Goal: Task Accomplishment & Management: Manage account settings

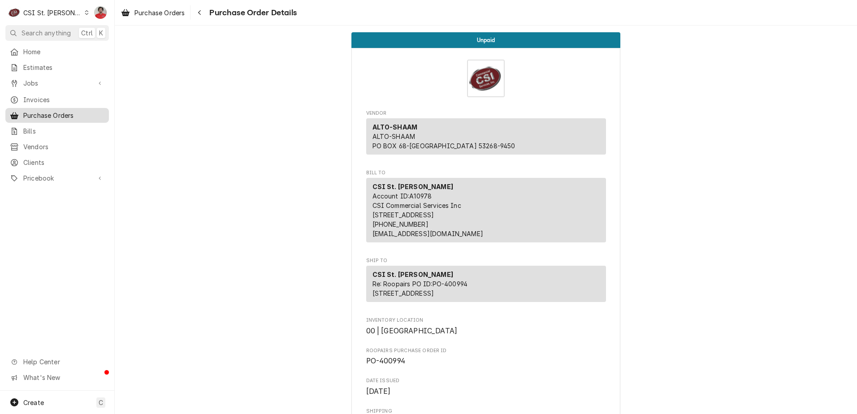
click at [67, 113] on span "Purchase Orders" at bounding box center [63, 115] width 81 height 9
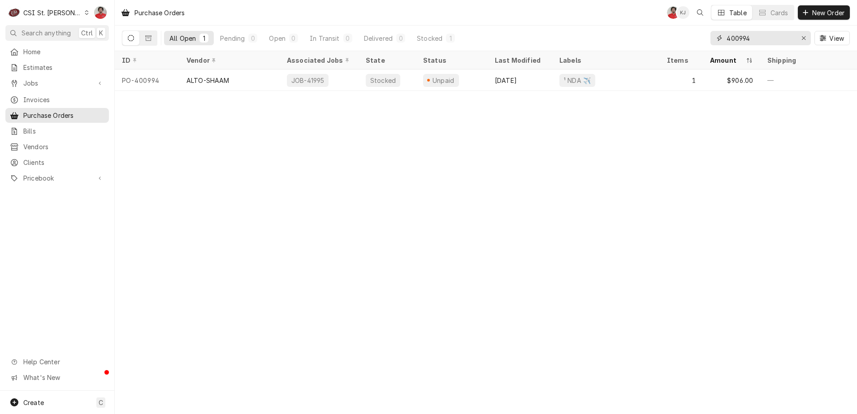
click at [768, 39] on input "400994" at bounding box center [759, 38] width 67 height 14
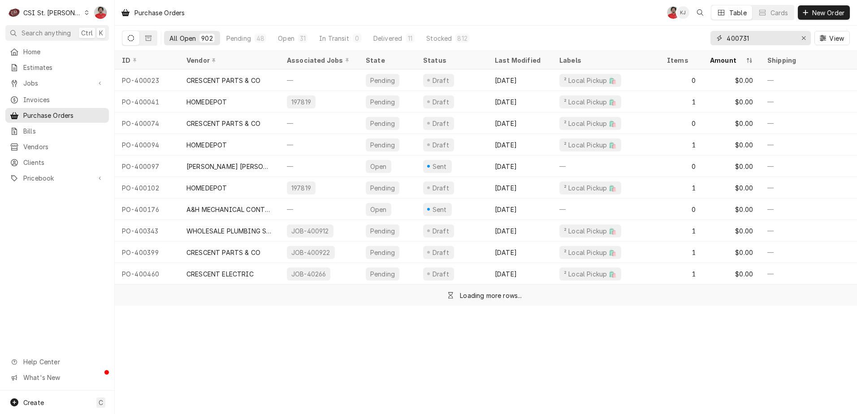
type input "400731"
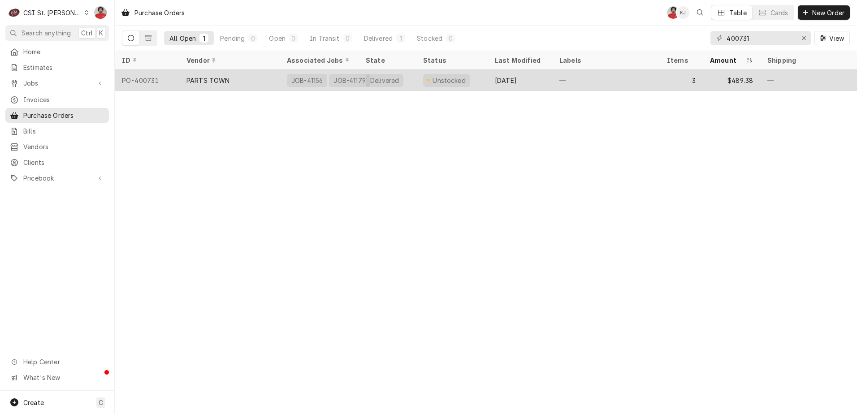
click at [471, 82] on div "Unstocked" at bounding box center [452, 80] width 72 height 22
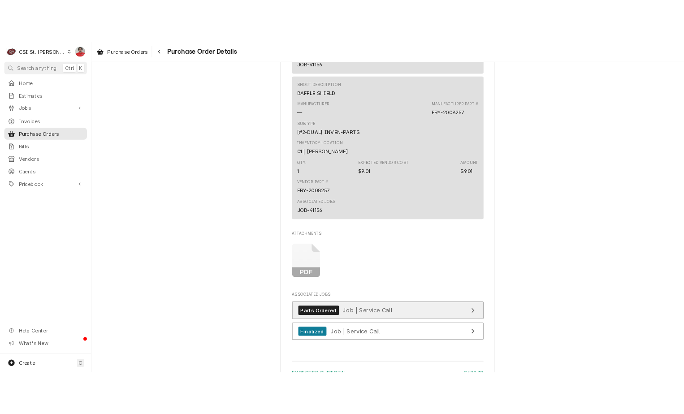
scroll to position [999, 0]
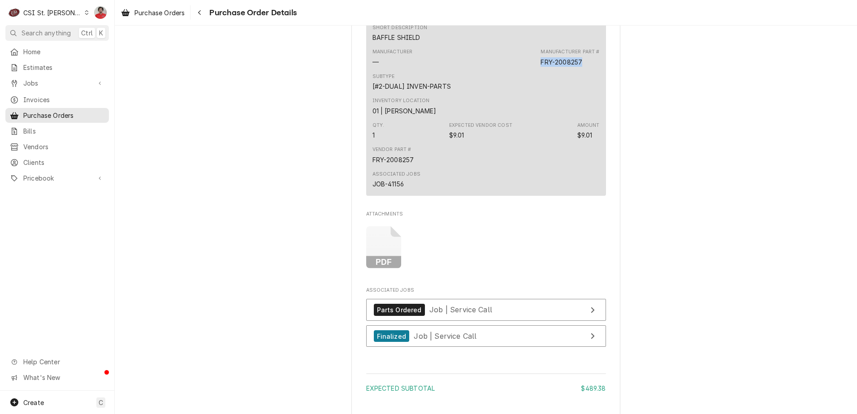
drag, startPoint x: 544, startPoint y: 93, endPoint x: 518, endPoint y: 92, distance: 25.1
click at [518, 69] on div "Manufacturer — Manufacturer Part # FRY-2008257" at bounding box center [485, 57] width 227 height 24
copy div "FRY-2008257"
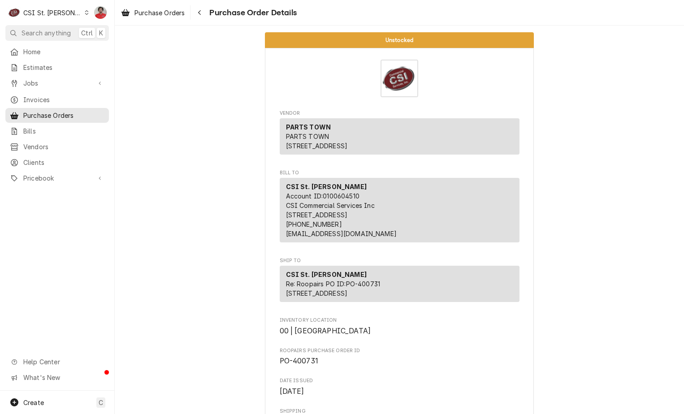
scroll to position [1178, 0]
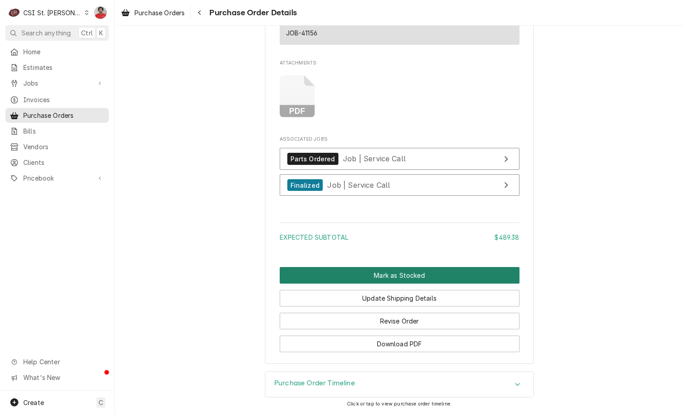
click at [389, 275] on button "Mark as Stocked" at bounding box center [400, 275] width 240 height 17
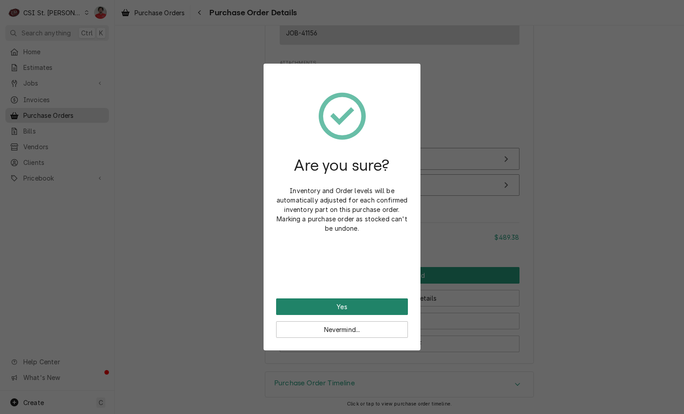
click at [360, 305] on button "Yes" at bounding box center [342, 306] width 132 height 17
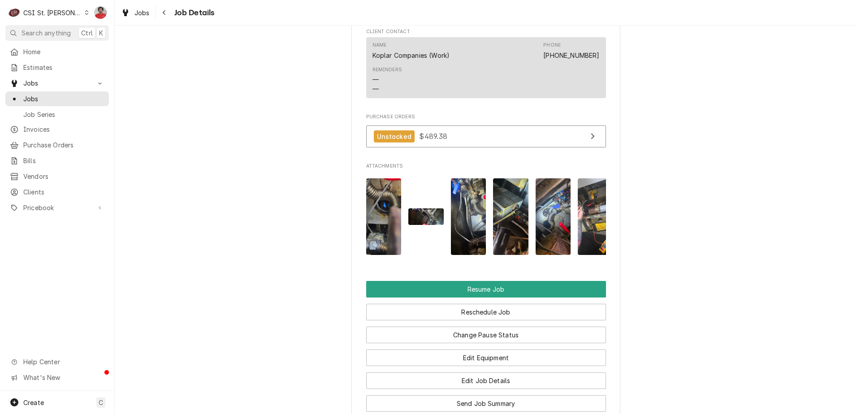
scroll to position [1481, 0]
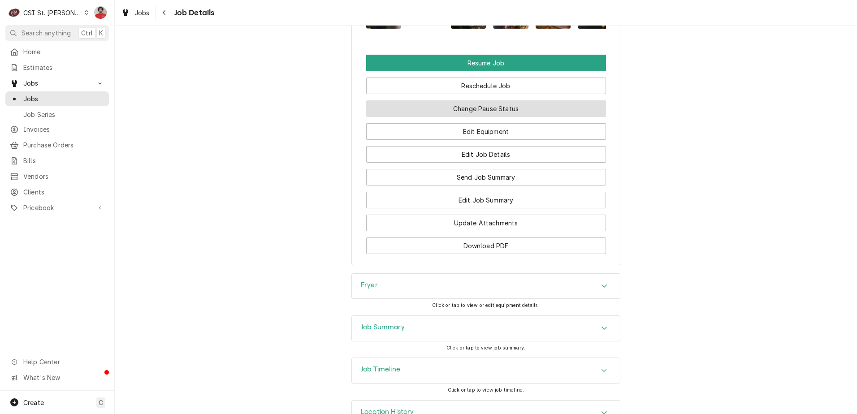
click at [434, 100] on button "Change Pause Status" at bounding box center [486, 108] width 240 height 17
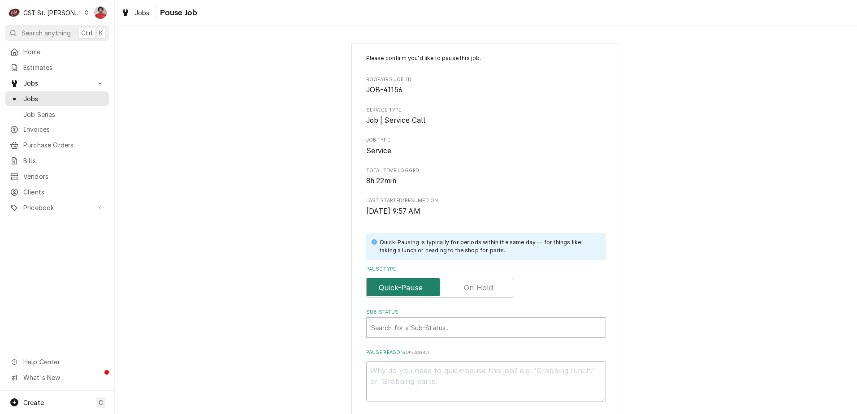
drag, startPoint x: 471, startPoint y: 293, endPoint x: 458, endPoint y: 317, distance: 26.7
click at [471, 293] on label "Pause Type" at bounding box center [439, 288] width 147 height 20
click at [471, 293] on input "Pause Type" at bounding box center [439, 288] width 139 height 20
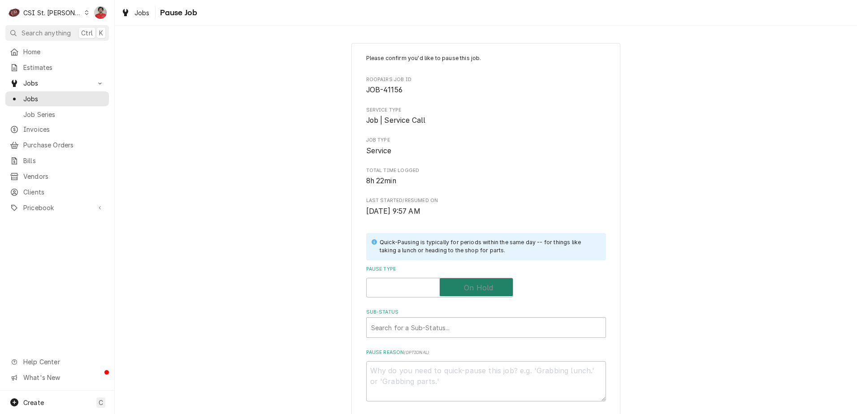
checkbox input "true"
click at [453, 331] on div "Sub-Status" at bounding box center [477, 327] width 212 height 16
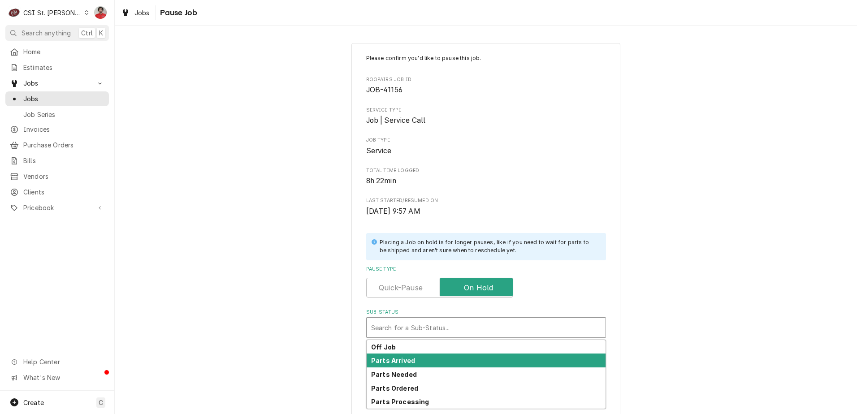
click at [448, 357] on div "Parts Arrived" at bounding box center [486, 361] width 239 height 14
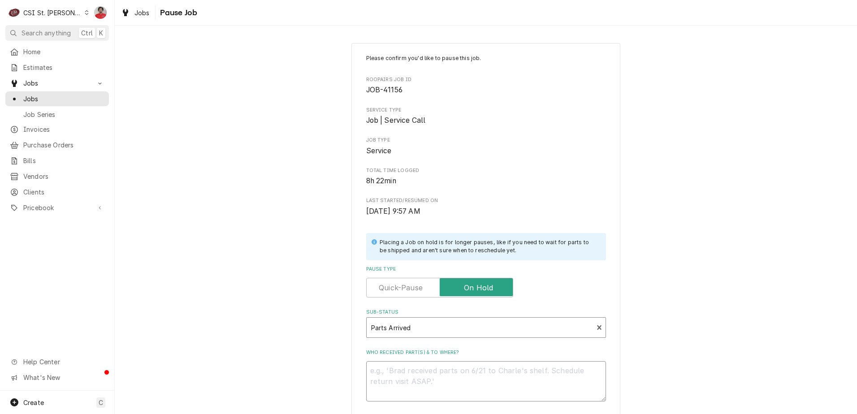
click at [444, 376] on textarea "Who received part(s) & to where?" at bounding box center [486, 381] width 240 height 40
type textarea "x"
type textarea "R"
type textarea "x"
type textarea "Re"
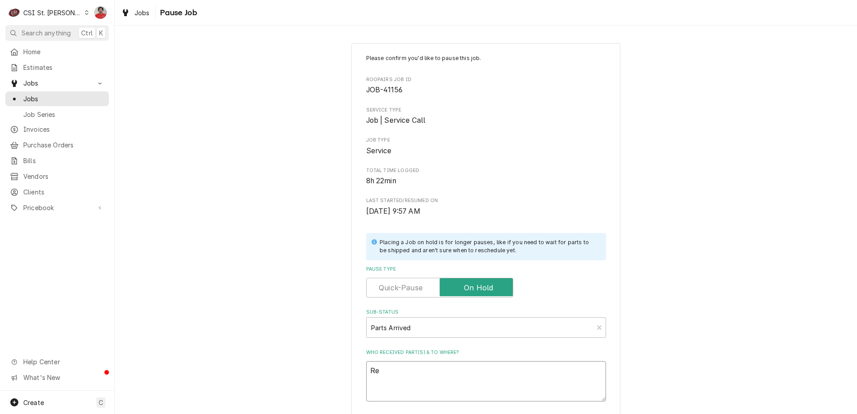
type textarea "x"
type textarea "Rec"
type textarea "x"
type textarea "Rec"
click at [448, 366] on textarea "Rec" at bounding box center [486, 381] width 240 height 40
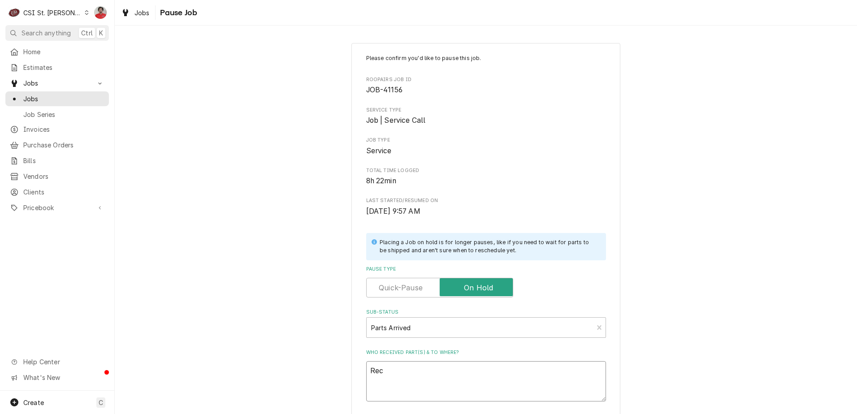
paste textarea "FRY-2008257"
type textarea "x"
type textarea "Rec FRY-2008257"
type textarea "x"
type textarea "Rec FRY-2008257"
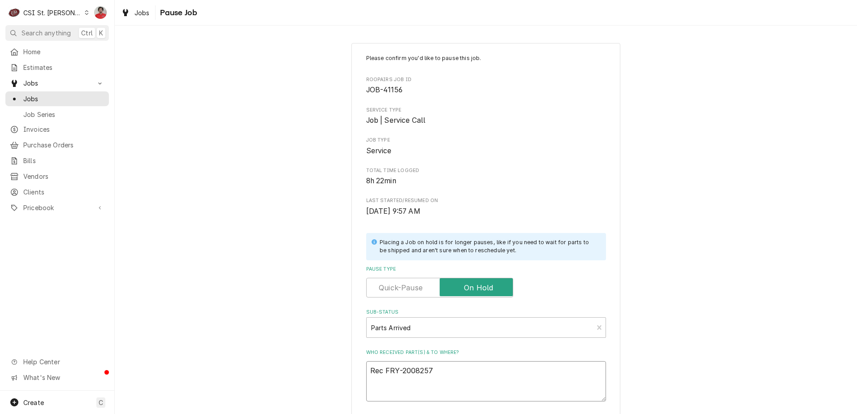
type textarea "x"
type textarea "Rec FRY-2008257 t"
type textarea "x"
type textarea "Rec FRY-2008257 tp"
type textarea "x"
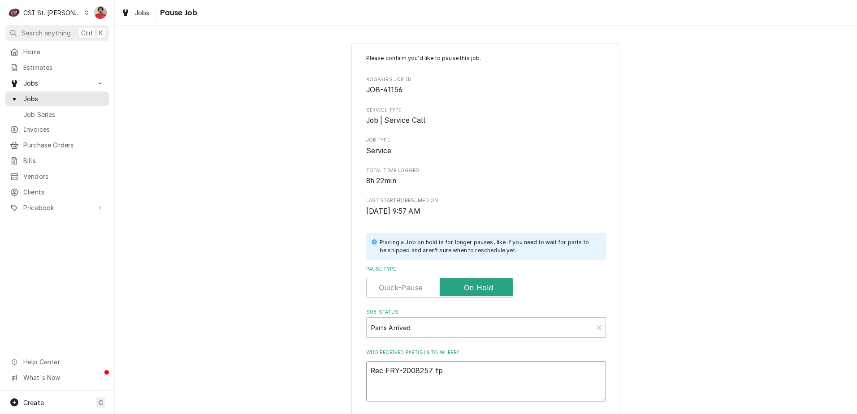
type textarea "Rec FRY-2008257 tp"
type textarea "x"
type textarea "Rec FRY-2008257 tp"
type textarea "x"
type textarea "Rec FRY-2008257 t"
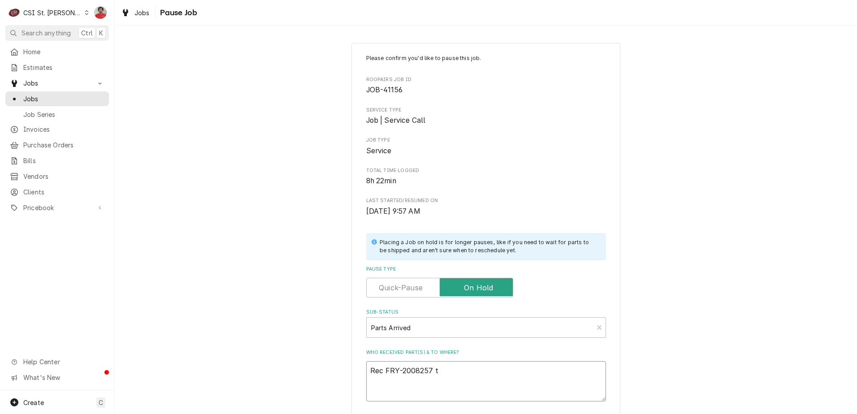
type textarea "x"
type textarea "Rec FRY-2008257 to"
type textarea "x"
type textarea "Rec FRY-2008257 to"
type textarea "x"
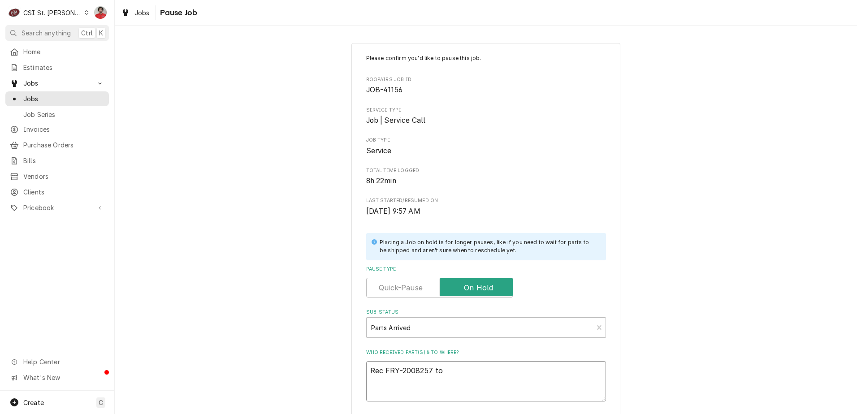
type textarea "Rec FRY-2008257 to K"
type textarea "x"
type textarea "Rec FRY-2008257 to Ke"
type textarea "x"
type textarea "Rec FRY-2008257 to Kev"
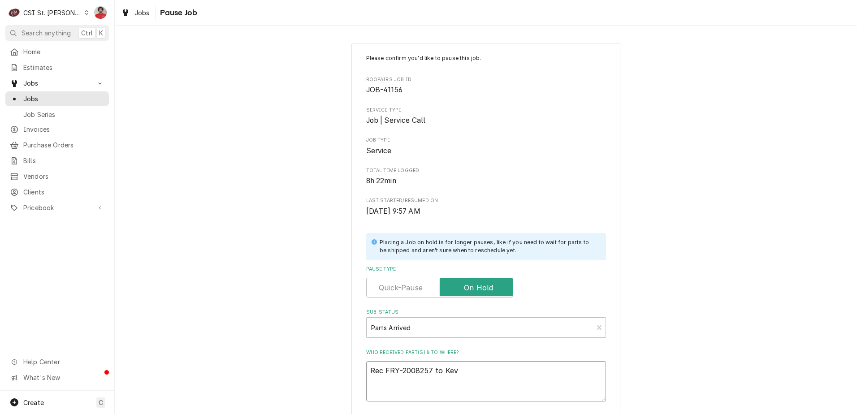
type textarea "x"
type textarea "Rec FRY-2008257 to Kevi"
type textarea "x"
type textarea "Rec FRY-2008257 to Kevin"
type textarea "x"
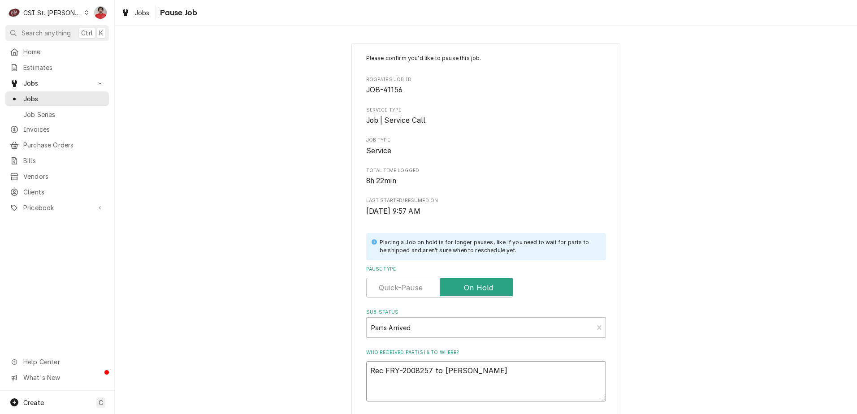
type textarea "Rec FRY-2008257 to Kevin"
type textarea "x"
type textarea "Rec FRY-2008257 to Kevin J"
type textarea "x"
type textarea "Rec FRY-2008257 to Kevin J'"
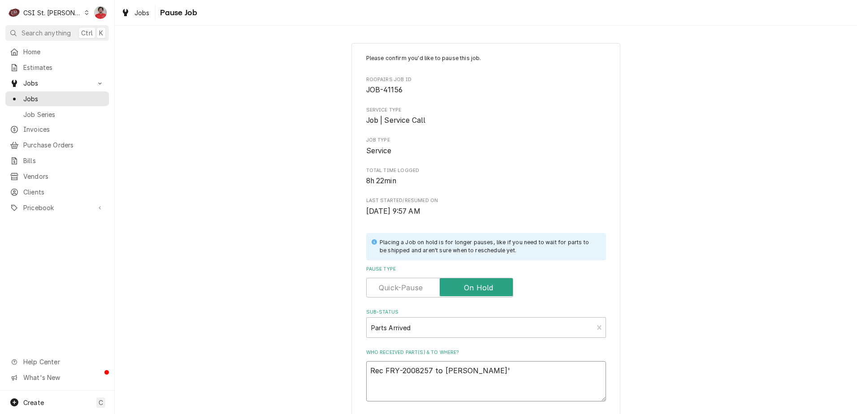
type textarea "x"
type textarea "Rec FRY-2008257 to Kevin J's"
type textarea "x"
type textarea "Rec FRY-2008257 to Kevin J's"
type textarea "x"
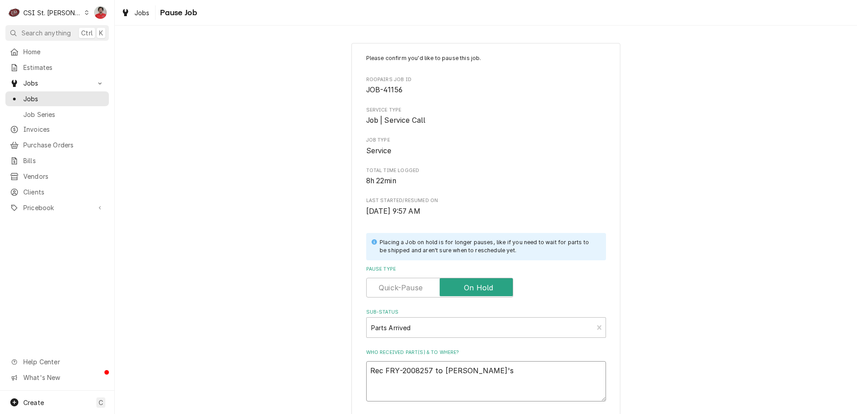
type textarea "Rec FRY-2008257 to Kevin J's s"
type textarea "x"
type textarea "Rec FRY-2008257 to Kevin J's sh"
type textarea "x"
type textarea "Rec FRY-2008257 to Kevin J's she"
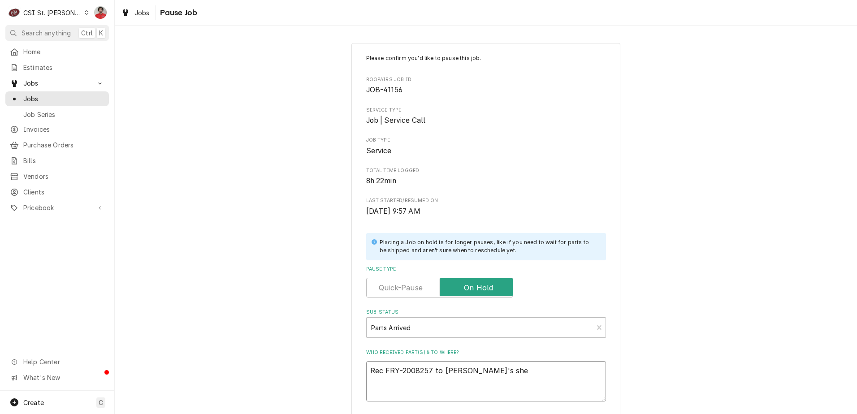
type textarea "x"
type textarea "Rec FRY-2008257 to Kevin J's shel"
type textarea "x"
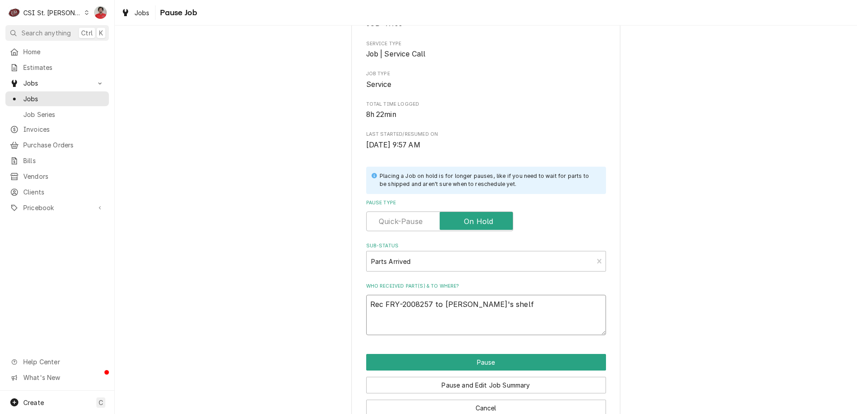
scroll to position [88, 0]
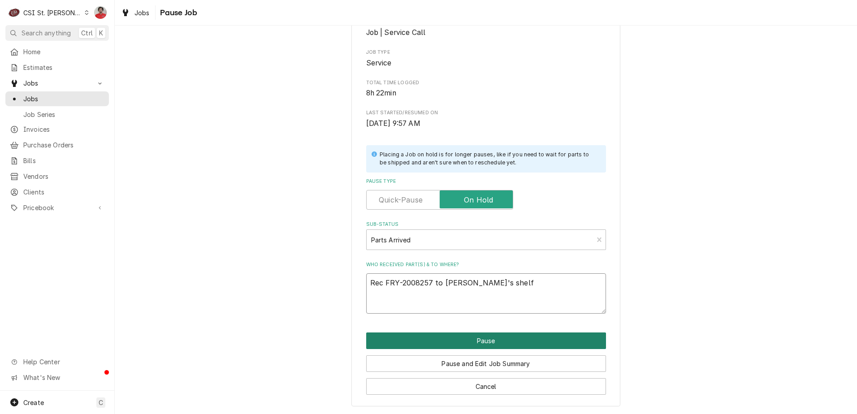
type textarea "Rec FRY-2008257 to Kevin J's shelf"
click at [438, 344] on button "Pause" at bounding box center [486, 340] width 240 height 17
type textarea "x"
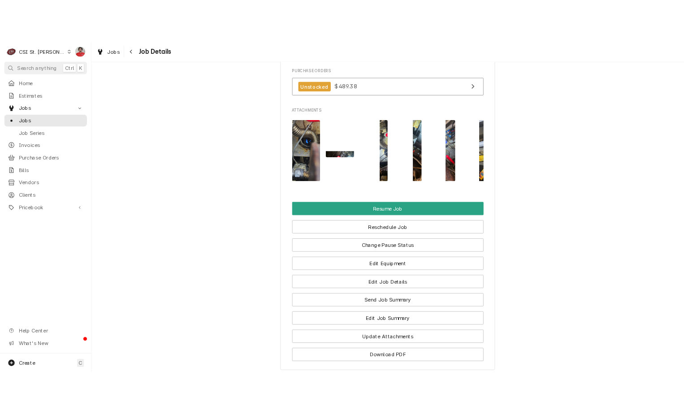
scroll to position [1481, 0]
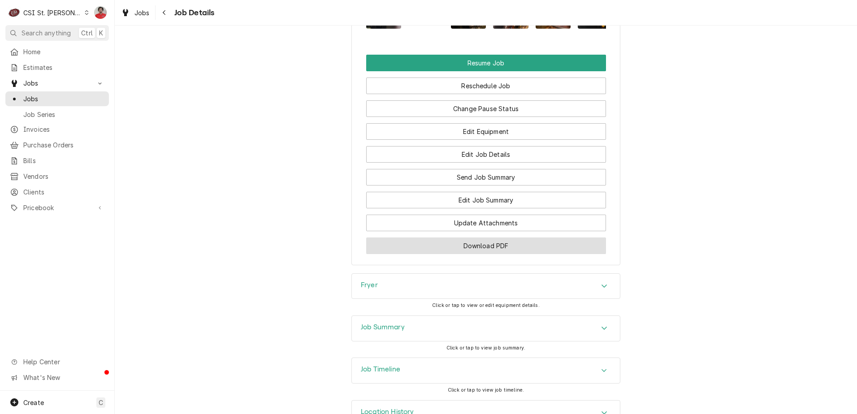
click at [480, 237] on button "Download PDF" at bounding box center [486, 245] width 240 height 17
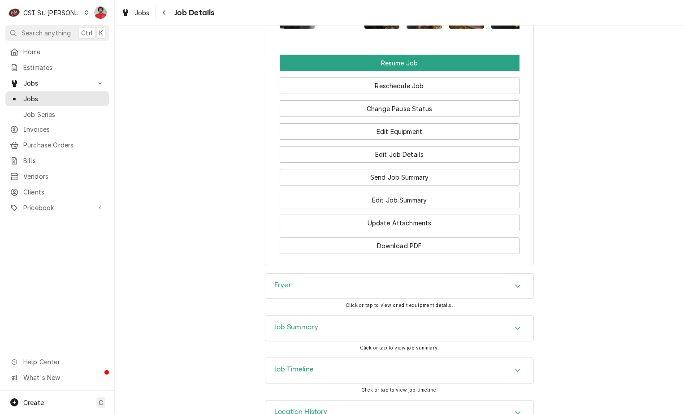
click at [369, 401] on div "Location History" at bounding box center [399, 413] width 268 height 25
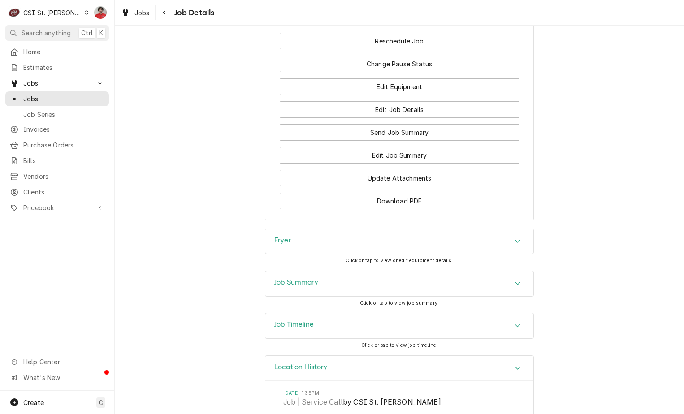
click at [361, 356] on div "Location History" at bounding box center [399, 369] width 268 height 26
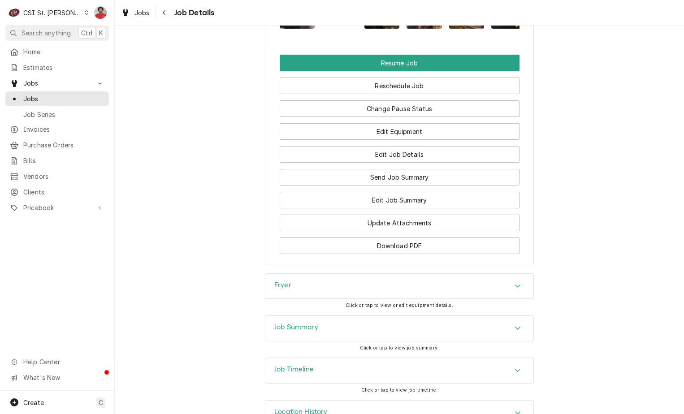
click at [348, 358] on div "Job Timeline" at bounding box center [399, 370] width 268 height 25
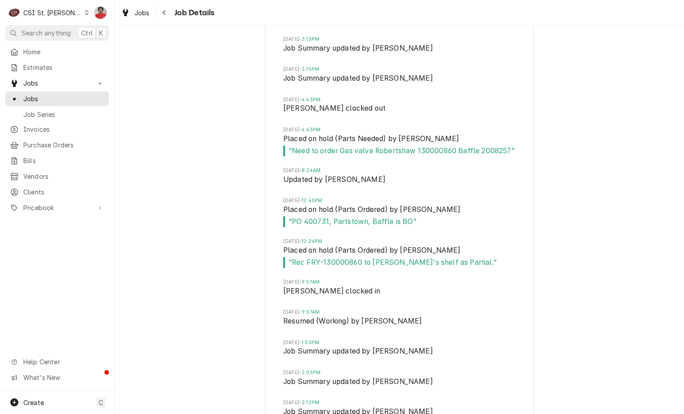
scroll to position [2261, 0]
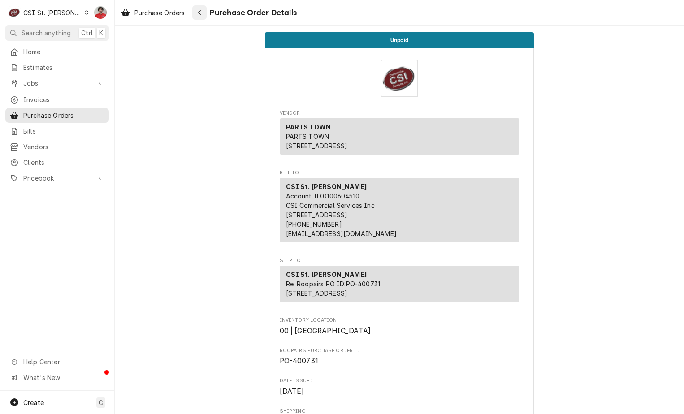
click at [200, 13] on icon "Navigate back" at bounding box center [199, 12] width 3 height 5
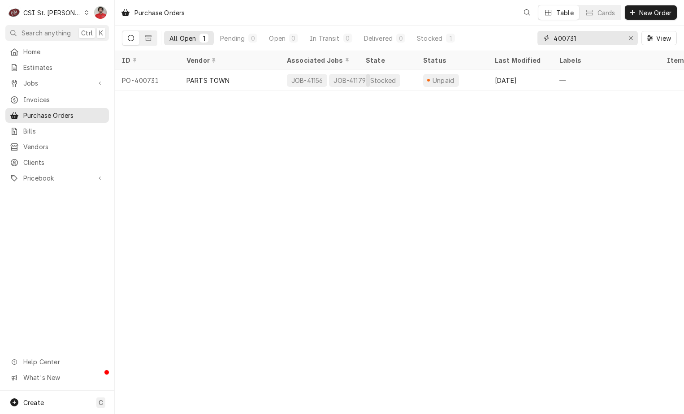
click at [593, 39] on input "400731" at bounding box center [586, 38] width 67 height 14
type input "400996"
click at [587, 41] on input "400996" at bounding box center [586, 38] width 67 height 14
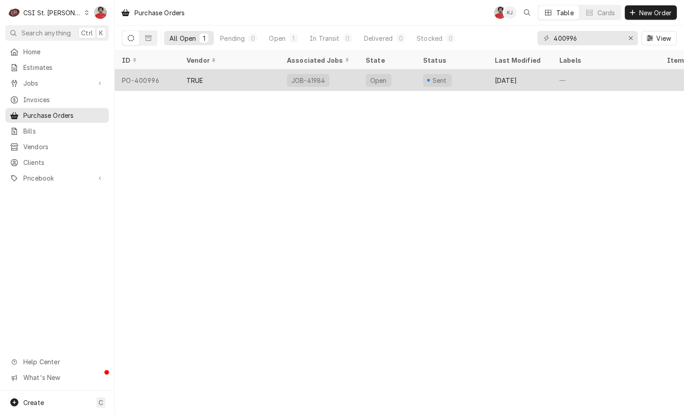
click at [266, 81] on div "TRUE" at bounding box center [229, 80] width 100 height 22
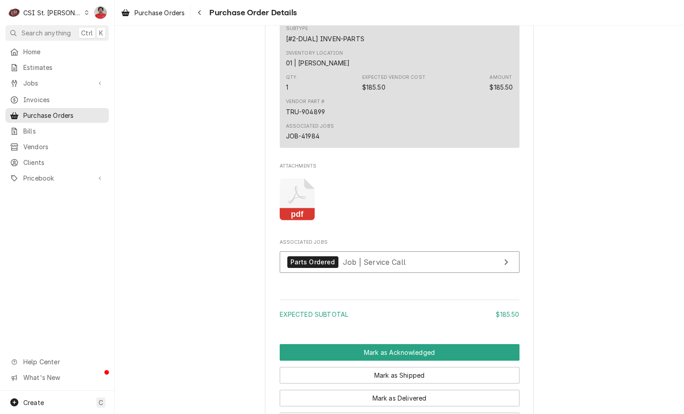
scroll to position [672, 0]
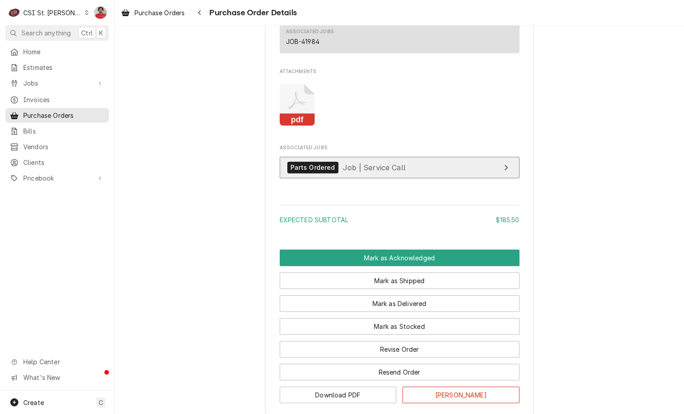
click at [384, 172] on span "Job | Service Call" at bounding box center [374, 167] width 63 height 9
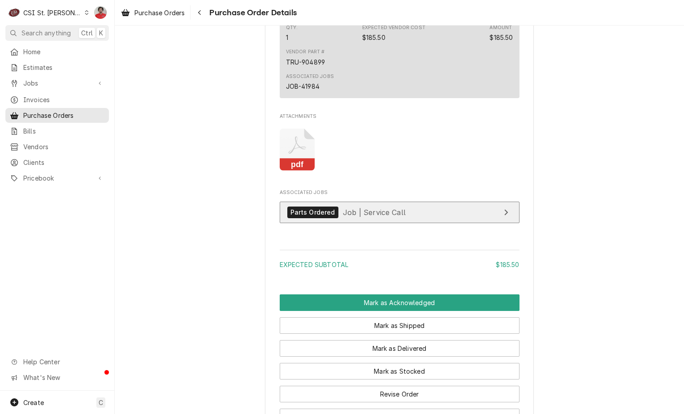
scroll to position [742, 0]
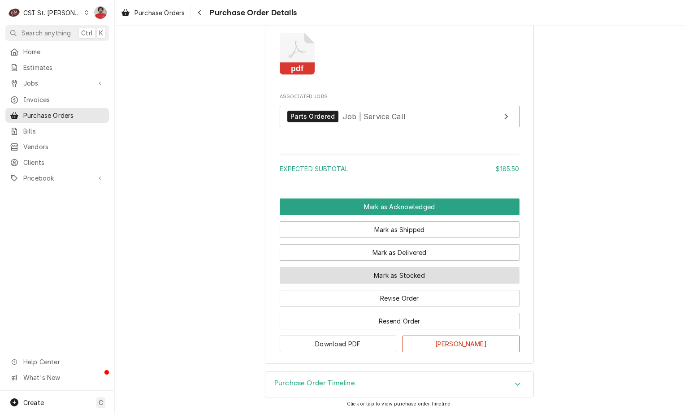
click at [395, 276] on button "Mark as Stocked" at bounding box center [400, 275] width 240 height 17
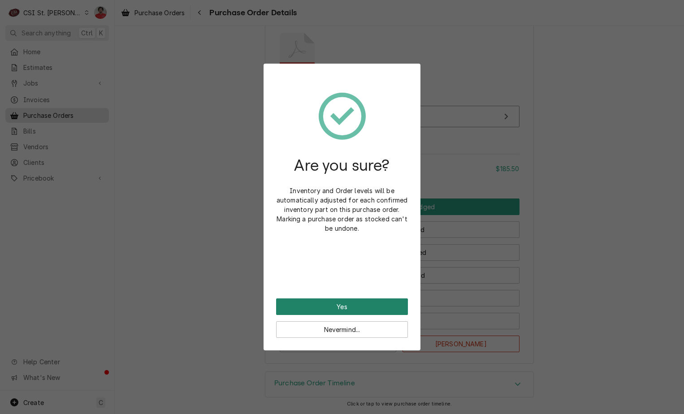
click at [384, 303] on button "Yes" at bounding box center [342, 306] width 132 height 17
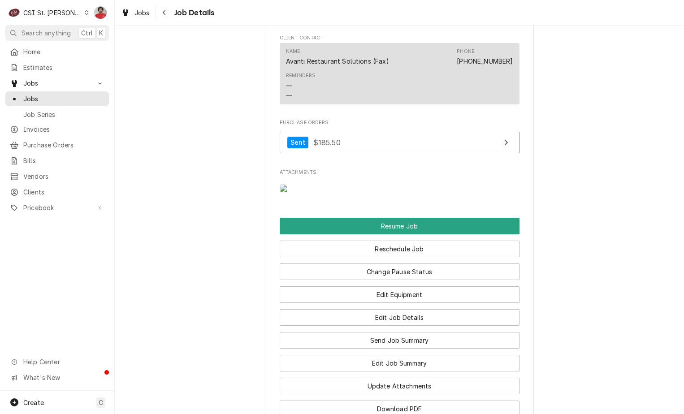
scroll to position [807, 0]
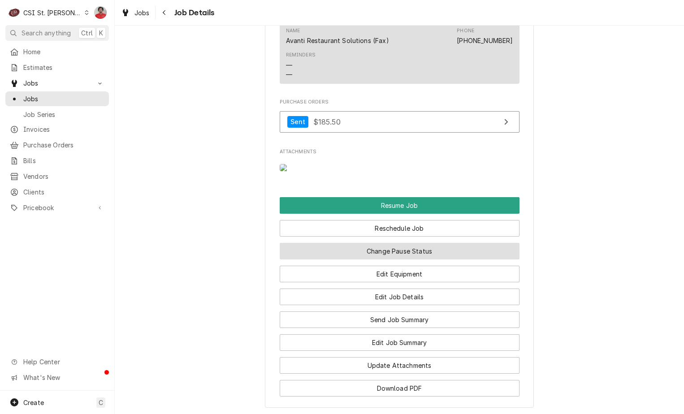
click at [386, 259] on button "Change Pause Status" at bounding box center [400, 251] width 240 height 17
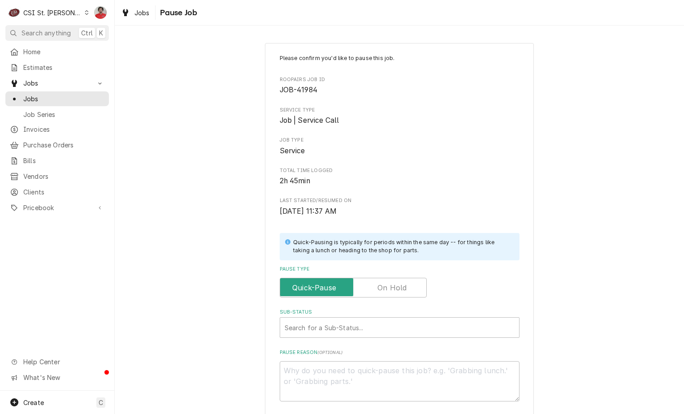
click at [386, 283] on label "Pause Type" at bounding box center [353, 288] width 147 height 20
click at [386, 283] on input "Pause Type" at bounding box center [353, 288] width 139 height 20
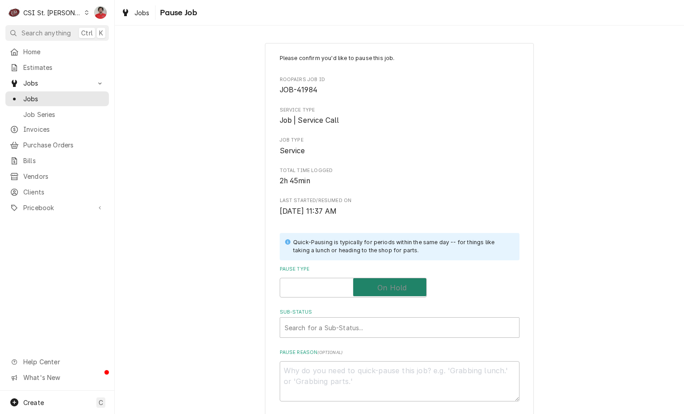
checkbox input "true"
click at [378, 345] on div "Please confirm you'd like to pause this job. Roopairs Job ID JOB-41984 Service …" at bounding box center [400, 227] width 240 height 347
click at [374, 334] on div "Sub-Status" at bounding box center [400, 327] width 230 height 16
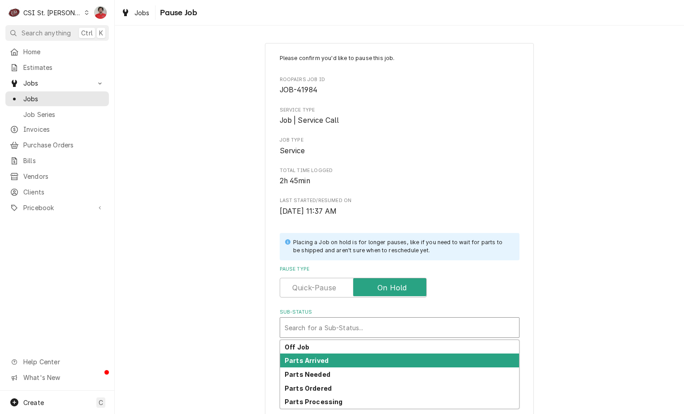
click at [367, 362] on div "Parts Arrived" at bounding box center [399, 361] width 239 height 14
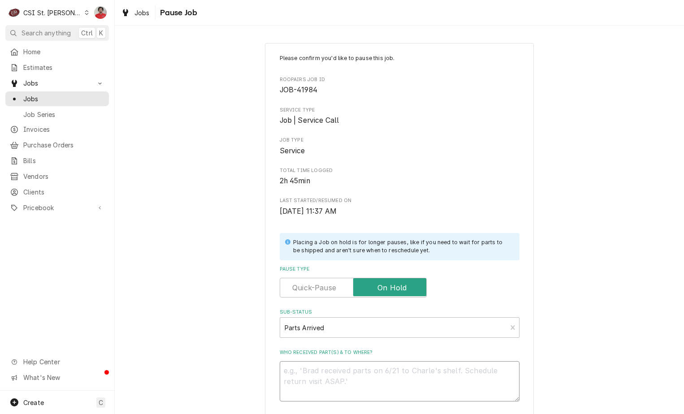
click at [344, 367] on textarea "Who received part(s) & to where?" at bounding box center [400, 381] width 240 height 40
paste textarea "TRU-904899"
type textarea "x"
type textarea "TRU-904899"
type textarea "x"
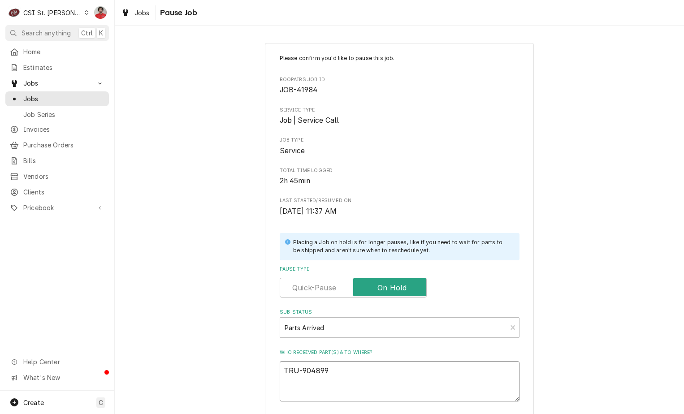
type textarea "TRU-904899"
type textarea "x"
type textarea "TRU-904899"
type textarea "x"
type textarea "TRU-904899 r"
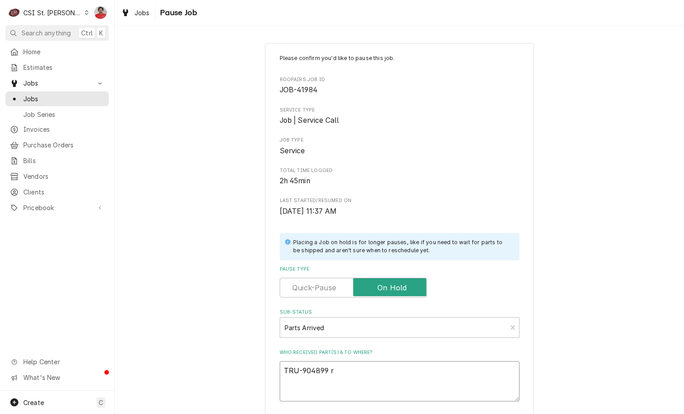
type textarea "x"
type textarea "TRU-904899 re"
type textarea "x"
type textarea "TRU-904899 rec"
type textarea "x"
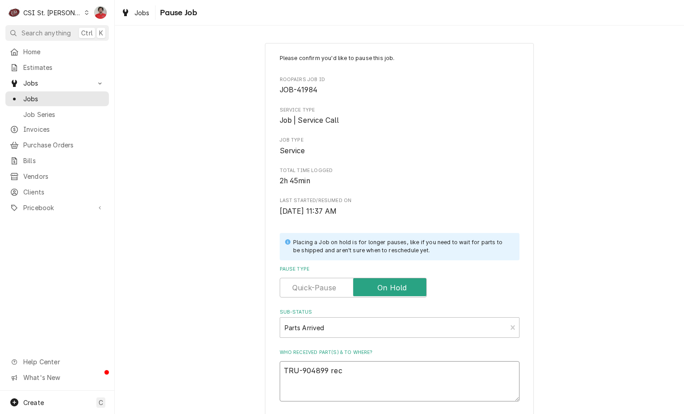
type textarea "TRU-904899 rec"
type textarea "x"
type textarea "TRU-904899 rec t"
type textarea "x"
type textarea "TRU-904899 rec to"
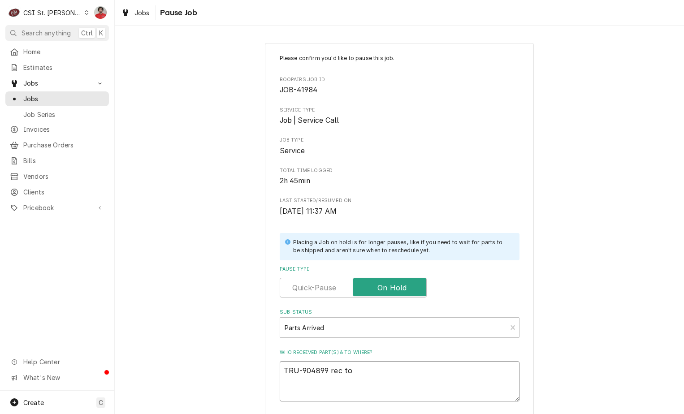
type textarea "x"
type textarea "TRU-904899 rec to"
click at [394, 380] on textarea "TRU-904899 rec to" at bounding box center [400, 381] width 240 height 40
type textarea "x"
type textarea "TRU-904899 rec to R"
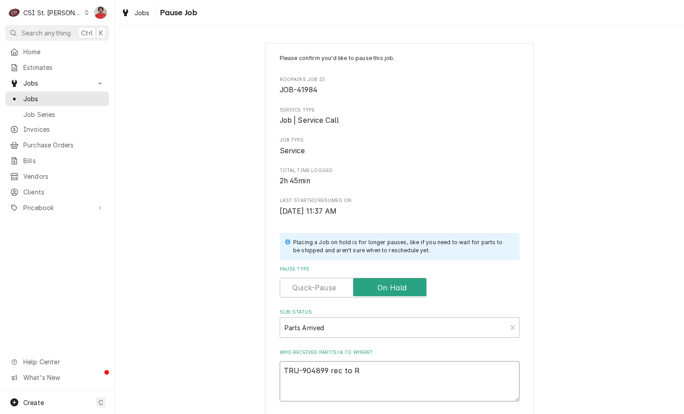
type textarea "x"
type textarea "TRU-904899 rec to Ry"
type textarea "x"
type textarea "TRU-904899 rec to Rya"
type textarea "x"
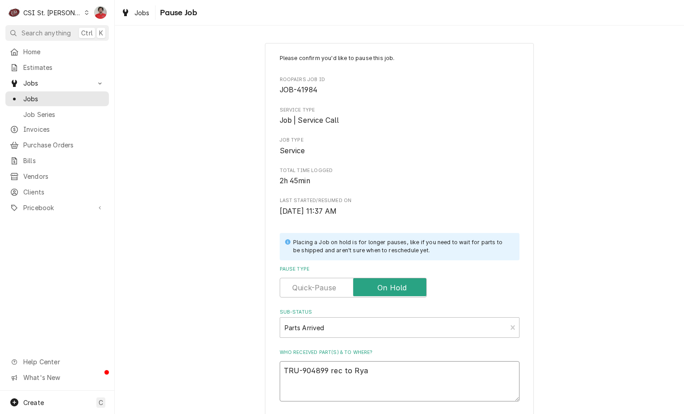
type textarea "TRU-904899 rec to Ryan"
type textarea "x"
type textarea "TRU-904899 rec to Ryan"
type textarea "x"
type textarea "TRU-904899 rec to Ryan S"
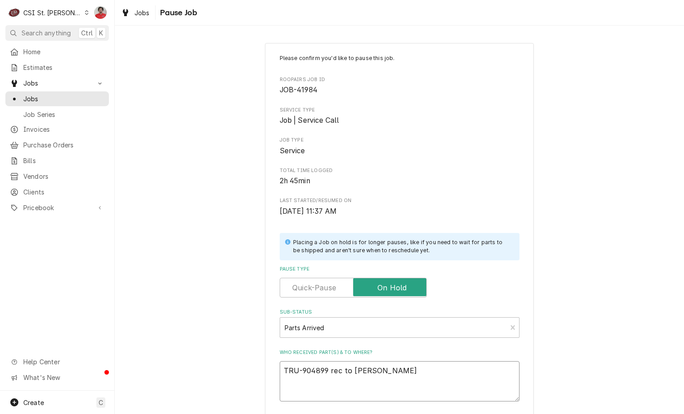
type textarea "x"
type textarea "TRU-904899 rec to Ryan S'"
type textarea "x"
type textarea "TRU-904899 rec to Ryan S'"
type textarea "x"
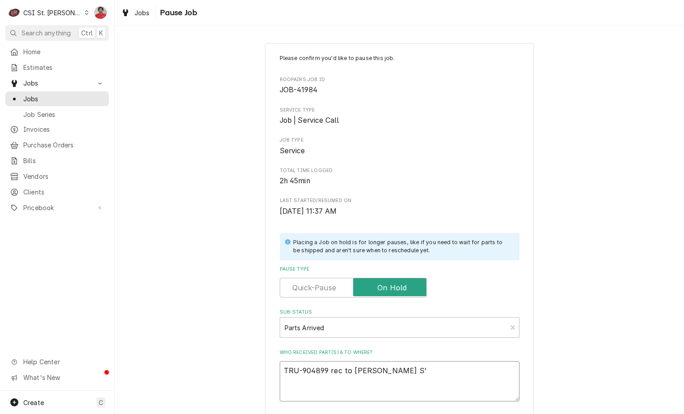
type textarea "TRU-904899 rec to Ryan S' s"
type textarea "x"
type textarea "TRU-904899 rec to Ryan S' sh"
type textarea "x"
type textarea "TRU-904899 rec to Ryan S' she"
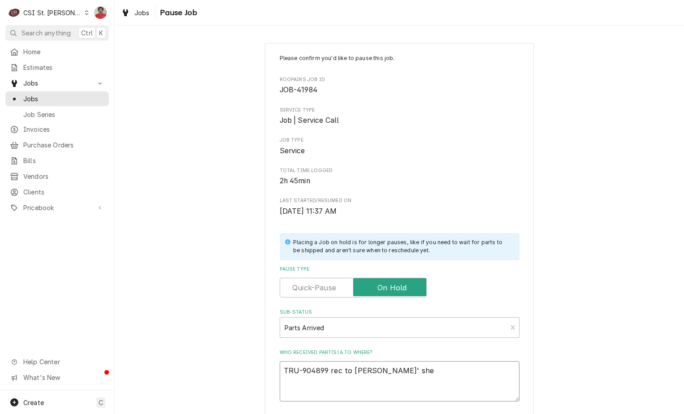
type textarea "x"
type textarea "TRU-904899 rec to Ryan S' shel"
type textarea "x"
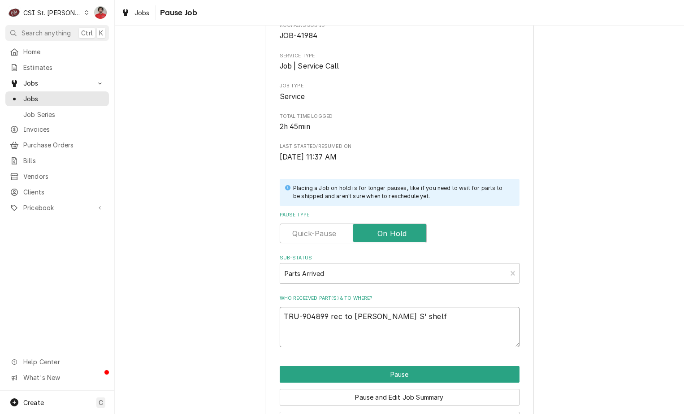
scroll to position [88, 0]
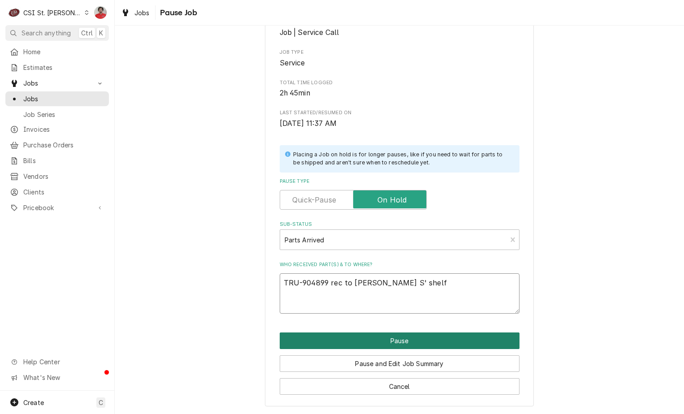
type textarea "TRU-904899 rec to Ryan S' shelf"
click at [417, 335] on button "Pause" at bounding box center [400, 340] width 240 height 17
type textarea "x"
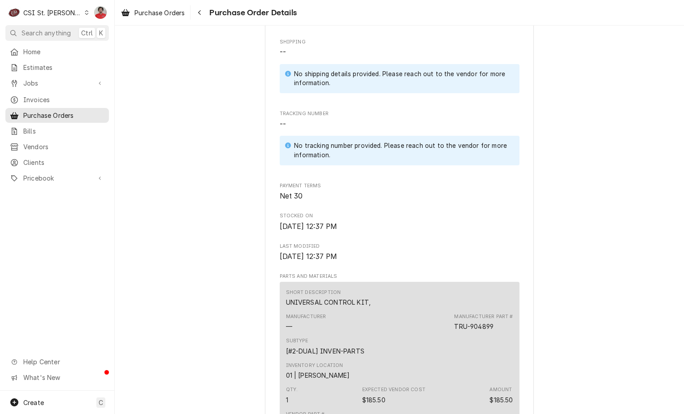
scroll to position [558, 0]
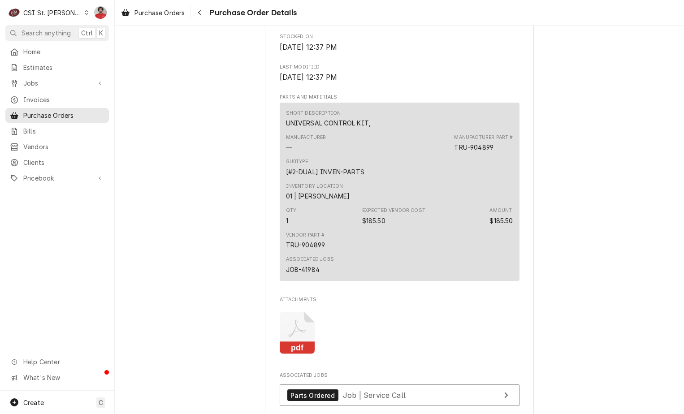
click at [316, 250] on div "TRU-904899" at bounding box center [305, 244] width 39 height 9
copy div "TRU-904899"
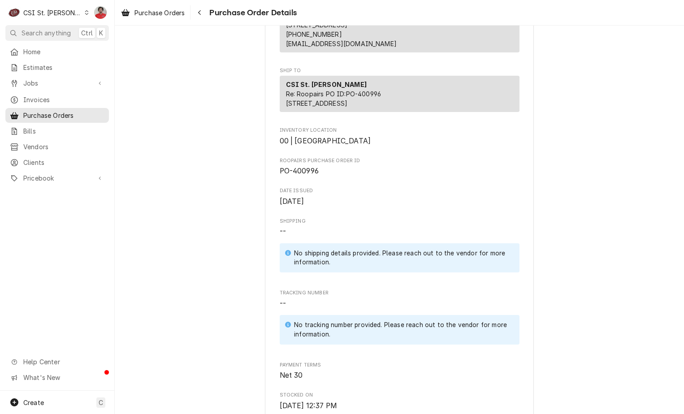
scroll to position [0, 0]
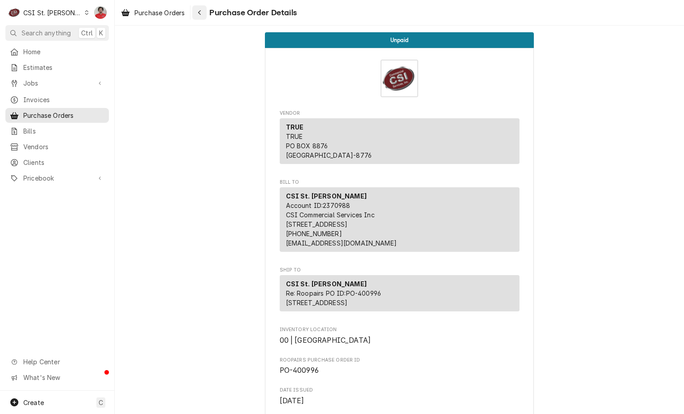
click at [206, 13] on button "Navigate back" at bounding box center [199, 12] width 14 height 14
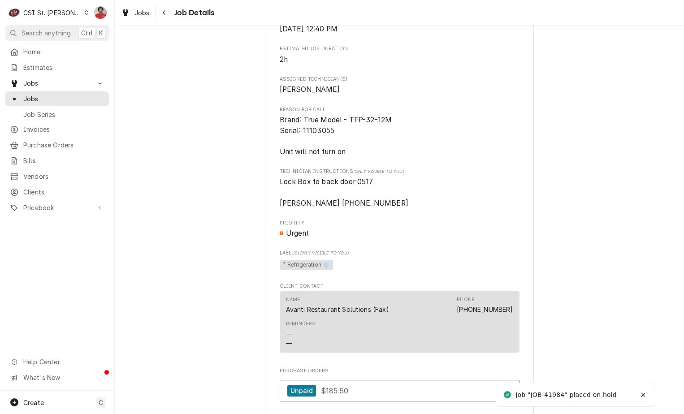
scroll to position [941, 0]
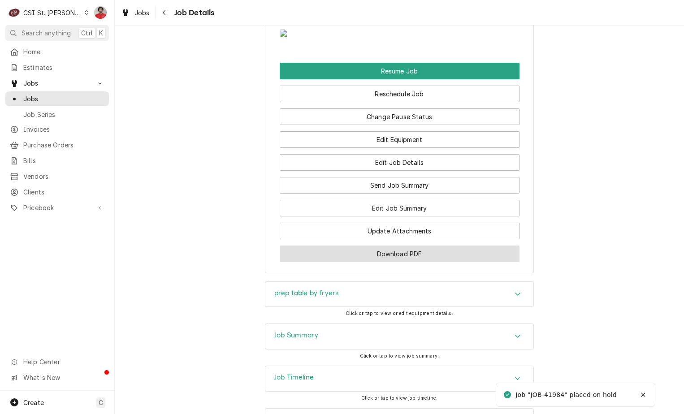
click at [420, 262] on button "Download PDF" at bounding box center [400, 254] width 240 height 17
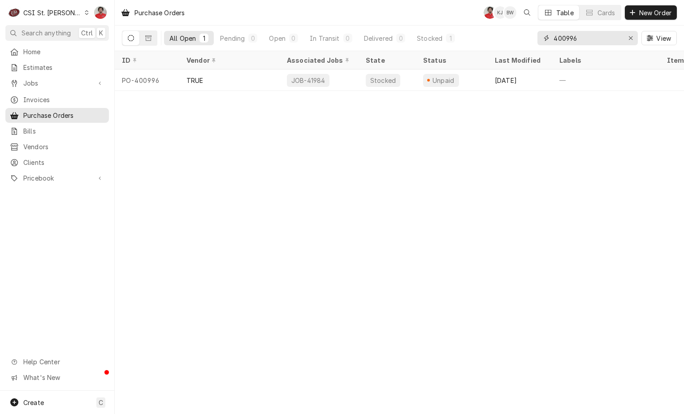
click at [609, 36] on input "400996" at bounding box center [586, 38] width 67 height 14
type input "400914"
click at [545, 73] on div "[DATE]" at bounding box center [520, 80] width 65 height 22
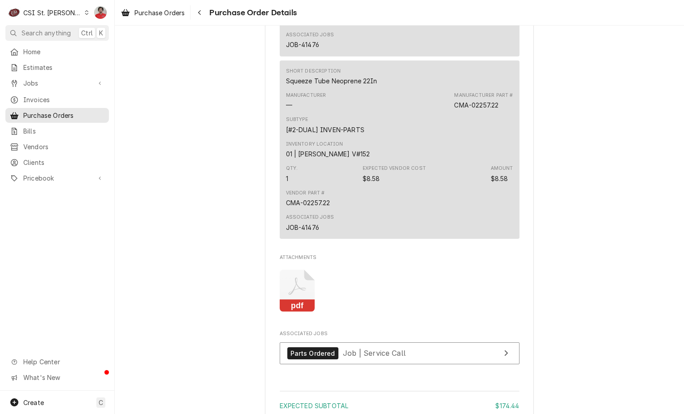
scroll to position [1107, 0]
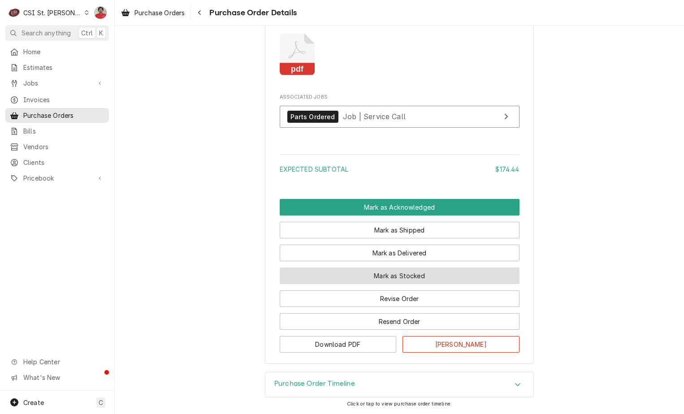
click at [426, 276] on button "Mark as Stocked" at bounding box center [400, 276] width 240 height 17
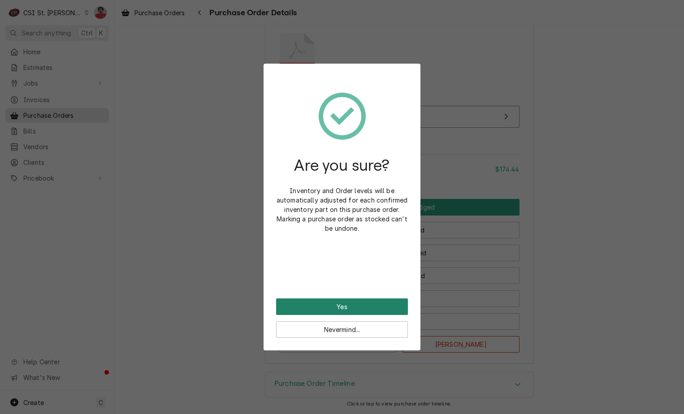
click at [397, 302] on button "Yes" at bounding box center [342, 306] width 132 height 17
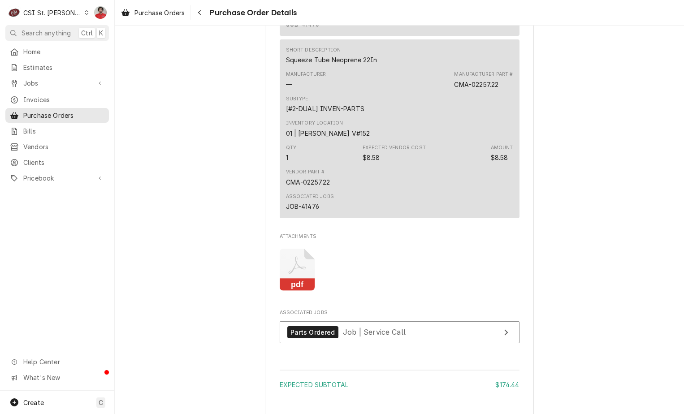
scroll to position [1152, 0]
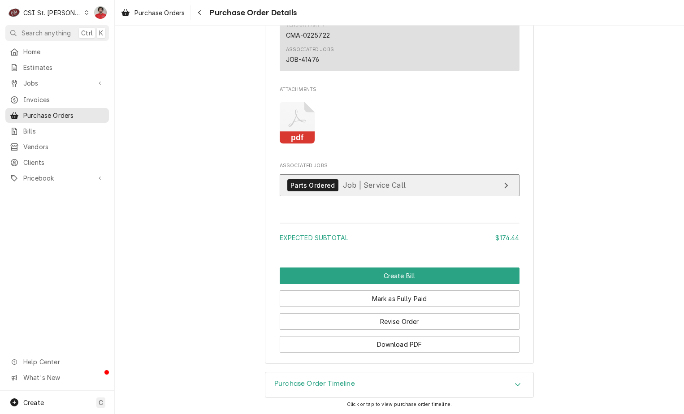
click at [349, 175] on link "Parts Ordered Job | Service Call" at bounding box center [400, 185] width 240 height 22
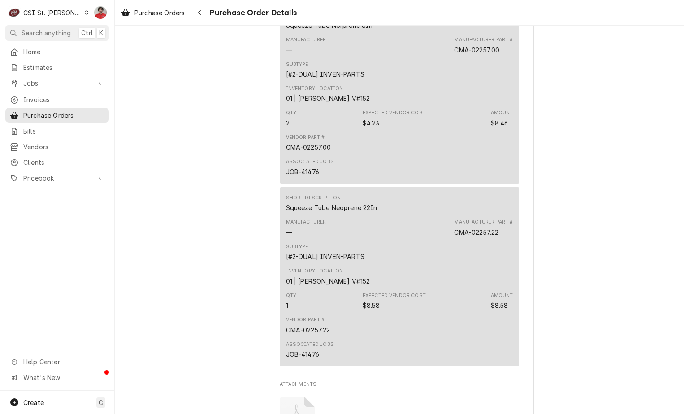
scroll to position [659, 0]
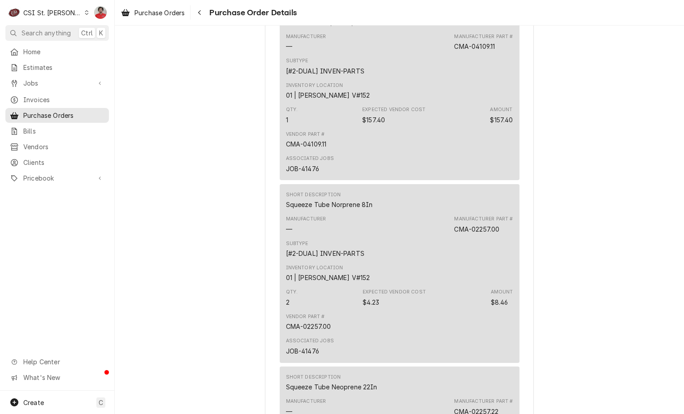
click at [314, 149] on div "CMA-04109.11" at bounding box center [306, 143] width 41 height 9
copy div "CMA-04109.11"
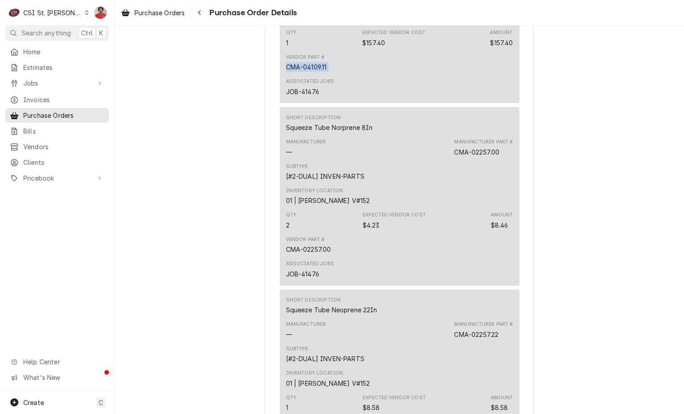
scroll to position [748, 0]
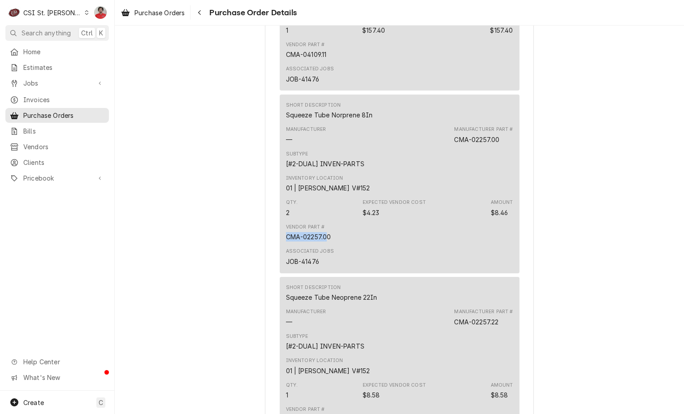
drag, startPoint x: 326, startPoint y: 256, endPoint x: 247, endPoint y: 255, distance: 78.9
click at [247, 255] on div "Unpaid Vendor CMA DISHMACHINES CMA DISHMACHINES PO BOX 841014 Los Angeles, CA 9…" at bounding box center [399, 16] width 569 height 1479
drag, startPoint x: 247, startPoint y: 255, endPoint x: 237, endPoint y: 253, distance: 10.7
click at [237, 253] on div "Unpaid Vendor CMA DISHMACHINES CMA DISHMACHINES PO BOX 841014 Los Angeles, CA 9…" at bounding box center [399, 16] width 569 height 1479
copy div "CMA-02257.00"
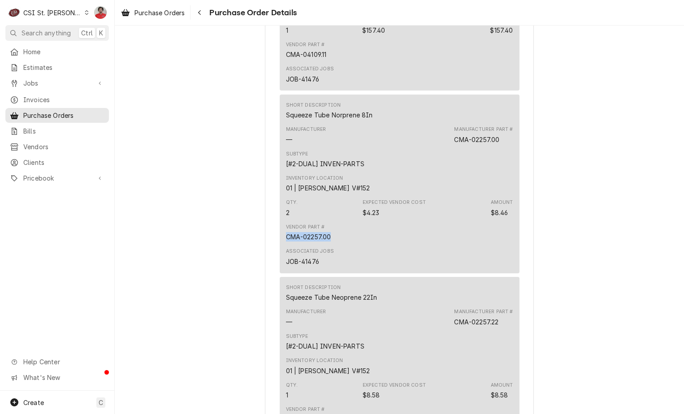
scroll to position [883, 0]
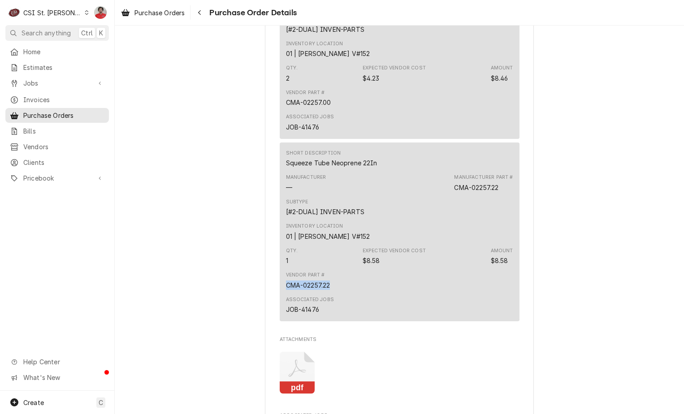
drag, startPoint x: 328, startPoint y: 303, endPoint x: 246, endPoint y: 305, distance: 81.6
copy div "CMA-02257.22"
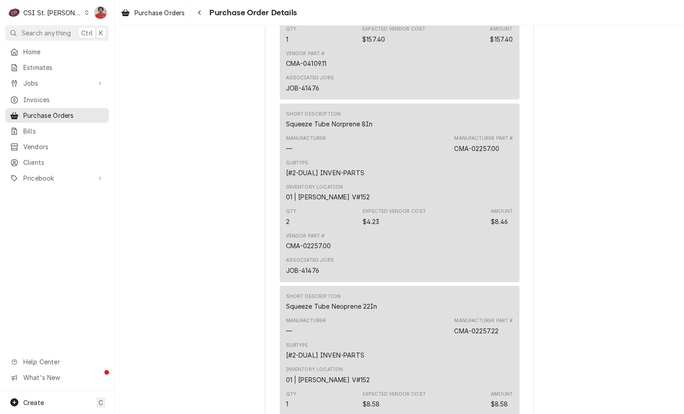
scroll to position [659, 0]
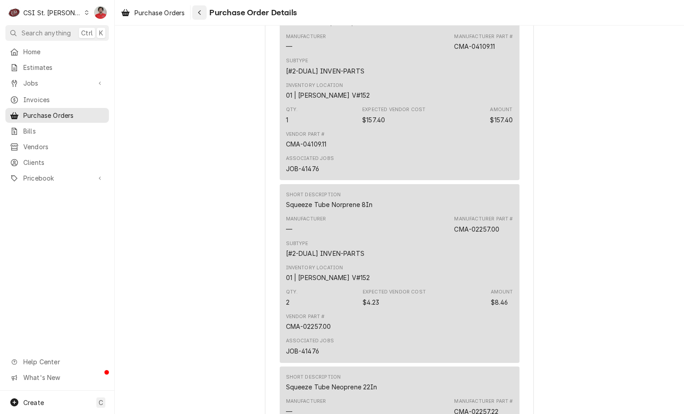
click at [200, 12] on icon "Navigate back" at bounding box center [200, 12] width 4 height 6
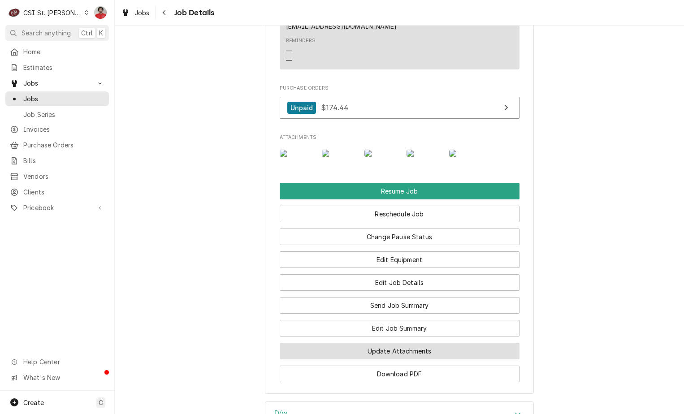
scroll to position [1299, 0]
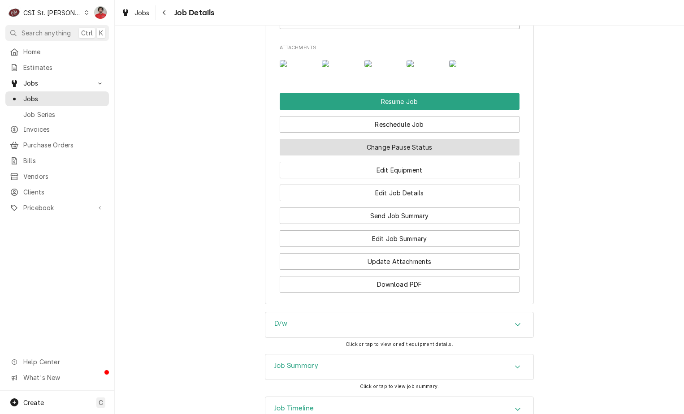
click at [364, 155] on button "Change Pause Status" at bounding box center [400, 147] width 240 height 17
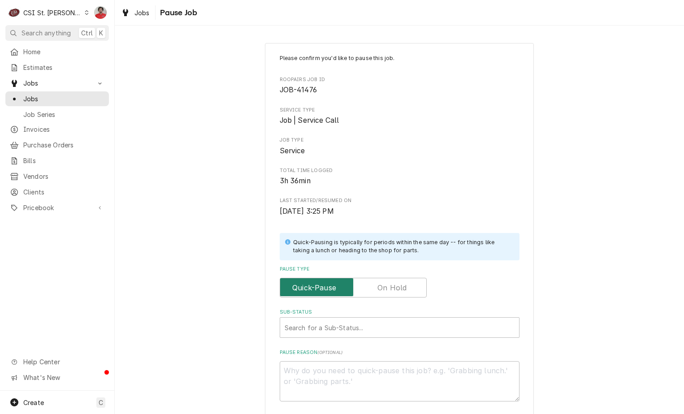
click at [374, 289] on input "Pause Type" at bounding box center [353, 288] width 139 height 20
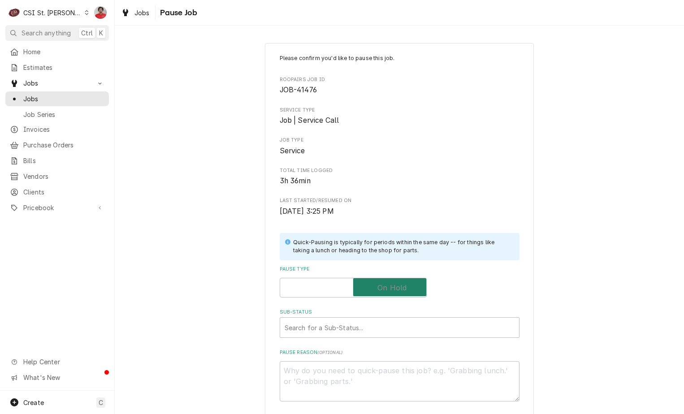
checkbox input "true"
click at [362, 330] on div "Sub-Status" at bounding box center [400, 327] width 230 height 16
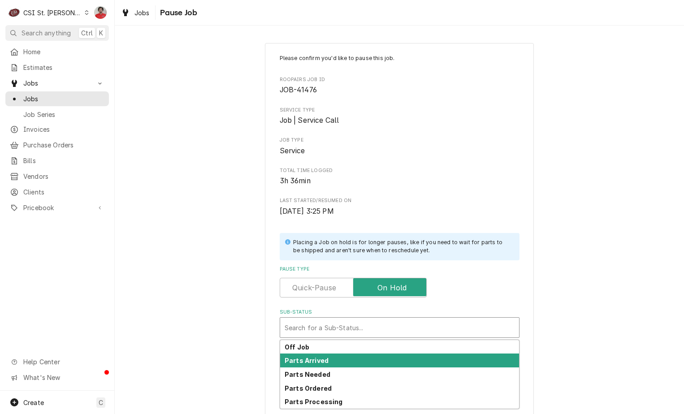
click at [359, 360] on div "Parts Arrived" at bounding box center [399, 361] width 239 height 14
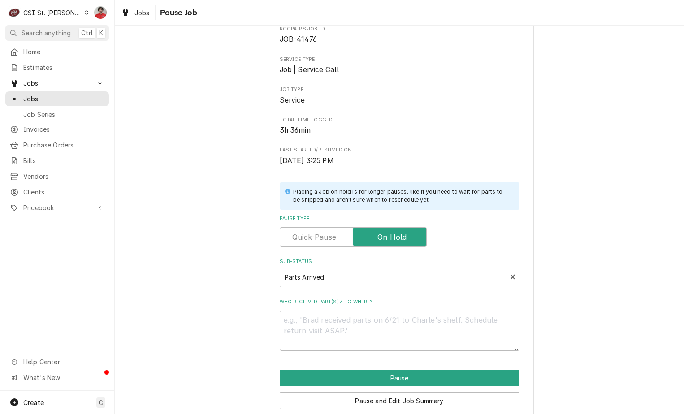
scroll to position [88, 0]
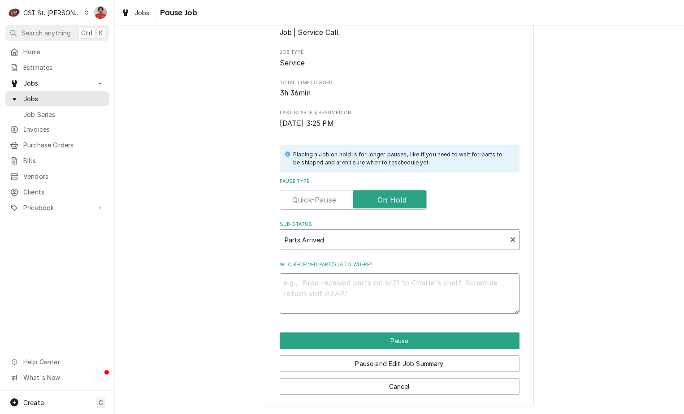
click at [375, 304] on textarea "Who received part(s) & to where?" at bounding box center [400, 293] width 240 height 40
paste textarea "CMA-04109.11"
type textarea "x"
type textarea "CMA-04109.11"
type textarea "x"
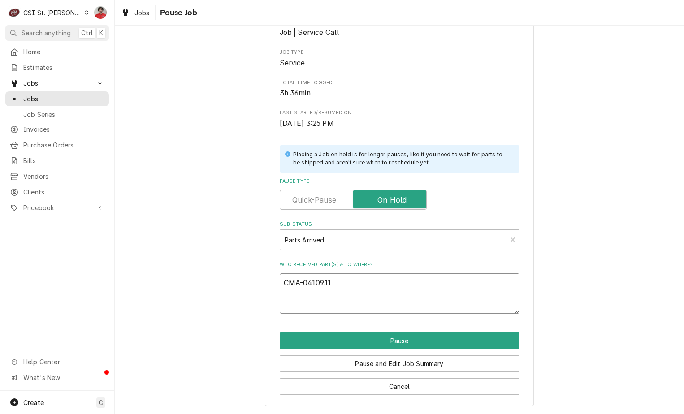
type textarea "CMA-04109.11"
type textarea "x"
type textarea "CMA-04109.11,"
type textarea "x"
type textarea "CMA-04109.11,"
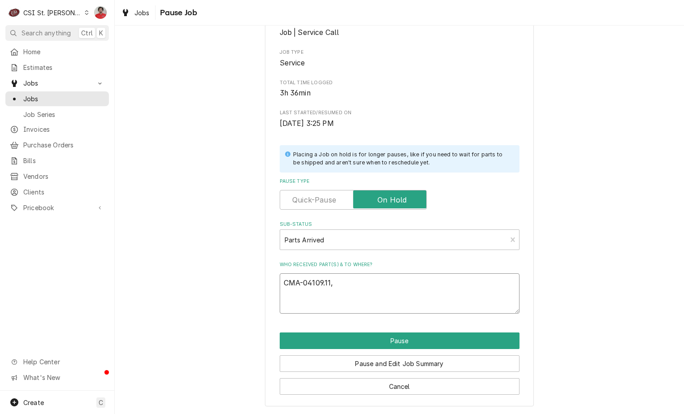
paste textarea "CMA-02257.00"
type textarea "x"
type textarea "CMA-04109.11, CMA-02257.00"
type textarea "x"
type textarea "CMA-04109.11, CMA-02257.00,"
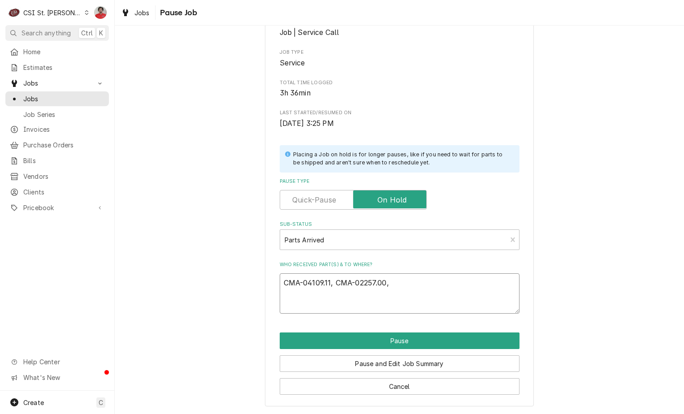
type textarea "x"
type textarea "CMA-04109.11, CMA-02257.00,"
type textarea "x"
type textarea "CMA-04109.11, CMA-02257.00, a"
type textarea "x"
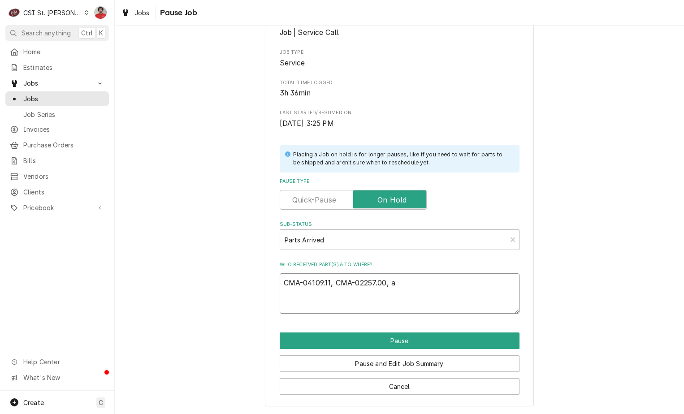
type textarea "CMA-04109.11, CMA-02257.00, an"
type textarea "x"
type textarea "CMA-04109.11, CMA-02257.00, and"
type textarea "x"
type textarea "CMA-04109.11, CMA-02257.00, and"
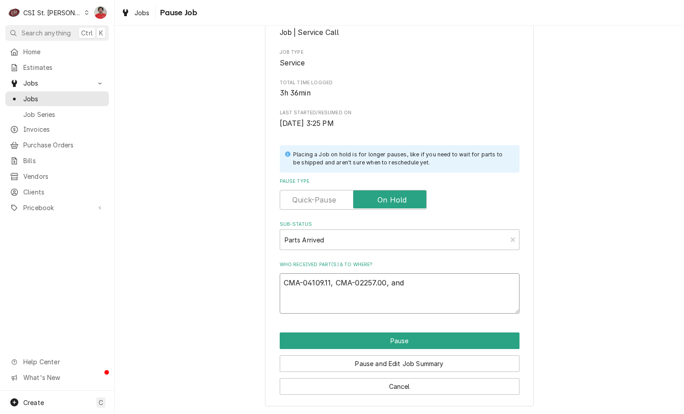
paste textarea "CMA-02257.22"
type textarea "x"
type textarea "CMA-04109.11, CMA-02257.00, and CMA-02257.22"
type textarea "x"
type textarea "CMA-04109.11, CMA-02257.00, and CMA-02257.22"
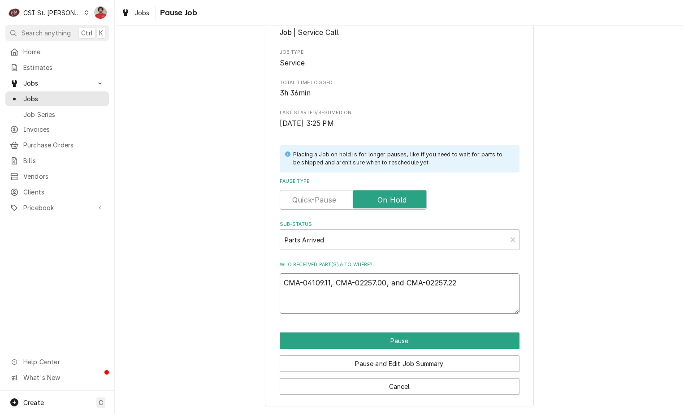
type textarea "x"
type textarea "CMA-04109.11, CMA-02257.00, and CMA-02257.22 r"
type textarea "x"
type textarea "CMA-04109.11, CMA-02257.00, and CMA-02257.22 re"
type textarea "x"
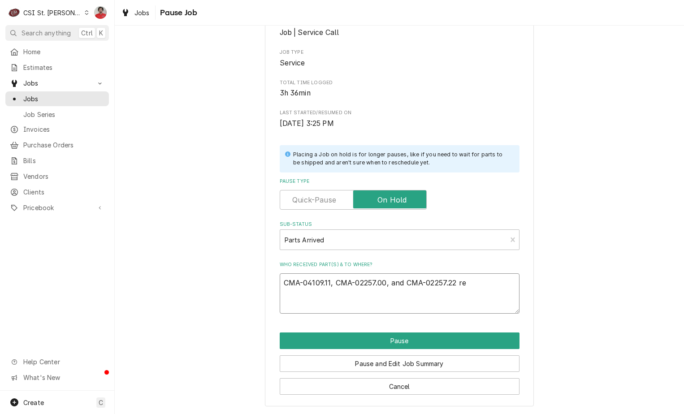
type textarea "CMA-04109.11, CMA-02257.00, and CMA-02257.22 rec"
type textarea "x"
type textarea "CMA-04109.11, CMA-02257.00, and CMA-02257.22 rec"
type textarea "x"
type textarea "CMA-04109.11, CMA-02257.00, and CMA-02257.22 rec t"
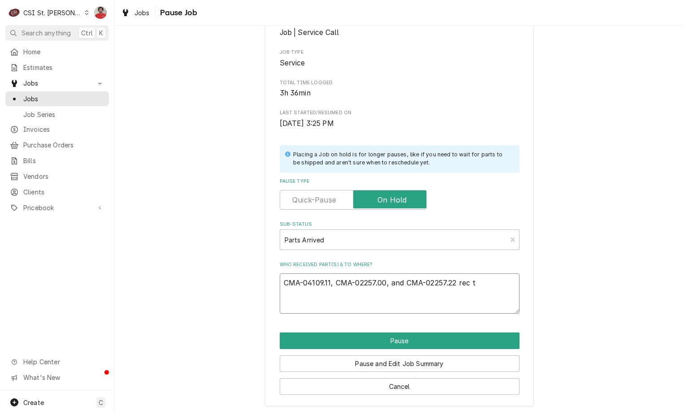
type textarea "x"
type textarea "CMA-04109.11, CMA-02257.00, and CMA-02257.22 rec to"
type textarea "x"
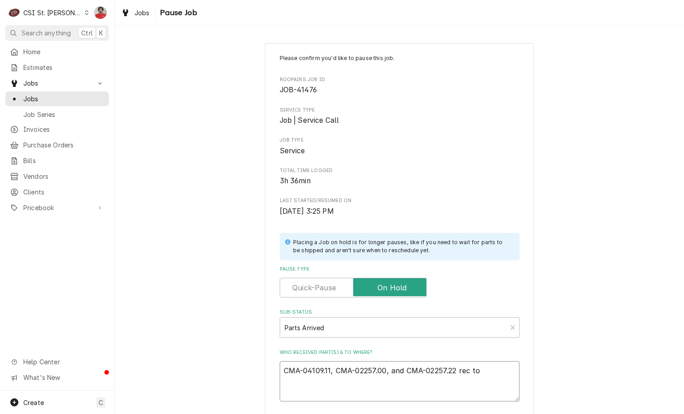
type textarea "CMA-04109.11, CMA-02257.00, and CMA-02257.22 rec to"
click at [486, 376] on textarea "CMA-04109.11, CMA-02257.00, and CMA-02257.22 rec to" at bounding box center [400, 381] width 240 height 40
type textarea "x"
type textarea "CMA-04109.11, CMA-02257.00, and CMA-02257.22 rec to E"
type textarea "x"
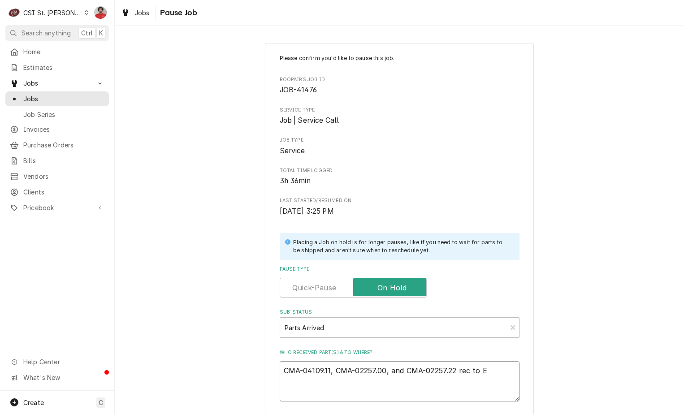
type textarea "CMA-04109.11, CMA-02257.00, and CMA-02257.22 rec to ER"
type textarea "x"
type textarea "CMA-04109.11, CMA-02257.00, and CMA-02257.22 rec to ERi"
type textarea "x"
type textarea "CMA-04109.11, CMA-02257.00, and CMA-02257.22 rec to ERic"
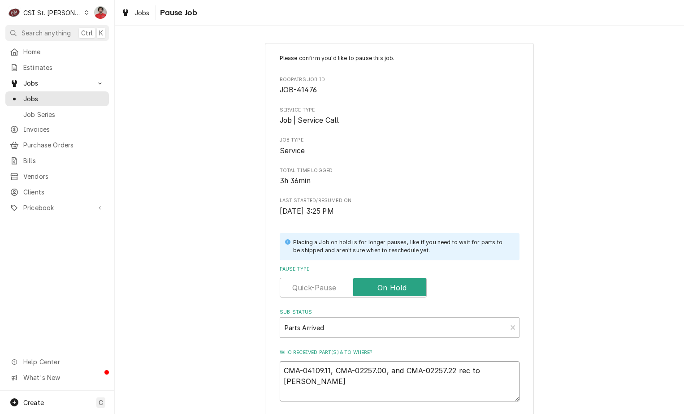
type textarea "x"
type textarea "CMA-04109.11, CMA-02257.00, and CMA-02257.22 rec to ERick"
type textarea "x"
type textarea "CMA-04109.11, CMA-02257.00, and CMA-02257.22 rec to ERick"
type textarea "x"
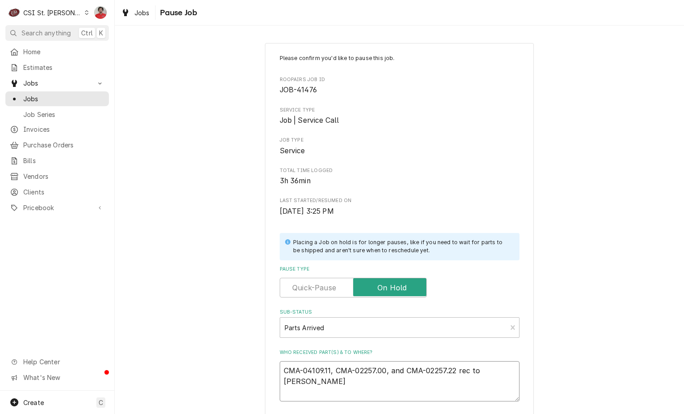
type textarea "CMA-04109.11, CMA-02257.00, and CMA-02257.22 rec to ERick H"
type textarea "x"
type textarea "CMA-04109.11, CMA-02257.00, and CMA-02257.22 rec to ERick H's"
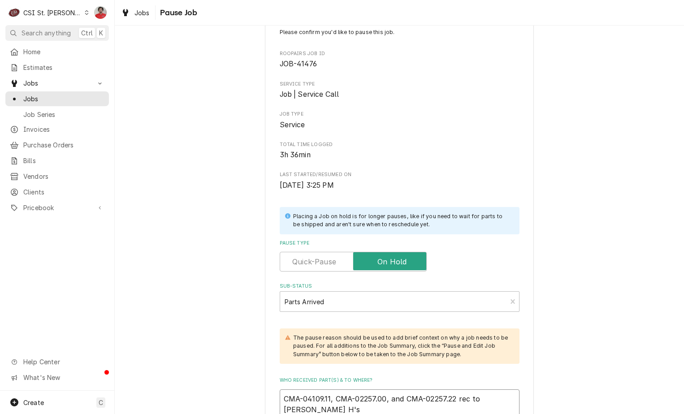
type textarea "x"
type textarea "CMA-04109.11, CMA-02257.00, and CMA-02257.22 rec to ERick H's"
type textarea "x"
type textarea "CMA-04109.11, CMA-02257.00, and CMA-02257.22 rec to ERick H's h"
type textarea "x"
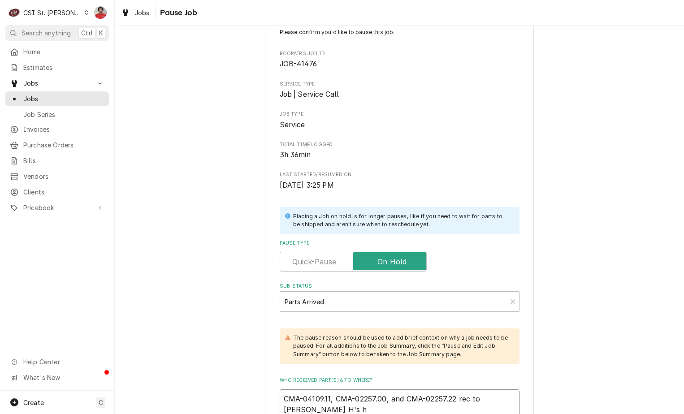
type textarea "CMA-04109.11, CMA-02257.00, and CMA-02257.22 rec to ERick H's"
type textarea "x"
type textarea "CMA-04109.11, CMA-02257.00, and CMA-02257.22 rec to ERick H's"
type textarea "x"
type textarea "CMA-04109.11, CMA-02257.00, and CMA-02257.22 rec to ERick H's"
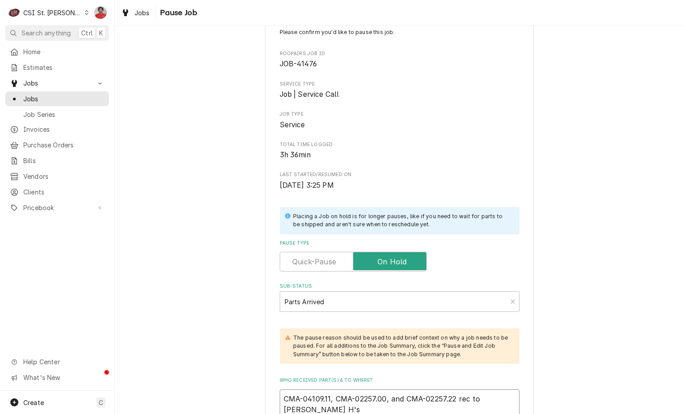
type textarea "x"
type textarea "CMA-04109.11, CMA-02257.00, and CMA-02257.22 rec to ERick H's s"
type textarea "x"
type textarea "CMA-04109.11, CMA-02257.00, and CMA-02257.22 rec to ERick H's sh"
type textarea "x"
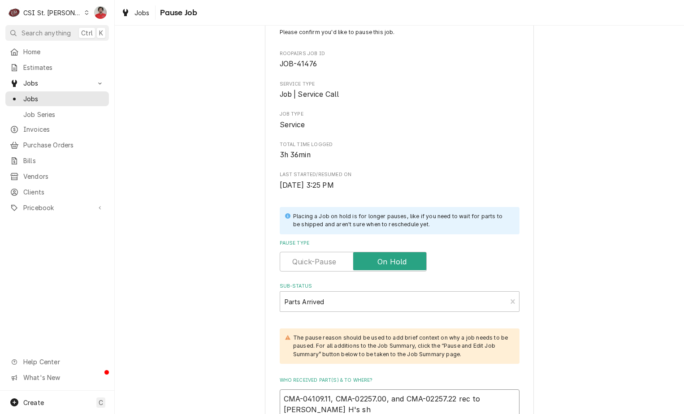
type textarea "CMA-04109.11, CMA-02257.00, and CMA-02257.22 rec to ERick H's she"
type textarea "x"
type textarea "CMA-04109.11, CMA-02257.00, and CMA-02257.22 rec to ERick H's shel"
type textarea "x"
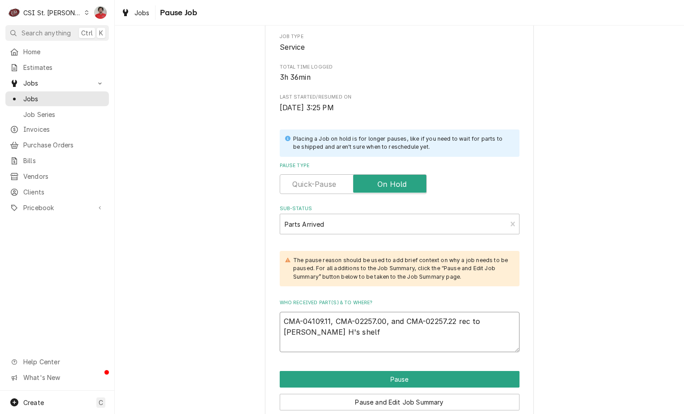
scroll to position [142, 0]
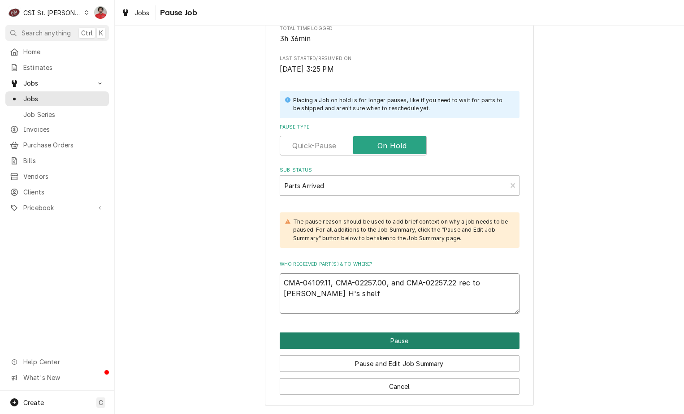
type textarea "CMA-04109.11, CMA-02257.00, and CMA-02257.22 rec to ERick H's shelf"
click at [403, 338] on button "Pause" at bounding box center [400, 340] width 240 height 17
type textarea "x"
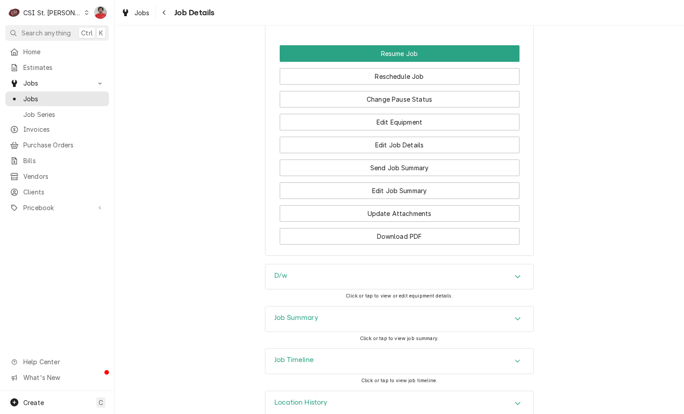
scroll to position [1389, 0]
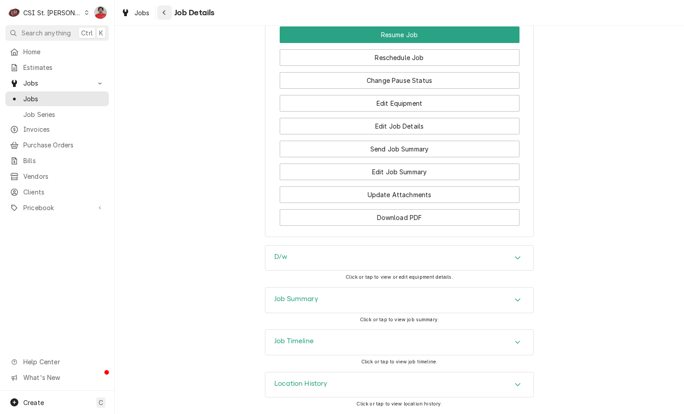
click at [168, 14] on div "Navigate back" at bounding box center [164, 12] width 9 height 9
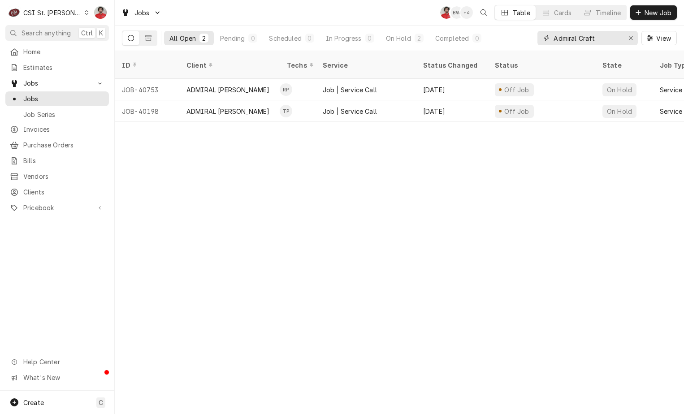
click at [609, 36] on input "Admiral Craft" at bounding box center [586, 38] width 67 height 14
click at [608, 36] on input "Admiral Craft" at bounding box center [586, 38] width 67 height 14
type input "york"
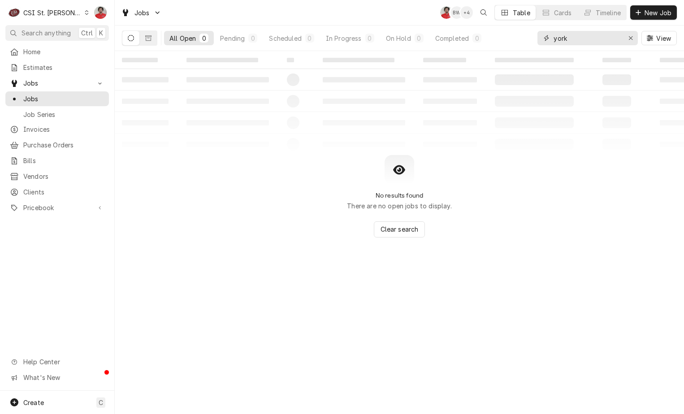
drag, startPoint x: 576, startPoint y: 35, endPoint x: 512, endPoint y: 35, distance: 64.1
click at [512, 35] on div "All Open 0 Pending 0 Scheduled 0 In Progress 0 On Hold 0 Completed 0 york View" at bounding box center [399, 38] width 555 height 25
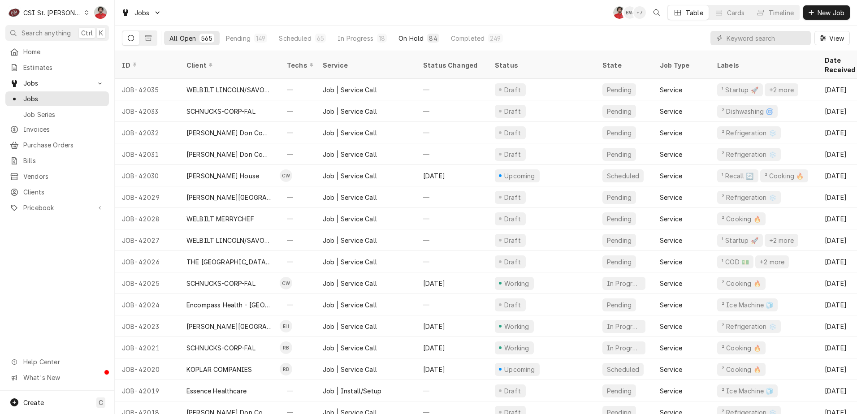
click at [400, 36] on div "On Hold" at bounding box center [410, 38] width 25 height 9
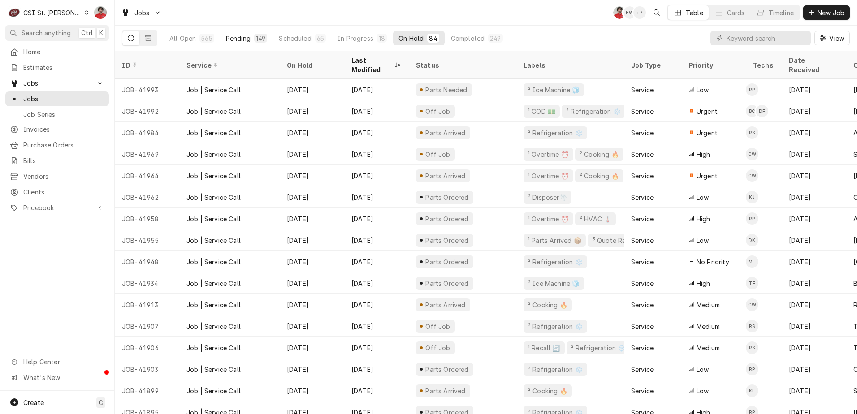
click at [250, 40] on div "Pending" at bounding box center [238, 38] width 25 height 9
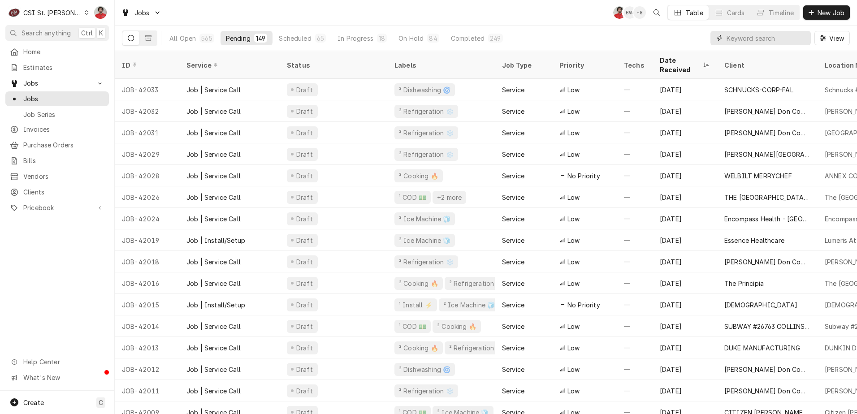
click at [683, 38] on input "Dynamic Content Wrapper" at bounding box center [766, 38] width 80 height 14
type input "york"
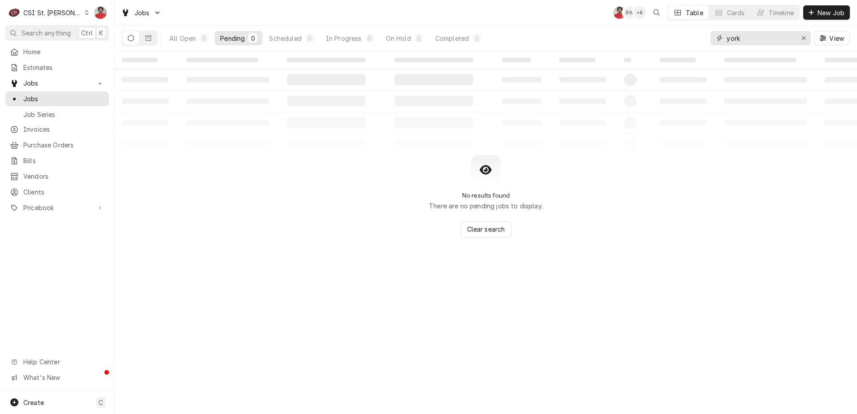
click at [603, 43] on div "All Open 0 Pending 0 Scheduled 0 In Progress 0 On Hold 0 Completed 0 york View" at bounding box center [486, 38] width 728 height 25
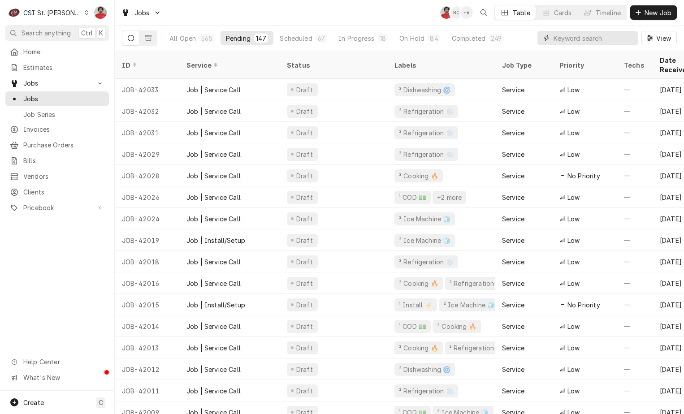
click at [608, 38] on input "Dynamic Content Wrapper" at bounding box center [593, 38] width 80 height 14
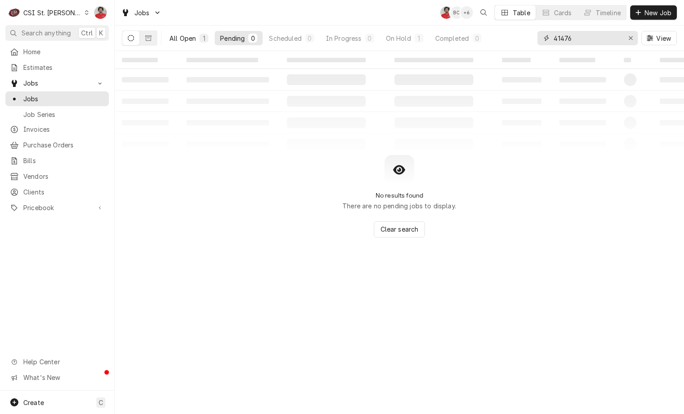
type input "41476"
click at [206, 41] on div "1" at bounding box center [203, 38] width 5 height 9
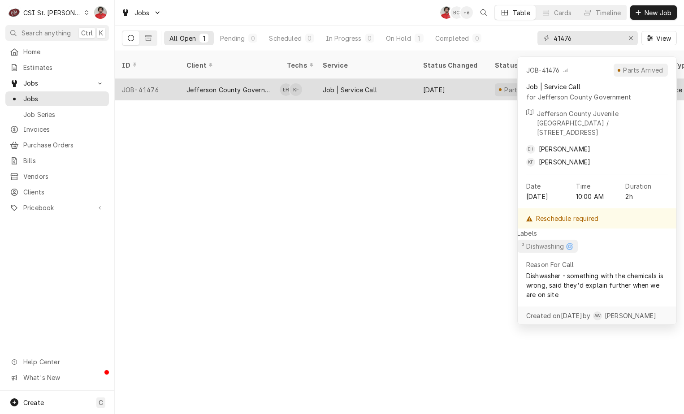
click at [296, 83] on div "Kevin Floyd's Avatar" at bounding box center [295, 89] width 13 height 13
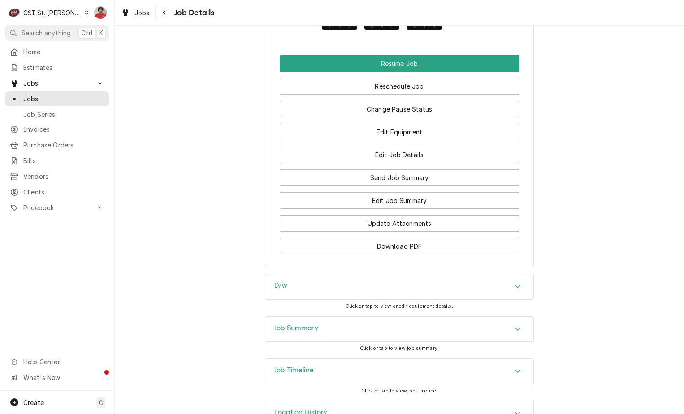
scroll to position [1457, 0]
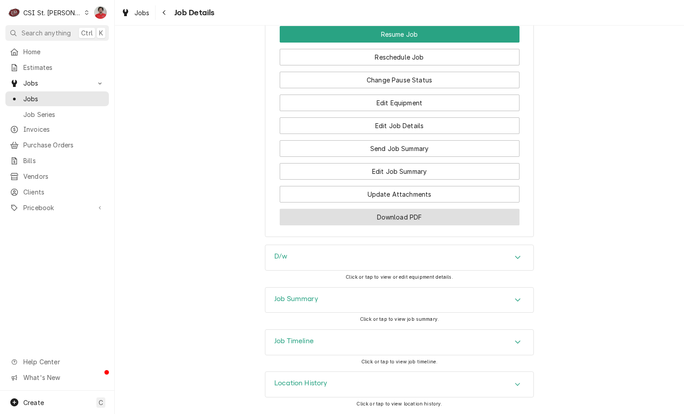
click at [384, 220] on button "Download PDF" at bounding box center [400, 217] width 240 height 17
click at [433, 216] on button "Download PDF" at bounding box center [400, 217] width 240 height 17
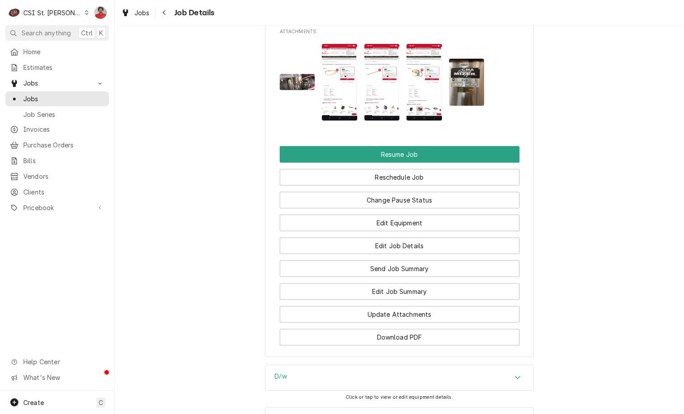
scroll to position [1233, 0]
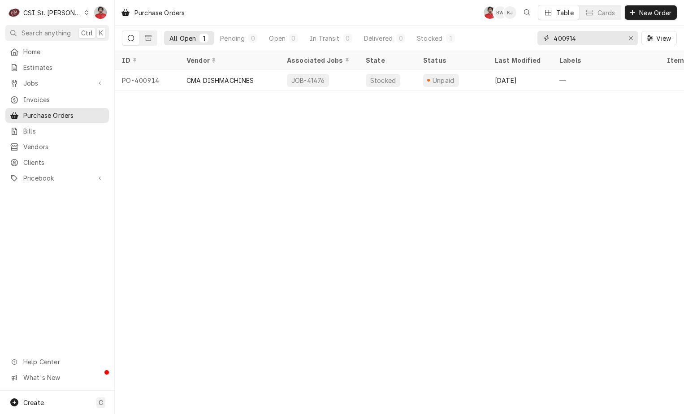
click at [607, 41] on input "400914" at bounding box center [586, 38] width 67 height 14
type input "400945"
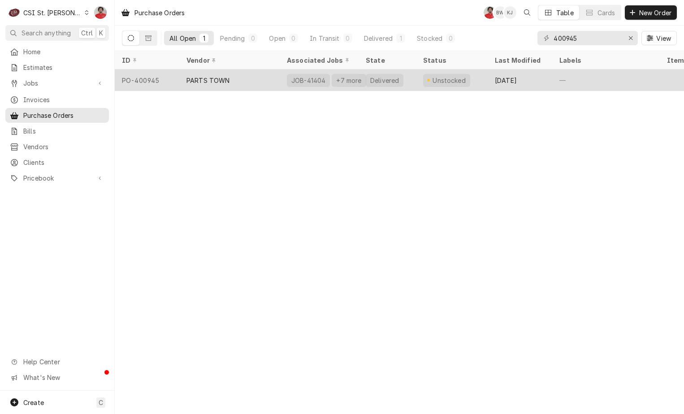
click at [328, 85] on div "JOB-41404 +7 more" at bounding box center [319, 80] width 79 height 22
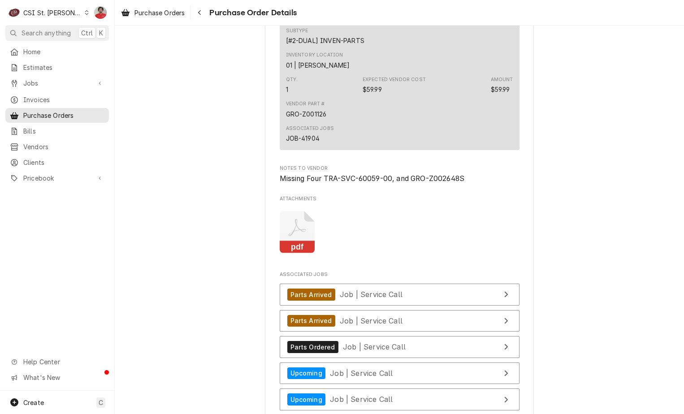
scroll to position [3762, 0]
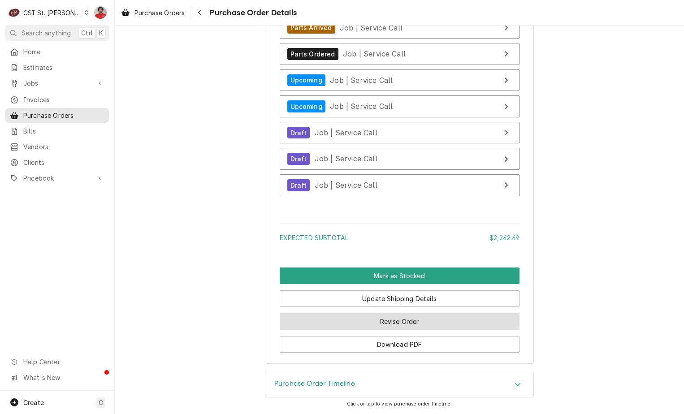
click at [359, 321] on button "Revise Order" at bounding box center [400, 321] width 240 height 17
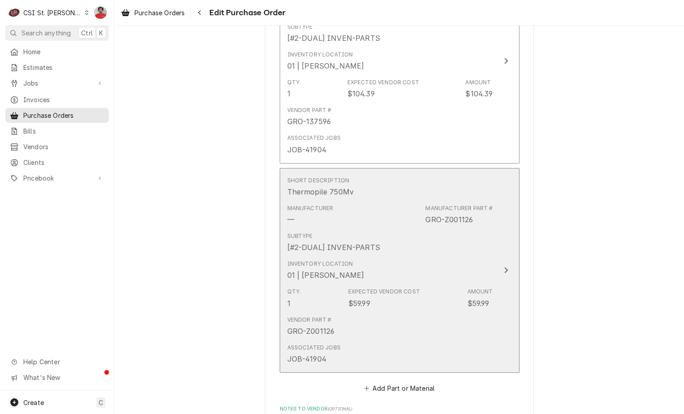
scroll to position [3684, 0]
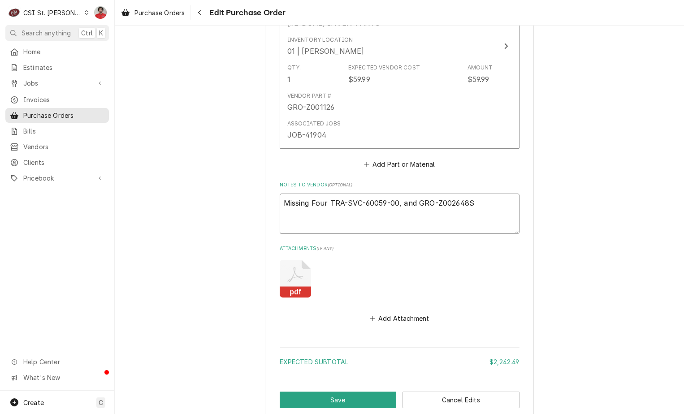
drag, startPoint x: 398, startPoint y: 193, endPoint x: 327, endPoint y: 199, distance: 71.0
click at [327, 199] on textarea "Missing Four TRA-SVC-60059-00, and GRO-Z002648S" at bounding box center [400, 214] width 240 height 40
click at [328, 197] on textarea "Missing Four TRA-SVC-60059-00, and GRO-Z002648S" at bounding box center [400, 214] width 240 height 40
drag, startPoint x: 328, startPoint y: 191, endPoint x: 395, endPoint y: 194, distance: 66.4
click at [395, 194] on textarea "Missing Four TRA-SVC-60059-00, and GRO-Z002648S" at bounding box center [400, 214] width 240 height 40
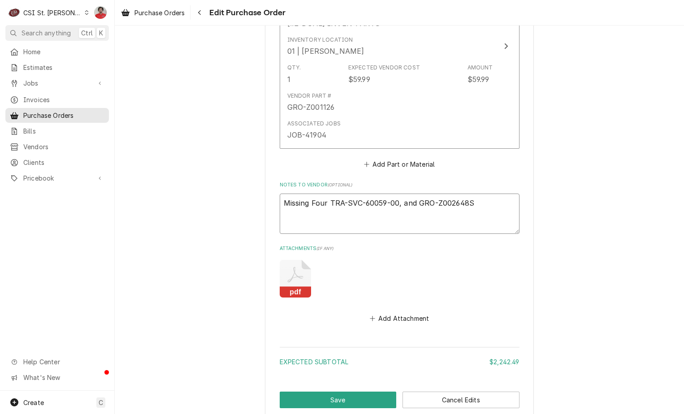
type textarea "x"
type textarea "Missing Four , and GRO-Z002648S"
type textarea "x"
type textarea "Missing Four and GRO-Z002648S"
type textarea "x"
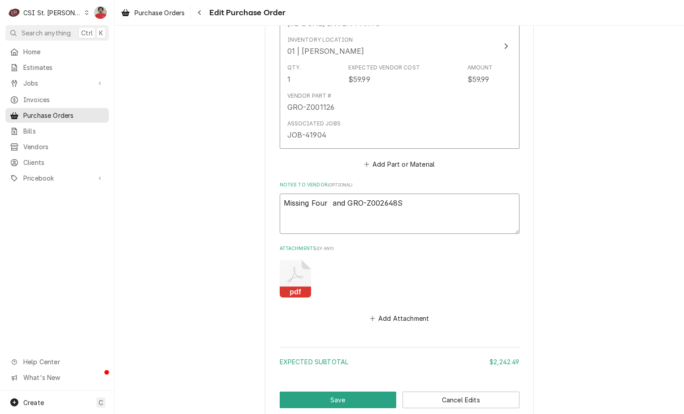
type textarea "Missing Four and GRO-Z002648S"
type textarea "x"
type textarea "Missing Fourand GRO-Z002648S"
type textarea "x"
type textarea "Missing Fouand GRO-Z002648S"
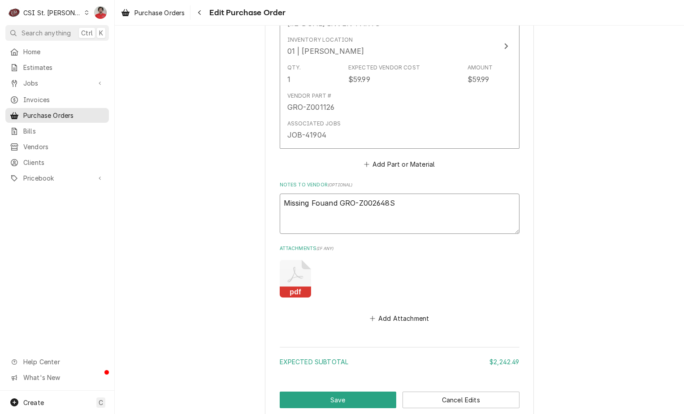
type textarea "x"
type textarea "Missing Foand GRO-Z002648S"
type textarea "x"
type textarea "Missing Fand GRO-Z002648S"
type textarea "x"
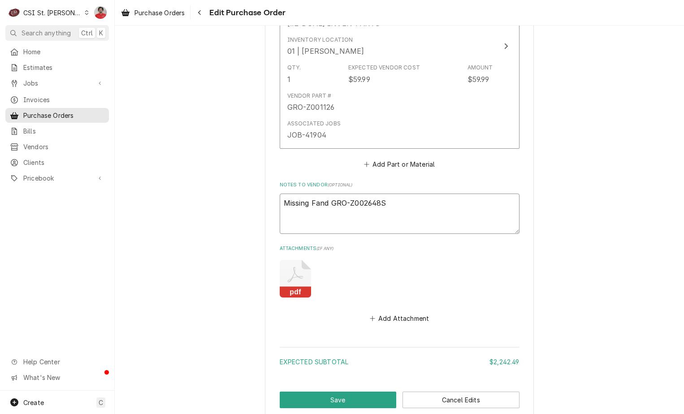
type textarea "Missing and GRO-Z002648S"
type textarea "x"
type textarea "Missing nd GRO-Z002648S"
type textarea "x"
type textarea "Missing d GRO-Z002648S"
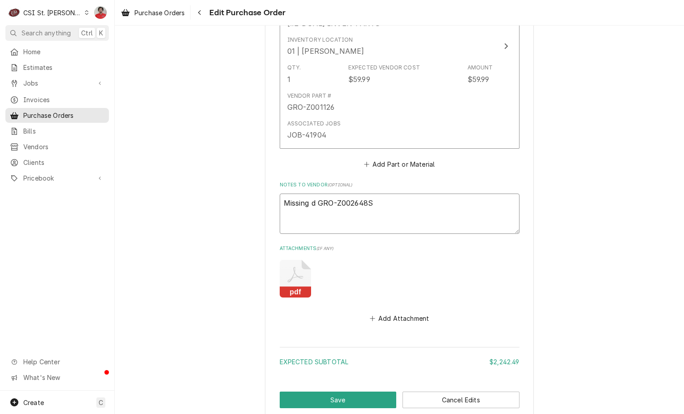
type textarea "x"
type textarea "Missing GRO-Z002648S"
type textarea "x"
type textarea "Missing GRO-Z002648S"
type textarea "x"
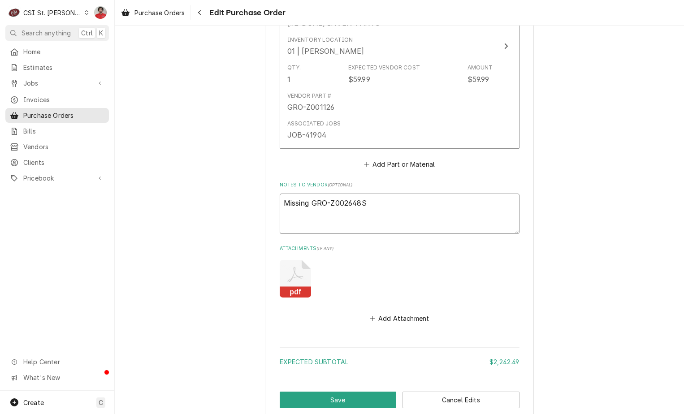
type textarea "Missing GRO-Z002648S."
type textarea "x"
type textarea "Missing GRO-Z002648S."
type textarea "x"
type textarea "Missing GRO-Z002648S. O"
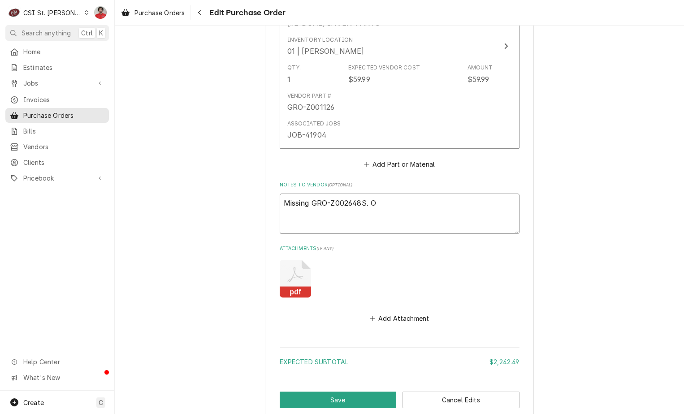
type textarea "x"
type textarea "Missing GRO-Z002648S. On"
type textarea "x"
type textarea "Missing GRO-Z002648S. Onc"
type textarea "x"
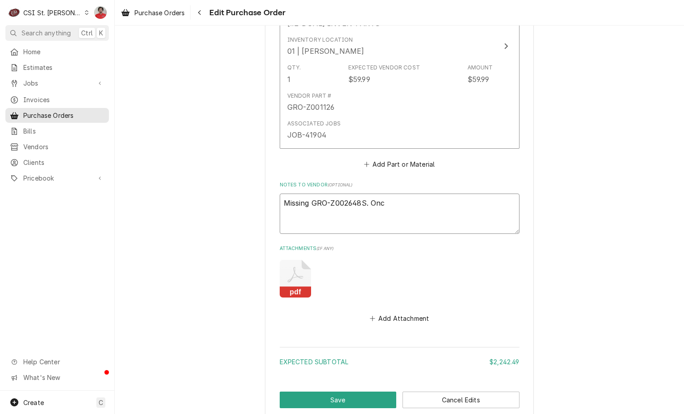
type textarea "Missing GRO-Z002648S. Once"
type textarea "x"
type textarea "Missing GRO-Z002648S. Once"
type textarea "x"
type textarea "Missing GRO-Z002648S. Once r"
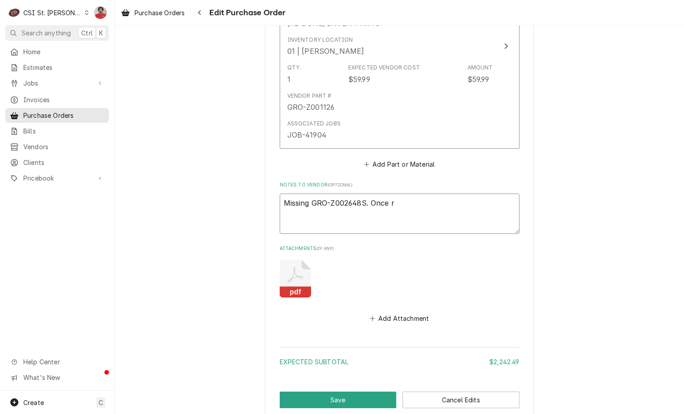
type textarea "x"
type textarea "Missing GRO-Z002648S. Once re"
type textarea "x"
type textarea "Missing GRO-Z002648S. Once rec"
type textarea "x"
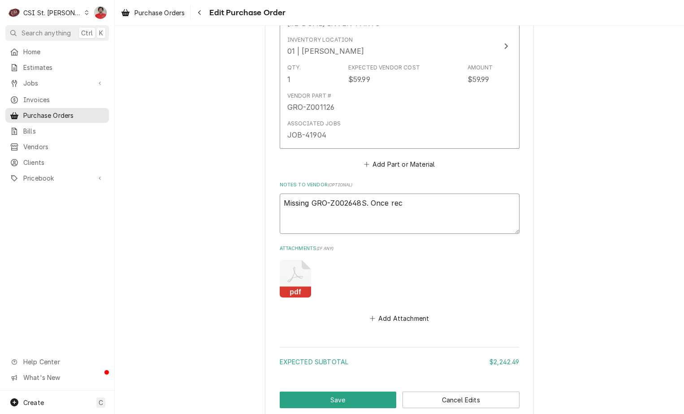
type textarea "Missing GRO-Z002648S. Once rece"
type textarea "x"
type textarea "Missing GRO-Z002648S. Once recei"
type textarea "x"
type textarea "Missing GRO-Z002648S. Once receiv"
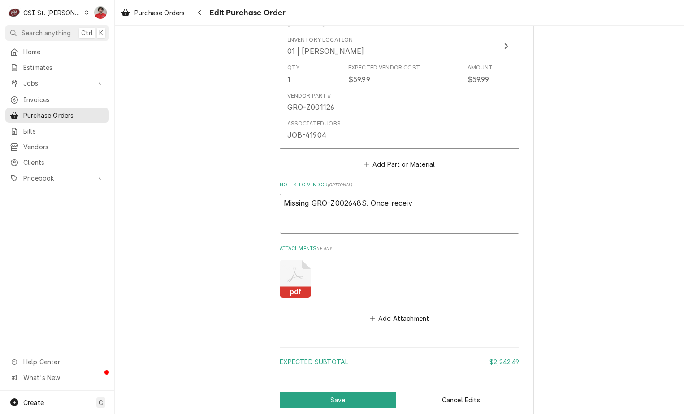
type textarea "x"
type textarea "Missing GRO-Z002648S. Once receive"
type textarea "x"
type textarea "Missing GRO-Z002648S. Once received"
type textarea "x"
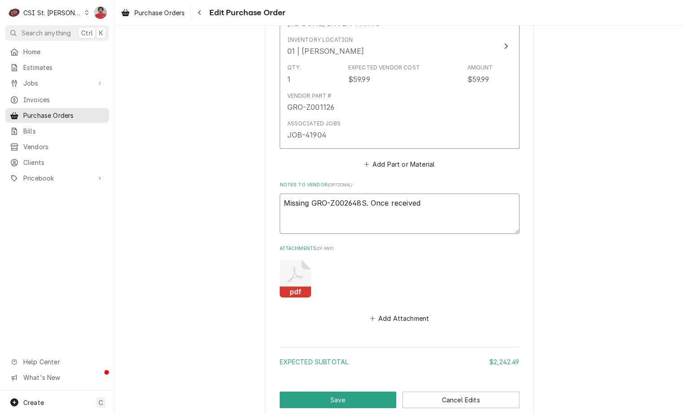
type textarea "Missing GRO-Z002648S. Once received;"
type textarea "x"
type textarea "Missing GRO-Z002648S. Once received;"
type textarea "x"
type textarea "Missing GRO-Z002648S. Once received; M"
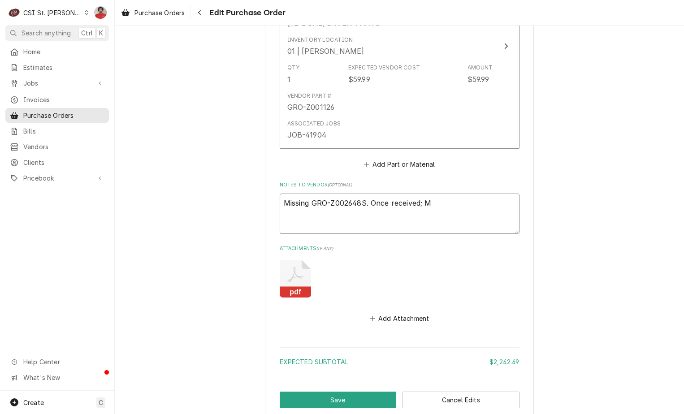
type textarea "x"
type textarea "Missing GRO-Z002648S. Once received; Mu"
type textarea "x"
type textarea "Missing GRO-Z002648S. Once received; Mus"
type textarea "x"
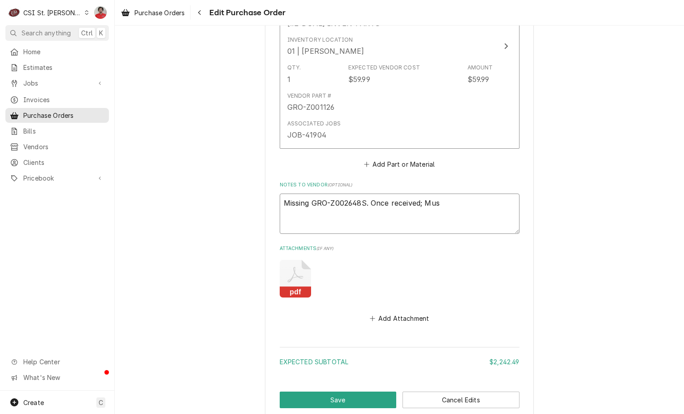
type textarea "Missing GRO-Z002648S. Once received; Must"
type textarea "x"
type textarea "Missing GRO-Z002648S. Once received; Must"
type textarea "x"
type textarea "Missing GRO-Z002648S. Once received; Must m"
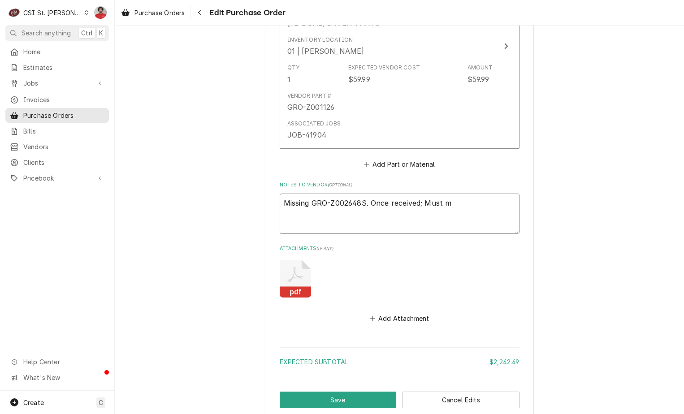
type textarea "x"
type textarea "Missing GRO-Z002648S. Once received; Must mov"
type textarea "x"
type textarea "Missing GRO-Z002648S. Once received; Must move"
type textarea "x"
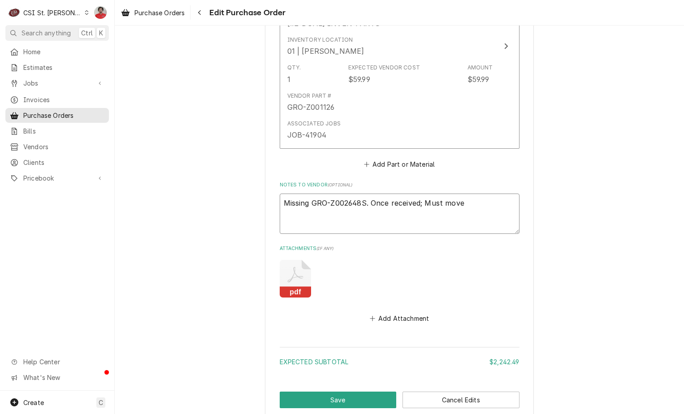
type textarea "Missing GRO-Z002648S. Once received; Must move"
type textarea "x"
type textarea "Missing GRO-Z002648S. Once received; Must move t"
type textarea "x"
type textarea "Missing GRO-Z002648S. Once received; Must move tw"
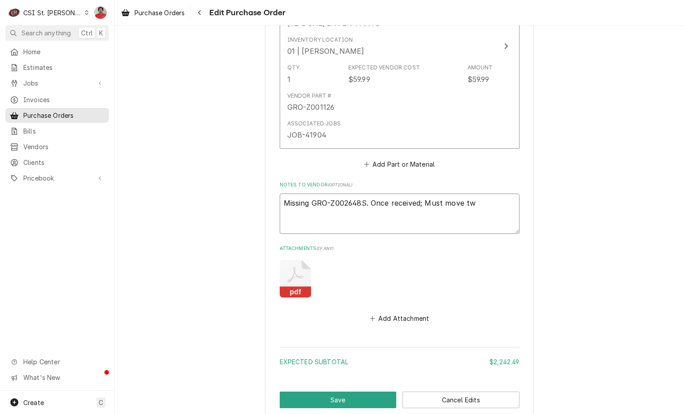
type textarea "x"
type textarea "Missing GRO-Z002648S. Once received; Must move two"
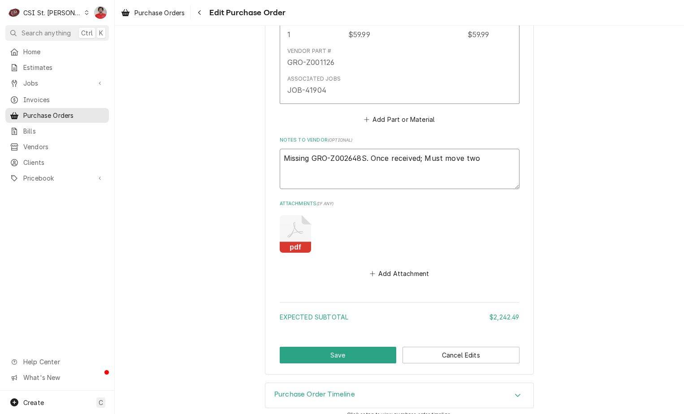
click at [487, 150] on textarea "Missing GRO-Z002648S. Once received; Must move two" at bounding box center [400, 169] width 240 height 40
type textarea "x"
type textarea "Missing GRO-Z002648S. Once received; Must move two"
paste textarea "TRA-SVC-60059-00"
type textarea "x"
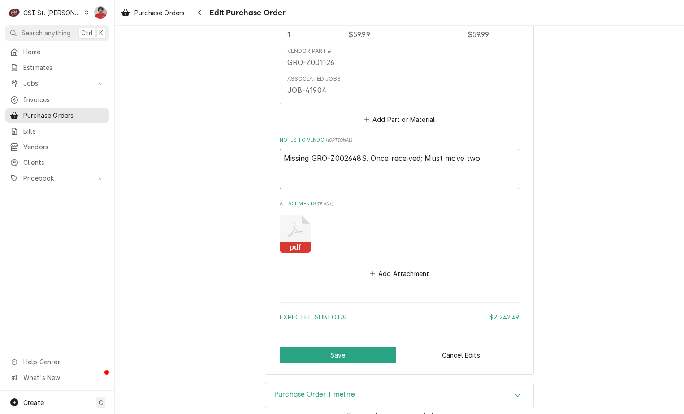
type textarea "Missing GRO-Z002648S. Once received; Must move two TRA-SVC-60059-00"
type textarea "x"
type textarea "Missing GRO-Z002648S. Once received; Must move two TRA-SVC-60059-00"
type textarea "x"
type textarea "Missing GRO-Z002648S. Once received; Must move two TRA-SVC-60059-00 t"
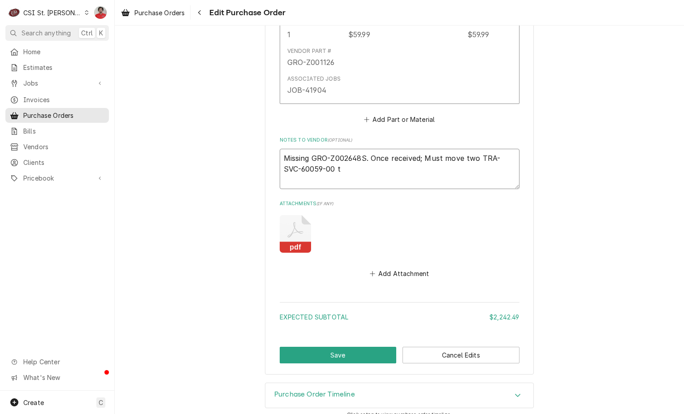
type textarea "x"
type textarea "Missing GRO-Z002648S. Once received; Must move two TRA-SVC-60059-00 to"
type textarea "x"
type textarea "Missing GRO-Z002648S. Once received; Must move two TRA-SVC-60059-00 to"
type textarea "x"
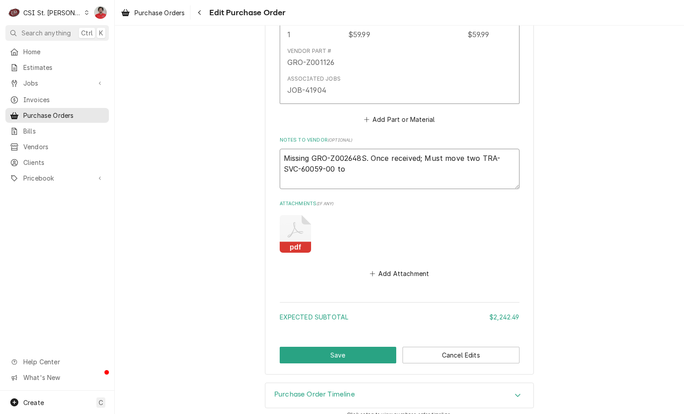
type textarea "Missing GRO-Z002648S. Once received; Must move two TRA-SVC-60059-00 to K"
type textarea "x"
type textarea "Missing GRO-Z002648S. Once received; Must move two TRA-SVC-60059-00 to Ke"
type textarea "x"
type textarea "Missing GRO-Z002648S. Once received; Must move two TRA-SVC-60059-00 to Kev"
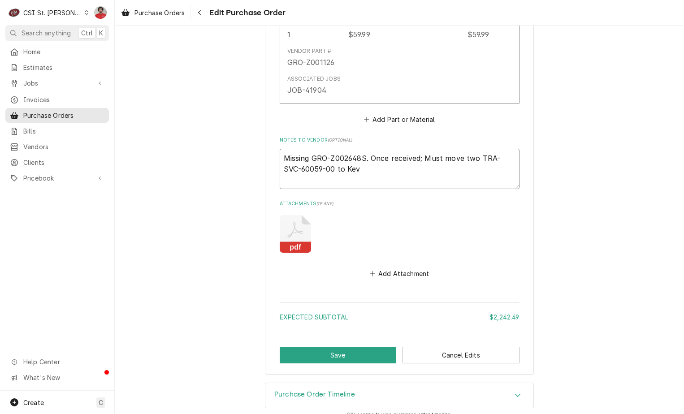
type textarea "x"
type textarea "Missing GRO-Z002648S. Once received; Must move two TRA-SVC-60059-00 to Kevi"
type textarea "x"
type textarea "Missing GRO-Z002648S. Once received; Must move two TRA-SVC-60059-00 to Kevin"
type textarea "x"
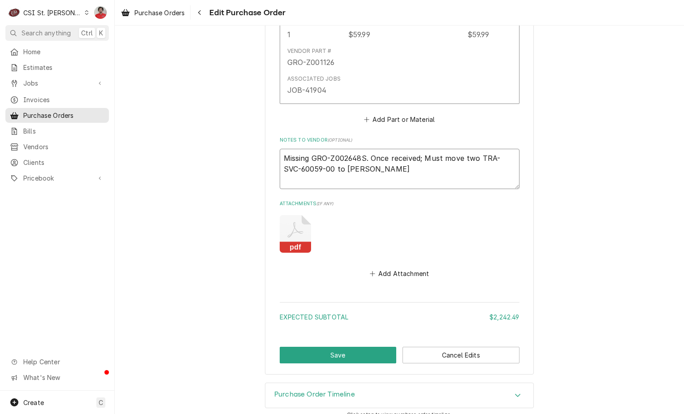
type textarea "Missing GRO-Z002648S. Once received; Must move two TRA-SVC-60059-00 to Kevin"
type textarea "x"
type textarea "Missing GRO-Z002648S. Once received; Must move two TRA-SVC-60059-00 to Kevin J"
type textarea "x"
type textarea "Missing GRO-Z002648S. Once received; Must move two TRA-SVC-60059-00 to Kevin J"
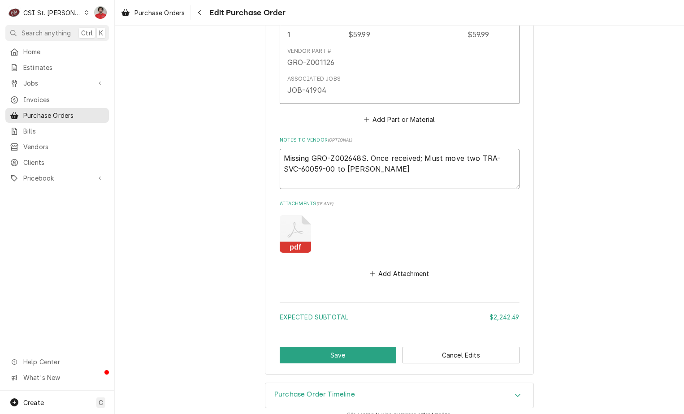
type textarea "x"
type textarea "Missing GRO-Z002648S. Once received; Must move two TRA-SVC-60059-00 to Kevin J a"
type textarea "x"
type textarea "Missing GRO-Z002648S. Once received; Must move two TRA-SVC-60059-00 to Kevin J …"
type textarea "x"
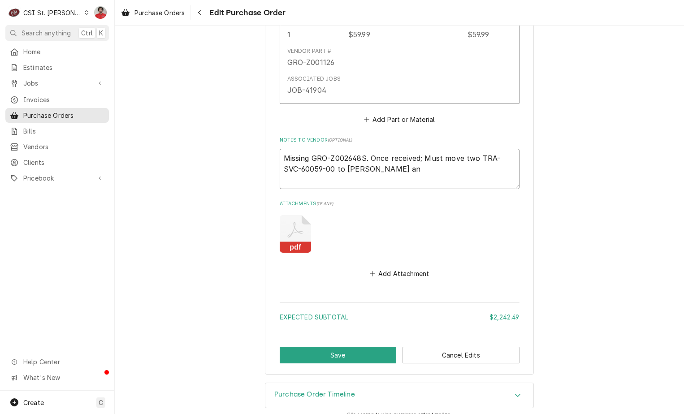
type textarea "Missing GRO-Z002648S. Once received; Must move two TRA-SVC-60059-00 to Kevin J …"
type textarea "x"
type textarea "Missing GRO-Z002648S. Once received; Must move two TRA-SVC-60059-00 to Kevin J …"
type textarea "x"
type textarea "Missing GRO-Z002648S. Once received; Must move two TRA-SVC-60059-00 to Kevin J …"
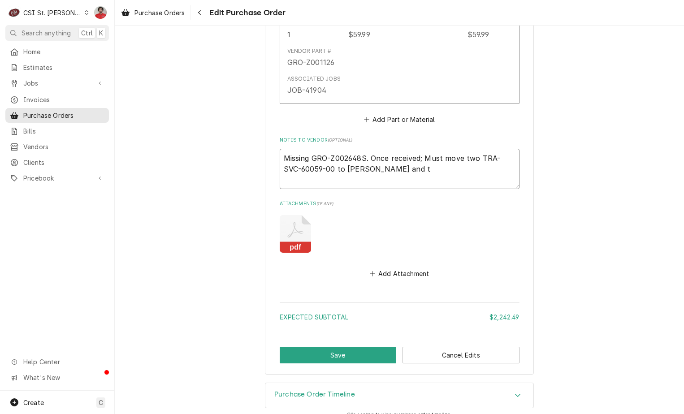
type textarea "x"
type textarea "Missing GRO-Z002648S. Once received; Must move two TRA-SVC-60059-00 to Kevin J …"
type textarea "x"
type textarea "Missing GRO-Z002648S. Once received; Must move two TRA-SVC-60059-00 to Kevin J …"
type textarea "x"
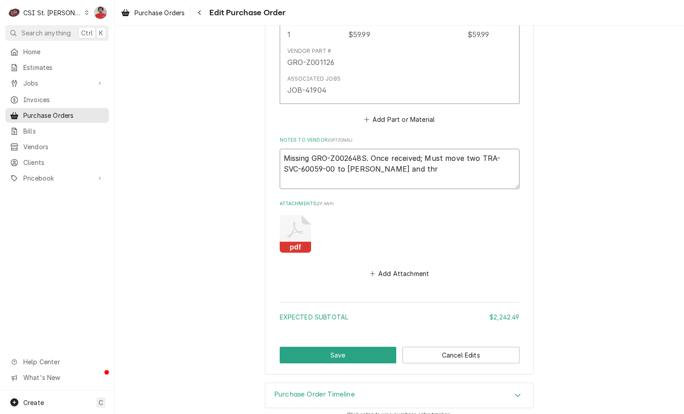
type textarea "Missing GRO-Z002648S. Once received; Must move two TRA-SVC-60059-00 to Kevin J …"
type textarea "x"
type textarea "Missing GRO-Z002648S. Once received; Must move two TRA-SVC-60059-00 to Kevin J …"
type textarea "x"
type textarea "Missing GRO-Z002648S. Once received; Must move two TRA-SVC-60059-00 to Kevin J …"
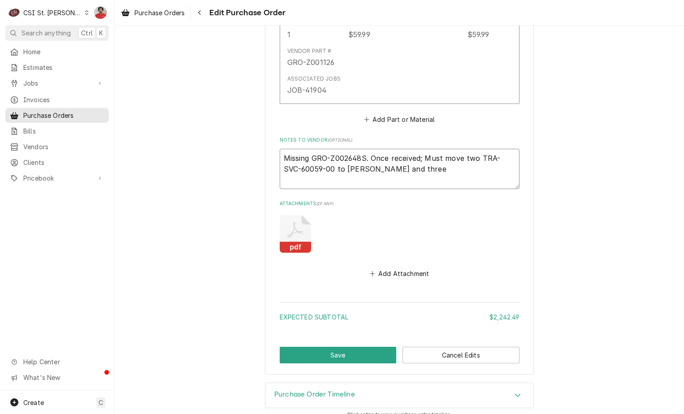
paste textarea "TRA-SVC-60059-00"
type textarea "x"
type textarea "Missing GRO-Z002648S. Once received; Must move two TRA-SVC-60059-00 to Kevin J …"
type textarea "x"
type textarea "Missing GRO-Z002648S. Once received; Must move two TRA-SVC-60059-00 to Kevin J …"
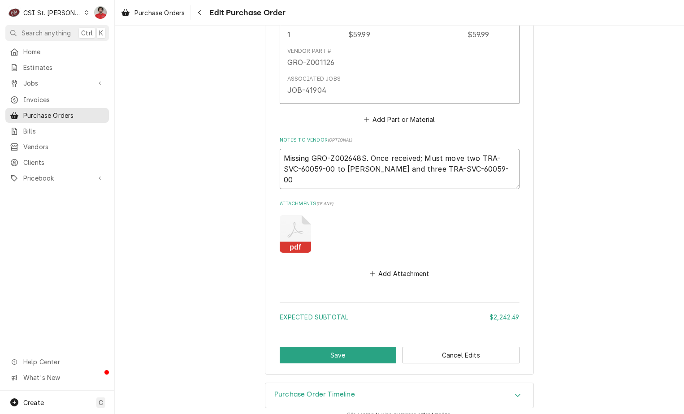
type textarea "x"
type textarea "Missing GRO-Z002648S. Once received; Must move two TRA-SVC-60059-00 to Kevin J …"
type textarea "x"
type textarea "Missing GRO-Z002648S. Once received; Must move two TRA-SVC-60059-00 to Kevin J …"
type textarea "x"
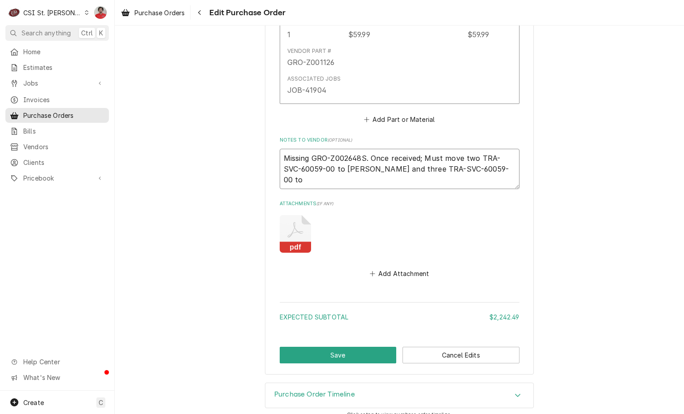
type textarea "Missing GRO-Z002648S. Once received; Must move two TRA-SVC-60059-00 to Kevin J …"
type textarea "x"
type textarea "Missing GRO-Z002648S. Once received; Must move two TRA-SVC-60059-00 to Kevin J …"
type textarea "x"
type textarea "Missing GRO-Z002648S. Once received; Must move two TRA-SVC-60059-00 to Kevin J …"
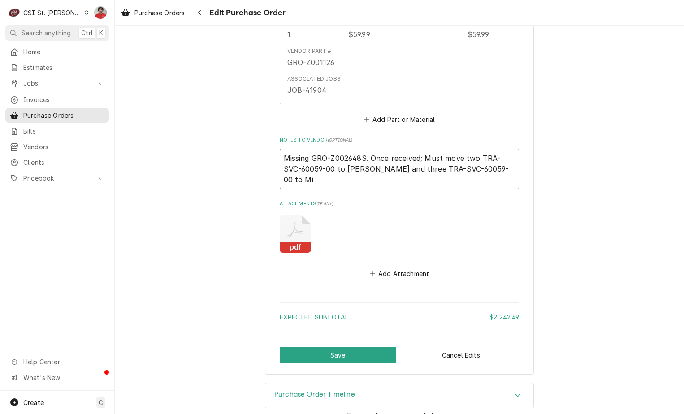
type textarea "x"
type textarea "Missing GRO-Z002648S. Once received; Must move two TRA-SVC-60059-00 to Kevin J …"
type textarea "x"
type textarea "Missing GRO-Z002648S. Once received; Must move two TRA-SVC-60059-00 to Kevin J …"
type textarea "x"
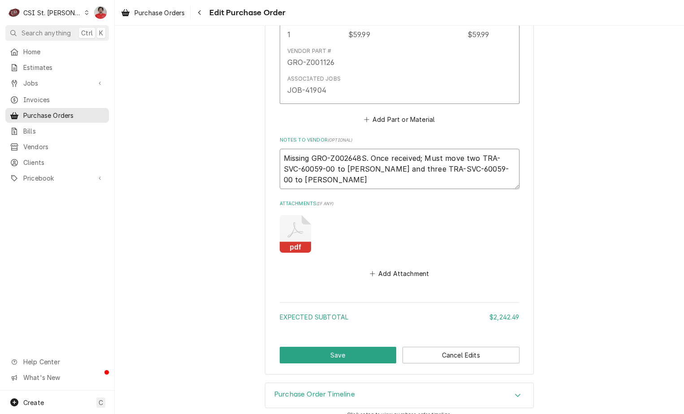
type textarea "Missing GRO-Z002648S. Once received; Must move two TRA-SVC-60059-00 to Kevin J …"
type textarea "x"
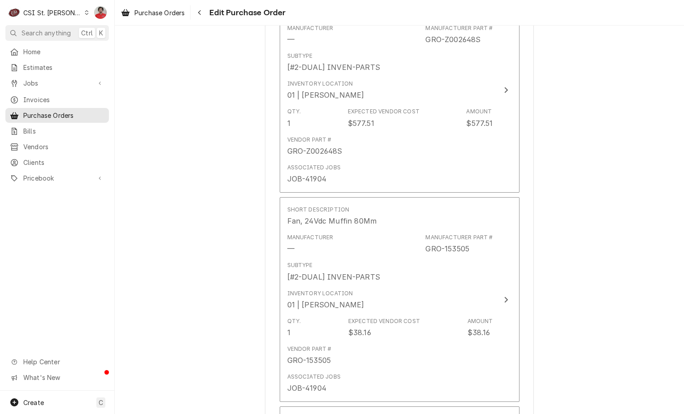
scroll to position [2653, 0]
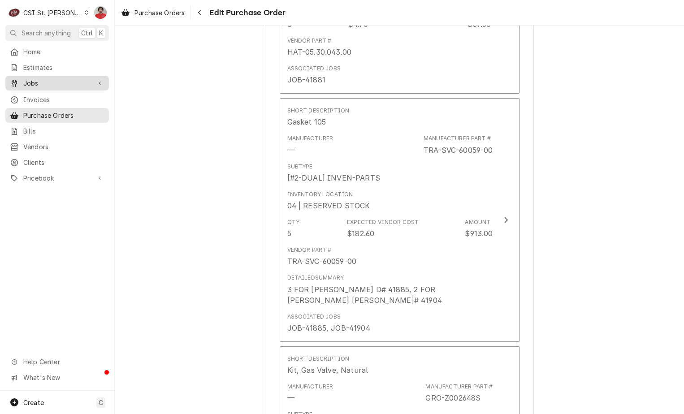
type textarea "Missing GRO-Z002648S. Once received; Must move two TRA-SVC-60059-00 to Kevin J …"
click at [35, 80] on span "Jobs" at bounding box center [57, 82] width 68 height 9
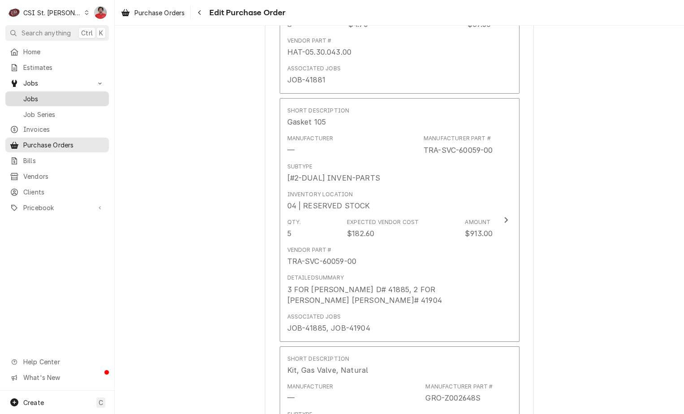
click at [36, 98] on span "Jobs" at bounding box center [63, 98] width 81 height 9
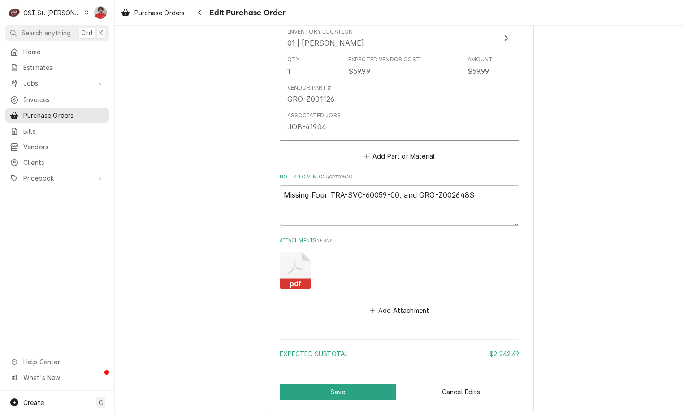
scroll to position [3728, 0]
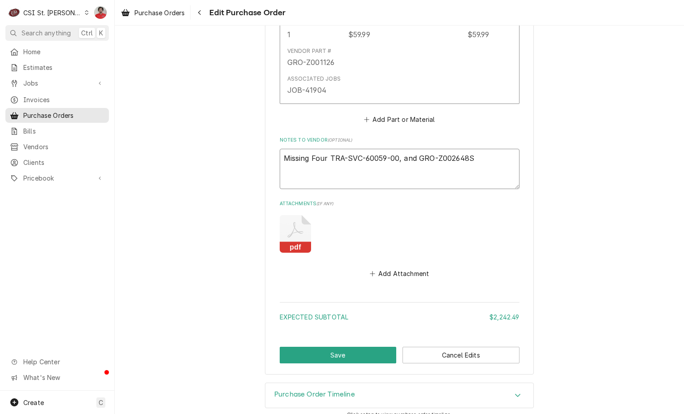
click at [417, 149] on textarea "Missing Four TRA-SVC-60059-00, and GRO-Z002648S" at bounding box center [400, 169] width 240 height 40
drag, startPoint x: 397, startPoint y: 146, endPoint x: 325, endPoint y: 152, distance: 72.0
click at [325, 152] on textarea "Missing Four TRA-SVC-60059-00, and GRO-Z002648S" at bounding box center [400, 169] width 240 height 40
type textarea "x"
type textarea "Missing Four , and GRO-Z002648S"
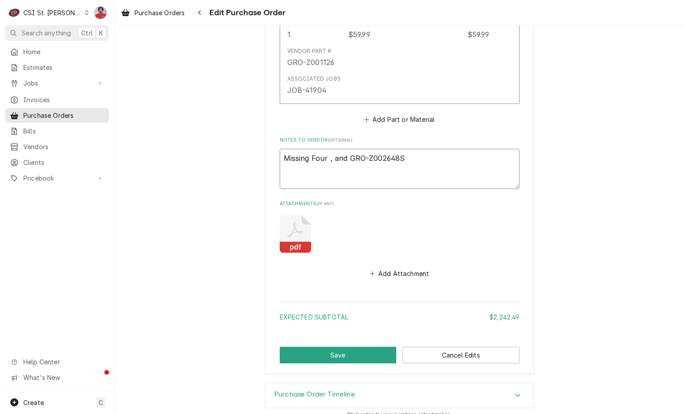
type textarea "x"
type textarea "Missing Four and GRO-Z002648S"
type textarea "x"
type textarea "Missing Four and GRO-Z002648S"
type textarea "x"
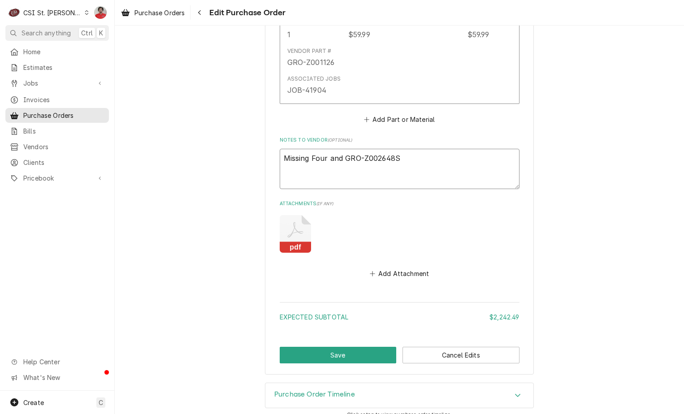
type textarea "Missing Four nd GRO-Z002648S"
type textarea "x"
type textarea "Missing Four d GRO-Z002648S"
type textarea "x"
type textarea "Missing Four GRO-Z002648S"
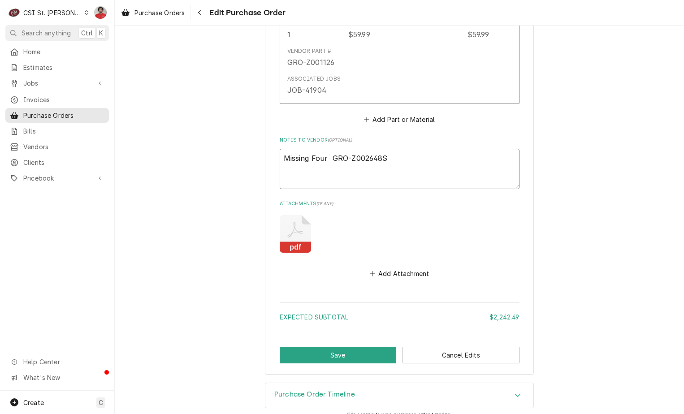
type textarea "x"
type textarea "Missing Four GRO-Z002648S"
type textarea "x"
type textarea "Missing Fou GRO-Z002648S"
type textarea "x"
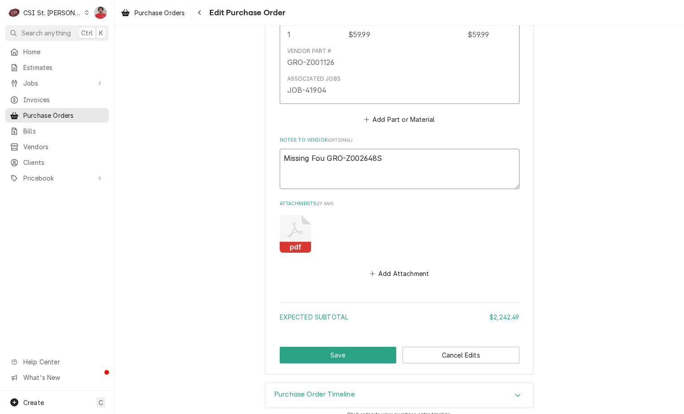
type textarea "Missing Fo GRO-Z002648S"
type textarea "x"
type textarea "Missing F GRO-Z002648S"
type textarea "x"
type textarea "Missing GRO-Z002648S"
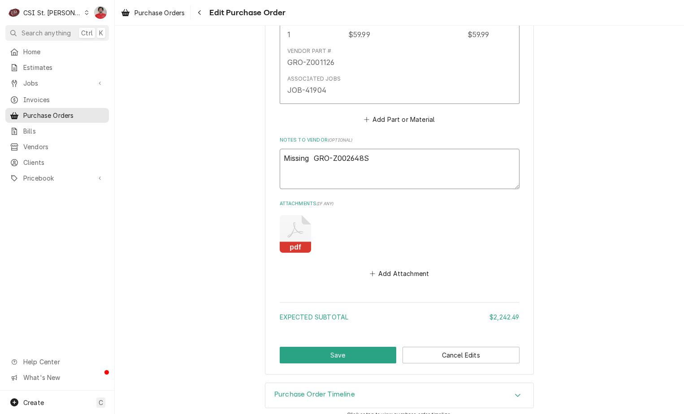
type textarea "x"
type textarea "Missing GRO-Z002648S"
type textarea "x"
type textarea "Missing GRO-Z002648S/"
type textarea "x"
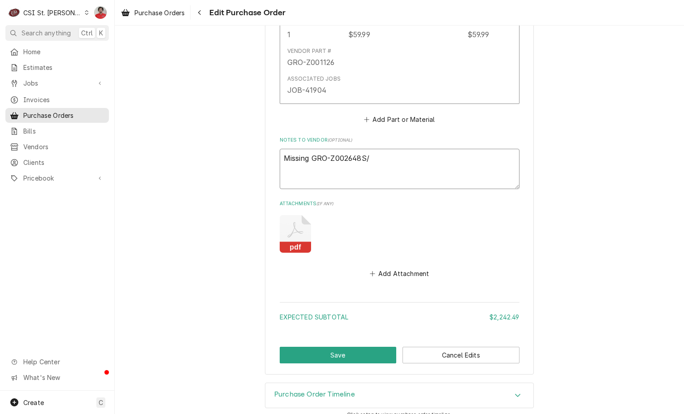
type textarea "Missing GRO-Z002648S/"
type textarea "x"
type textarea "Missing GRO-Z002648S/"
type textarea "x"
type textarea "Missing GRO-Z002648S"
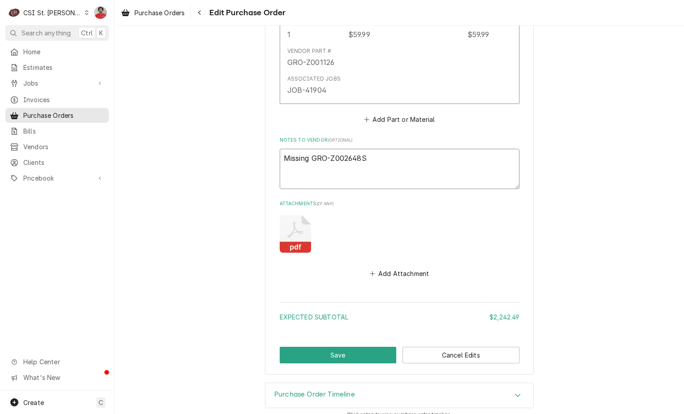
type textarea "x"
type textarea "Missing GRO-Z002648S."
type textarea "x"
type textarea "Missing GRO-Z002648S."
type textarea "x"
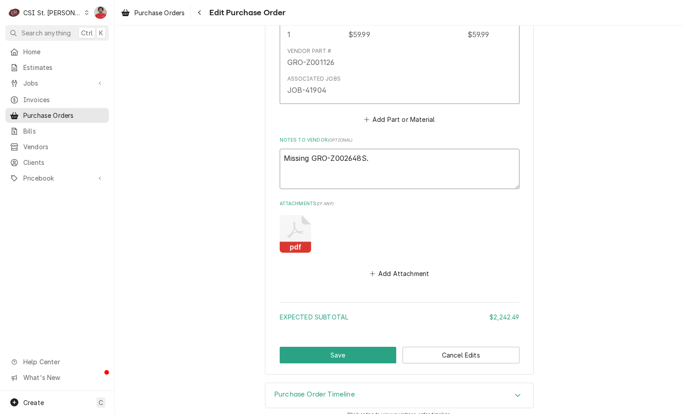
type textarea "Missing GRO-Z002648S. O"
type textarea "x"
type textarea "Missing GRO-Z002648S. On"
type textarea "x"
type textarea "Missing GRO-Z002648S. Onc"
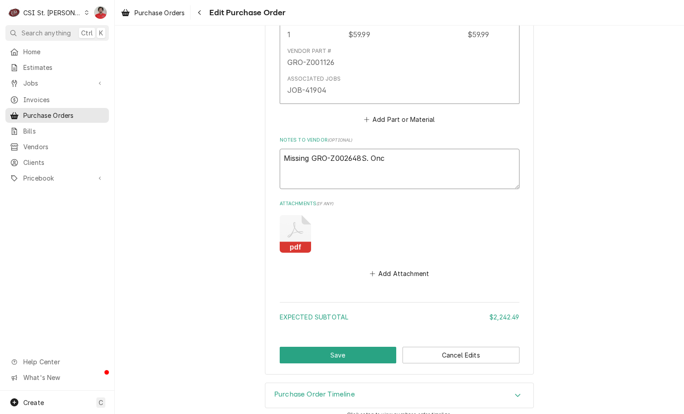
type textarea "x"
type textarea "Missing GRO-Z002648S. Once"
type textarea "x"
type textarea "Missing GRO-Z002648S. Once"
type textarea "x"
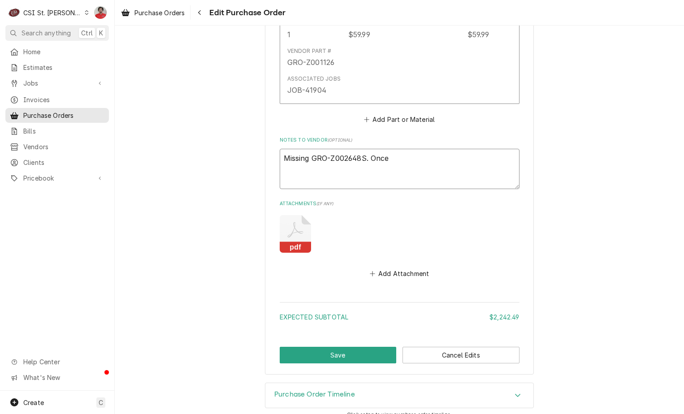
type textarea "Missing GRO-Z002648S. Once r"
type textarea "x"
type textarea "Missing GRO-Z002648S. Once re"
type textarea "x"
type textarea "Missing GRO-Z002648S. Once rec"
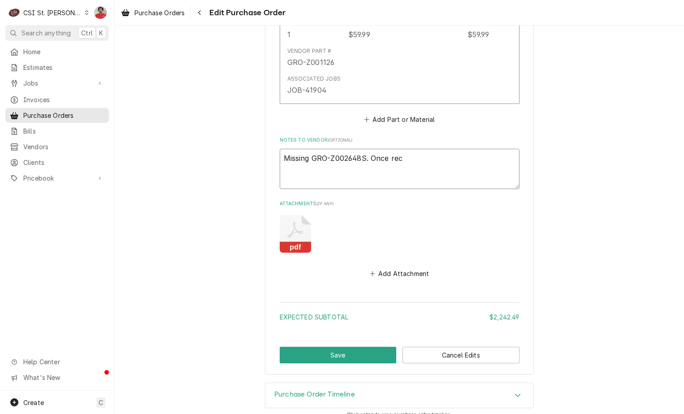
type textarea "x"
type textarea "Missing GRO-Z002648S. Once recei"
type textarea "x"
type textarea "Missing GRO-Z002648S. Once receiv"
type textarea "x"
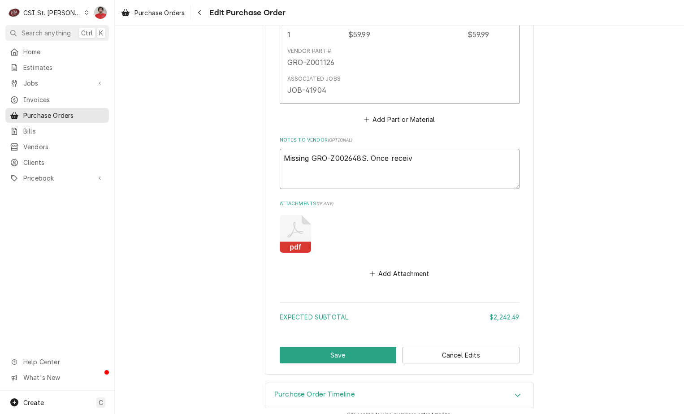
type textarea "Missing GRO-Z002648S. Once receive"
type textarea "x"
type textarea "Missing GRO-Z002648S. Once received"
type textarea "x"
type textarea "Missing GRO-Z002648S. Once received,"
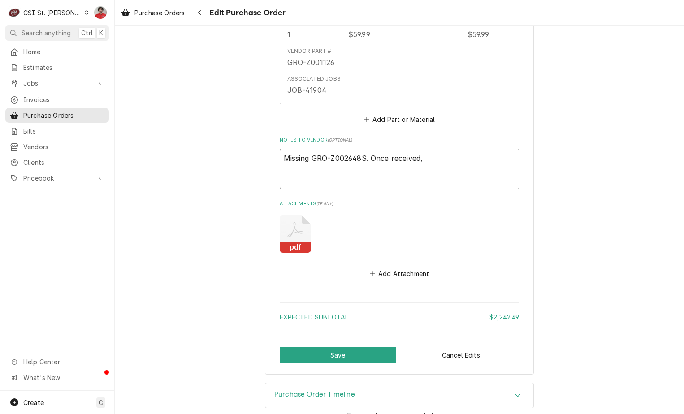
type textarea "x"
type textarea "Missing GRO-Z002648S. Once received,"
type textarea "x"
type textarea "Missing GRO-Z002648S. Once received, M"
type textarea "x"
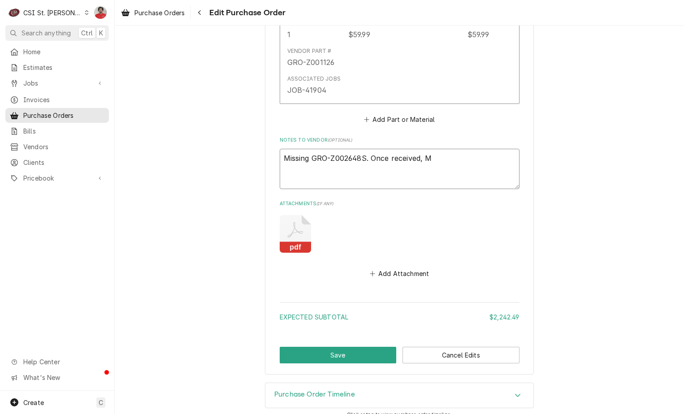
type textarea "Missing GRO-Z002648S. Once received, Mo"
type textarea "x"
type textarea "Missing GRO-Z002648S. Once received, Mov"
type textarea "x"
type textarea "Missing GRO-Z002648S. Once received, Move"
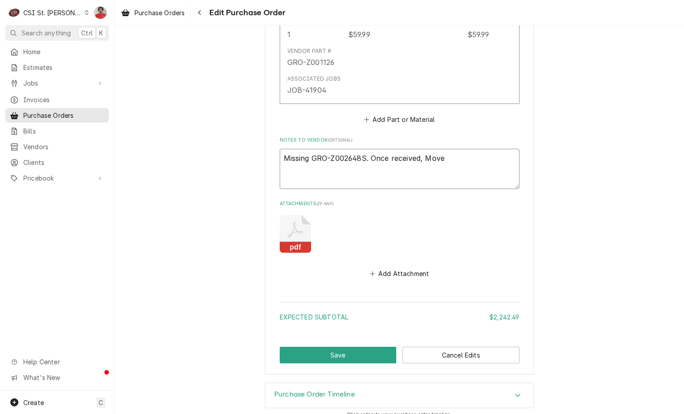
type textarea "x"
type textarea "Missing GRO-Z002648S. Once received, Move"
type textarea "x"
type textarea "Missing GRO-Z002648S. Once received, Move"
type textarea "x"
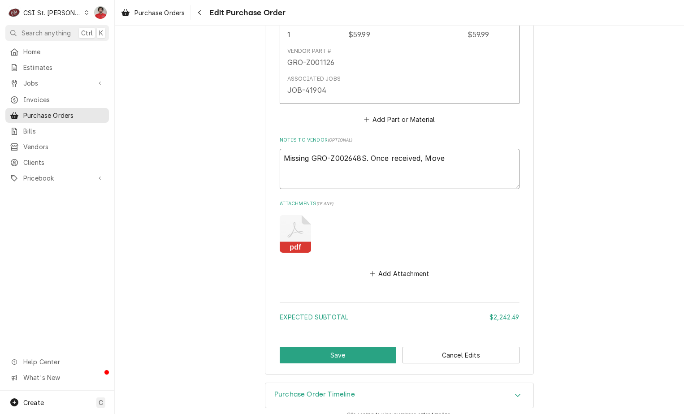
type textarea "Missing GRO-Z002648S. Once received, Mov"
type textarea "x"
type textarea "Missing GRO-Z002648S. Once received, Mo"
type textarea "x"
type textarea "Missing GRO-Z002648S. Once received, M"
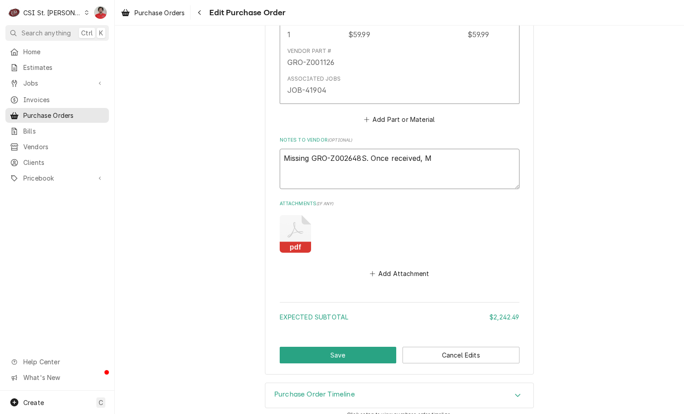
type textarea "x"
type textarea "Missing GRO-Z002648S. Once received,"
type textarea "x"
type textarea "Missing GRO-Z002648S. Once received, m"
type textarea "x"
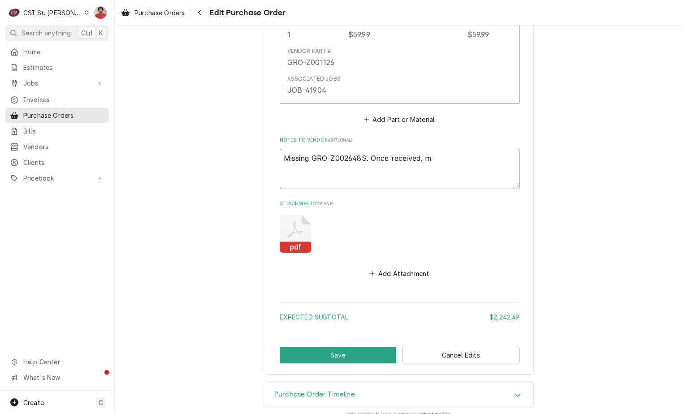
type textarea "Missing GRO-Z002648S. Once received, mo"
type textarea "x"
type textarea "Missing GRO-Z002648S. Once received, mov"
type textarea "x"
type textarea "Missing GRO-Z002648S. Once received, move"
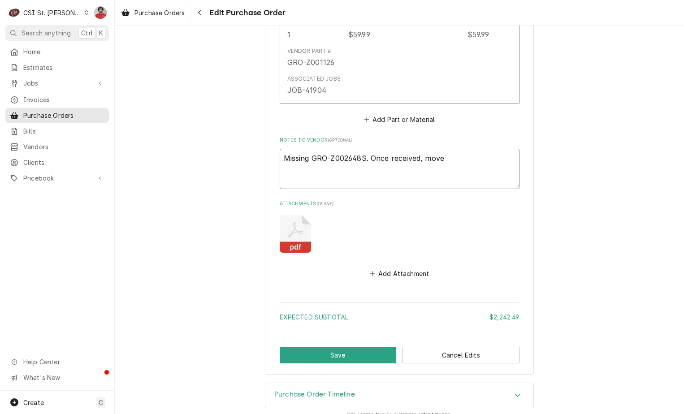
type textarea "x"
type textarea "Missing GRO-Z002648S. Once received, move"
type textarea "x"
type textarea "Missing GRO-Z002648S. Once received, move T"
type textarea "x"
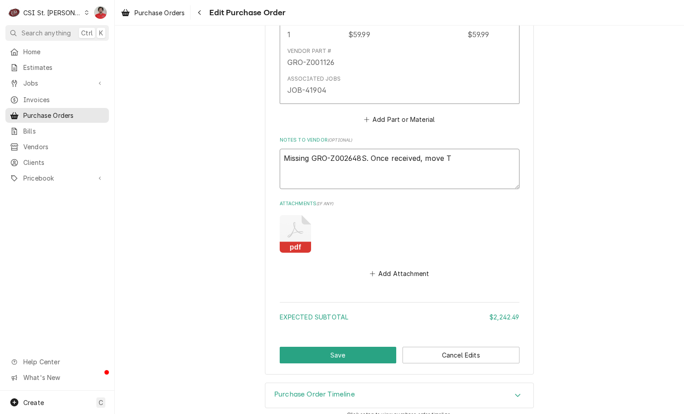
type textarea "Missing GRO-Z002648S. Once received, move"
type textarea "x"
type textarea "Missing GRO-Z002648S. Once received, move t"
type textarea "x"
type textarea "Missing GRO-Z002648S. Once received, move two"
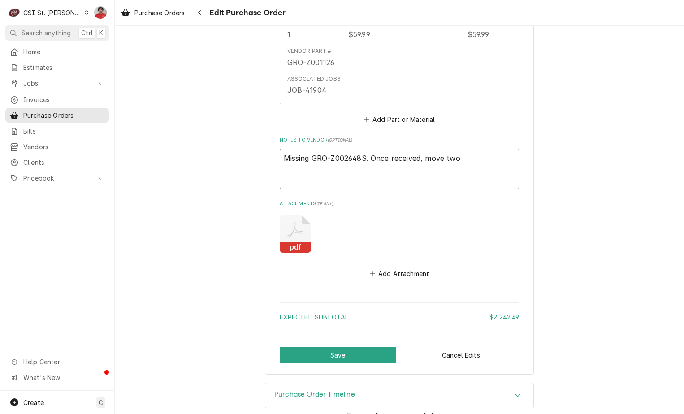
type textarea "x"
type textarea "Missing GRO-Z002648S. Once received, move two"
paste textarea "TRA-SVC-60059-00"
type textarea "x"
type textarea "Missing GRO-Z002648S. Once received, move two TRA-SVC-60059-00"
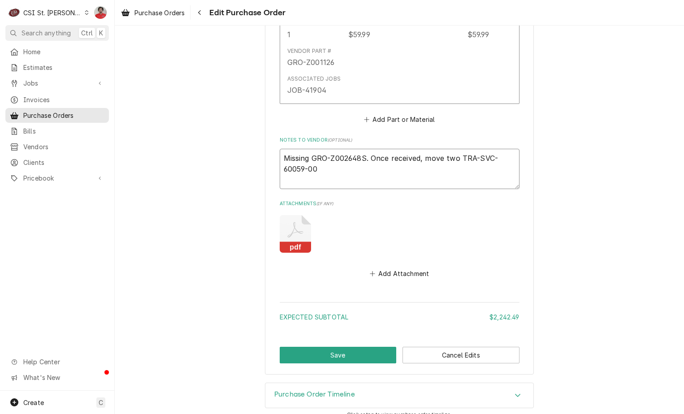
type textarea "x"
type textarea "Missing GRO-Z002648S. Once received, move two TRA-SVC-60059-00"
type textarea "x"
type textarea "Missing GRO-Z002648S. Once received, move two TRA-SVC-60059-00 t"
type textarea "x"
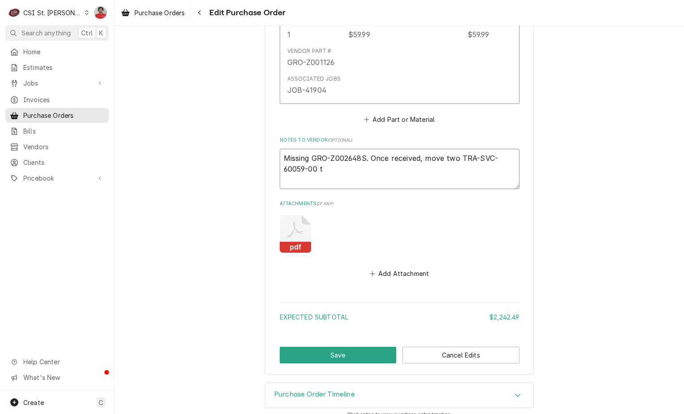
type textarea "Missing GRO-Z002648S. Once received, move two TRA-SVC-60059-00 to"
type textarea "x"
type textarea "Missing GRO-Z002648S. Once received, move two TRA-SVC-60059-00 to"
type textarea "x"
type textarea "Missing GRO-Z002648S. Once received, move two TRA-SVC-60059-00 to K"
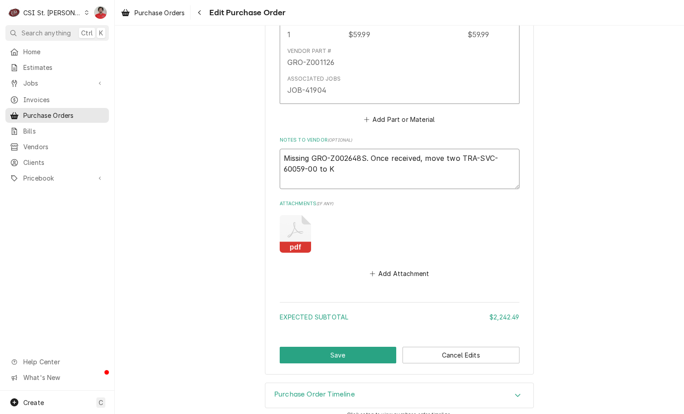
type textarea "x"
type textarea "Missing GRO-Z002648S. Once received, move two TRA-SVC-60059-00 to Ke"
type textarea "x"
type textarea "Missing GRO-Z002648S. Once received, move two TRA-SVC-60059-00 to Kev"
type textarea "x"
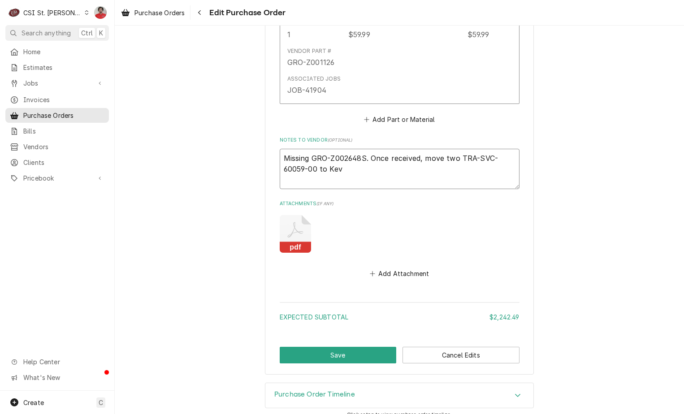
type textarea "Missing GRO-Z002648S. Once received, move two TRA-SVC-60059-00 to Kevn"
type textarea "x"
type textarea "Missing GRO-Z002648S. Once received, move two TRA-SVC-60059-00 to Kevni"
type textarea "x"
type textarea "Missing GRO-Z002648S. Once received, move two TRA-SVC-60059-00 to Kevn"
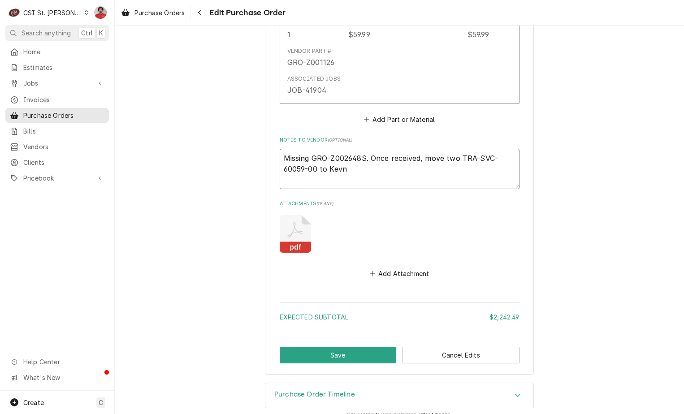
type textarea "x"
type textarea "Missing GRO-Z002648S. Once received, move two TRA-SVC-60059-00 to Kev"
type textarea "x"
type textarea "Missing GRO-Z002648S. Once received, move two TRA-SVC-60059-00 to Kevi"
type textarea "x"
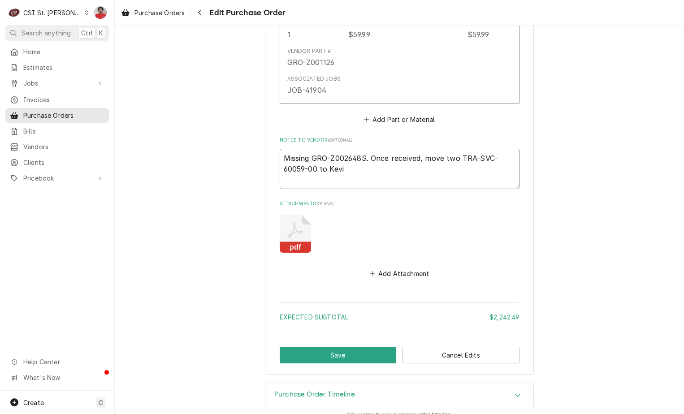
type textarea "Missing GRO-Z002648S. Once received, move two TRA-SVC-60059-00 to Kevin"
type textarea "x"
type textarea "Missing GRO-Z002648S. Once received, move two TRA-SVC-60059-00 to Kevin"
type textarea "x"
type textarea "Missing GRO-Z002648S. Once received, move two TRA-SVC-60059-00 to Kevin a"
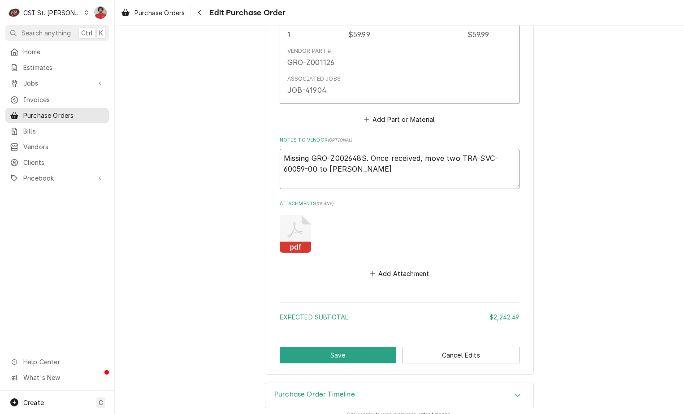
type textarea "x"
type textarea "Missing GRO-Z002648S. Once received, move two TRA-SVC-60059-00 to Kevin"
type textarea "x"
type textarea "Missing GRO-Z002648S. Once received, move two TRA-SVC-60059-00 to Kevin J"
type textarea "x"
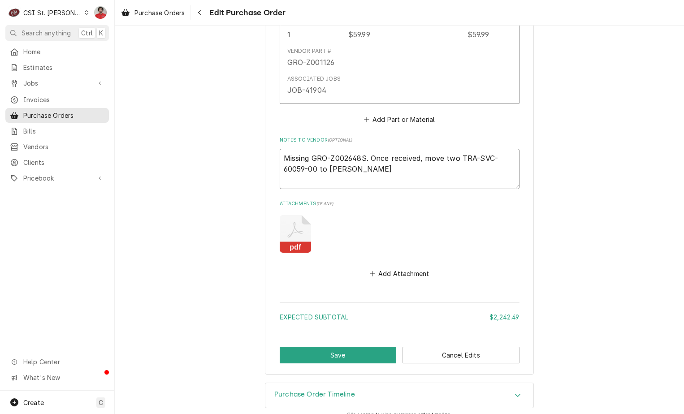
type textarea "Missing GRO-Z002648S. Once received, move two TRA-SVC-60059-00 to Kevin J"
type textarea "x"
type textarea "Missing GRO-Z002648S. Once received, move two TRA-SVC-60059-00 to Kevin J a"
type textarea "x"
type textarea "Missing GRO-Z002648S. Once received, move two TRA-SVC-60059-00 to Kevin J an"
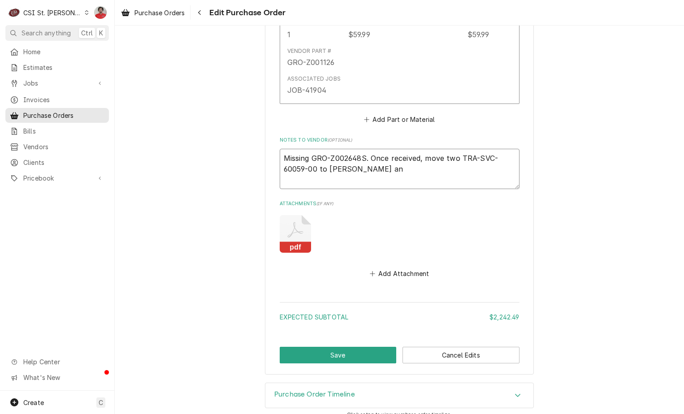
type textarea "x"
type textarea "Missing GRO-Z002648S. Once received, move two TRA-SVC-60059-00 to Kevin J and"
type textarea "x"
type textarea "Missing GRO-Z002648S. Once received, move two TRA-SVC-60059-00 to Kevin J and"
type textarea "x"
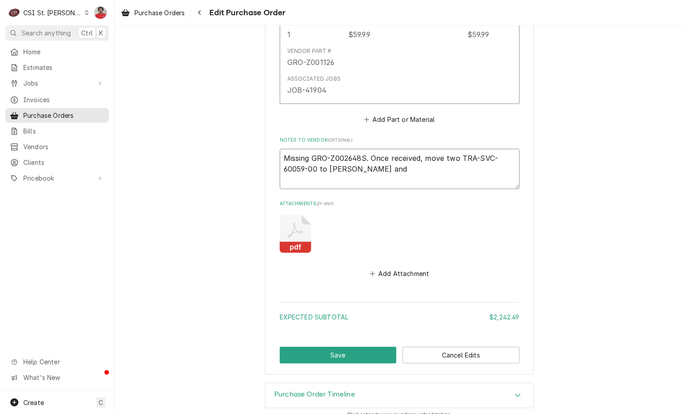
type textarea "Missing GRO-Z002648S. Once received, move two TRA-SVC-60059-00 to Kevin J and t"
type textarea "x"
type textarea "Missing GRO-Z002648S. Once received, move two TRA-SVC-60059-00 to Kevin J and th"
type textarea "x"
type textarea "Missing GRO-Z002648S. Once received, move two TRA-SVC-60059-00 to Kevin J and t…"
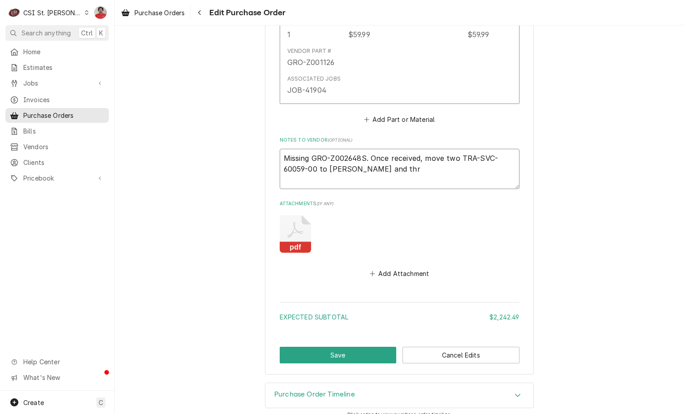
type textarea "x"
type textarea "Missing GRO-Z002648S. Once received, move two TRA-SVC-60059-00 to Kevin J and t…"
type textarea "x"
type textarea "Missing GRO-Z002648S. Once received, move two TRA-SVC-60059-00 to Kevin J and t…"
type textarea "x"
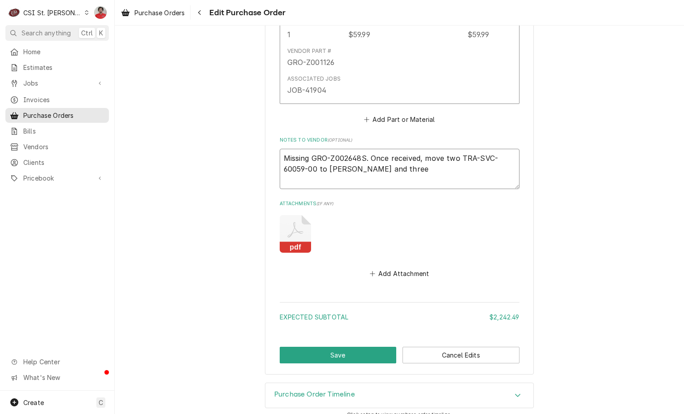
type textarea "Missing GRO-Z002648S. Once received, move two TRA-SVC-60059-00 to Kevin J and t…"
paste textarea "TRA-SVC-60059-00"
type textarea "x"
type textarea "Missing GRO-Z002648S. Once received, move two TRA-SVC-60059-00 to Kevin J and t…"
type textarea "x"
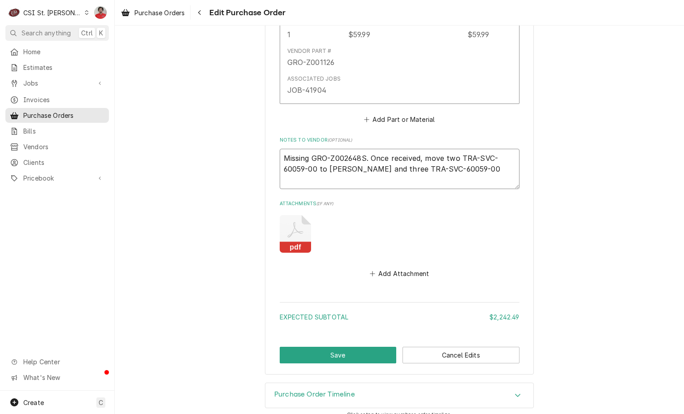
type textarea "Missing GRO-Z002648S. Once received, move two TRA-SVC-60059-00 to Kevin J and t…"
type textarea "x"
type textarea "Missing GRO-Z002648S. Once received, move two TRA-SVC-60059-00 to Kevin J and t…"
type textarea "x"
type textarea "Missing GRO-Z002648S. Once received, move two TRA-SVC-60059-00 to Kevin J and t…"
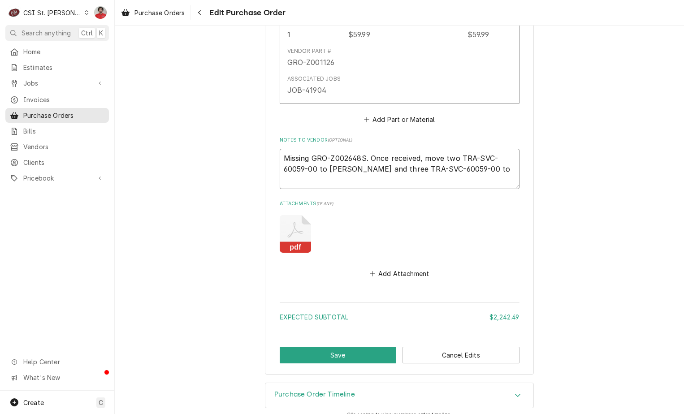
type textarea "x"
type textarea "Missing GRO-Z002648S. Once received, move two TRA-SVC-60059-00 to Kevin J and t…"
type textarea "x"
type textarea "Missing GRO-Z002648S. Once received, move two TRA-SVC-60059-00 to Kevin J and t…"
type textarea "x"
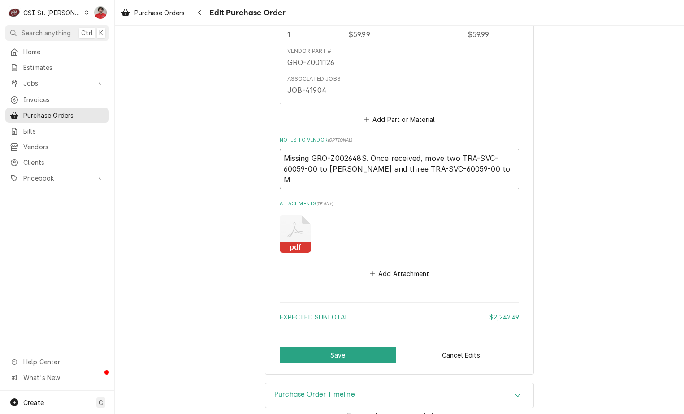
type textarea "Missing GRO-Z002648S. Once received, move two TRA-SVC-60059-00 to Kevin J and t…"
type textarea "x"
type textarea "Missing GRO-Z002648S. Once received, move two TRA-SVC-60059-00 to Kevin J and t…"
type textarea "x"
type textarea "Missing GRO-Z002648S. Once received, move two TRA-SVC-60059-00 to Kevin J and t…"
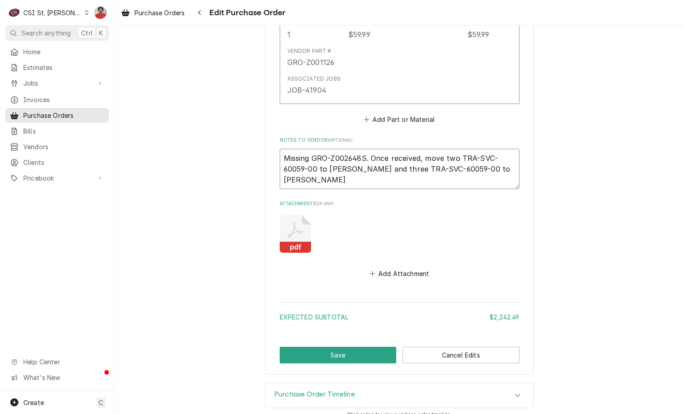
type textarea "x"
type textarea "Missing GRO-Z002648S. Once received, move two TRA-SVC-60059-00 to Kevin J and t…"
type textarea "x"
type textarea "Missing GRO-Z002648S. Once received, move two TRA-SVC-60059-00 to Kevin J and t…"
type textarea "x"
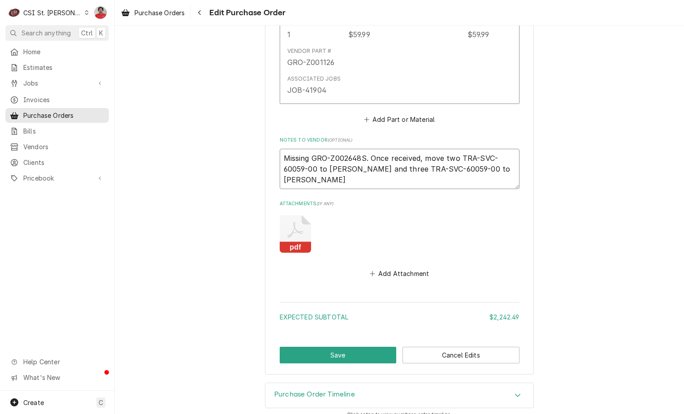
type textarea "Missing GRO-Z002648S. Once received, move two TRA-SVC-60059-00 to Kevin J and t…"
type textarea "x"
type textarea "Missing GRO-Z002648S. Once received, move two TRA-SVC-60059-00 to Kevin J and t…"
type textarea "x"
type textarea "Missing GRO-Z002648S. Once received, move two TRA-SVC-60059-00 to Kevin J and t…"
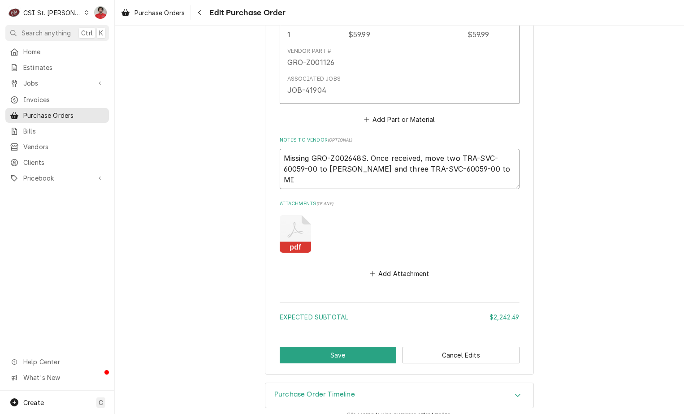
type textarea "x"
type textarea "Missing GRO-Z002648S. Once received, move two TRA-SVC-60059-00 to Kevin J and t…"
type textarea "x"
type textarea "Missing GRO-Z002648S. Once received, move two TRA-SVC-60059-00 to Kevin J and t…"
type textarea "x"
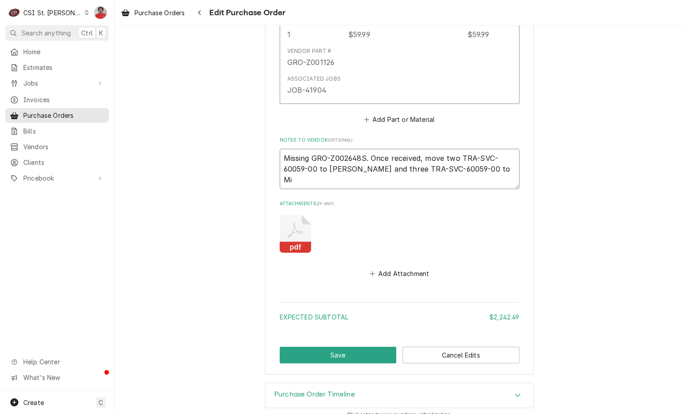
type textarea "Missing GRO-Z002648S. Once received, move two TRA-SVC-60059-00 to Kevin J and t…"
type textarea "x"
type textarea "Missing GRO-Z002648S. Once received, move two TRA-SVC-60059-00 to Kevin J and t…"
type textarea "x"
type textarea "Missing GRO-Z002648S. Once received, move two TRA-SVC-60059-00 to Kevin J and t…"
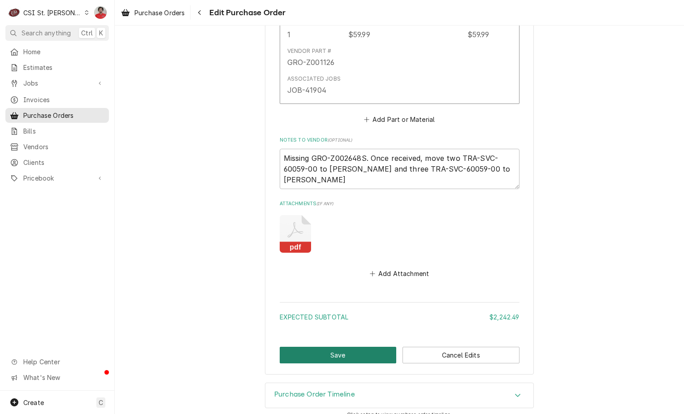
click at [317, 347] on button "Save" at bounding box center [338, 355] width 117 height 17
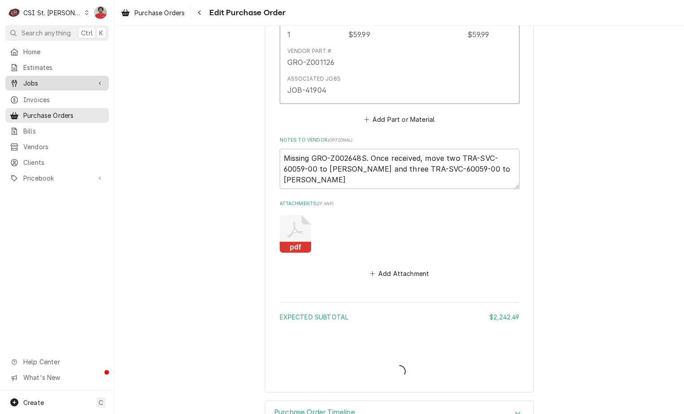
click at [66, 84] on span "Jobs" at bounding box center [57, 82] width 68 height 9
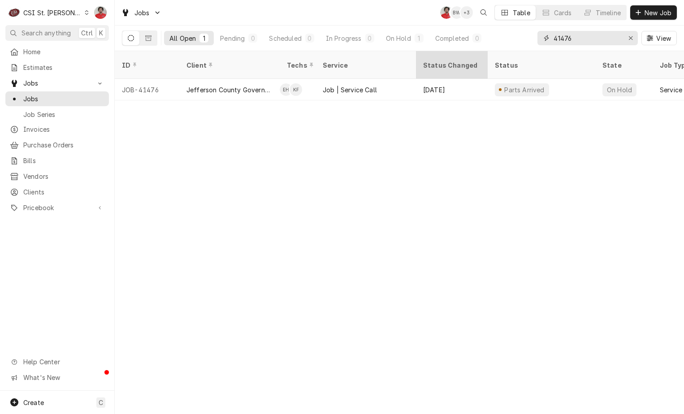
click at [450, 59] on div "Jobs NF BW + 3 Table Cards Timeline New Job All Open 1 Pending 0 Scheduled 0 In…" at bounding box center [399, 207] width 569 height 414
type input "41885"
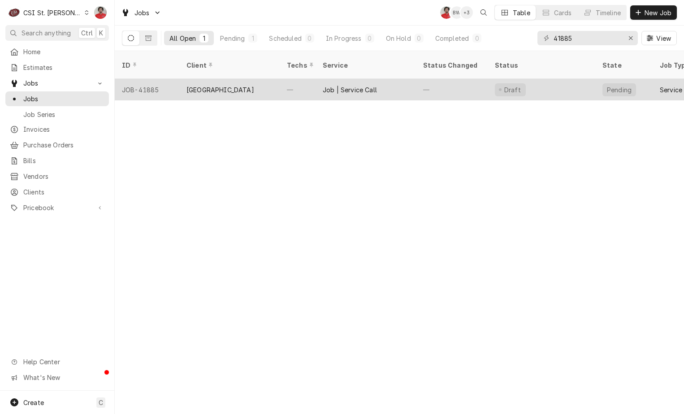
click at [395, 82] on div "Job | Service Call" at bounding box center [365, 90] width 100 height 22
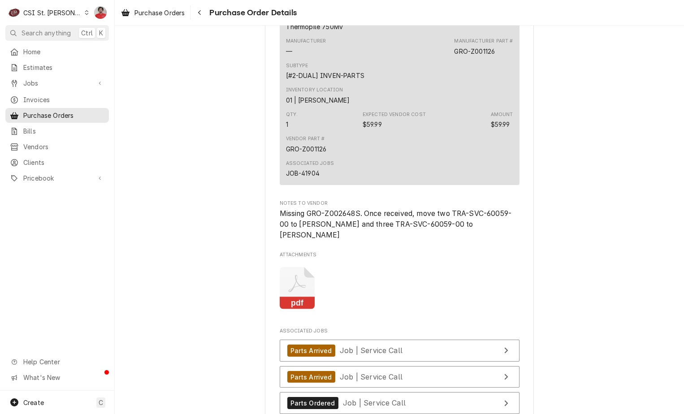
scroll to position [3773, 0]
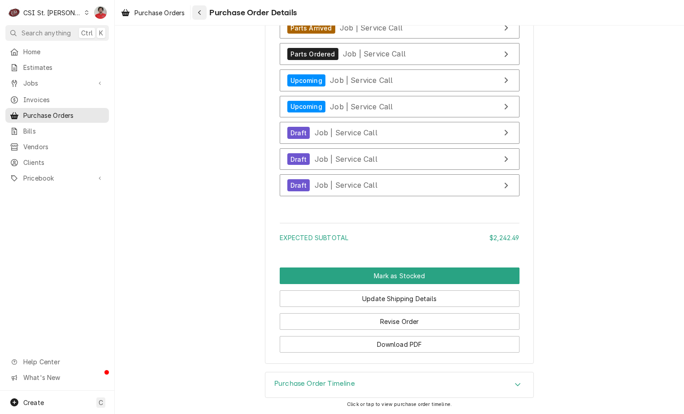
click at [198, 12] on div "Navigate back" at bounding box center [199, 12] width 9 height 9
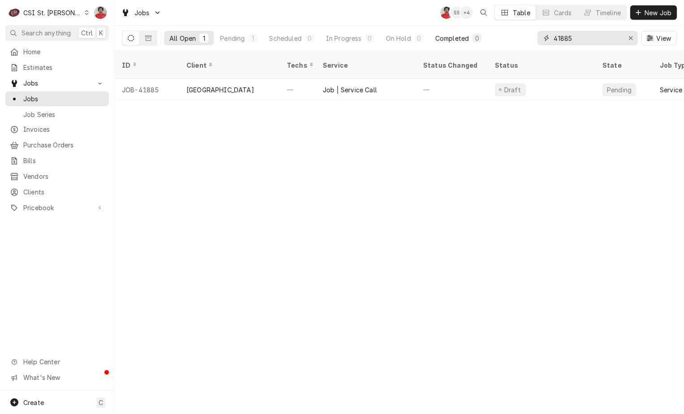
drag, startPoint x: 585, startPoint y: 34, endPoint x: 450, endPoint y: 37, distance: 134.9
click at [450, 36] on div "All Open 1 Pending 1 Scheduled 0 In Progress 0 On Hold 0 Completed 0 41885 View" at bounding box center [399, 38] width 555 height 25
type input "41904"
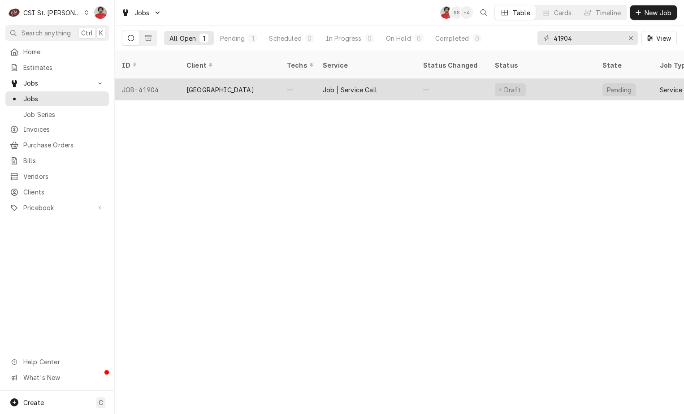
click at [444, 79] on div "—" at bounding box center [452, 90] width 72 height 22
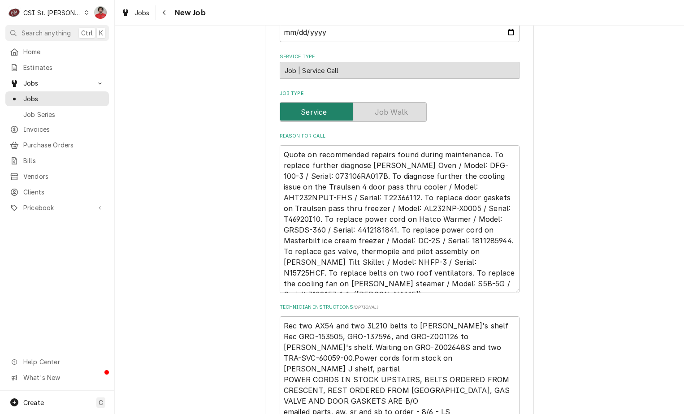
scroll to position [538, 0]
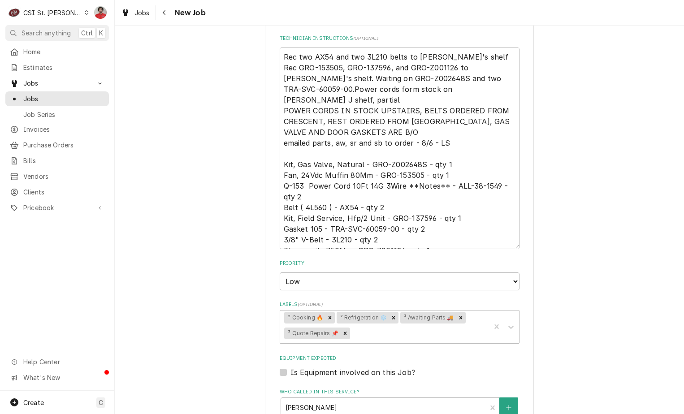
type textarea "x"
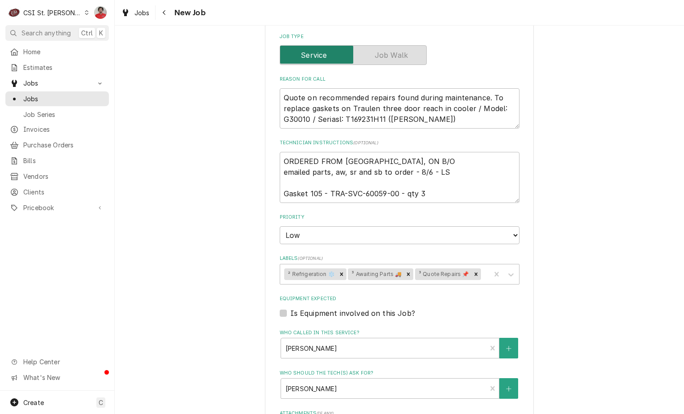
scroll to position [358, 0]
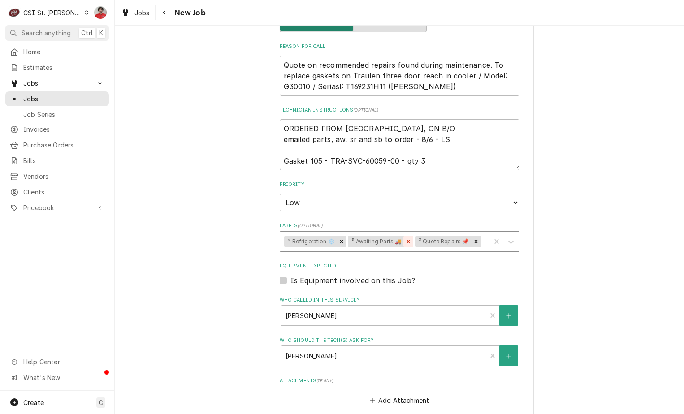
click at [405, 241] on icon "Remove ³ Awaiting Parts 🚚" at bounding box center [408, 241] width 6 height 6
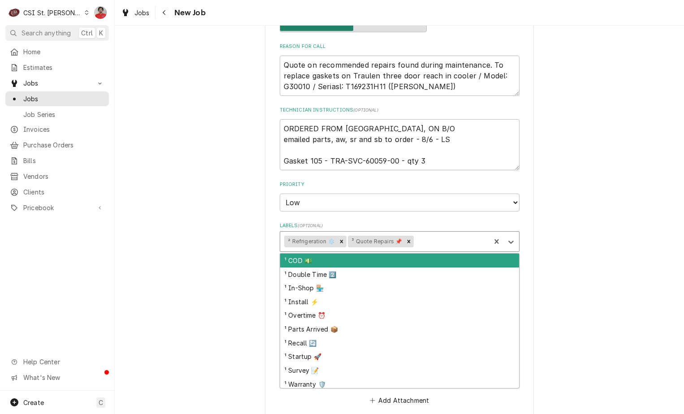
click at [439, 245] on div "Labels" at bounding box center [450, 241] width 71 height 16
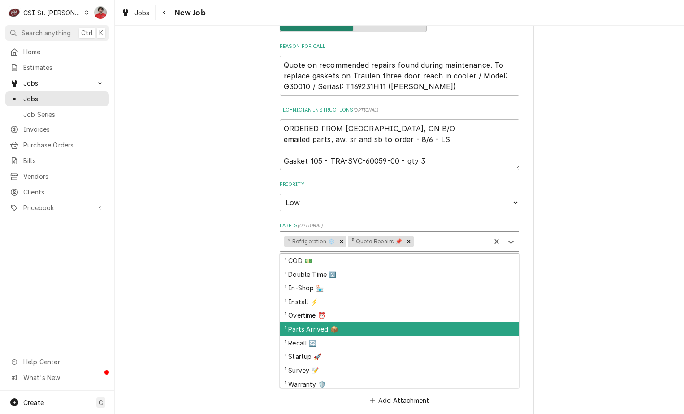
click at [372, 326] on div "¹ Parts Arrived 📦" at bounding box center [399, 329] width 239 height 14
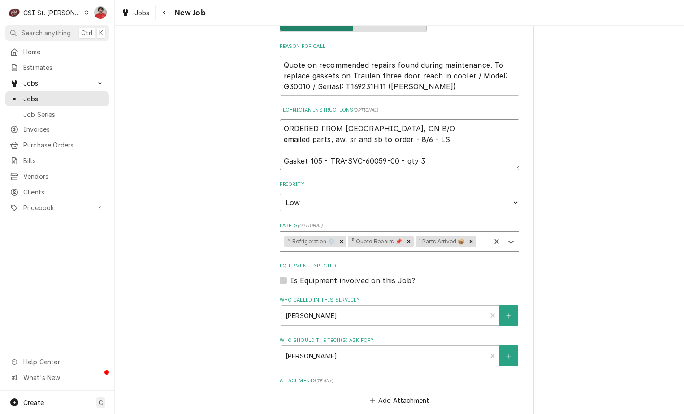
click at [440, 126] on textarea "ORDERED FROM PARTSTOWN, ON B/O emailed parts, aw, sr and sb to order - 8/6 - LS…" at bounding box center [400, 144] width 240 height 51
type textarea "x"
type textarea "ORDERED FROM PARTSTOWN, ON B/O emailed parts, aw, sr and sb to order - 8/6 - LS…"
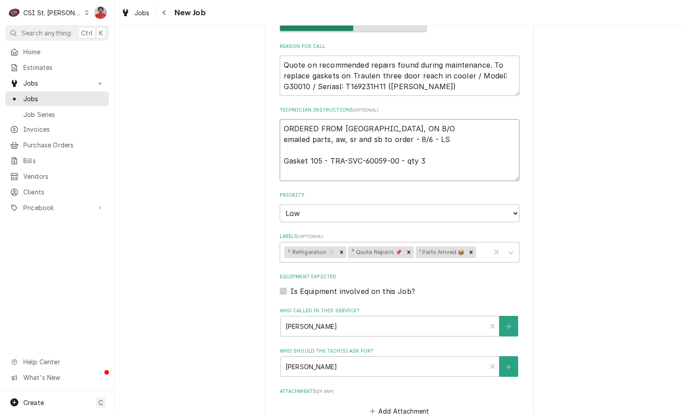
type textarea "x"
type textarea "ORDERED FROM PARTSTOWN, ON B/O emailed parts, aw, sr and sb to order - 8/6 - LS…"
type textarea "x"
type textarea "R ORDERED FROM PARTSTOWN, ON B/O emailed parts, aw, sr and sb to order - 8/6 - …"
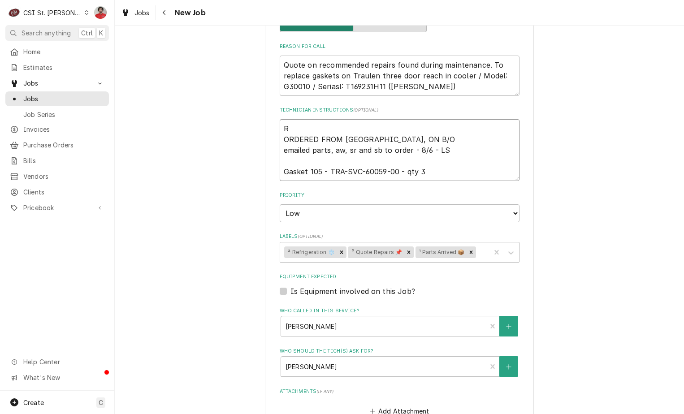
type textarea "x"
type textarea "Re ORDERED FROM PARTSTOWN, ON B/O emailed parts, aw, sr and sb to order - 8/6 -…"
type textarea "x"
type textarea "Rec ORDERED FROM PARTSTOWN, ON B/O emailed parts, aw, sr and sb to order - 8/6 …"
type textarea "x"
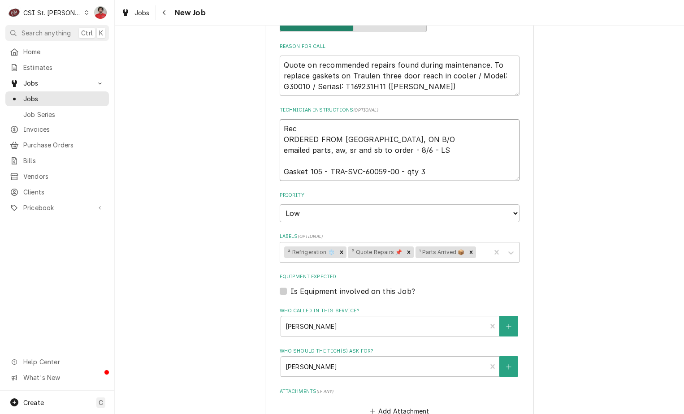
type textarea "Rec ORDERED FROM PARTSTOWN, ON B/O emailed parts, aw, sr and sb to order - 8/6 …"
paste textarea "TRA-SVC-60059-00"
type textarea "x"
type textarea "Rec TRA-SVC-60059-00 ORDERED FROM PARTSTOWN, ON B/O emailed parts, aw, sr and s…"
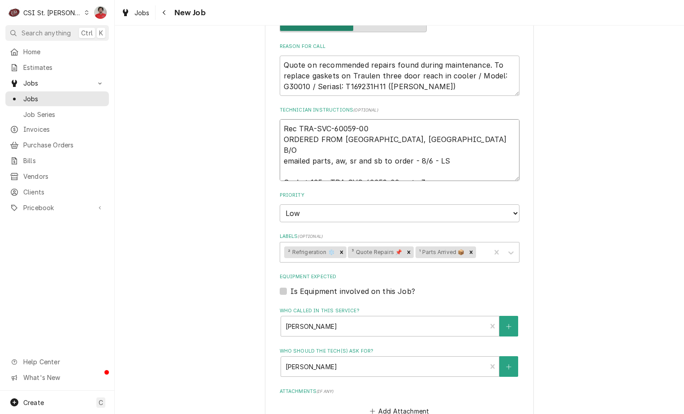
type textarea "x"
type textarea "Rec TRA-SVC-60059-00 ORDERED FROM PARTSTOWN, ON B/O emailed parts, aw, sr and s…"
type textarea "x"
type textarea "Rec TRA-SVC-60059-00 t ORDERED FROM PARTSTOWN, ON B/O emailed parts, aw, sr and…"
type textarea "x"
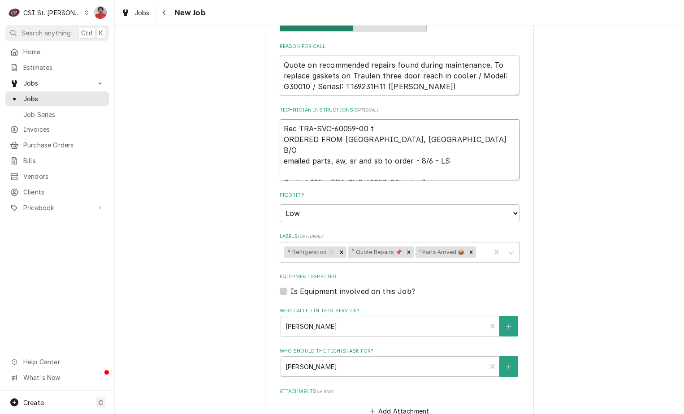
type textarea "Rec TRA-SVC-60059-00 to ORDERED FROM PARTSTOWN, ON B/O emailed parts, aw, sr an…"
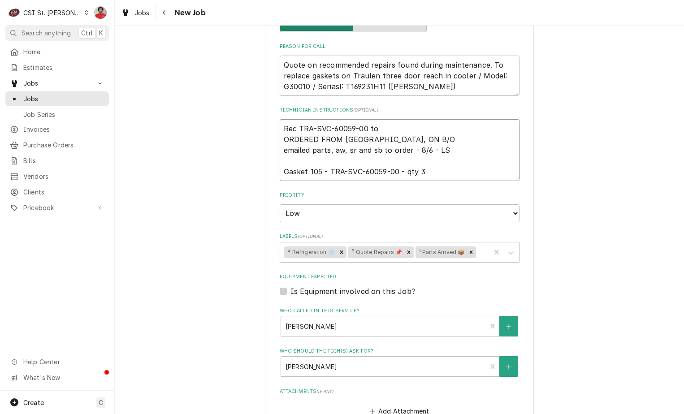
type textarea "x"
type textarea "Rec TRA-SVC-60059-00 to ORDERED FROM PARTSTOWN, ON B/O emailed parts, aw, sr an…"
type textarea "x"
type textarea "Rec TRA-SVC-60059-00 to M ORDERED FROM PARTSTOWN, ON B/O emailed parts, aw, sr …"
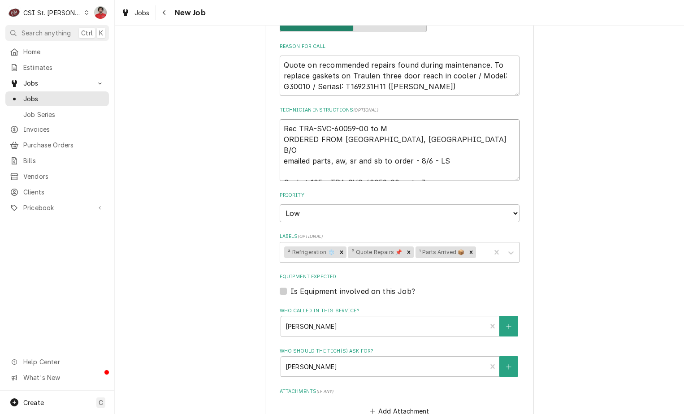
type textarea "x"
type textarea "Rec TRA-SVC-60059-00 to Mi ORDERED FROM PARTSTOWN, ON B/O emailed parts, aw, sr…"
type textarea "x"
type textarea "Rec TRA-SVC-60059-00 to Mik ORDERED FROM PARTSTOWN, ON B/O emailed parts, aw, s…"
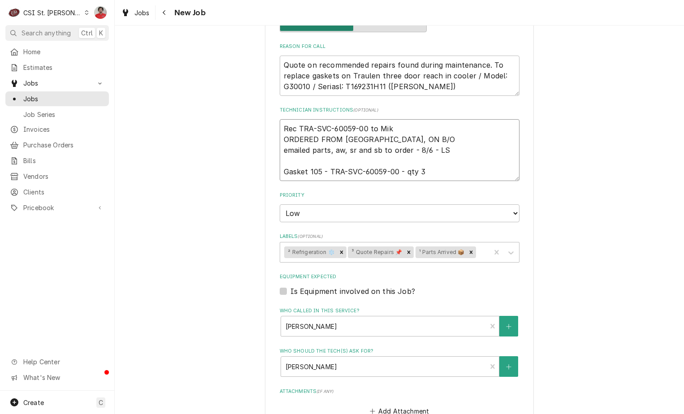
type textarea "x"
type textarea "Rec TRA-SVC-60059-00 to Mike ORDERED FROM PARTSTOWN, ON B/O emailed parts, aw, …"
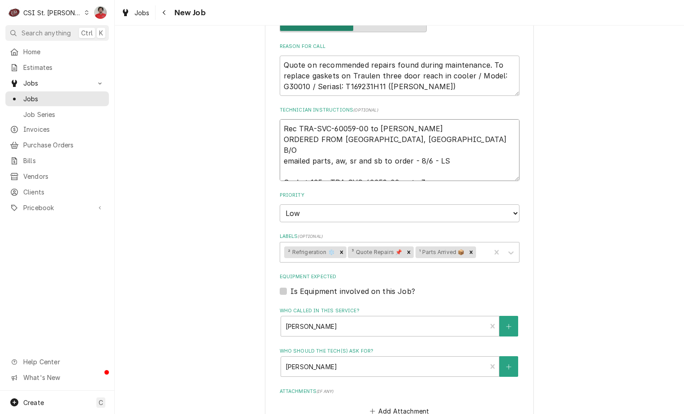
type textarea "x"
type textarea "Rec TRA-SVC-60059-00 to Mike ORDERED FROM PARTSTOWN, ON B/O emailed parts, aw, …"
type textarea "x"
type textarea "Rec TRA-SVC-60059-00 to Mike B ORDERED FROM PARTSTOWN, ON B/O emailed parts, aw…"
type textarea "x"
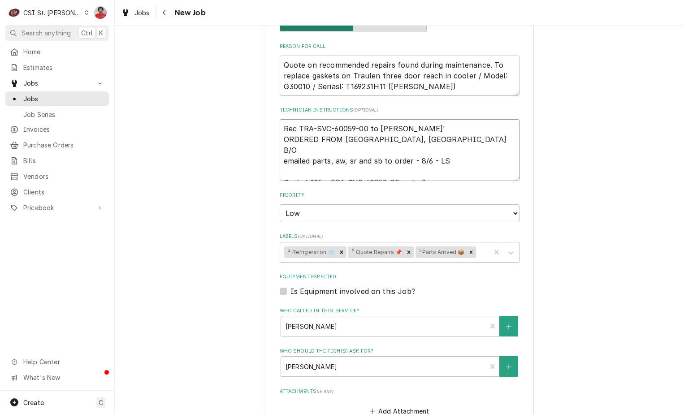
type textarea "Rec TRA-SVC-60059-00 to Mike B' ORDERED FROM PARTSTOWN, ON B/O emailed parts, a…"
type textarea "x"
type textarea "Rec TRA-SVC-60059-00 to Mike B' s ORDERED FROM PARTSTOWN, ON B/O emailed parts,…"
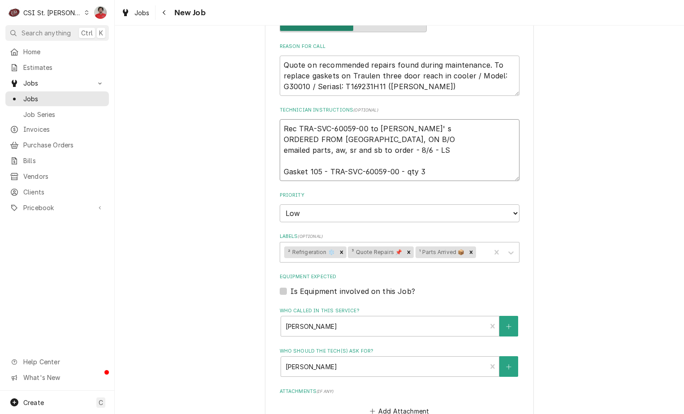
type textarea "x"
type textarea "Rec TRA-SVC-60059-00 to Mike B' ss ORDERED FROM PARTSTOWN, ON B/O emailed parts…"
type textarea "x"
type textarea "Rec TRA-SVC-60059-00 to Mike B' ssh ORDERED FROM PARTSTOWN, ON B/O emailed part…"
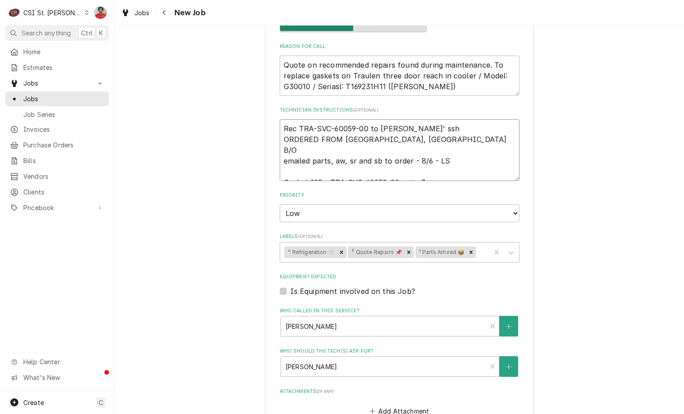
type textarea "x"
type textarea "Rec TRA-SVC-60059-00 to Mike B' sshe ORDERED FROM PARTSTOWN, ON B/O emailed par…"
type textarea "x"
type textarea "Rec TRA-SVC-60059-00 to Mike B' sshel ORDERED FROM PARTSTOWN, ON B/O emailed pa…"
type textarea "x"
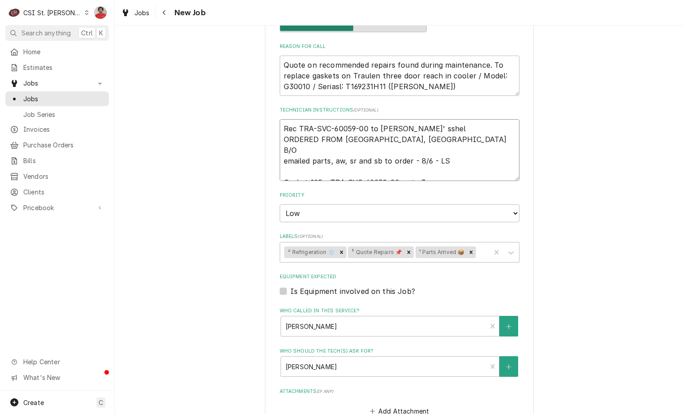
type textarea "Rec TRA-SVC-60059-00 to Mike B' sshelf ORDERED FROM PARTSTOWN, ON B/O emailed p…"
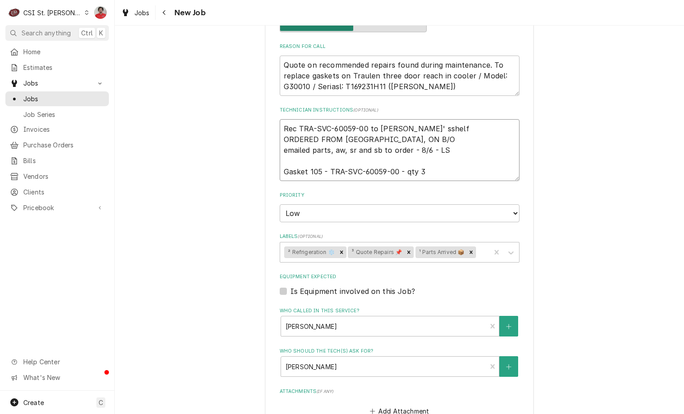
type textarea "x"
type textarea "Rec TRA-SVC-60059-00 to Mike B' sshel ORDERED FROM PARTSTOWN, ON B/O emailed pa…"
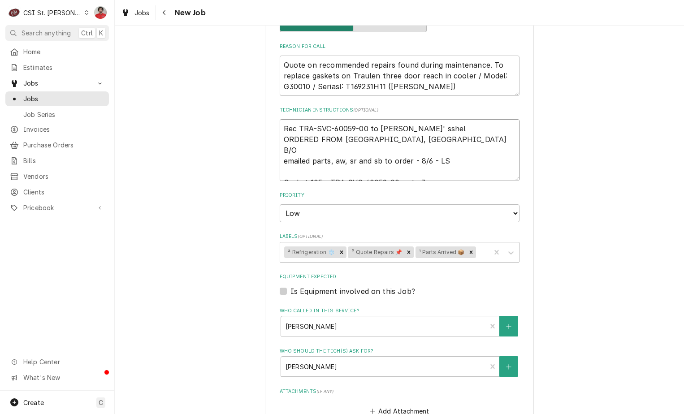
type textarea "x"
type textarea "Rec TRA-SVC-60059-00 to Mike B' sshe ORDERED FROM PARTSTOWN, ON B/O emailed par…"
type textarea "x"
type textarea "Rec TRA-SVC-60059-00 to Mike B' ssh ORDERED FROM PARTSTOWN, ON B/O emailed part…"
type textarea "x"
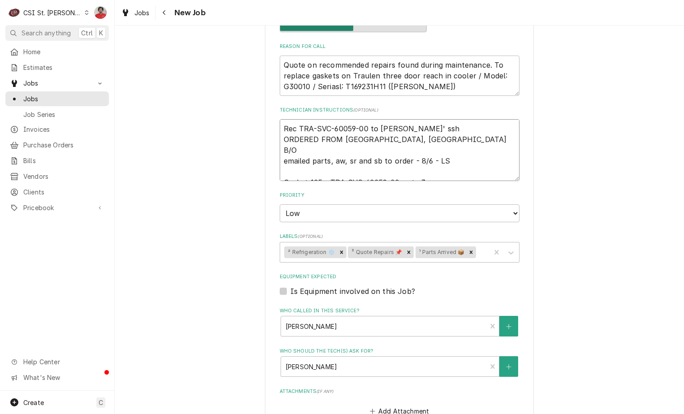
type textarea "Rec TRA-SVC-60059-00 to Mike B' ss ORDERED FROM PARTSTOWN, ON B/O emailed parts…"
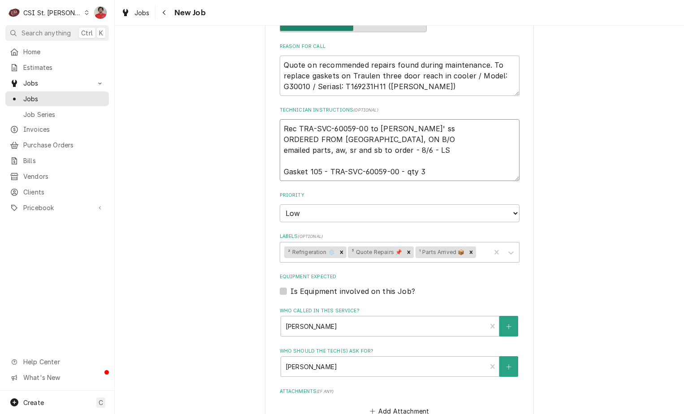
type textarea "x"
type textarea "Rec TRA-SVC-60059-00 to Mike B' s ORDERED FROM PARTSTOWN, ON B/O emailed parts,…"
type textarea "x"
type textarea "Rec TRA-SVC-60059-00 to Mike B' ORDERED FROM PARTSTOWN, ON B/O emailed parts, a…"
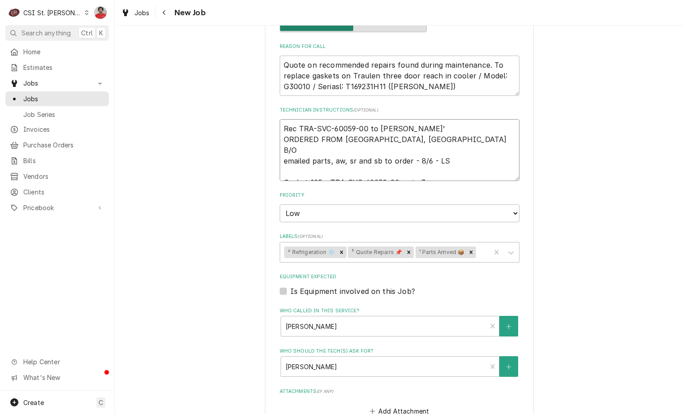
type textarea "x"
type textarea "Rec TRA-SVC-60059-00 to Mike B' ORDERED FROM PARTSTOWN, ON B/O emailed parts, a…"
type textarea "x"
type textarea "Rec TRA-SVC-60059-00 to Mike B's ORDERED FROM PARTSTOWN, ON B/O emailed parts, …"
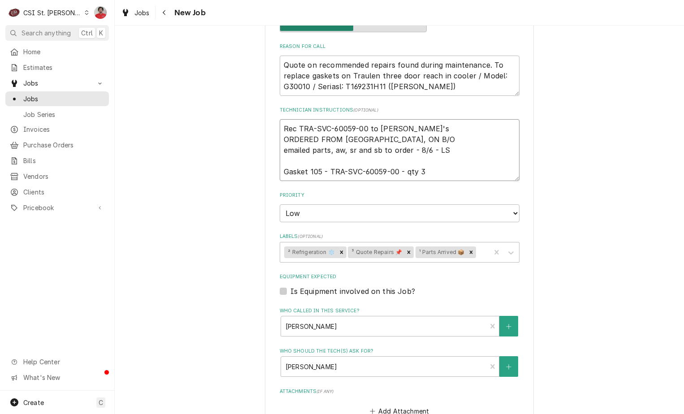
type textarea "x"
type textarea "Rec TRA-SVC-60059-00 to Mike B's ORDERED FROM PARTSTOWN, ON B/O emailed parts, …"
type textarea "x"
type textarea "Rec TRA-SVC-60059-00 to Mike B's s ORDERED FROM PARTSTOWN, ON B/O emailed parts…"
type textarea "x"
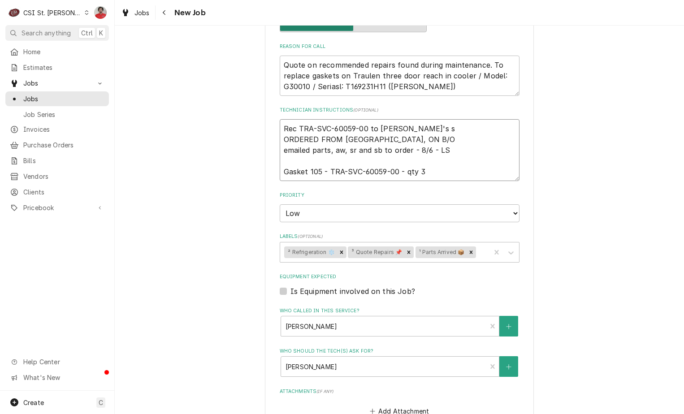
type textarea "Rec TRA-SVC-60059-00 to Mike B's sh ORDERED FROM PARTSTOWN, ON B/O emailed part…"
type textarea "x"
type textarea "Rec TRA-SVC-60059-00 to Mike B's shl ORDERED FROM PARTSTOWN, ON B/O emailed par…"
type textarea "x"
type textarea "Rec TRA-SVC-60059-00 to Mike B's shle ORDERED FROM PARTSTOWN, ON B/O emailed pa…"
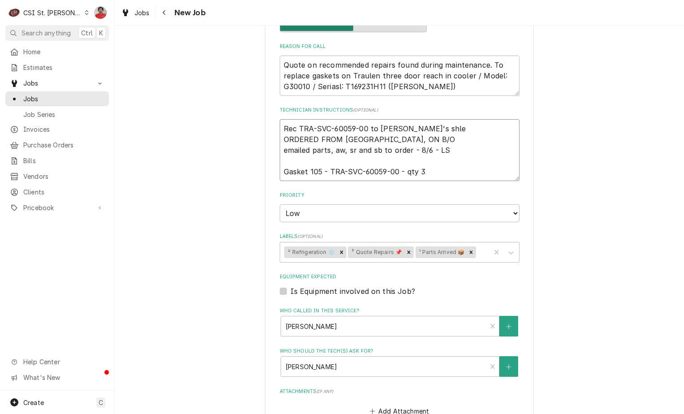
type textarea "x"
type textarea "Rec TRA-SVC-60059-00 to Mike B's shl ORDERED FROM PARTSTOWN, ON B/O emailed par…"
type textarea "x"
type textarea "Rec TRA-SVC-60059-00 to Mike B's sh ORDERED FROM PARTSTOWN, ON B/O emailed part…"
type textarea "x"
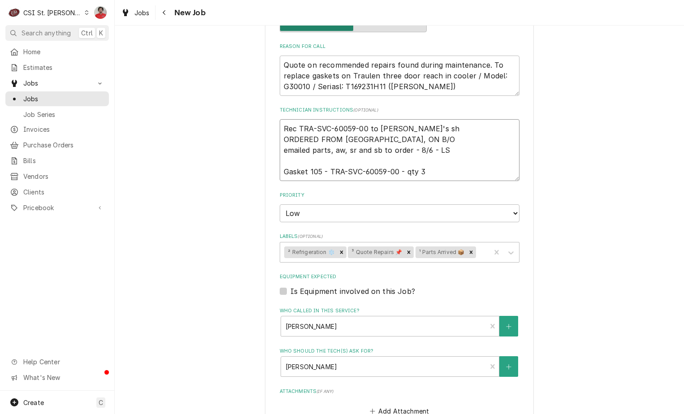
type textarea "Rec TRA-SVC-60059-00 to Mike B's she ORDERED FROM PARTSTOWN, ON B/O emailed par…"
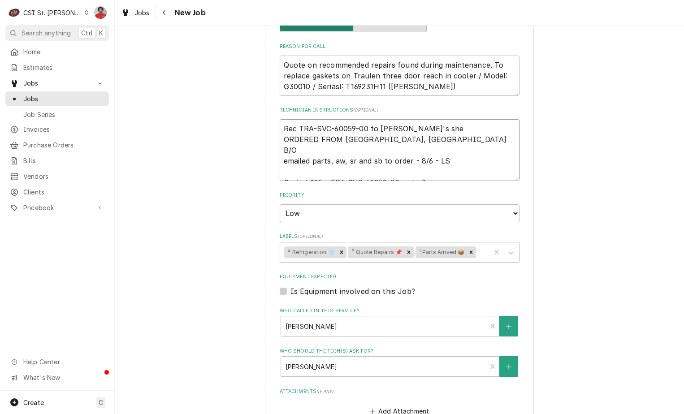
type textarea "x"
type textarea "Rec TRA-SVC-60059-00 to Mike B's shel ORDERED FROM PARTSTOWN, ON B/O emailed pa…"
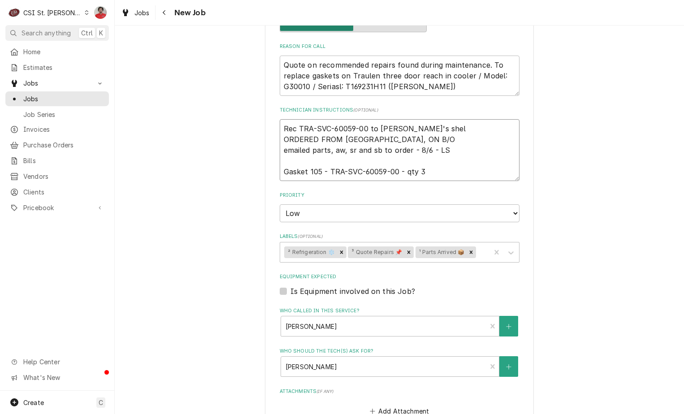
type textarea "x"
type textarea "Rec TRA-SVC-60059-00 to Mike B's shelf ORDERED FROM PARTSTOWN, ON B/O emailed p…"
click at [297, 129] on textarea "Rec TRA-SVC-60059-00 to Mike B's shelf ORDERED FROM PARTSTOWN, ON B/O emailed p…" at bounding box center [400, 150] width 240 height 62
type textarea "x"
type textarea "Rec 3TRA-SVC-60059-00 to Mike B's shelf ORDERED FROM PARTSTOWN, ON B/O emailed …"
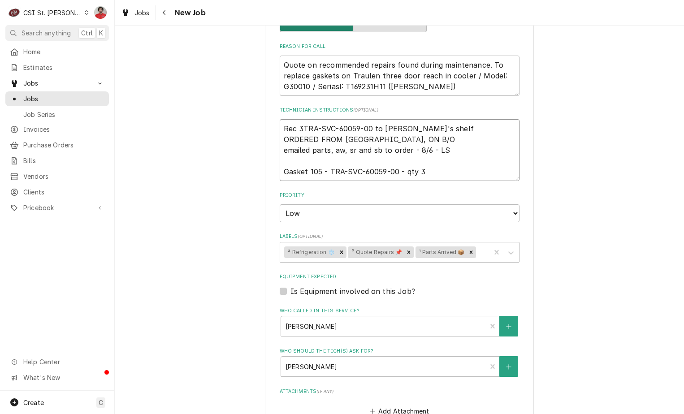
type textarea "x"
type textarea "Rec 3 TRA-SVC-60059-00 to Mike B's shelf ORDERED FROM PARTSTOWN, ON B/O emailed…"
type textarea "x"
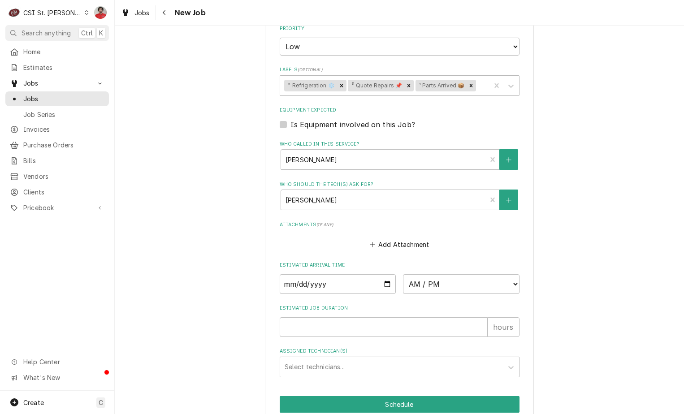
scroll to position [589, 0]
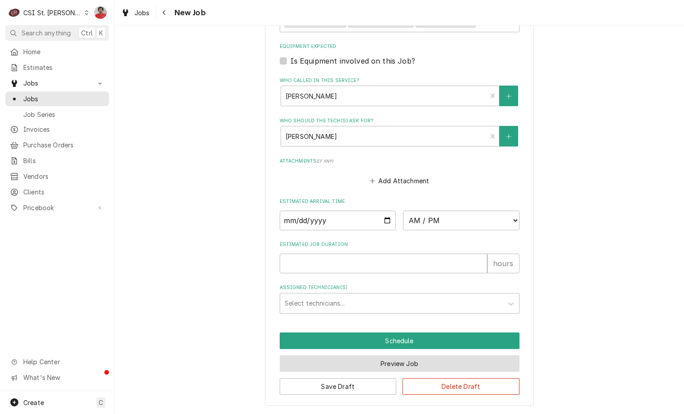
type textarea "Rec 3 TRA-SVC-60059-00 to Mike B's shelf ORDERED FROM PARTSTOWN, ON B/O emailed…"
click at [362, 362] on button "Preview Job" at bounding box center [400, 363] width 240 height 17
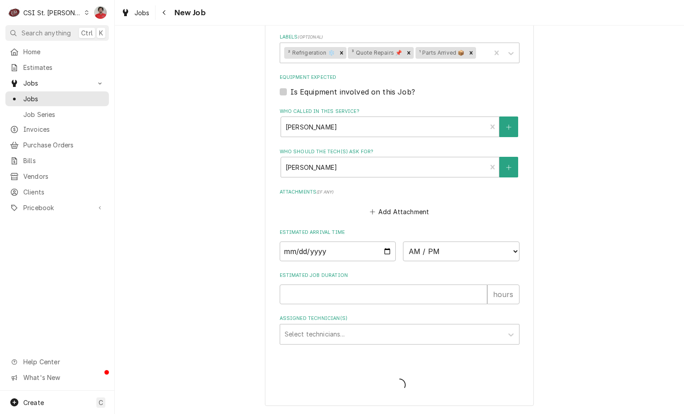
type textarea "x"
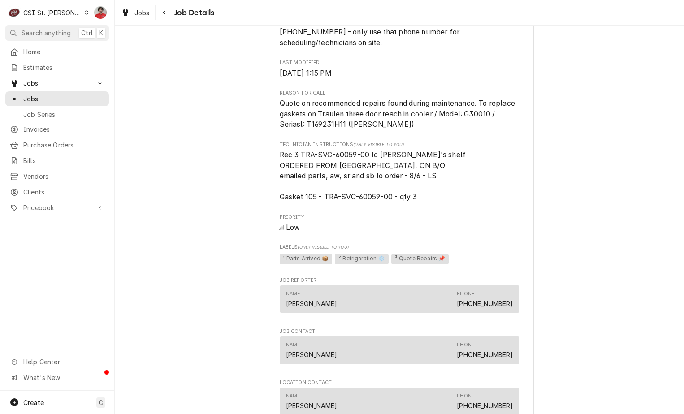
scroll to position [637, 0]
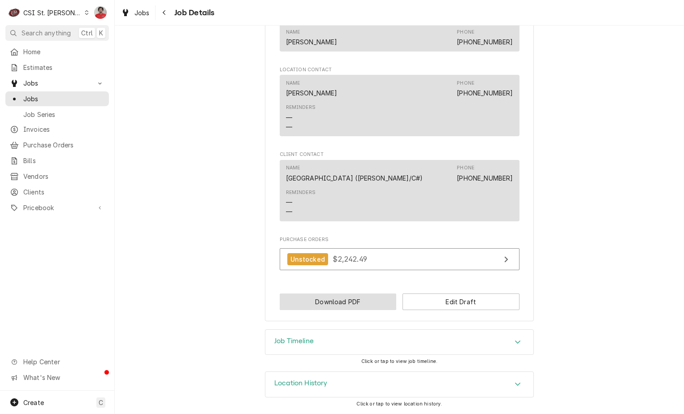
click at [363, 306] on button "Download PDF" at bounding box center [338, 301] width 117 height 17
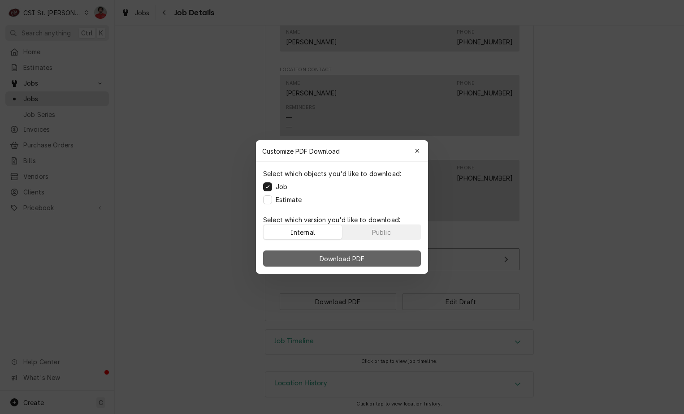
click at [357, 263] on button "Download PDF" at bounding box center [342, 258] width 158 height 16
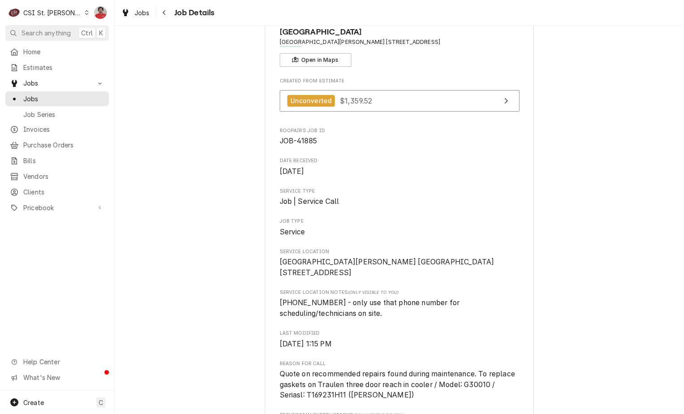
scroll to position [0, 0]
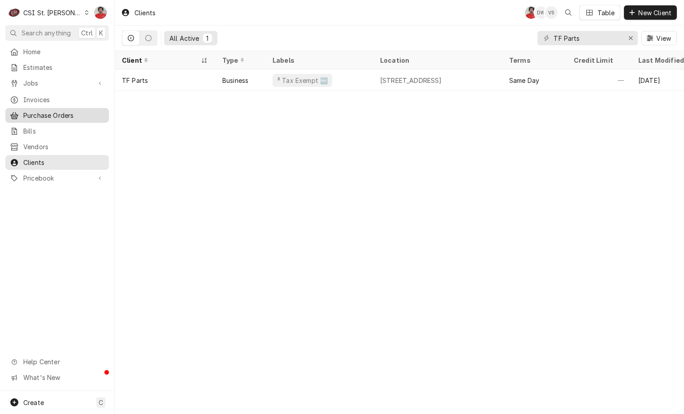
click at [56, 113] on span "Purchase Orders" at bounding box center [63, 115] width 81 height 9
drag, startPoint x: 606, startPoint y: 34, endPoint x: 408, endPoint y: 37, distance: 198.1
click at [408, 37] on div "All Active 1 TF Parts View" at bounding box center [399, 38] width 555 height 25
drag, startPoint x: 586, startPoint y: 39, endPoint x: 364, endPoint y: 33, distance: 222.3
click at [364, 33] on div "All Active 1 brandt View" at bounding box center [399, 38] width 555 height 25
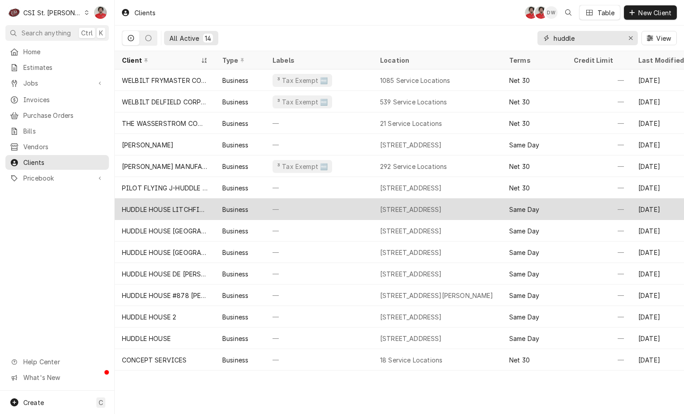
type input "huddle"
click at [193, 210] on div "HUDDLE HOUSE LITCHFIELD" at bounding box center [165, 209] width 86 height 9
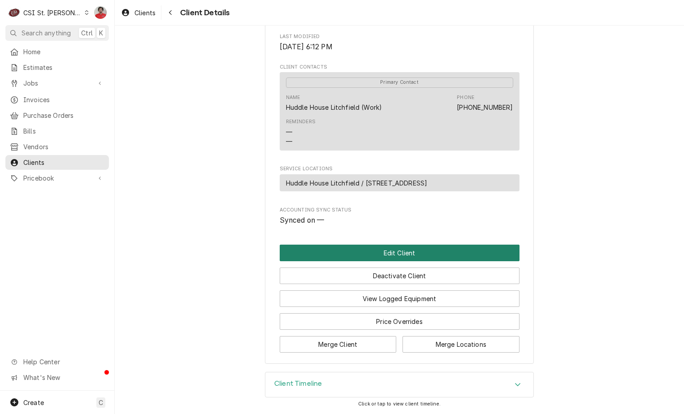
scroll to position [275, 0]
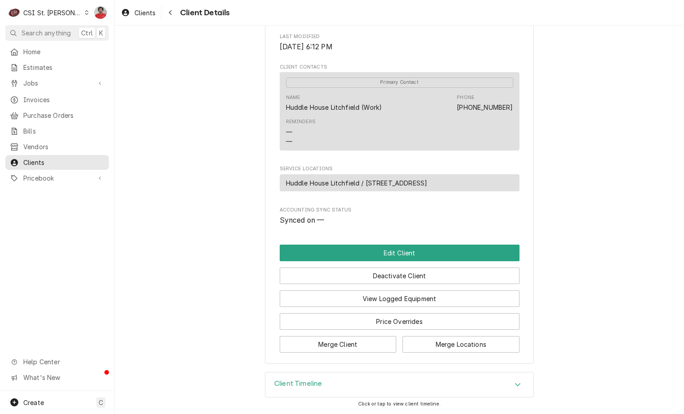
click at [319, 380] on h3 "Client Timeline" at bounding box center [297, 384] width 47 height 9
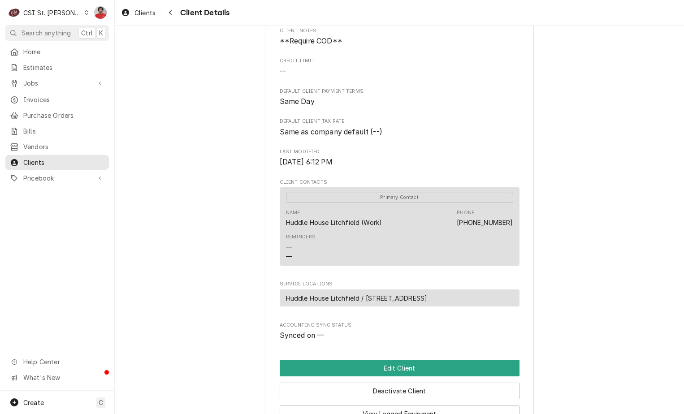
scroll to position [89, 0]
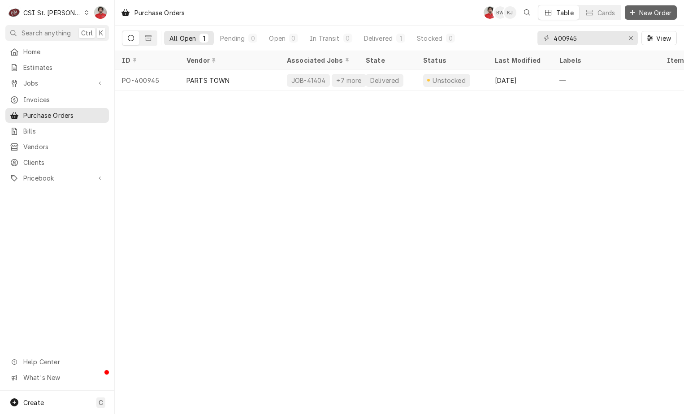
click at [638, 15] on span "New Order" at bounding box center [655, 12] width 36 height 9
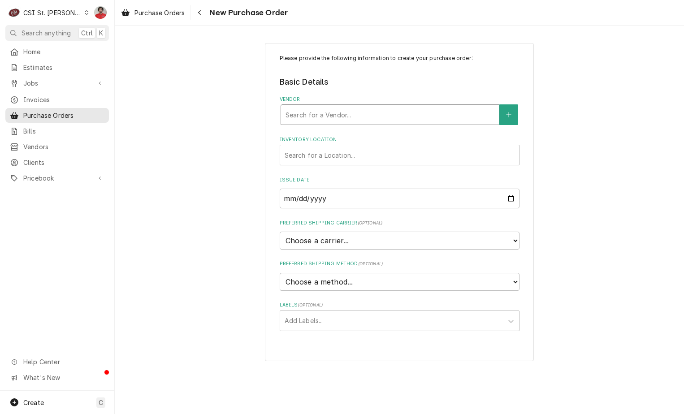
click at [400, 114] on div "Vendor" at bounding box center [389, 115] width 209 height 16
type input "Part town"
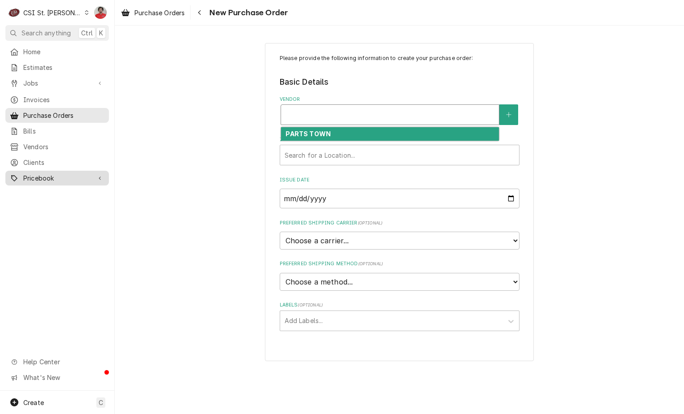
click at [60, 173] on span "Pricebook" at bounding box center [57, 177] width 68 height 9
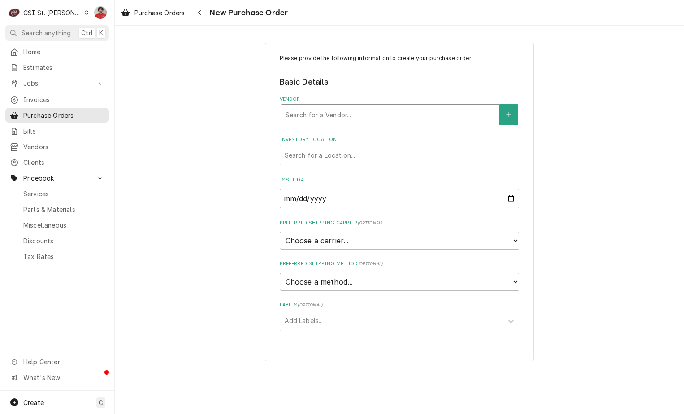
click at [332, 112] on div "Vendor" at bounding box center [389, 115] width 209 height 16
type input "Parts town"
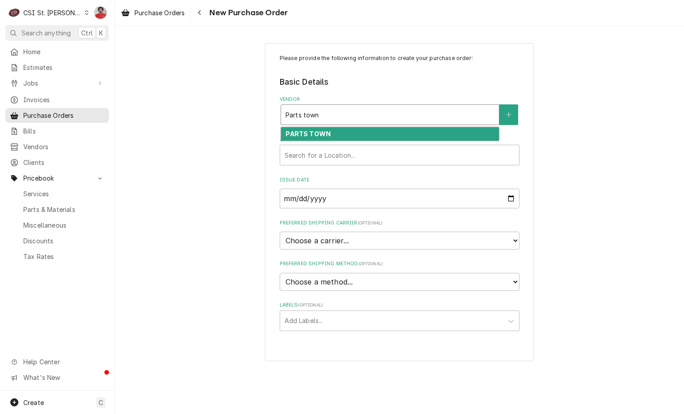
click at [324, 130] on strong "PARTS TOWN" at bounding box center [307, 134] width 45 height 8
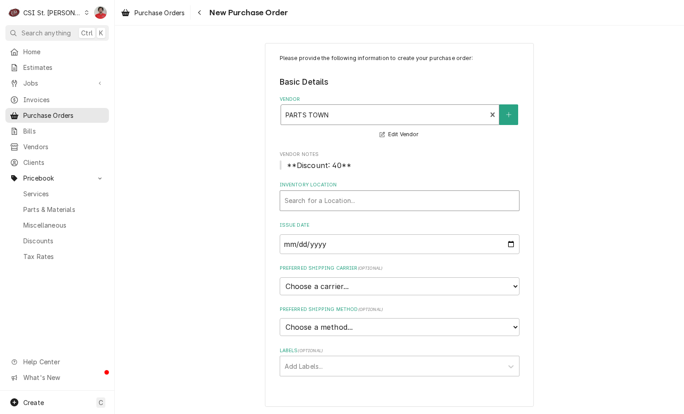
scroll to position [0, 0]
click at [327, 285] on select "Choose a carrier... U.S. Postal Service Stamps.com FedEx UPS DHL Express DHL EC…" at bounding box center [400, 286] width 240 height 18
click at [337, 326] on select "Choose a method... Ground Next Day Early AM Next Day Air 2 Day Air Other" at bounding box center [400, 327] width 240 height 18
click at [229, 280] on div "Please provide the following information to create your purchase order: Basic D…" at bounding box center [399, 225] width 569 height 380
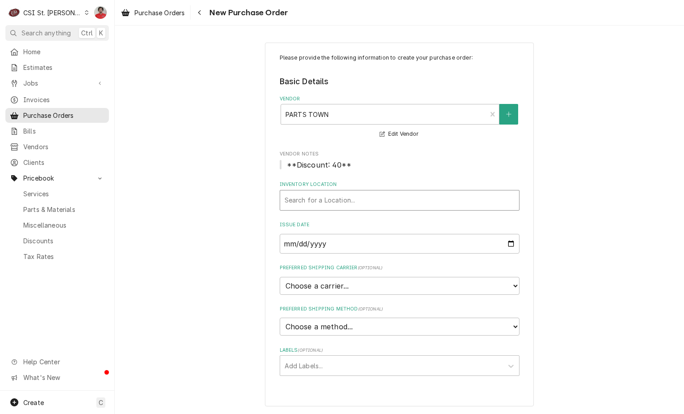
click at [335, 199] on div "Inventory Location" at bounding box center [400, 200] width 230 height 16
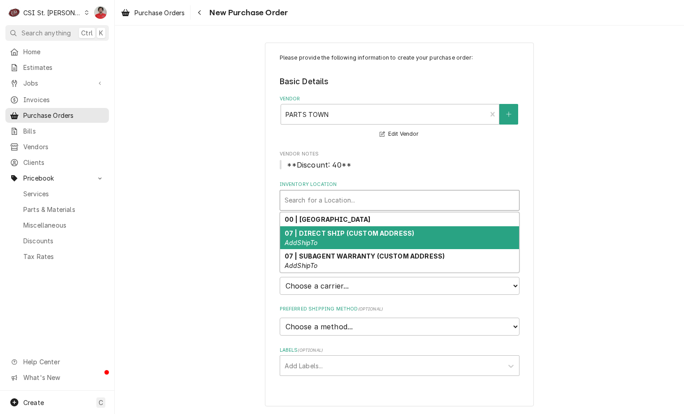
click at [355, 233] on strong "07 | DIRECT SHIP (CUSTOM ADDRESS)" at bounding box center [349, 233] width 129 height 8
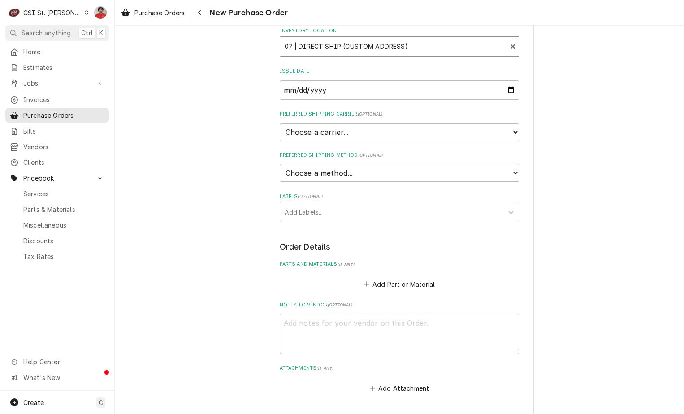
scroll to position [180, 0]
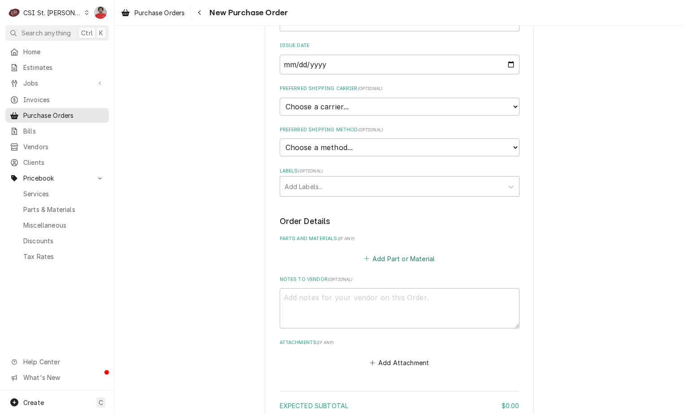
click at [371, 258] on button "Add Part or Material" at bounding box center [399, 258] width 74 height 13
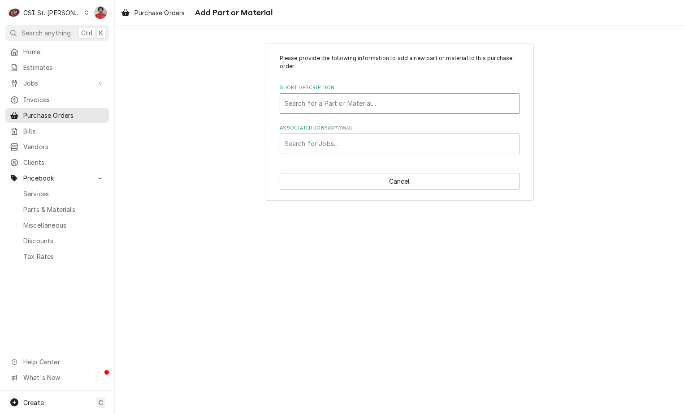
click at [315, 101] on div "Short Description" at bounding box center [400, 103] width 230 height 16
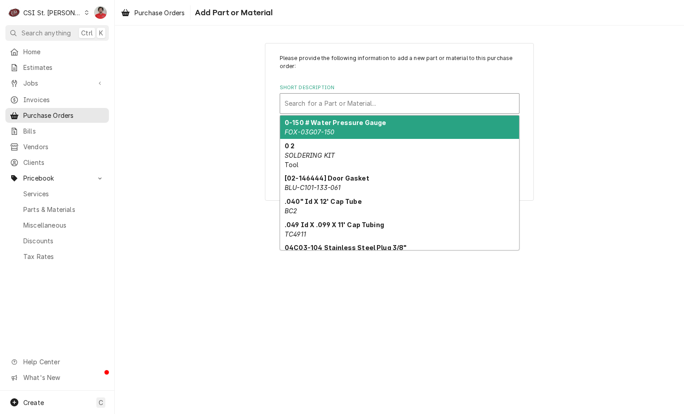
paste input "1702522"
type input "1702522"
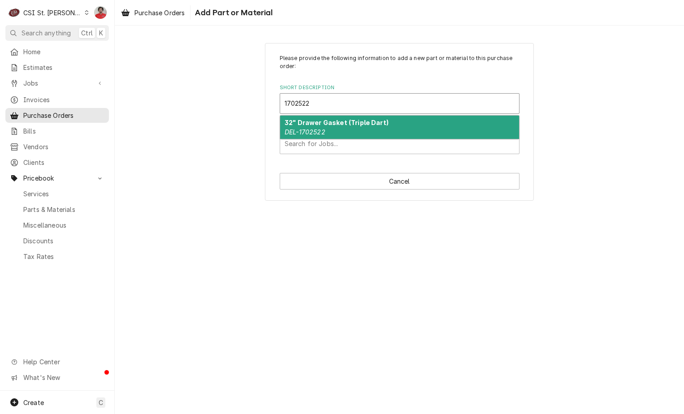
click at [328, 128] on div "32" Drawer Gasket (Triple Dart) DEL-1702522" at bounding box center [399, 127] width 239 height 23
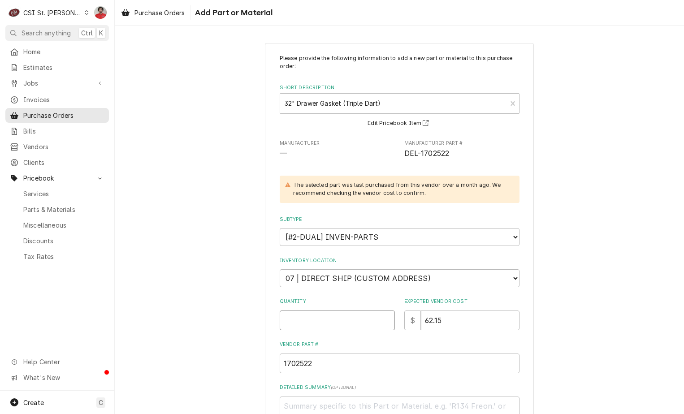
click at [303, 318] on input "Quantity" at bounding box center [337, 321] width 115 height 20
type textarea "x"
type input "4"
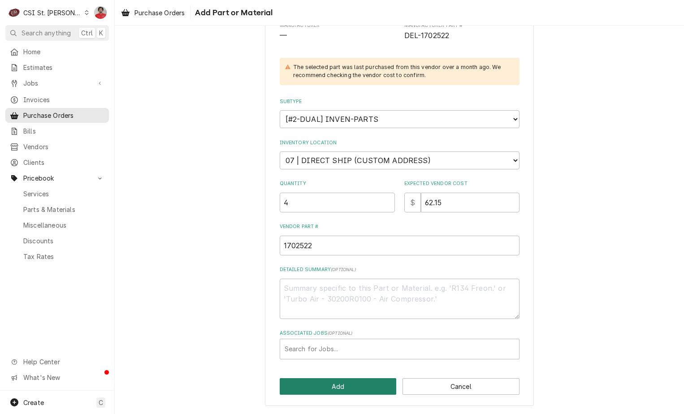
click at [330, 387] on button "Add" at bounding box center [338, 386] width 117 height 17
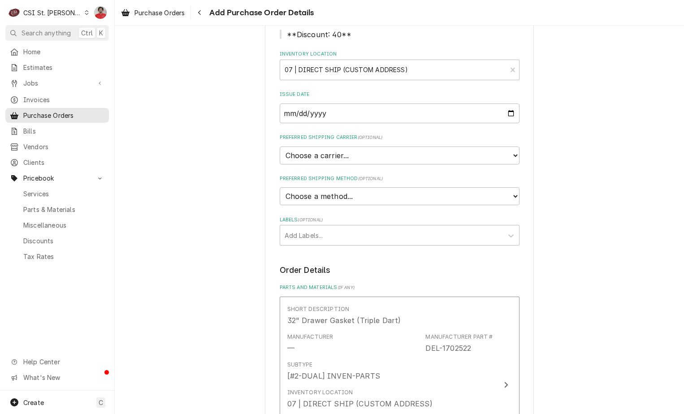
scroll to position [128, 0]
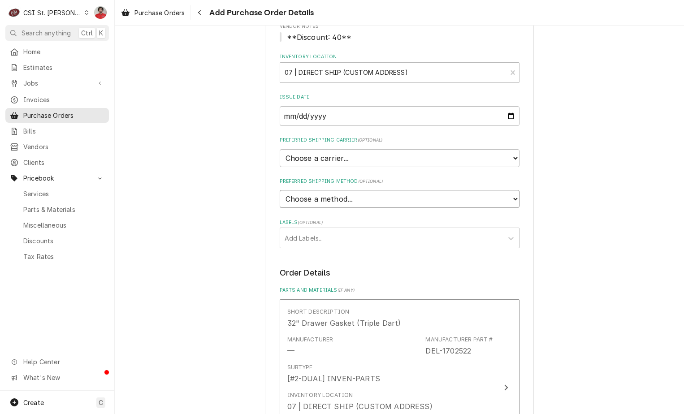
click at [363, 202] on select "Choose a method... Ground Next Day Early AM Next Day Air 2 Day Air Other" at bounding box center [400, 199] width 240 height 18
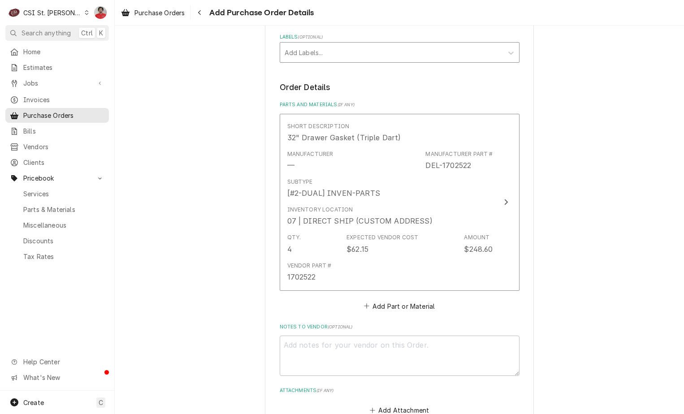
scroll to position [442, 0]
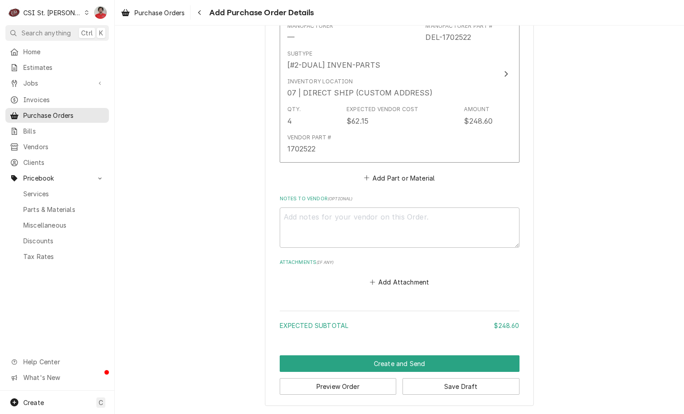
click at [371, 396] on div "Please provide the following information to create your purchase order: Basic D…" at bounding box center [399, 3] width 269 height 805
click at [367, 388] on button "Preview Order" at bounding box center [338, 386] width 117 height 17
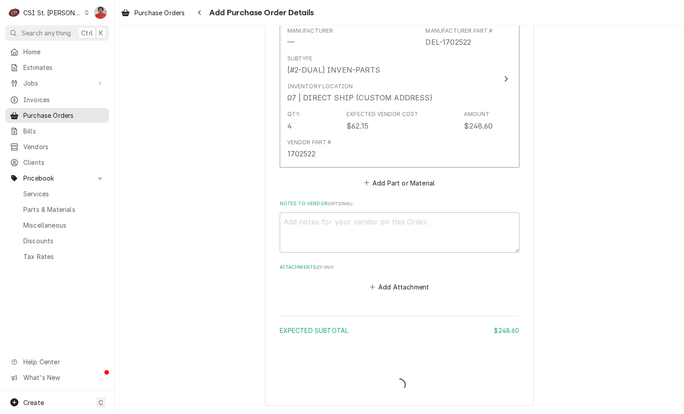
scroll to position [437, 0]
type textarea "x"
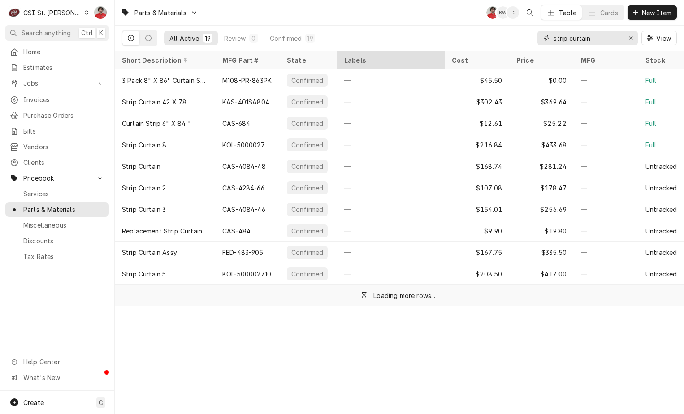
drag, startPoint x: 601, startPoint y: 39, endPoint x: 365, endPoint y: 57, distance: 236.9
click at [368, 58] on div "Parts & Materials NF BW + 2 Table Cards New Item All Active 19 Review 0 Confirm…" at bounding box center [399, 207] width 569 height 414
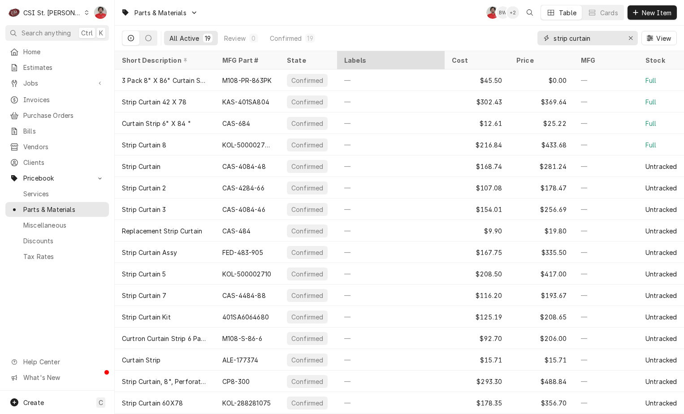
paste input "1702522"
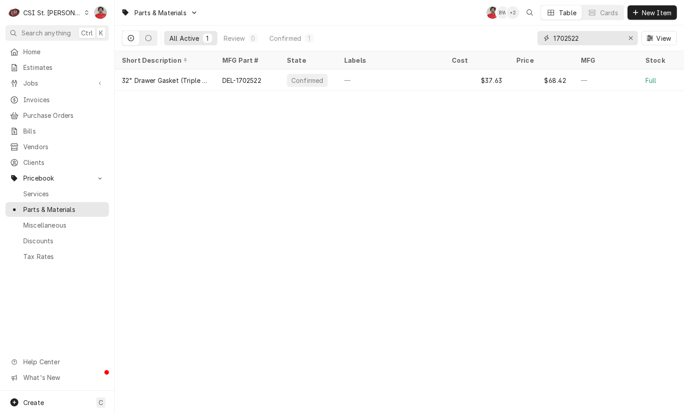
type input "1702522"
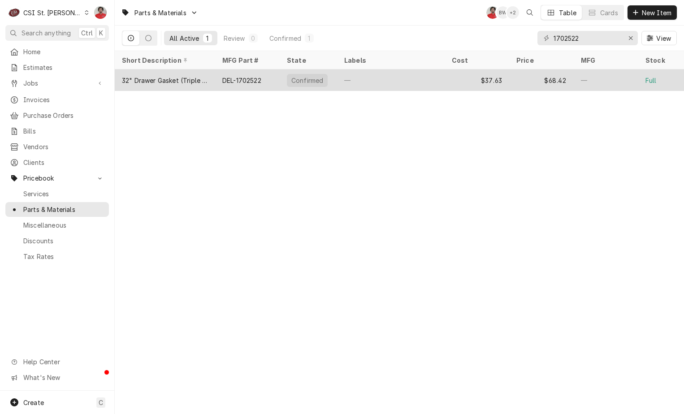
click at [355, 83] on div "—" at bounding box center [391, 80] width 108 height 22
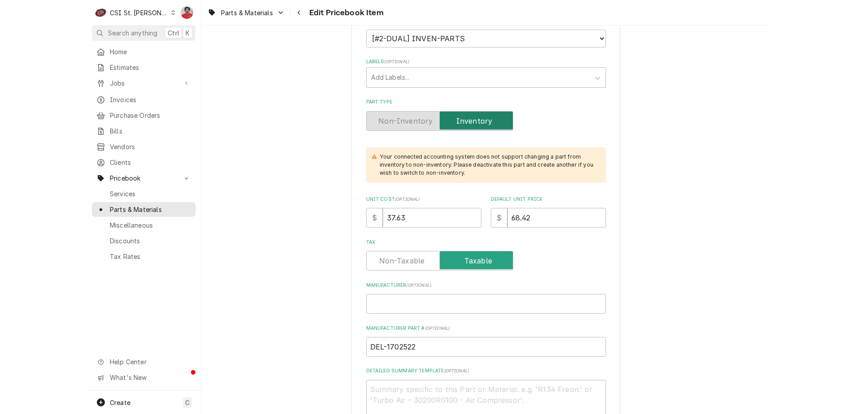
scroll to position [269, 0]
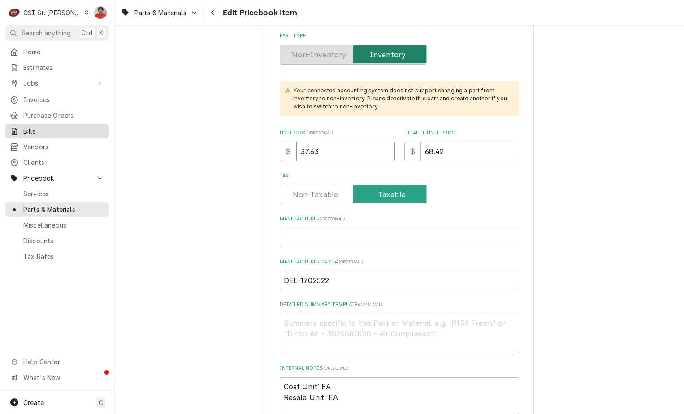
drag, startPoint x: 60, startPoint y: 150, endPoint x: 53, endPoint y: 132, distance: 19.0
click at [15, 142] on div "C CSI St. Louis NF Search anything Ctrl K Home Estimates Jobs Jobs Job Series I…" at bounding box center [342, 207] width 684 height 414
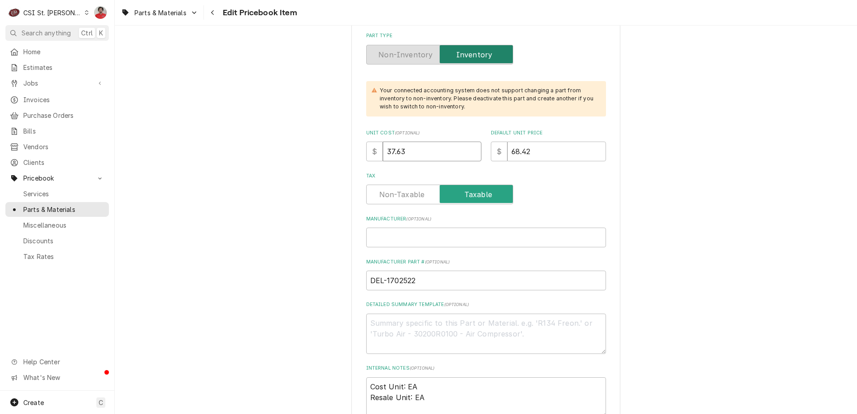
type textarea "x"
type input "6"
type textarea "x"
type input "62"
type textarea "x"
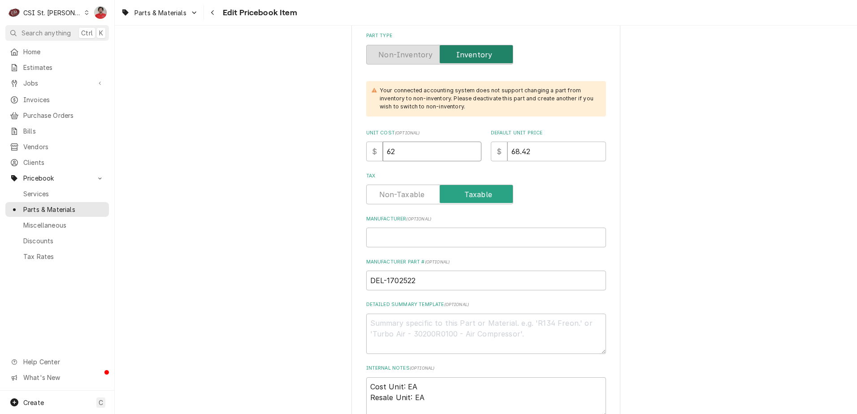
type input "62.1"
type textarea "x"
type input "62.15"
type textarea "x"
type input "1"
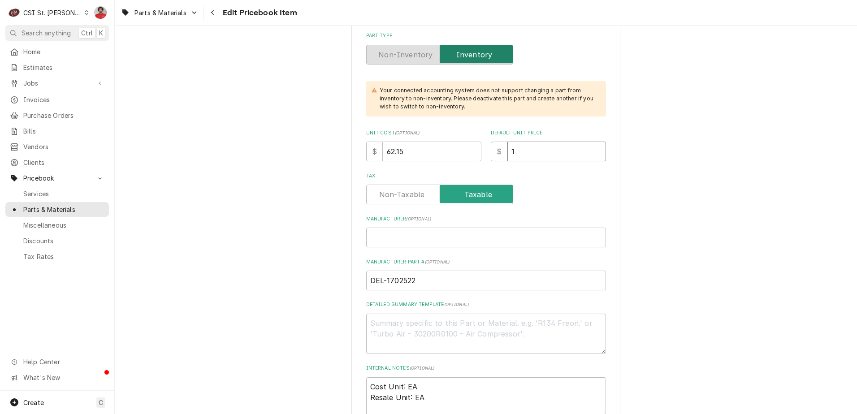
type textarea "x"
type input "11"
type textarea "x"
type input "113"
type textarea "x"
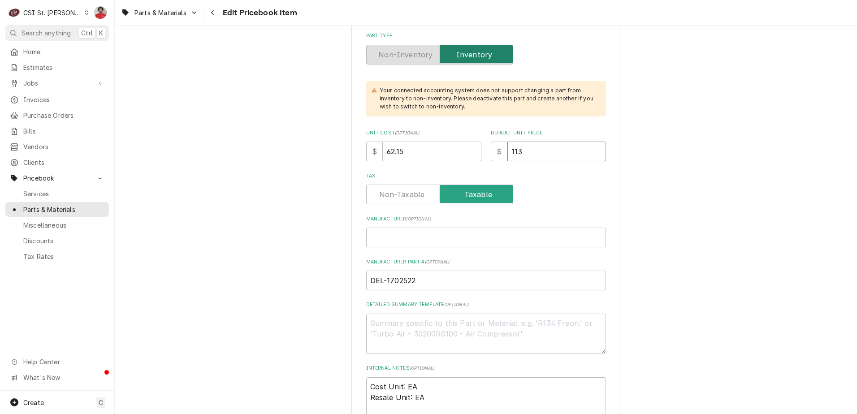
type input "113.0"
type textarea "x"
type input "113.00"
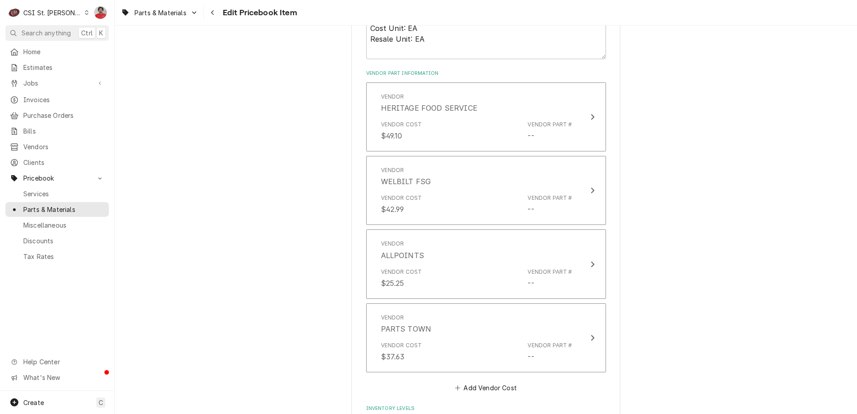
scroll to position [358, 0]
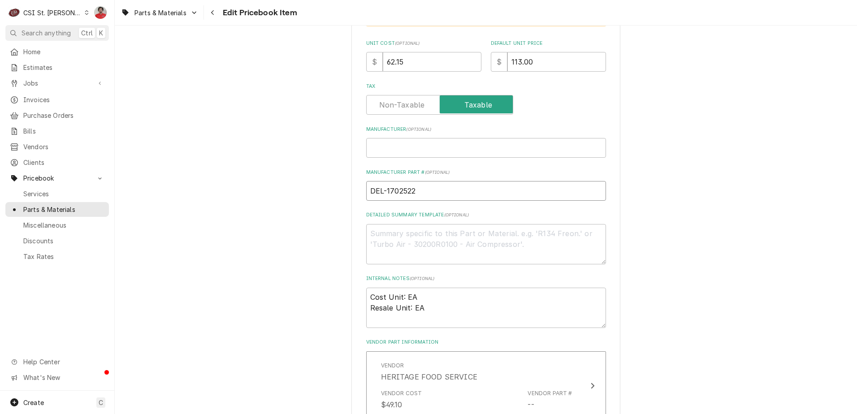
click at [397, 193] on input "DEL-1702522" at bounding box center [486, 191] width 240 height 20
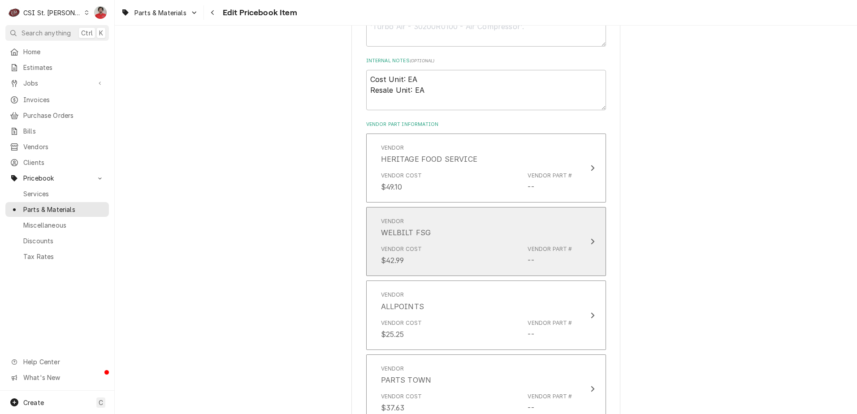
scroll to position [582, 0]
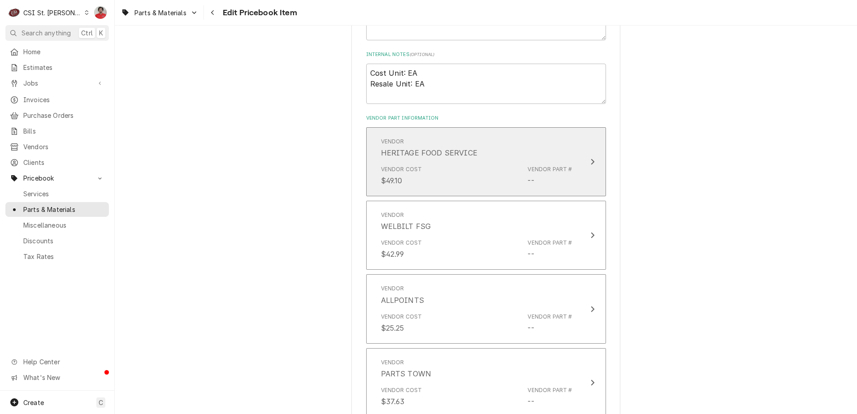
click at [476, 169] on div "Vendor Cost $49.10 Vendor Part # --" at bounding box center [476, 176] width 191 height 28
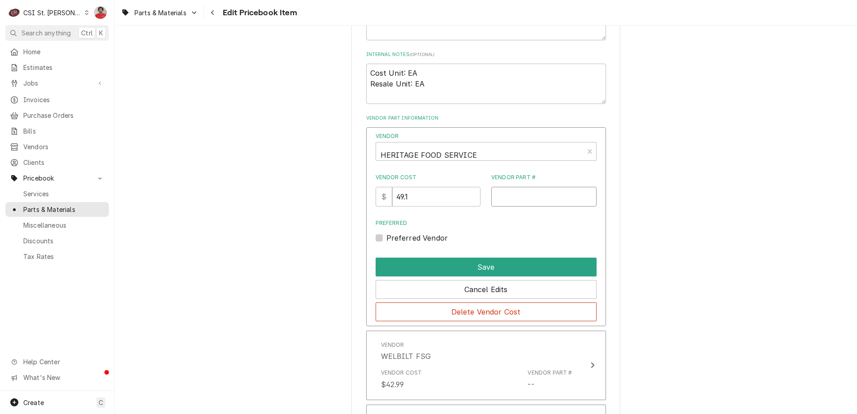
click at [517, 190] on input "Vendor Part #" at bounding box center [543, 197] width 105 height 20
paste input "1702522"
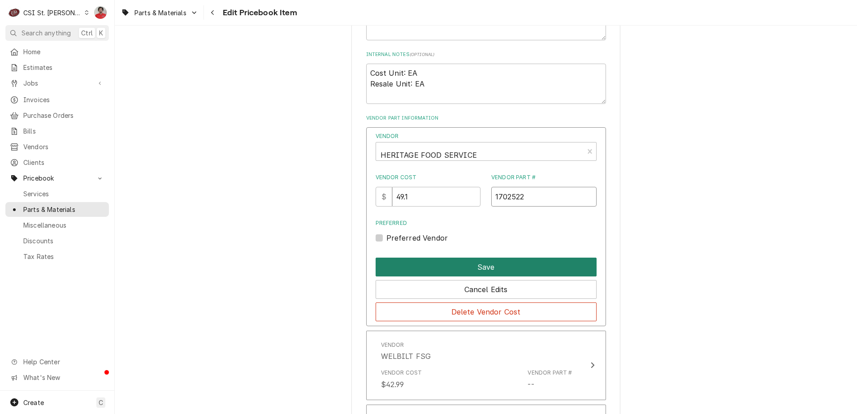
type input "1702522"
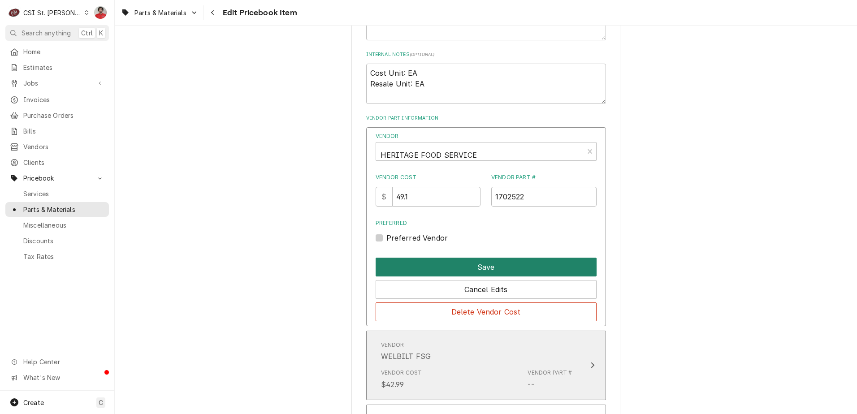
click at [485, 261] on button "Save" at bounding box center [485, 267] width 221 height 19
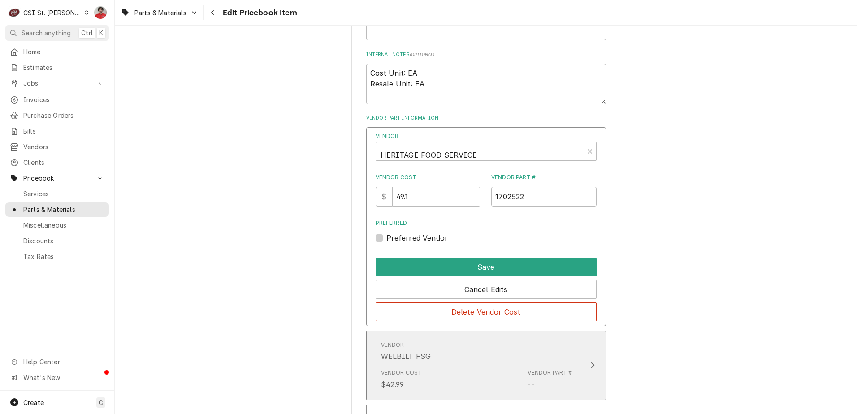
type textarea "x"
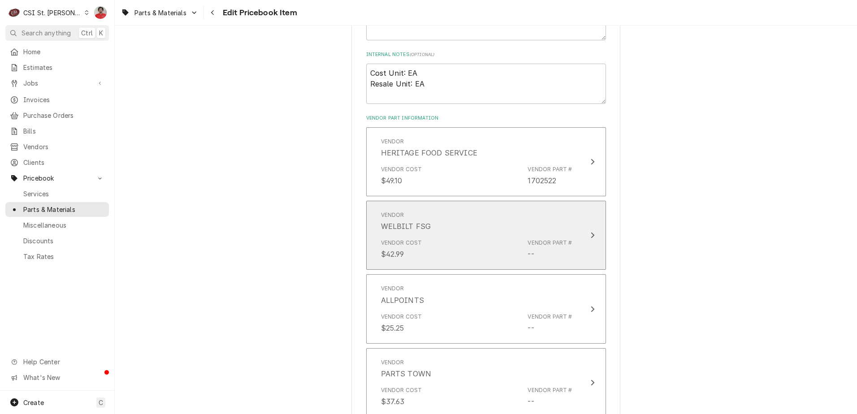
click at [496, 252] on div "Vendor Cost $42.99 Vendor Part # --" at bounding box center [476, 249] width 191 height 28
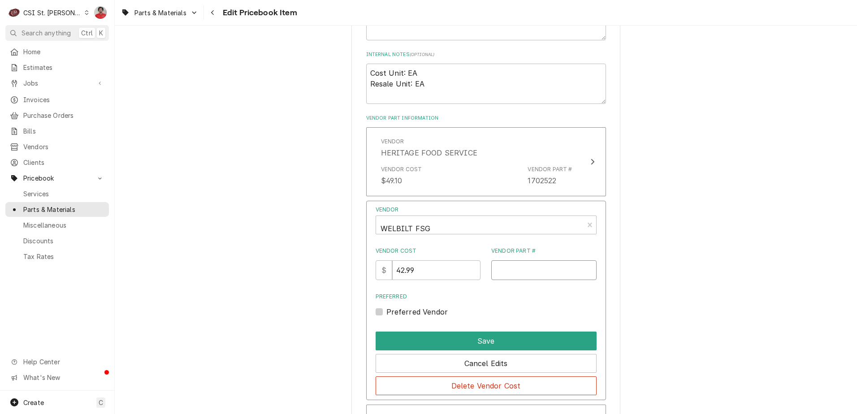
click at [527, 270] on input "Vendor Part #" at bounding box center [543, 270] width 105 height 20
paste input "1702522"
type input "1702522"
click at [488, 341] on button "Save" at bounding box center [485, 341] width 221 height 19
type textarea "x"
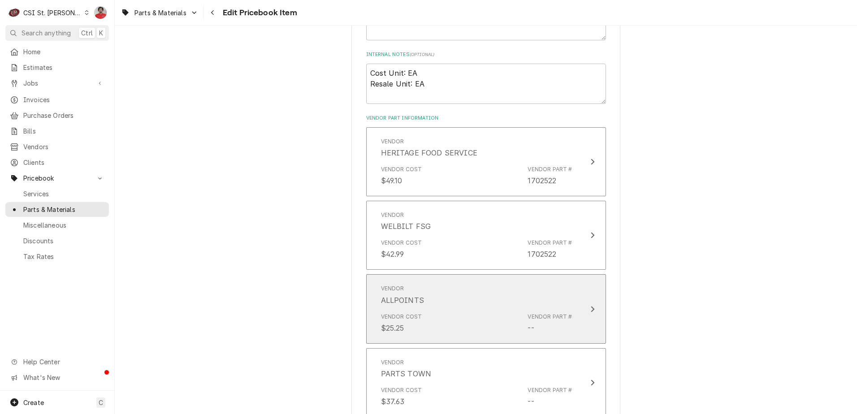
click at [535, 334] on div "Vendor Cost $25.25 Vendor Part # --" at bounding box center [476, 323] width 191 height 28
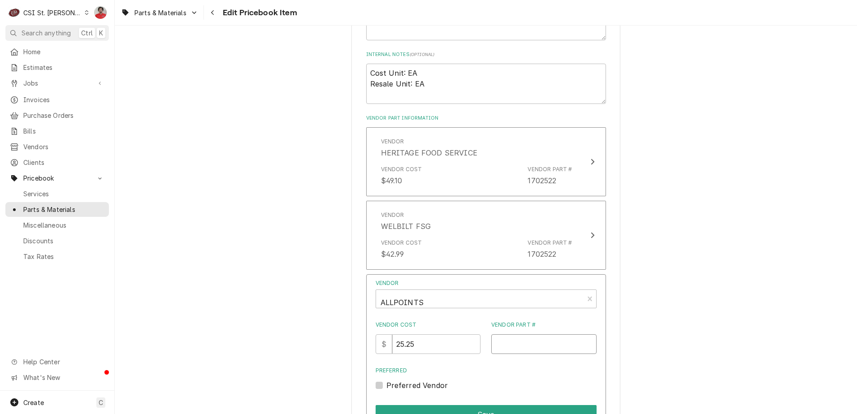
click at [528, 341] on input "Vendor Part #" at bounding box center [543, 344] width 105 height 20
paste input "1702522"
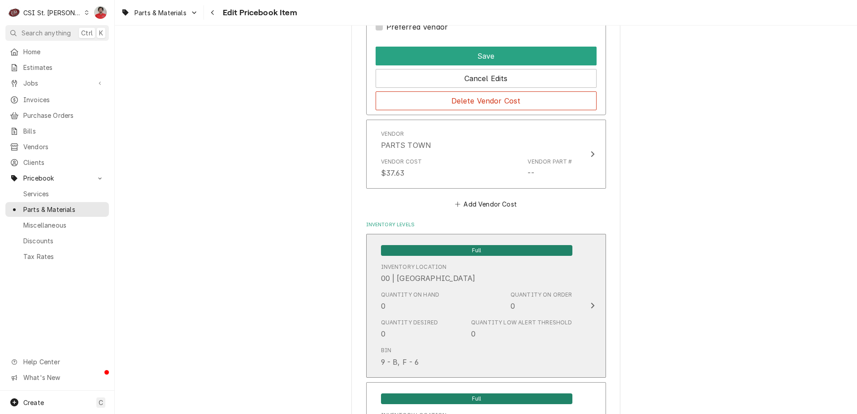
scroll to position [807, 0]
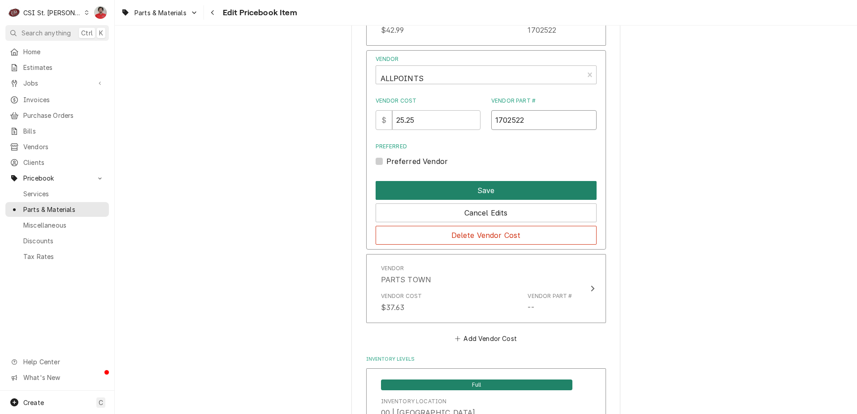
type input "1702522"
click at [465, 191] on button "Save" at bounding box center [485, 190] width 221 height 19
type textarea "x"
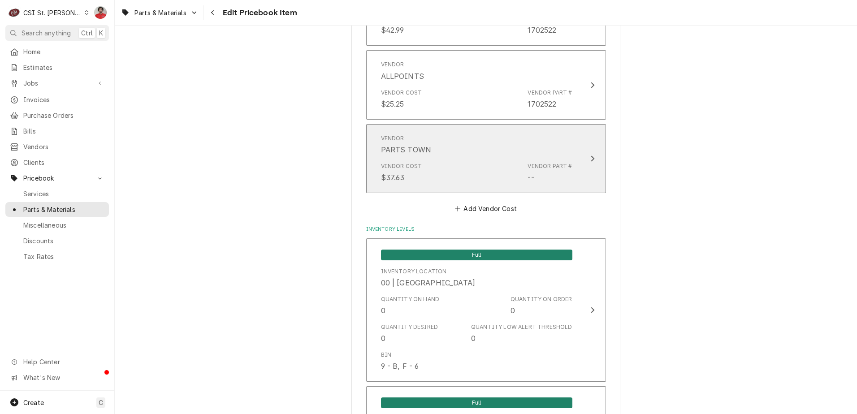
click at [499, 154] on div "Vendor PARTS TOWN" at bounding box center [476, 145] width 191 height 28
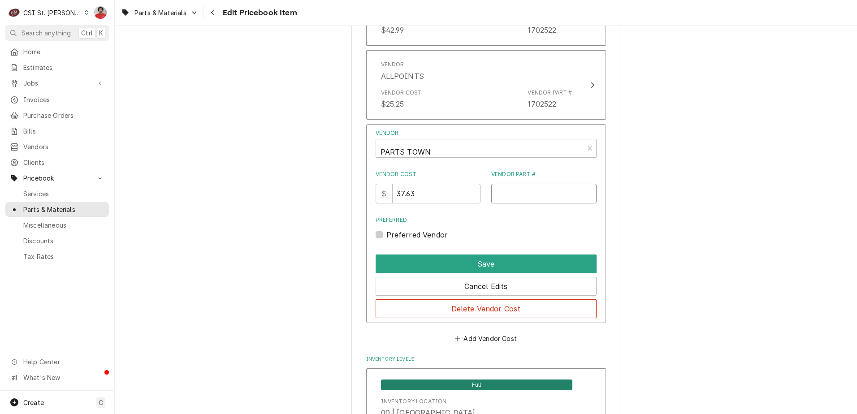
click at [537, 194] on input "Vendor Part #" at bounding box center [543, 194] width 105 height 20
paste input "1702522"
type input "1702522"
drag, startPoint x: 433, startPoint y: 194, endPoint x: 345, endPoint y: 191, distance: 88.3
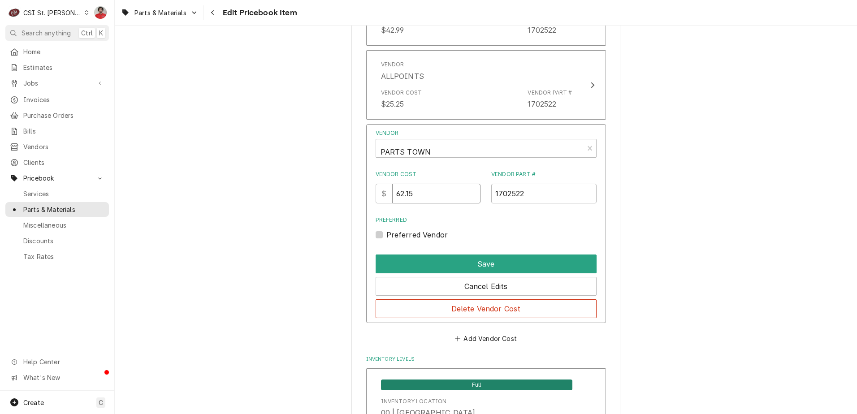
type input "62.15"
click at [400, 237] on label "Preferred Vendor" at bounding box center [417, 234] width 62 height 11
click at [400, 237] on input "Preferred" at bounding box center [496, 239] width 221 height 20
checkbox input "true"
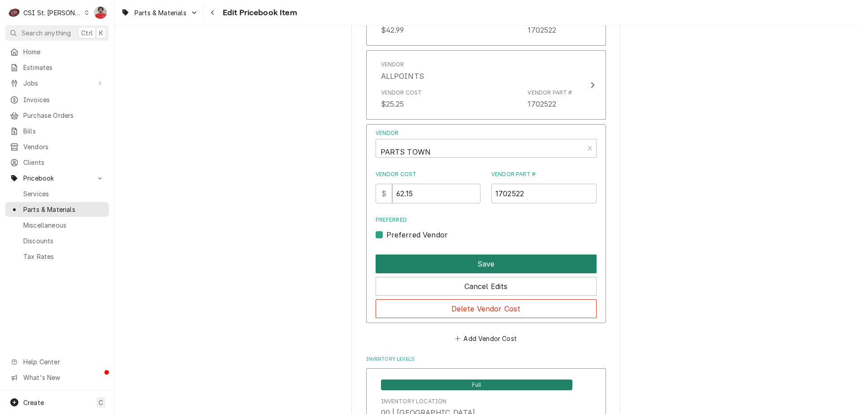
click at [425, 262] on button "Save" at bounding box center [485, 264] width 221 height 19
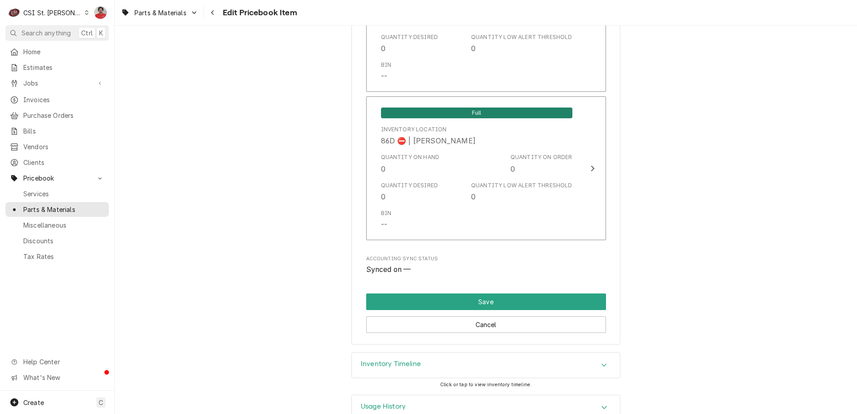
scroll to position [7807, 0]
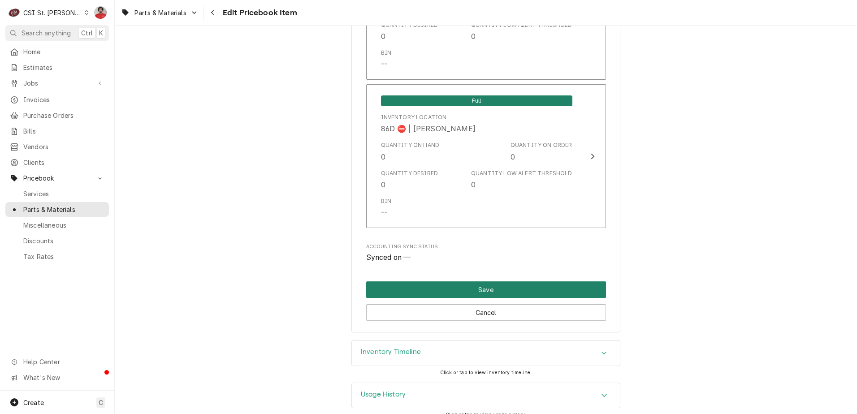
click at [470, 281] on button "Save" at bounding box center [486, 289] width 240 height 17
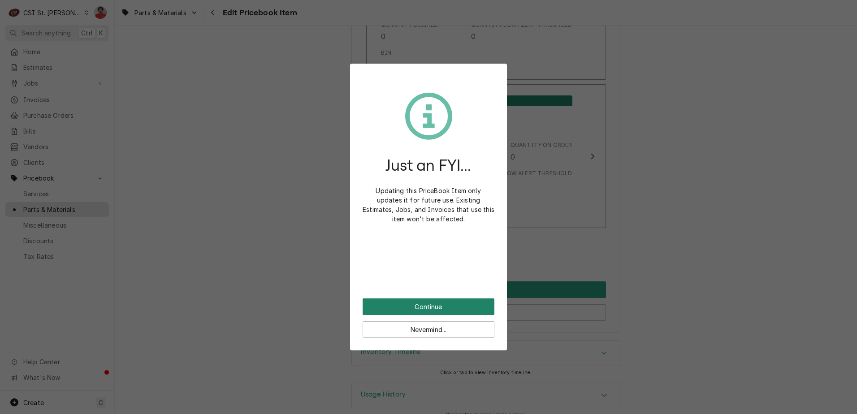
click at [451, 311] on button "Continue" at bounding box center [428, 306] width 132 height 17
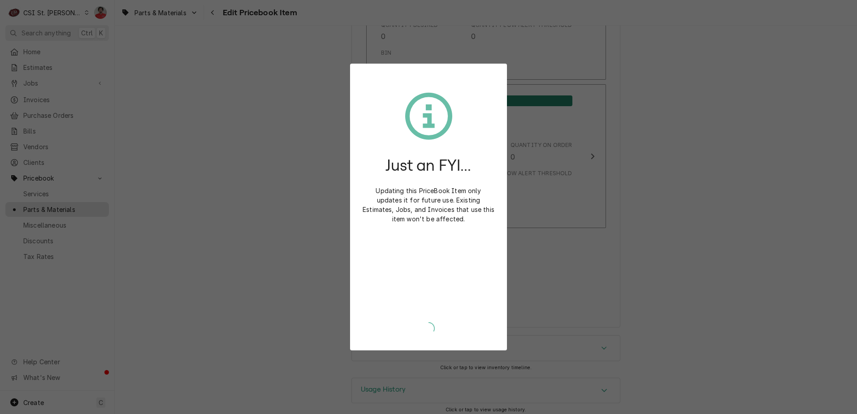
scroll to position [7802, 0]
type textarea "x"
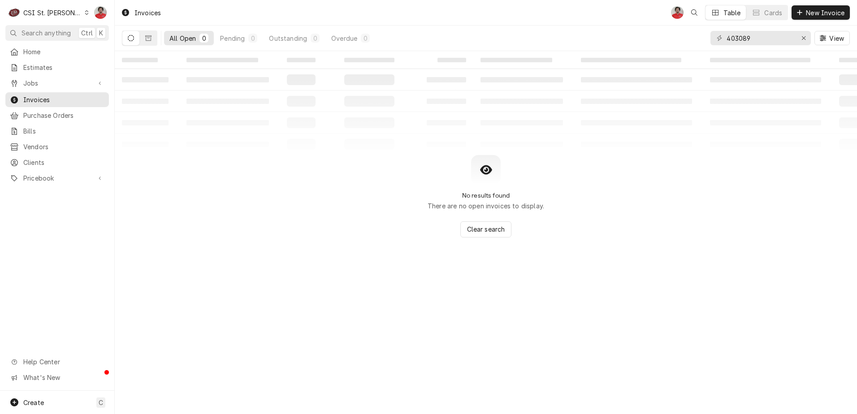
click at [683, 20] on div "Invoices NF Table Cards New Invoice" at bounding box center [486, 12] width 742 height 25
click at [683, 14] on span "New Invoice" at bounding box center [825, 12] width 42 height 9
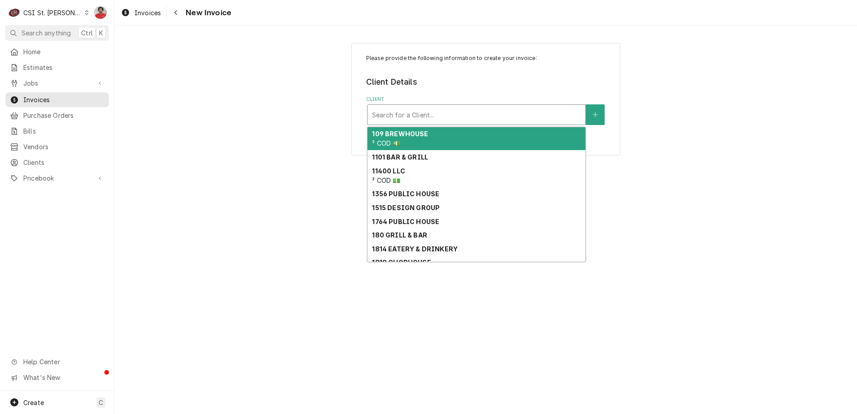
click at [397, 114] on div "Client" at bounding box center [476, 115] width 209 height 16
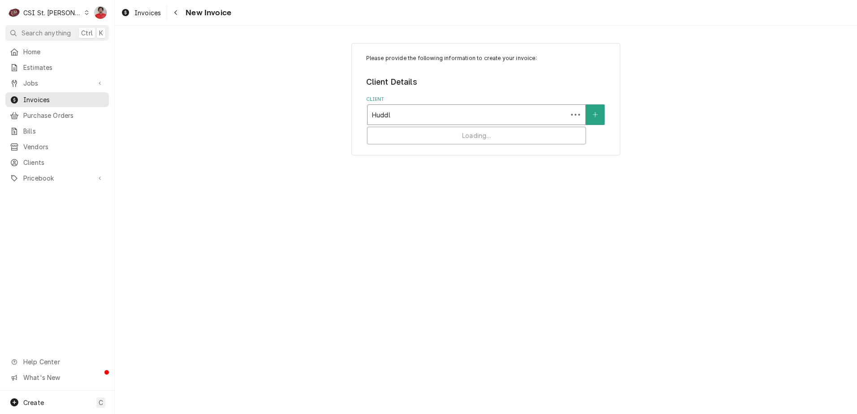
type input "Huddle"
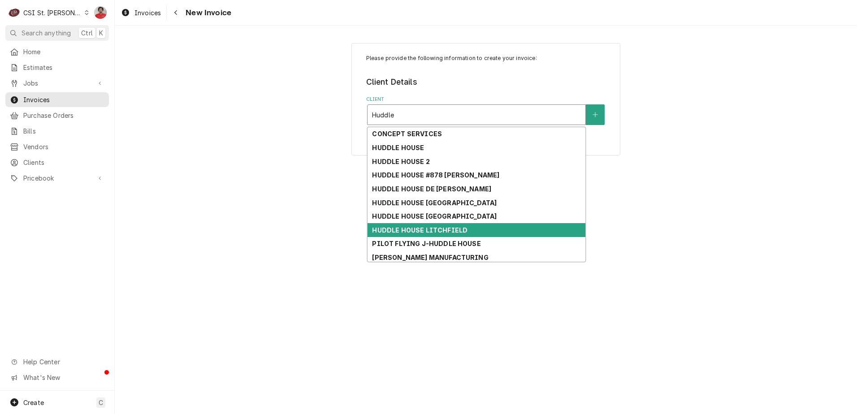
click at [470, 226] on div "HUDDLE HOUSE LITCHFIELD" at bounding box center [476, 230] width 218 height 14
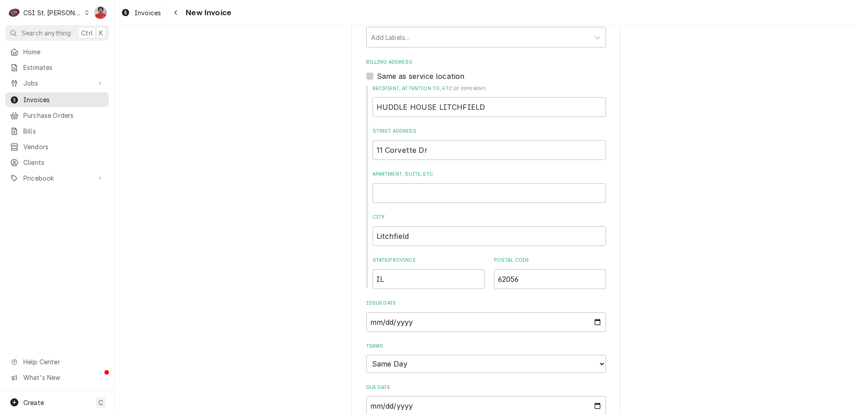
scroll to position [357, 0]
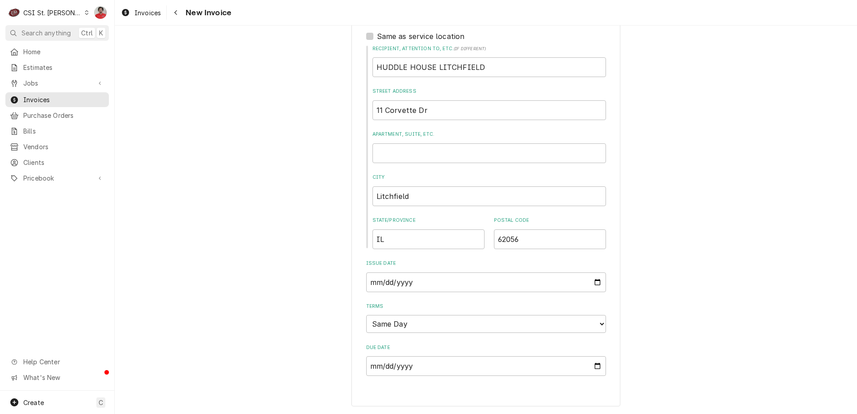
click at [633, 155] on div "Please provide the following information to create your invoice: Client Details…" at bounding box center [486, 46] width 742 height 736
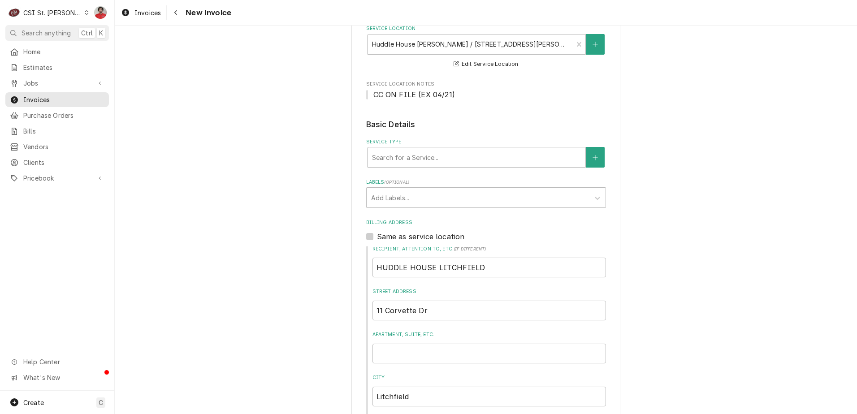
scroll to position [133, 0]
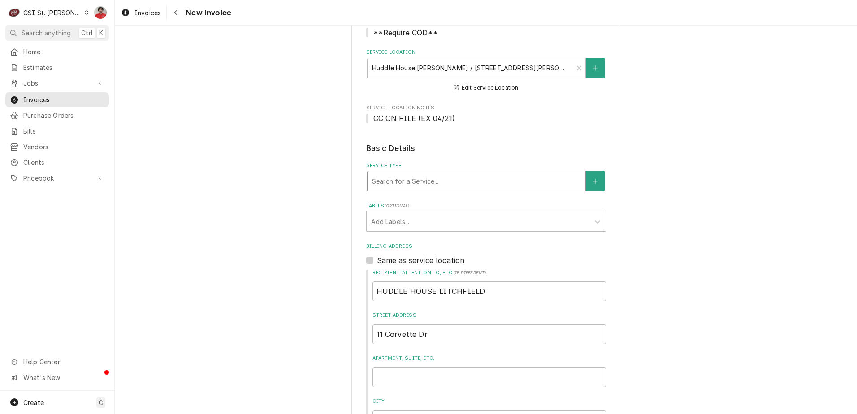
click at [438, 177] on div "Service Type" at bounding box center [476, 181] width 209 height 16
type input "direct"
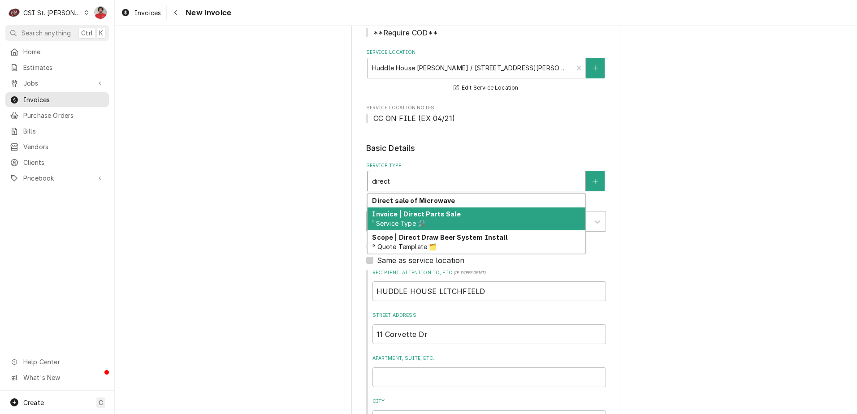
click at [486, 217] on div "Invoice | Direct Parts Sale ¹ Service Type 🛠️" at bounding box center [476, 218] width 218 height 23
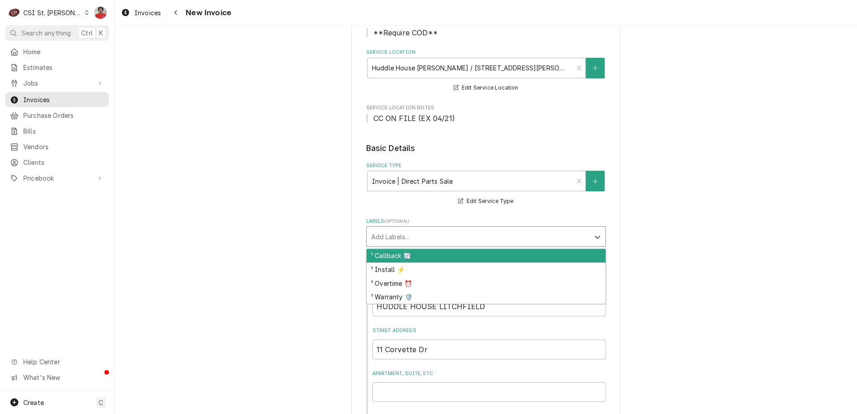
click at [480, 245] on div "Add Labels..." at bounding box center [478, 237] width 223 height 20
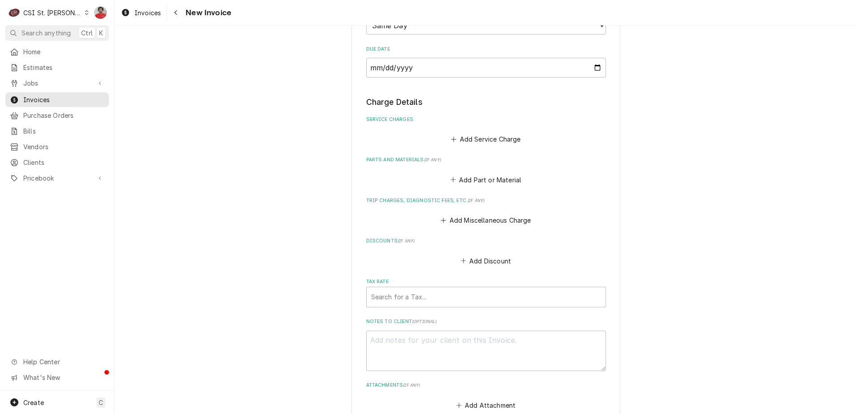
scroll to position [536, 0]
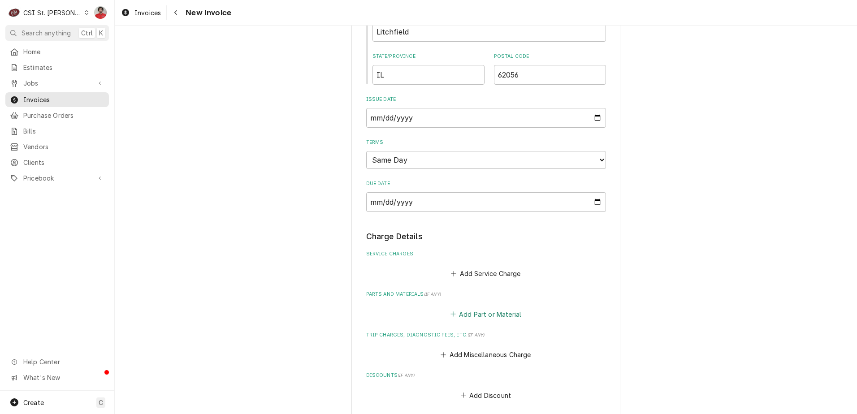
click at [458, 317] on button "Add Part or Material" at bounding box center [486, 314] width 74 height 13
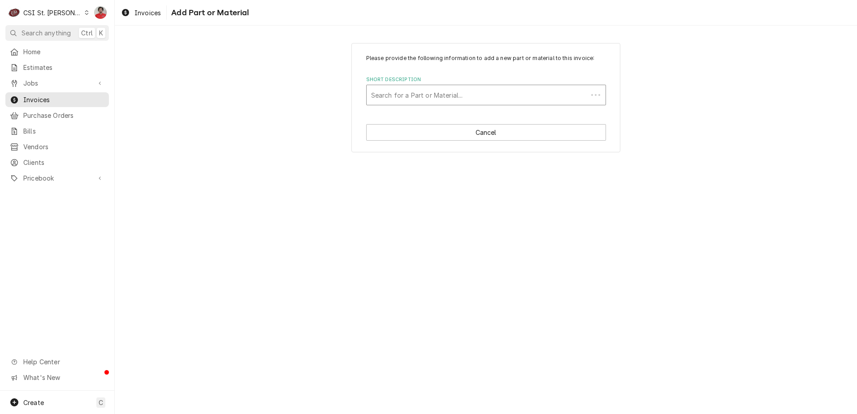
click at [419, 95] on div "Short Description" at bounding box center [477, 95] width 212 height 16
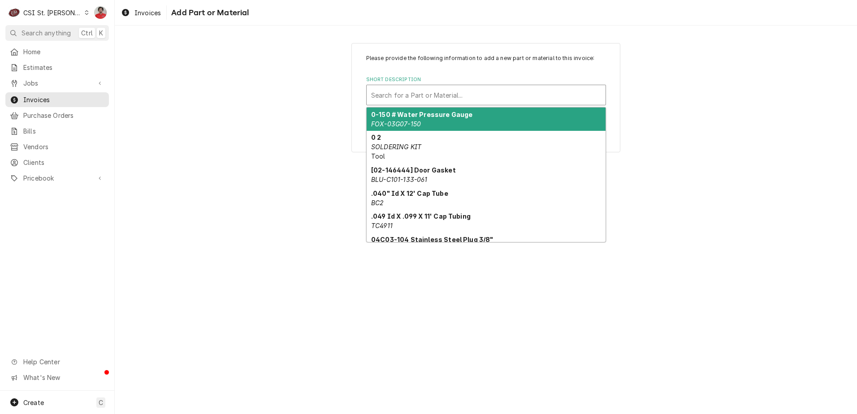
paste input "1702522"
type input "1702522"
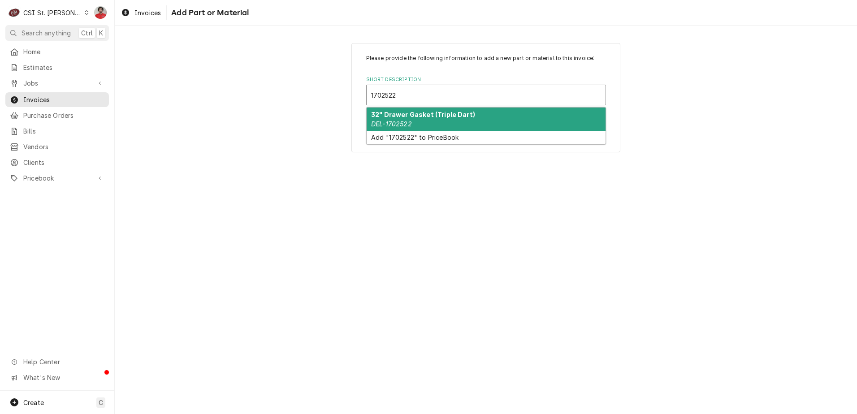
click at [430, 121] on div "32" Drawer Gasket (Triple Dart) DEL-1702522" at bounding box center [486, 119] width 239 height 23
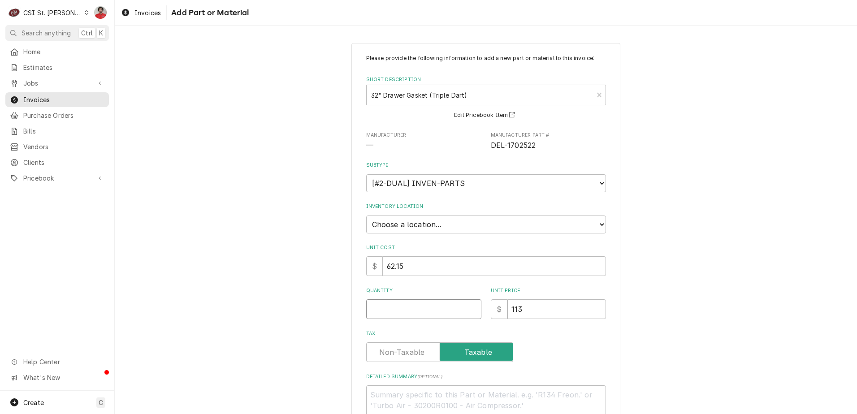
click at [423, 309] on input "Quantity" at bounding box center [423, 309] width 115 height 20
type textarea "x"
type input "3"
type textarea "x"
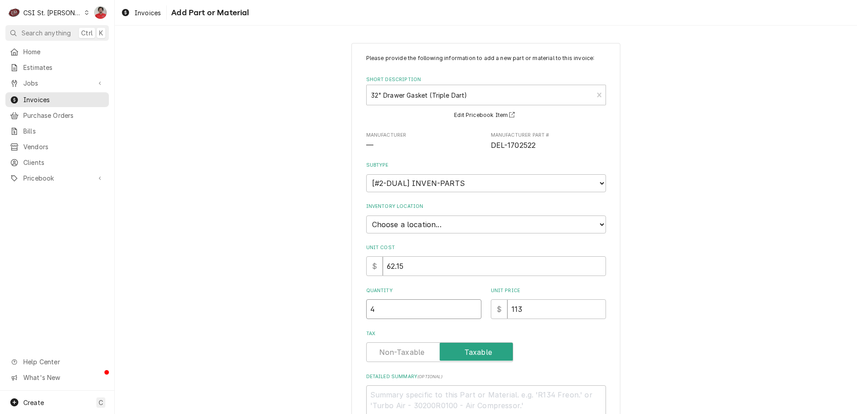
type input "4"
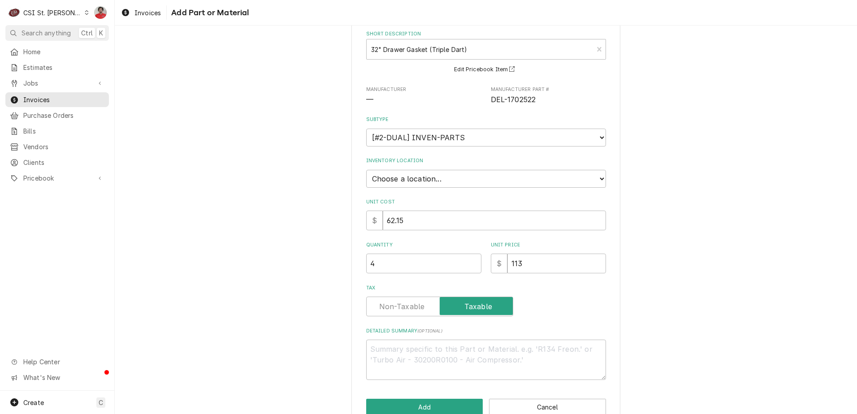
scroll to position [66, 0]
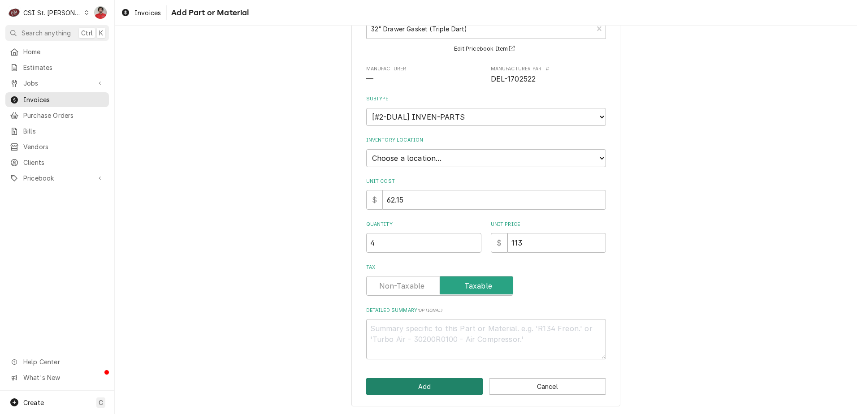
click at [430, 384] on button "Add" at bounding box center [424, 386] width 117 height 17
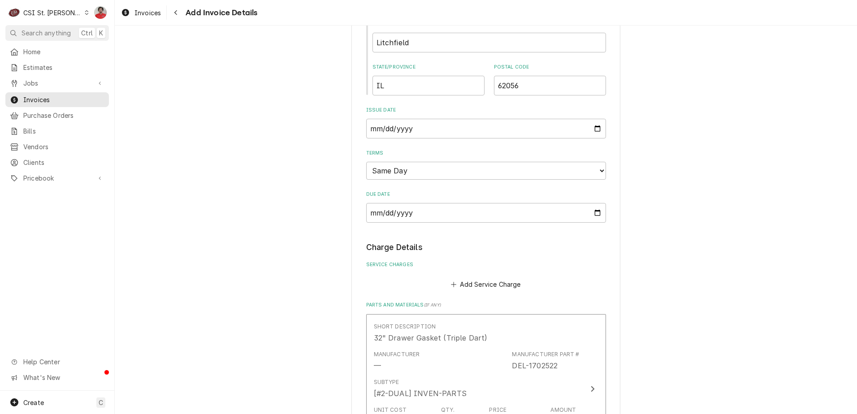
scroll to position [928, 0]
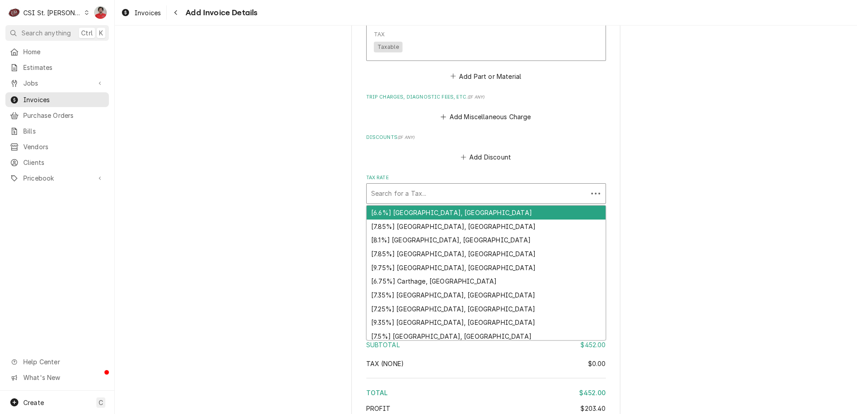
click at [430, 195] on div "Tax Rate" at bounding box center [477, 194] width 212 height 16
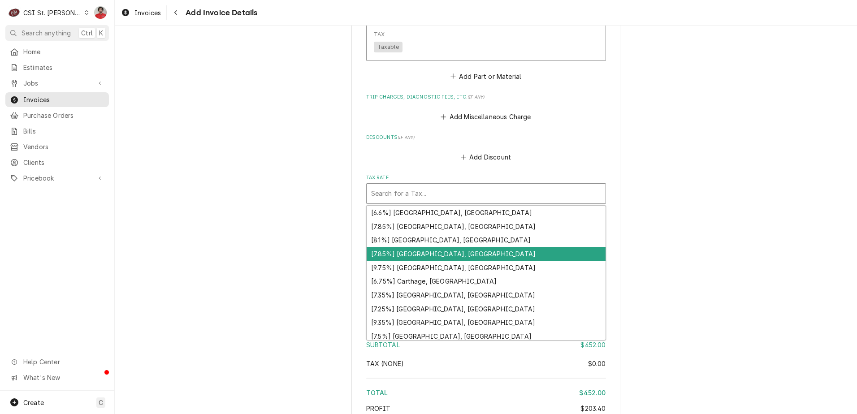
scroll to position [224, 0]
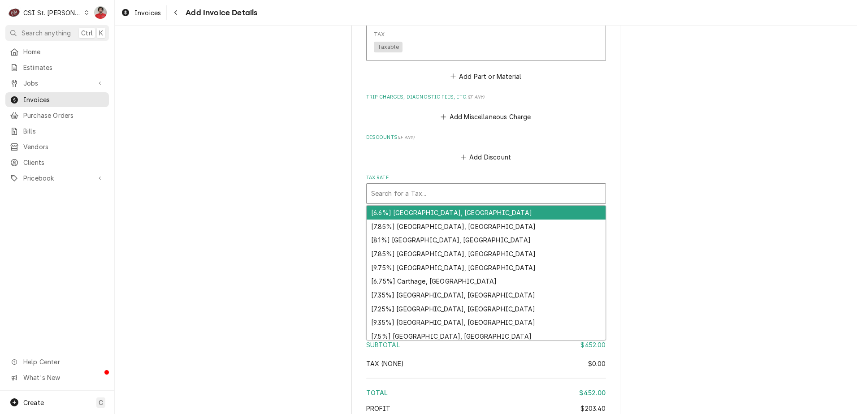
click at [447, 193] on div "Tax Rate" at bounding box center [486, 194] width 230 height 16
type textarea "x"
type input "l"
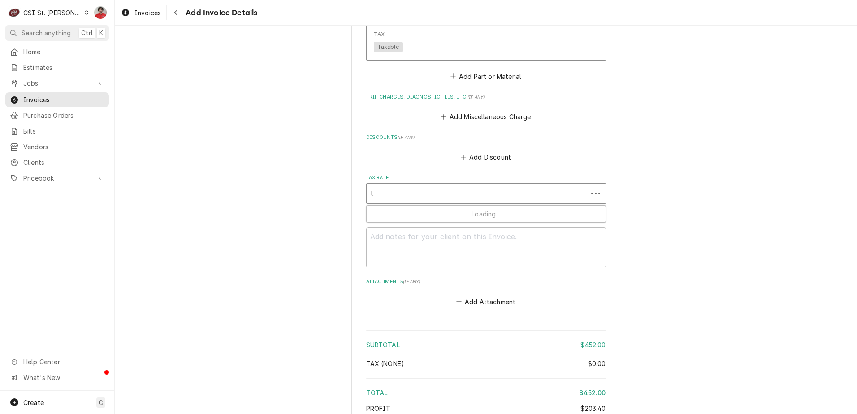
type textarea "x"
type input "li"
type textarea "x"
type input "lit"
type textarea "x"
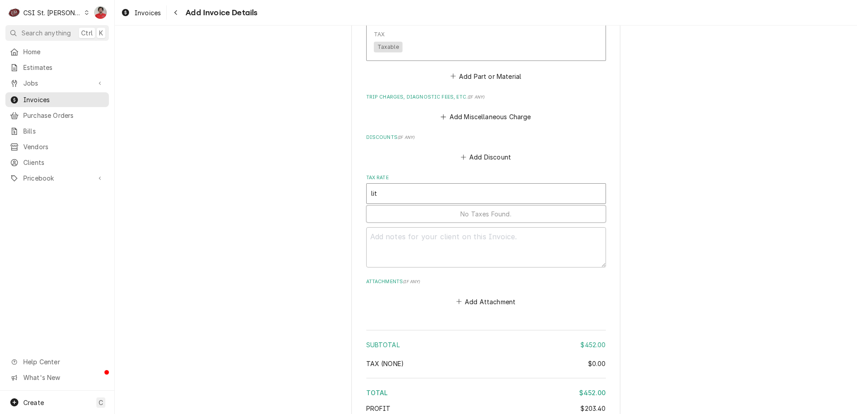
type input "litc"
type textarea "x"
type input "litch"
type textarea "x"
type input "litc"
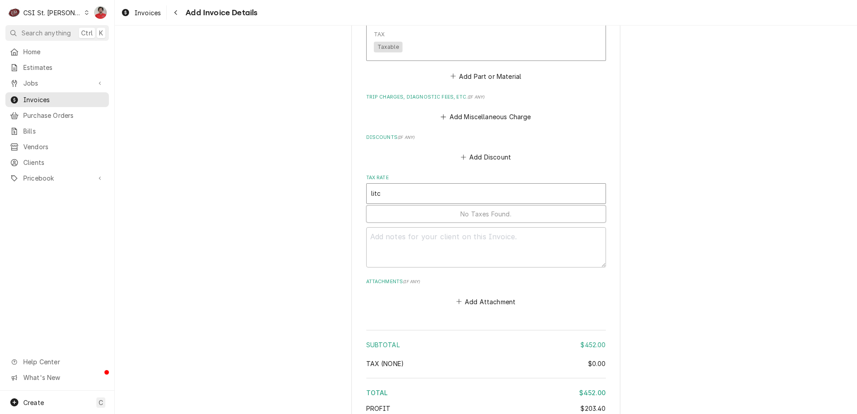
type textarea "x"
type input "lit"
type textarea "x"
type input "li"
type textarea "x"
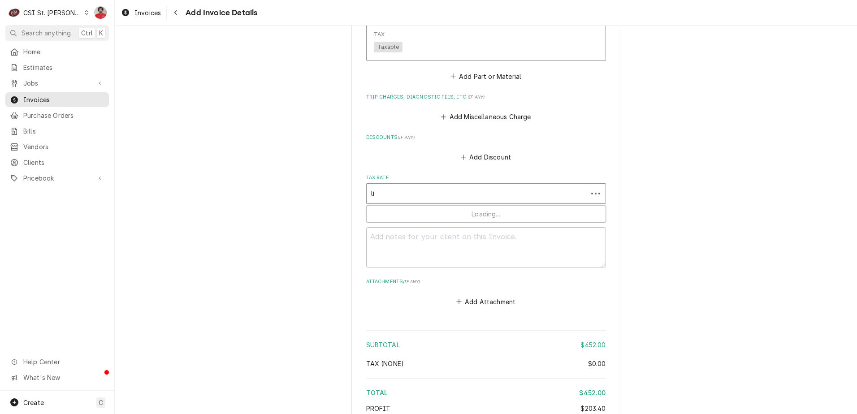
type input "l"
type textarea "x"
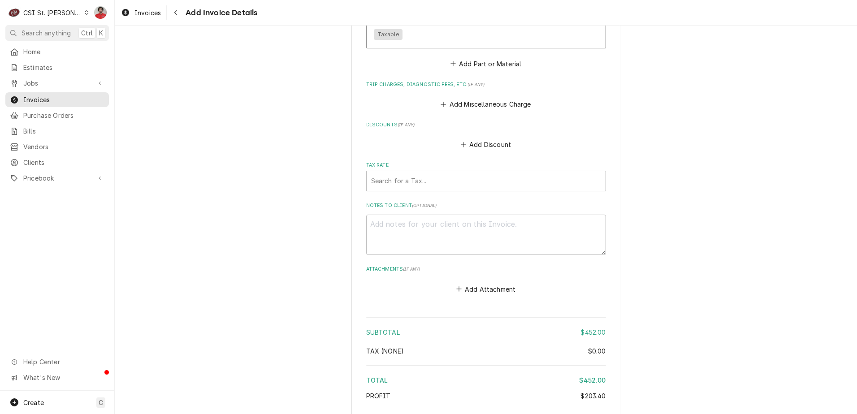
scroll to position [1011, 0]
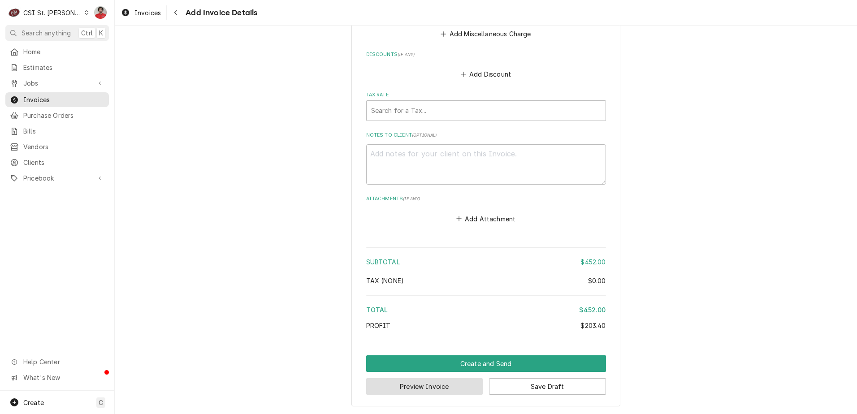
click at [455, 386] on button "Preview Invoice" at bounding box center [424, 386] width 117 height 17
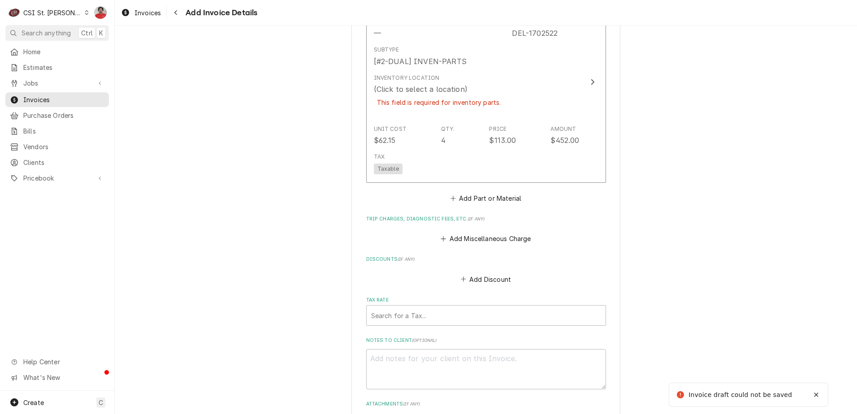
scroll to position [859, 0]
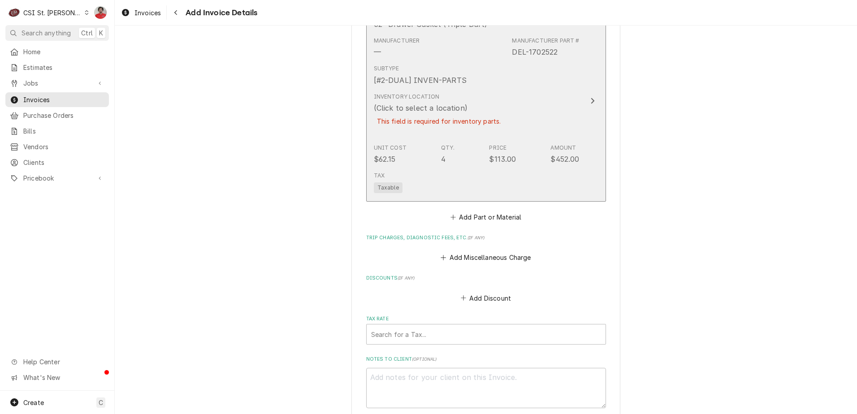
click at [419, 121] on div "This field is required for inventory parts." at bounding box center [439, 121] width 130 height 16
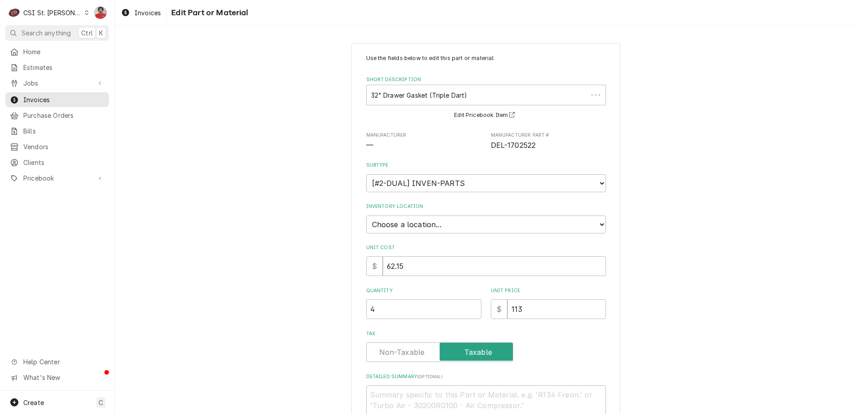
type textarea "x"
click at [411, 221] on select "Choose a location... 00 | STL WAREHOUSE 01 | [PERSON_NAME] V#93 01 | [PERSON_NA…" at bounding box center [486, 225] width 240 height 18
select select "1370"
click at [366, 216] on select "Choose a location... 00 | STL WAREHOUSE 01 | [PERSON_NAME] V#93 01 | [PERSON_NA…" at bounding box center [486, 225] width 240 height 18
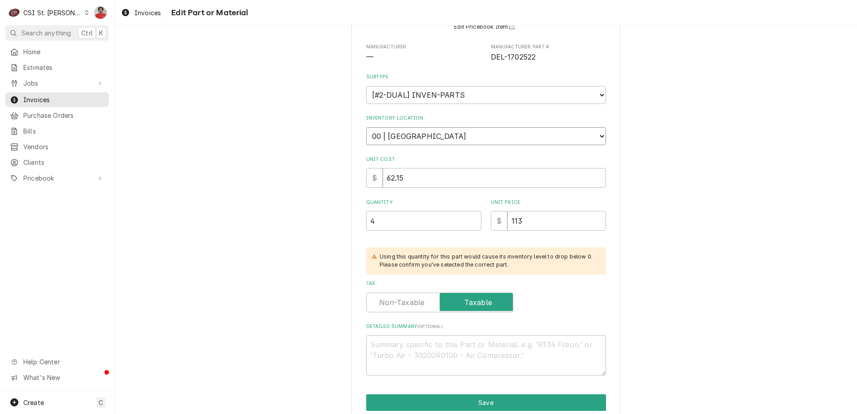
scroll to position [127, 0]
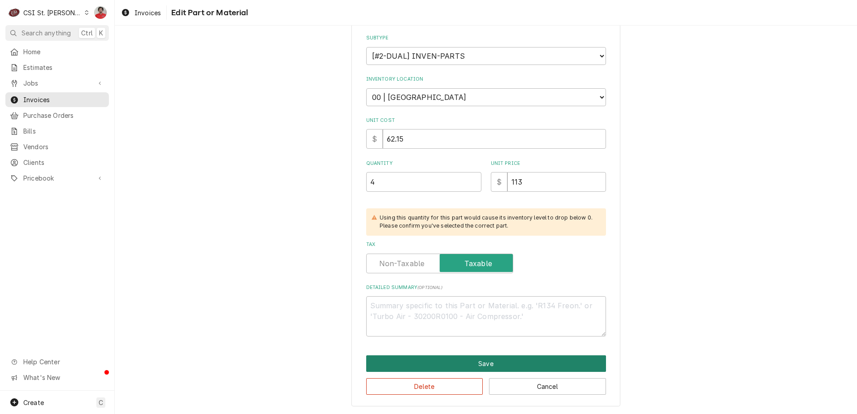
click at [462, 362] on button "Save" at bounding box center [486, 363] width 240 height 17
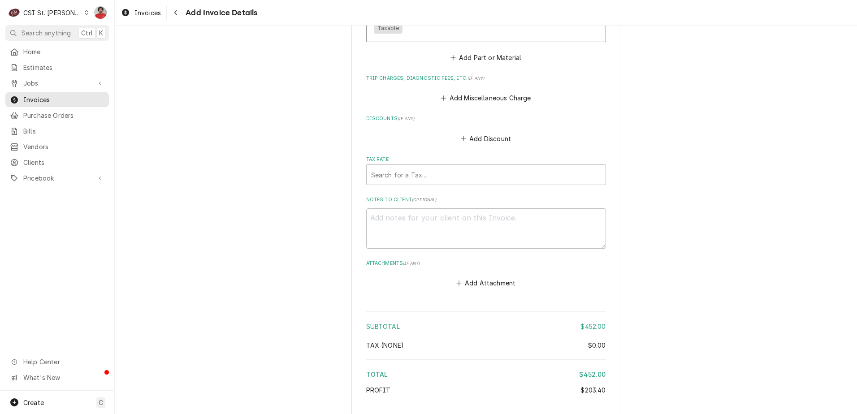
scroll to position [1083, 0]
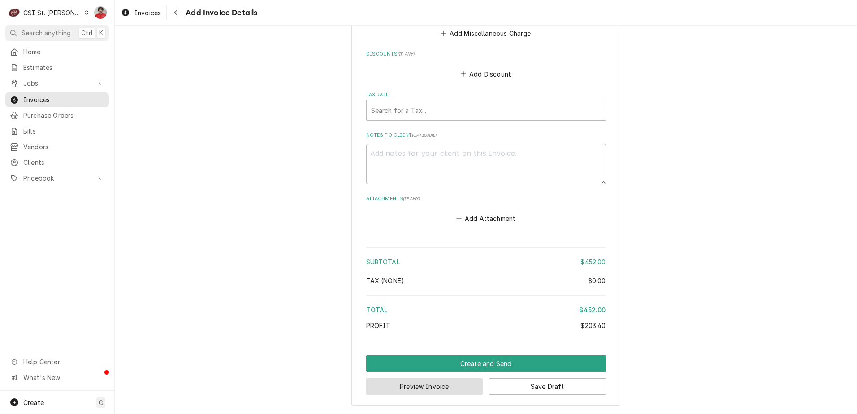
click at [440, 380] on button "Preview Invoice" at bounding box center [424, 386] width 117 height 17
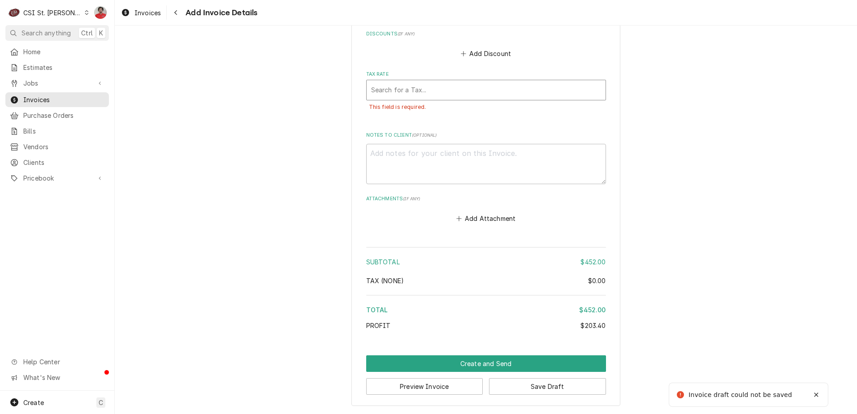
click at [408, 95] on div "Tax Rate" at bounding box center [486, 90] width 230 height 16
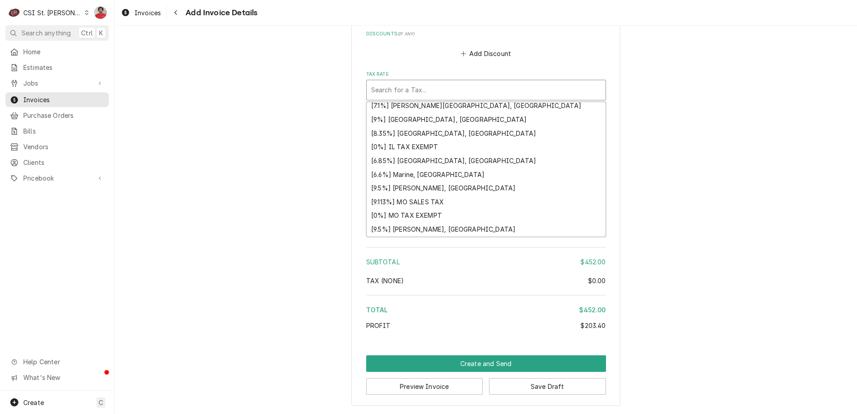
scroll to position [277, 0]
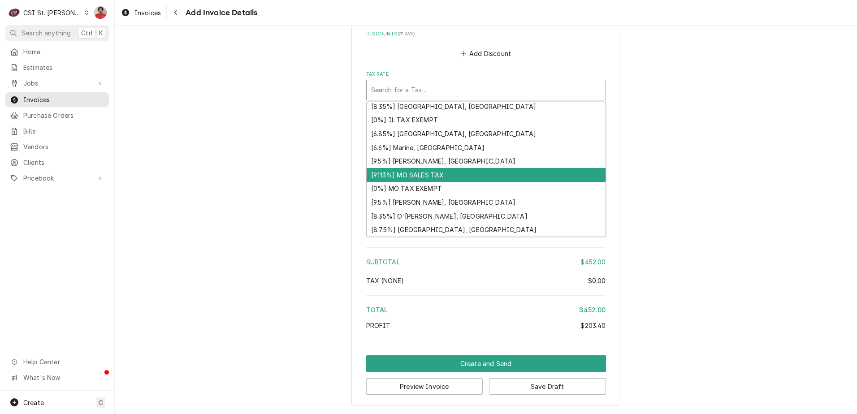
drag, startPoint x: 595, startPoint y: 174, endPoint x: 600, endPoint y: 181, distance: 9.2
click at [601, 189] on div "[6.6%] [GEOGRAPHIC_DATA], [GEOGRAPHIC_DATA] [7.85%] [GEOGRAPHIC_DATA], [GEOGRAP…" at bounding box center [486, 169] width 239 height 134
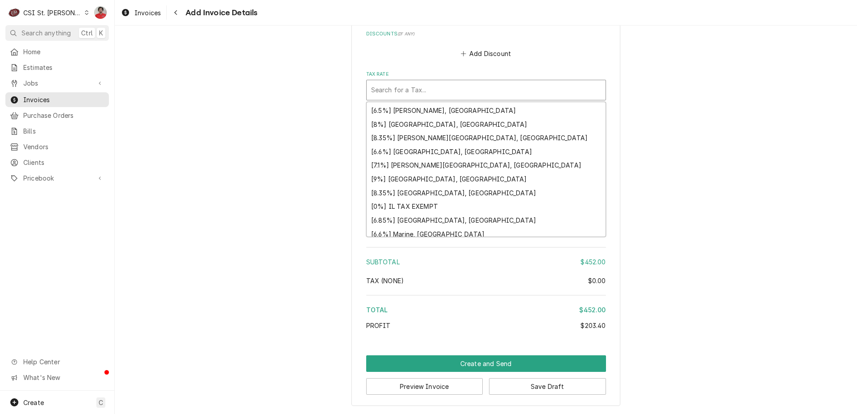
scroll to position [193, 0]
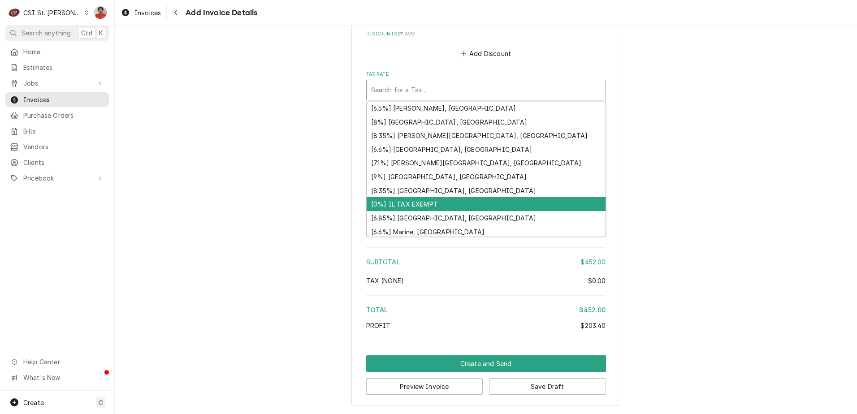
click at [440, 203] on div "[0%] IL TAX EXEMPT" at bounding box center [486, 204] width 239 height 14
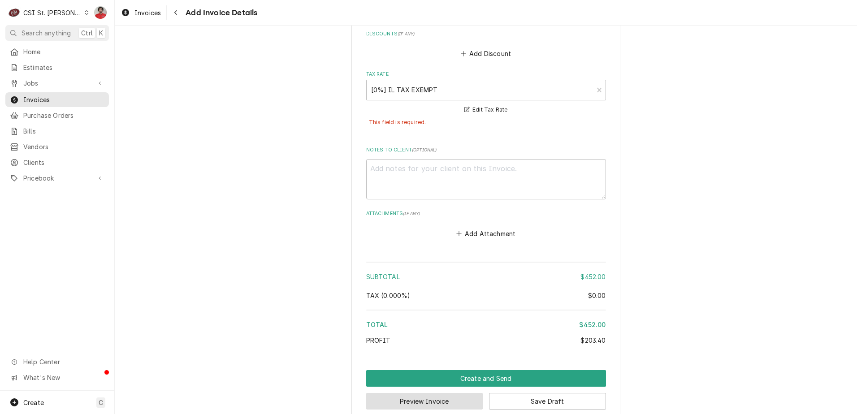
click at [451, 398] on button "Preview Invoice" at bounding box center [424, 401] width 117 height 17
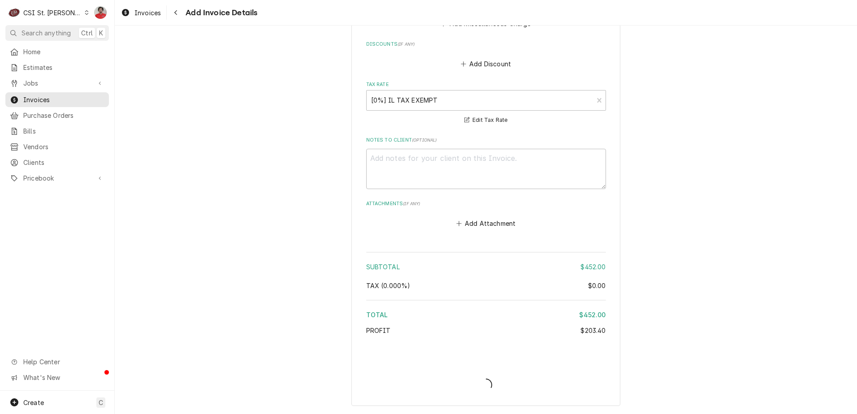
type textarea "x"
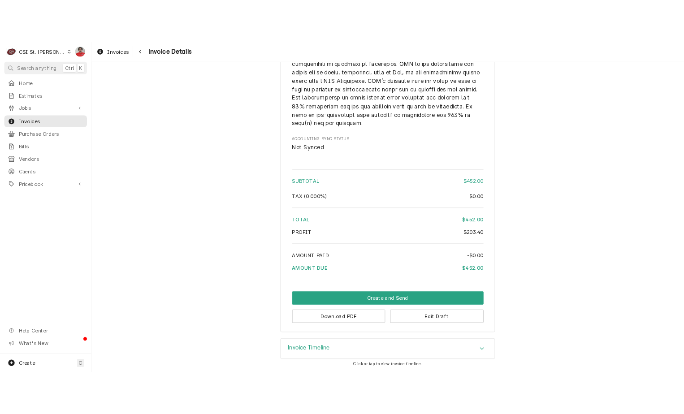
scroll to position [1057, 0]
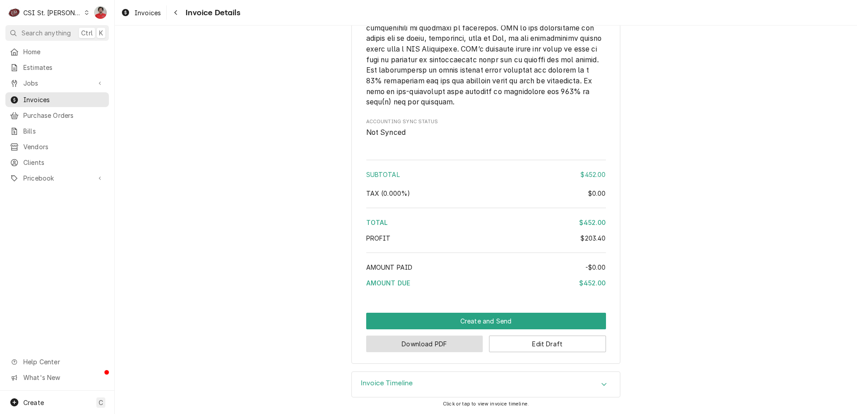
click at [438, 346] on button "Download PDF" at bounding box center [424, 344] width 117 height 17
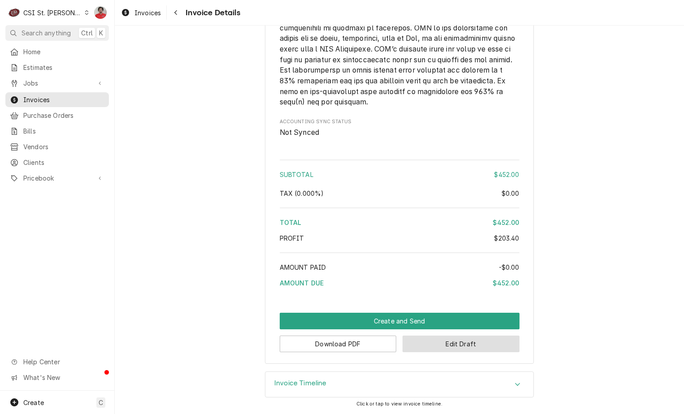
click at [444, 345] on button "Edit Draft" at bounding box center [460, 344] width 117 height 17
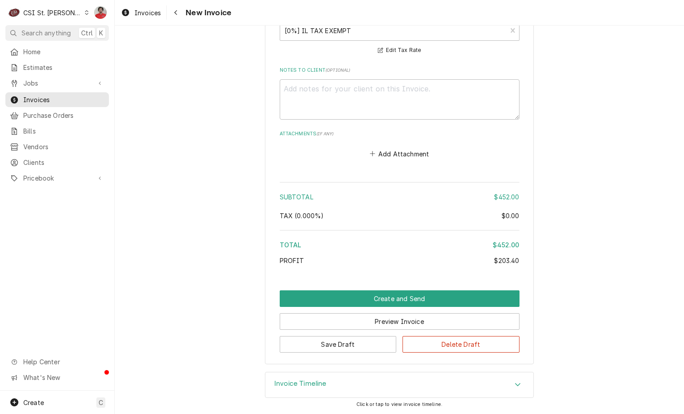
scroll to position [940, 0]
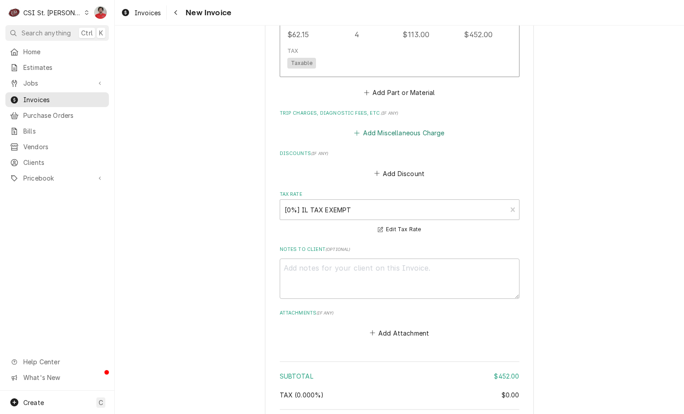
click at [385, 138] on button "Add Miscellaneous Charge" at bounding box center [399, 133] width 93 height 13
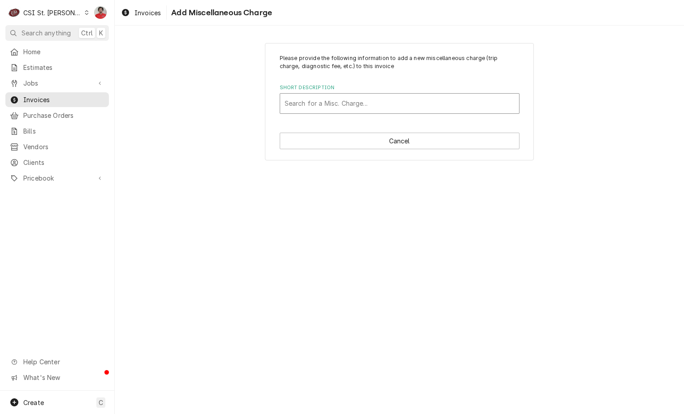
click at [374, 110] on div "Short Description" at bounding box center [400, 103] width 230 height 16
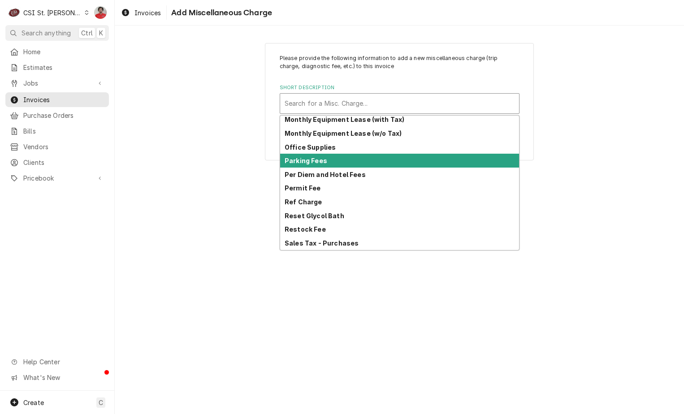
scroll to position [277, 0]
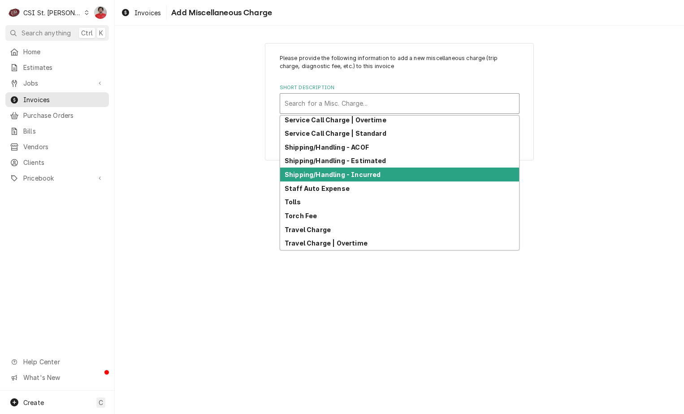
click at [360, 173] on strong "Shipping/Handling - Incurred" at bounding box center [333, 175] width 96 height 8
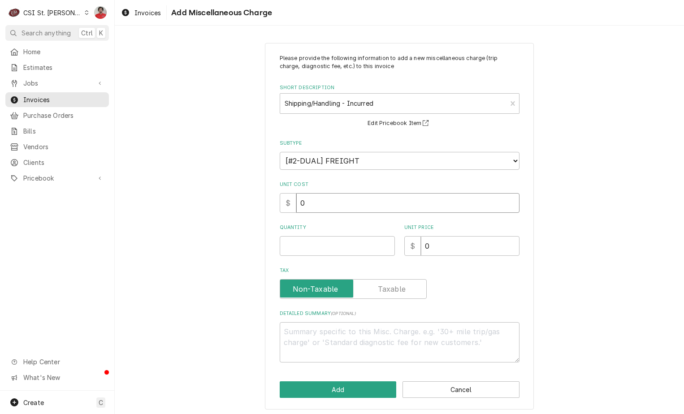
click at [344, 198] on input "0" at bounding box center [407, 203] width 223 height 20
drag, startPoint x: 327, startPoint y: 202, endPoint x: 195, endPoint y: 202, distance: 131.7
click at [195, 202] on div "Please provide the following information to add a new miscellaneous charge (tri…" at bounding box center [399, 226] width 569 height 382
click at [314, 250] on input "Quantity" at bounding box center [337, 246] width 115 height 20
type textarea "x"
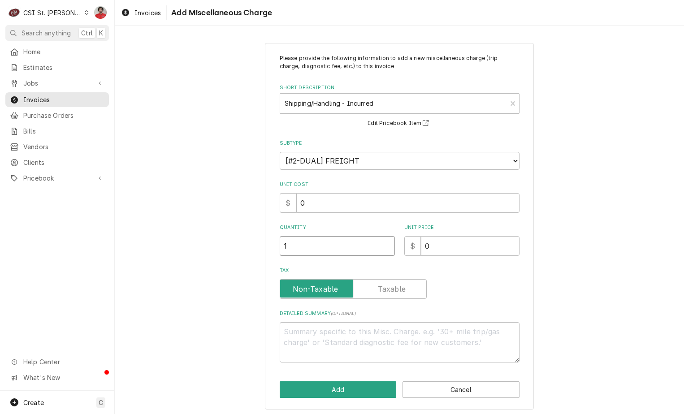
type input "1"
drag, startPoint x: 464, startPoint y: 246, endPoint x: 228, endPoint y: 228, distance: 237.3
click at [228, 228] on div "Please provide the following information to add a new miscellaneous charge (tri…" at bounding box center [399, 226] width 569 height 382
type textarea "x"
type input "3"
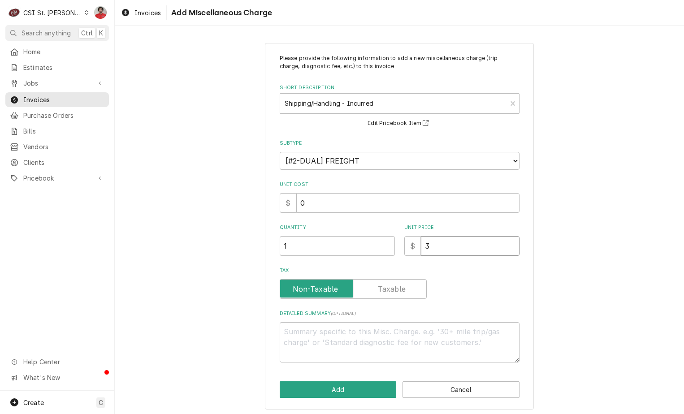
type textarea "x"
type input "35"
click at [359, 393] on button "Add" at bounding box center [338, 389] width 117 height 17
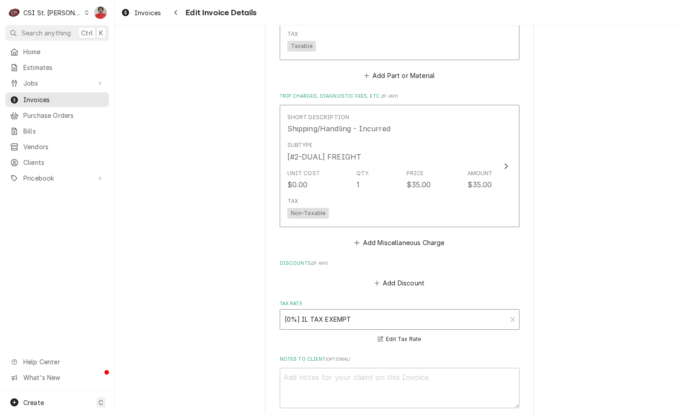
scroll to position [1246, 0]
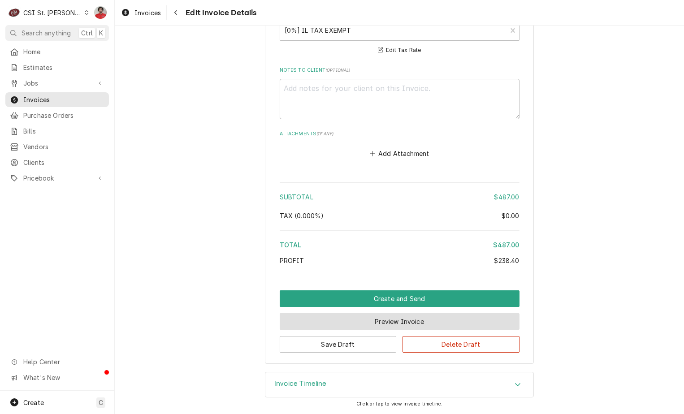
click at [335, 320] on button "Preview Invoice" at bounding box center [400, 321] width 240 height 17
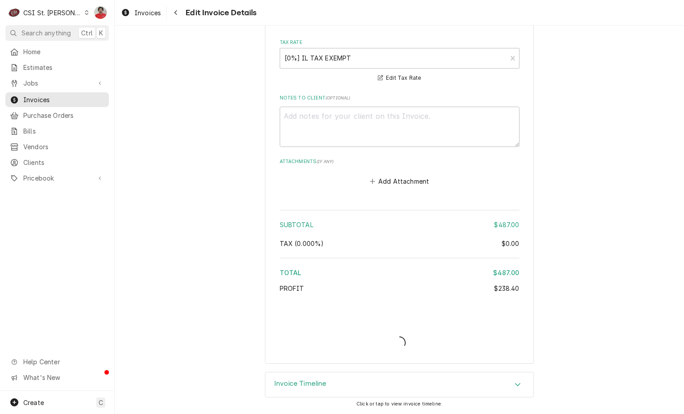
type textarea "x"
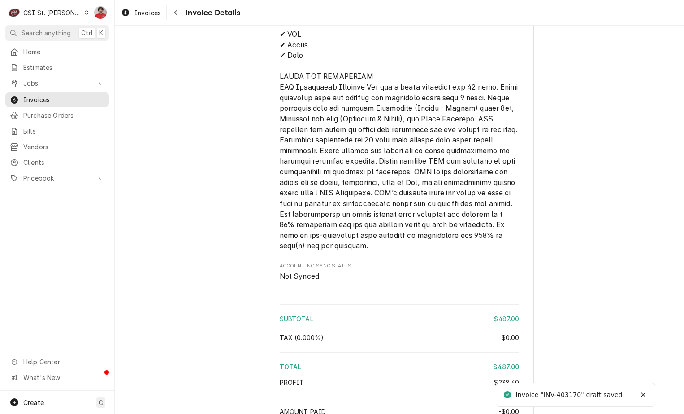
scroll to position [1159, 0]
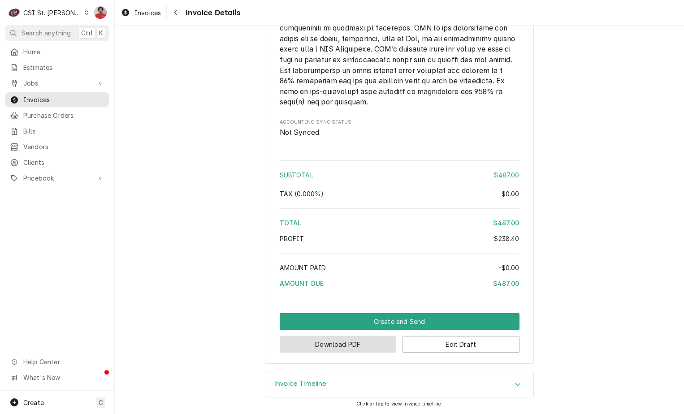
click at [335, 345] on button "Download PDF" at bounding box center [338, 344] width 117 height 17
click at [349, 344] on button "Download PDF" at bounding box center [338, 344] width 117 height 17
click at [336, 342] on button "Download PDF" at bounding box center [338, 344] width 117 height 17
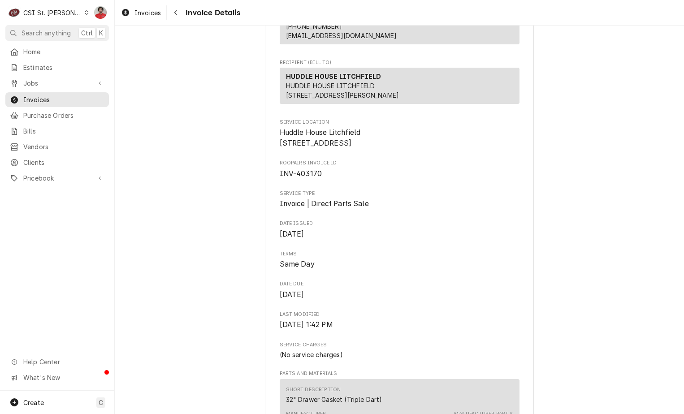
scroll to position [90, 0]
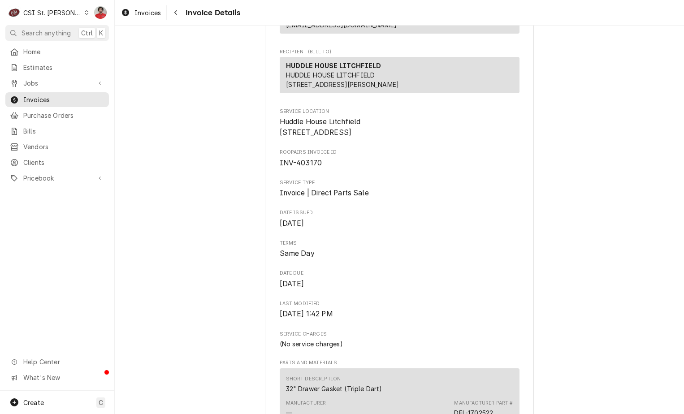
drag, startPoint x: 344, startPoint y: 163, endPoint x: 266, endPoint y: 145, distance: 80.0
copy span "Huddle House Litchfield 11 Corvette Drive Litchfield, IL 62056"
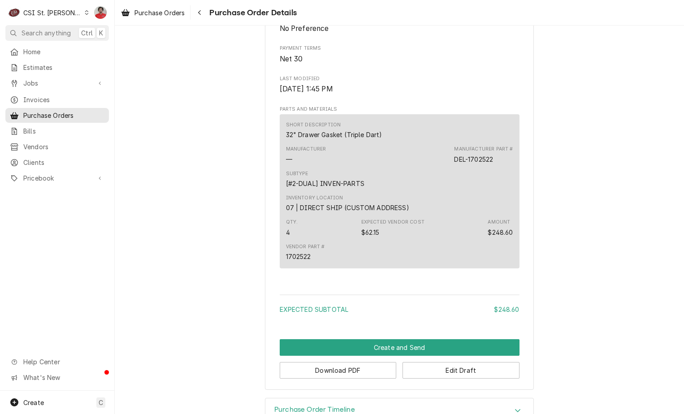
scroll to position [447, 0]
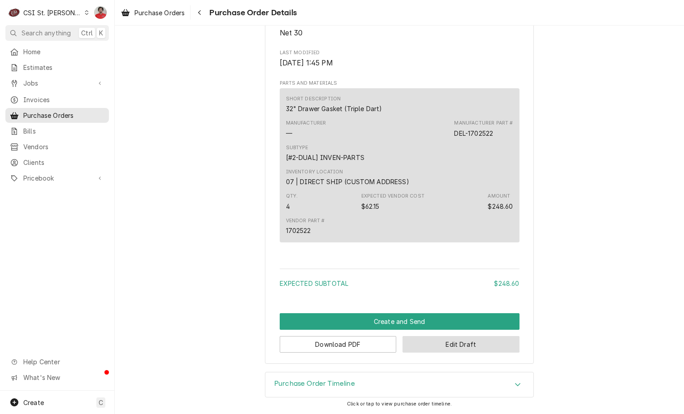
click at [433, 345] on button "Edit Draft" at bounding box center [460, 344] width 117 height 17
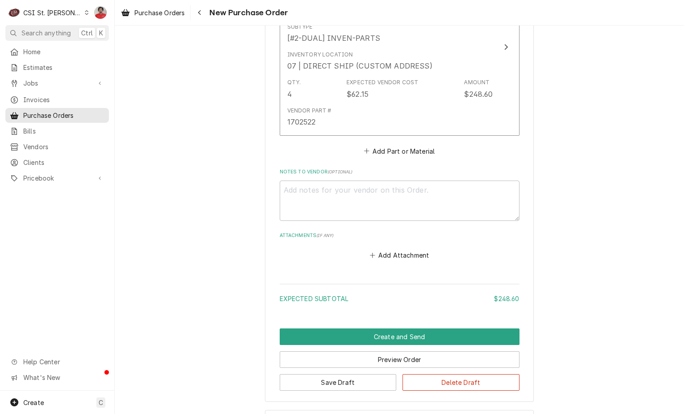
scroll to position [507, 0]
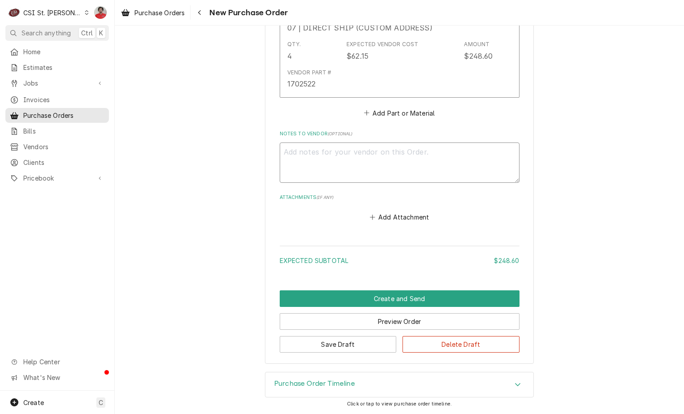
click at [321, 163] on textarea "Notes to Vendor ( optional )" at bounding box center [400, 162] width 240 height 40
click at [411, 165] on textarea "Notes to Vendor ( optional )" at bounding box center [400, 162] width 240 height 40
type textarea "x"
type textarea "S"
type textarea "x"
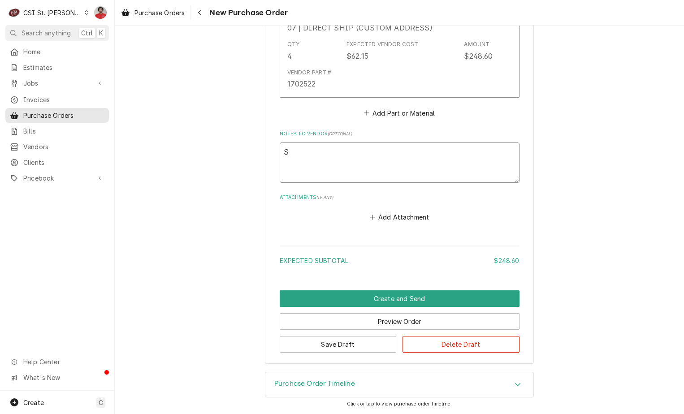
type textarea "Sh"
type textarea "x"
type textarea "Shi"
type textarea "x"
type textarea "Ship"
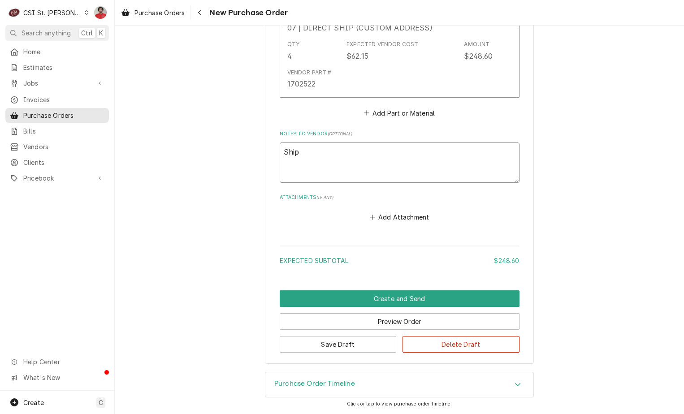
type textarea "x"
type textarea "Shipp"
type textarea "x"
type textarea "Shippi"
type textarea "x"
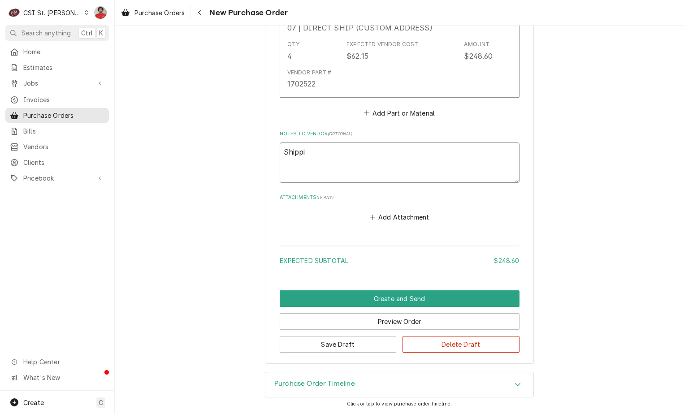
type textarea "Shippin"
type textarea "x"
type textarea "Shipping"
type textarea "x"
type textarea "Shipping A"
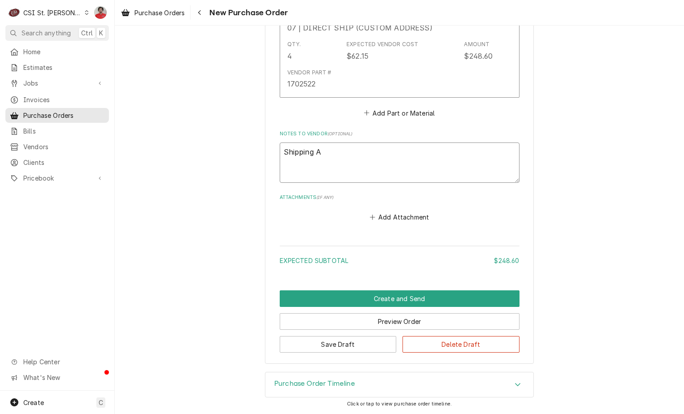
type textarea "x"
type textarea "Shipping Ad"
type textarea "x"
type textarea "Shipping Add"
type textarea "x"
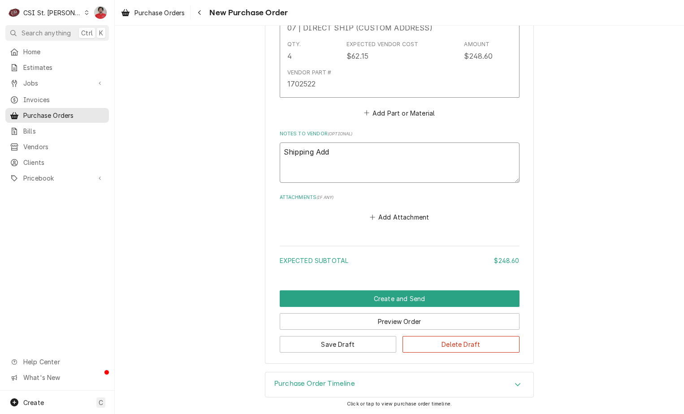
type textarea "Shipping Addr"
type textarea "x"
type textarea "Shipping Addre"
type textarea "x"
type textarea "Shipping Addres"
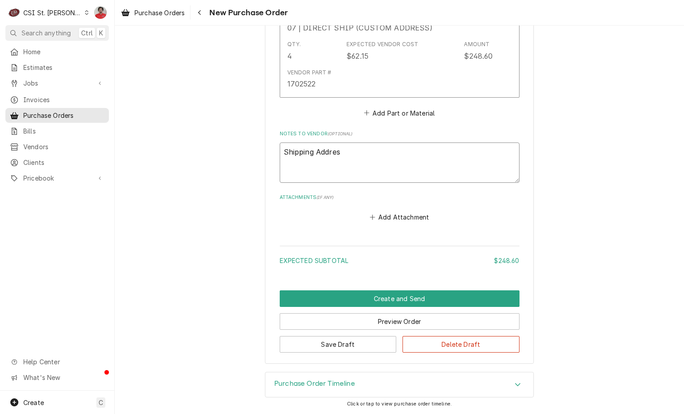
type textarea "x"
type textarea "Shipping Address"
type textarea "x"
type textarea "Shipping Address:"
type textarea "x"
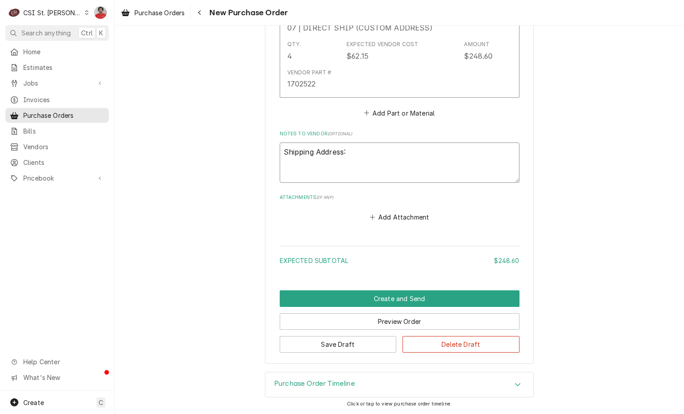
type textarea "Shipping Address:"
type textarea "x"
type textarea "Shipping Address:"
type textarea "x"
type textarea "Shipping Address:"
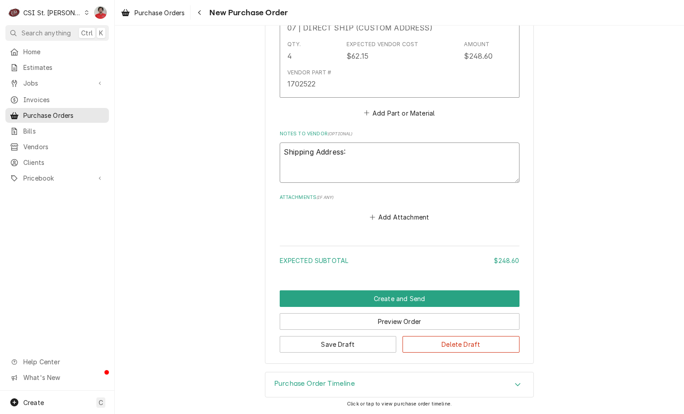
type textarea "x"
type textarea "Shipping Address:"
type textarea "x"
type textarea "Shipping Address:"
paste textarea "Huddle House Litchfield [STREET_ADDRESS]"
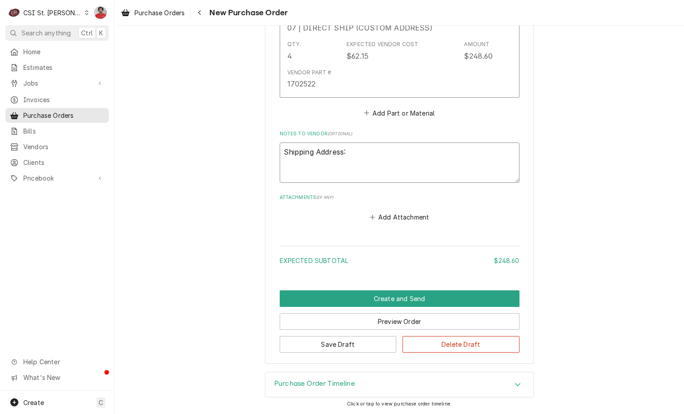
type textarea "x"
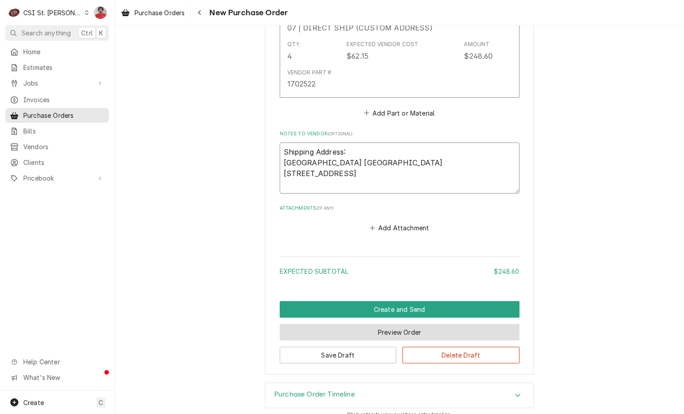
type textarea "Shipping Address: Huddle House Litchfield 11 Corvette Drive Litchfield, IL 62056"
click at [419, 331] on button "Preview Order" at bounding box center [400, 332] width 240 height 17
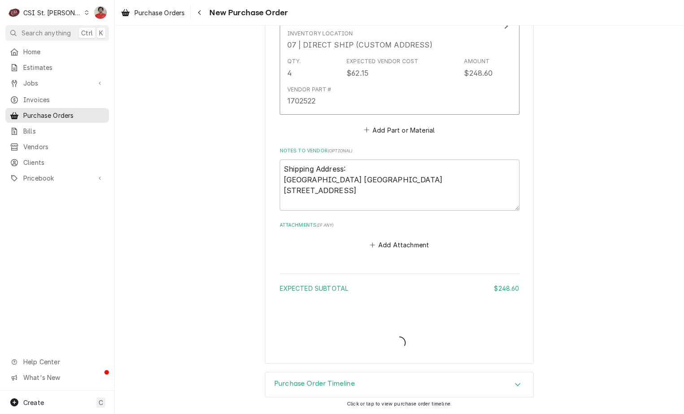
scroll to position [490, 0]
type textarea "x"
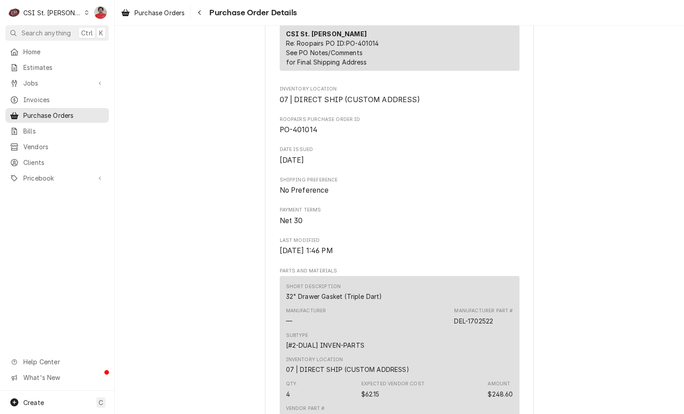
scroll to position [509, 0]
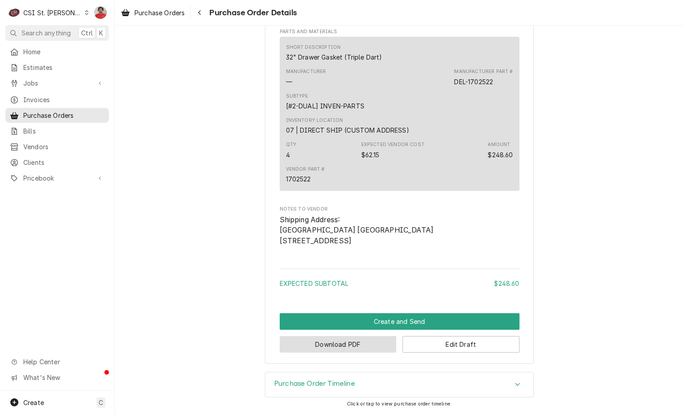
click at [374, 349] on button "Download PDF" at bounding box center [338, 344] width 117 height 17
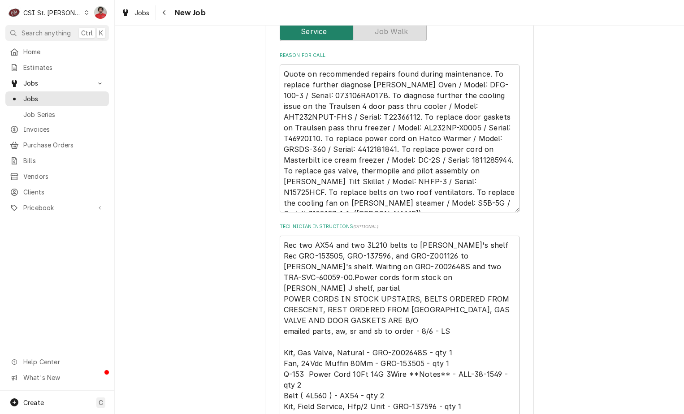
scroll to position [358, 0]
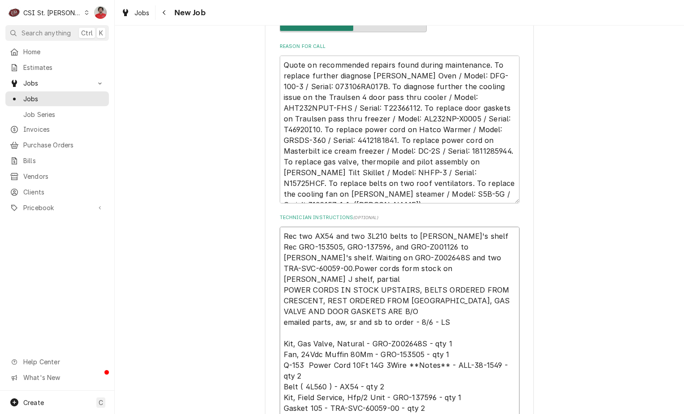
click at [492, 237] on textarea "Rec two AX54 and two 3L210 belts to [PERSON_NAME]'s shelf Rec GRO-153505, GRO-1…" at bounding box center [400, 328] width 240 height 202
click at [286, 65] on textarea "Quote on recommended repairs found during maintenance. To replace further diagn…" at bounding box center [400, 130] width 240 height 148
type textarea "Quote on recommended repairs found during maintenance. To replace further diagn…"
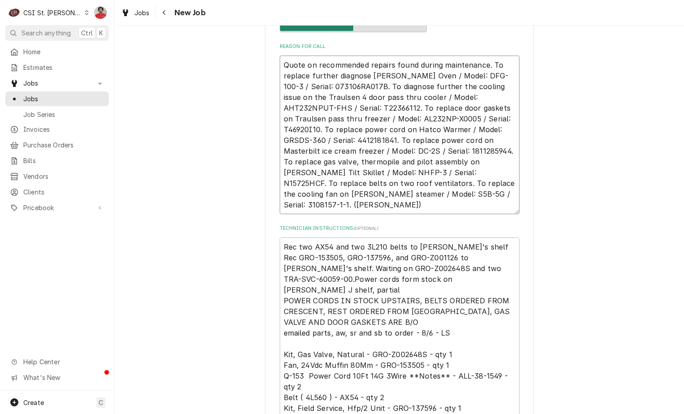
type textarea "x"
type textarea "R Quote on recommended repairs found during maintenance. To replace further dia…"
type textarea "x"
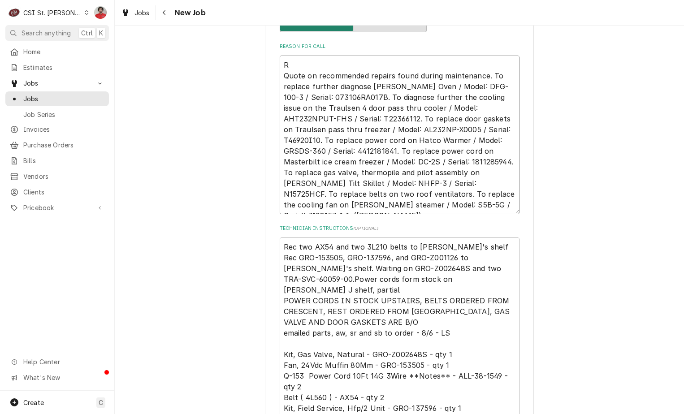
type textarea "Re Quote on recommended repairs found during maintenance. To replace further di…"
type textarea "x"
type textarea "Rec Quote on recommended repairs found during maintenance. To replace further d…"
type textarea "x"
type textarea "Rec Quote on recommended repairs found during maintenance. To replace further d…"
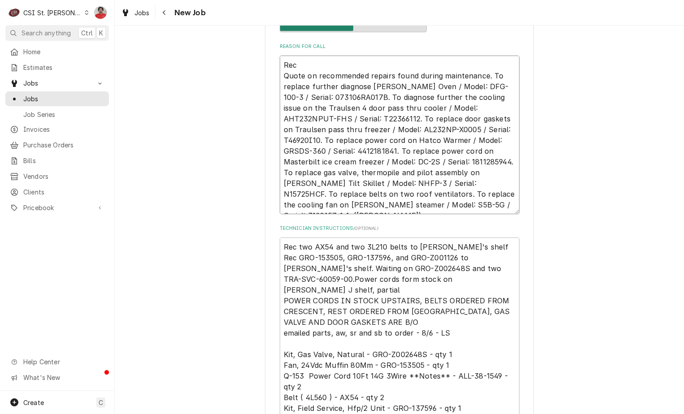
type textarea "x"
drag, startPoint x: 289, startPoint y: 278, endPoint x: 429, endPoint y: 268, distance: 140.6
click at [429, 268] on textarea "Rec two AX54 and two 3L210 belts to [PERSON_NAME]'s shelf Rec GRO-153505, GRO-1…" at bounding box center [400, 338] width 240 height 202
click at [302, 69] on textarea "Rec Quote on recommended repairs found during maintenance. To replace further d…" at bounding box center [400, 135] width 240 height 159
type textarea "Rec t Quote on recommended repairs found during maintenance. To replace further…"
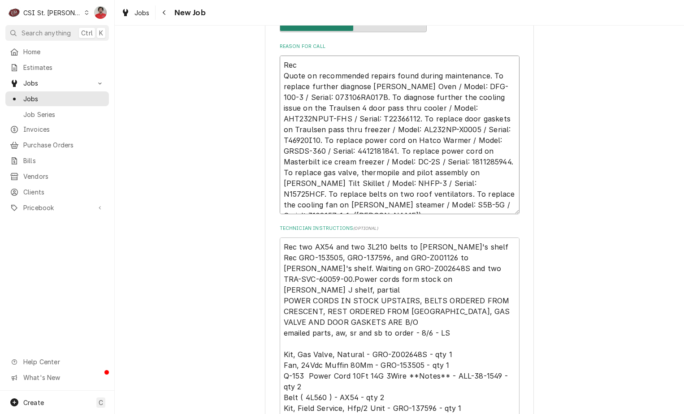
type textarea "x"
type textarea "Rec tw Quote on recommended repairs found during maintenance. To replace furthe…"
type textarea "x"
type textarea "Rec two Quote on recommended repairs found during maintenance. To replace furth…"
type textarea "x"
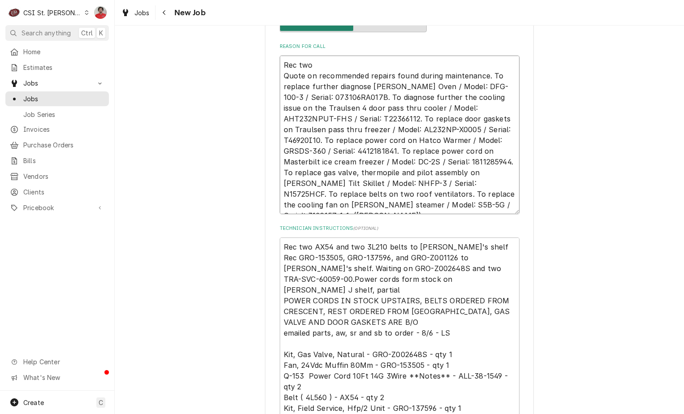
type textarea "Rec two Quote on recommended repairs found during maintenance. To replace furth…"
type textarea "x"
paste textarea "TRA-SVC-60059-00"
type textarea "Rec two TRA-SVC-60059-00 Quote on recommended repairs found during maintenance.…"
type textarea "x"
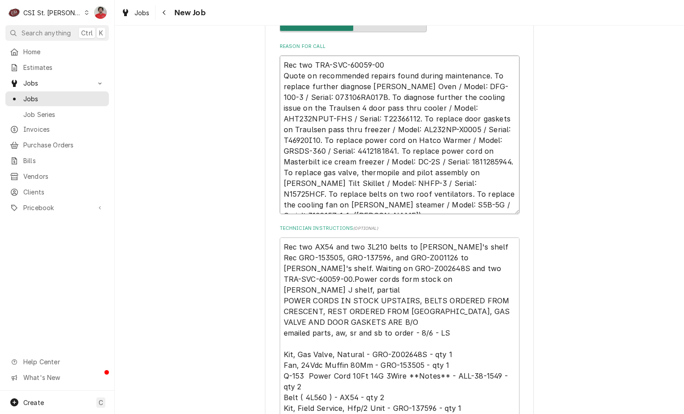
type textarea "Rec two TRA-SVC-60059-00 Quote on recommended repairs found during maintenance.…"
type textarea "x"
type textarea "Rec two TRA-SVC-60059-00 t Quote on recommended repairs found during maintenanc…"
type textarea "x"
type textarea "Rec two TRA-SVC-60059-00 to Quote on recommended repairs found during maintenan…"
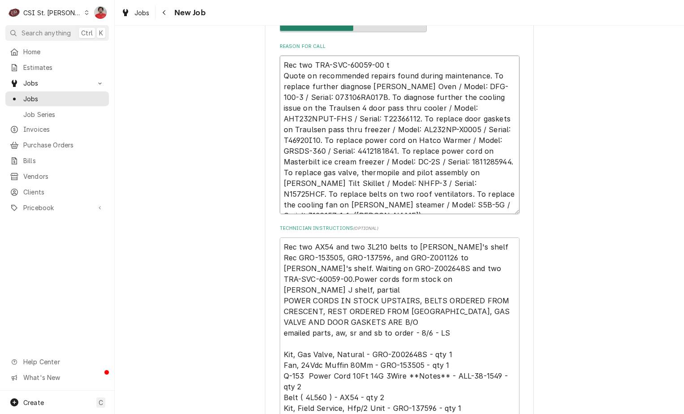
type textarea "x"
type textarea "Rec two TRA-SVC-60059-00 to Quote on recommended repairs found during maintenan…"
type textarea "x"
type textarea "Rec two TRA-SVC-60059-00 to K Quote on recommended repairs found during mainten…"
type textarea "x"
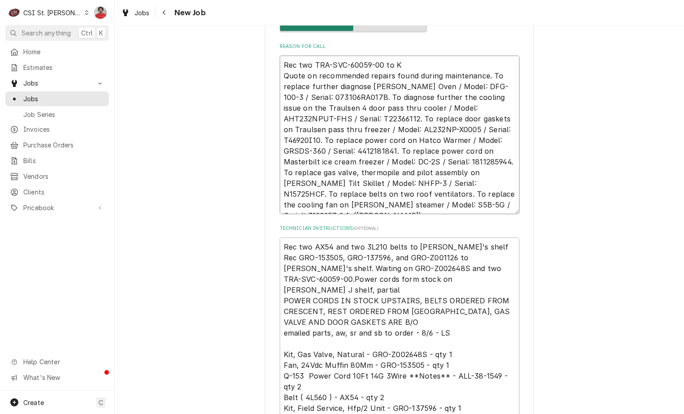
type textarea "Rec two TRA-SVC-60059-00 to Ke Quote on recommended repairs found during mainte…"
type textarea "x"
type textarea "Rec two TRA-SVC-60059-00 to Kev Quote on recommended repairs found during maint…"
type textarea "x"
type textarea "Rec two TRA-SVC-60059-00 to Kevi Quote on recommended repairs found during main…"
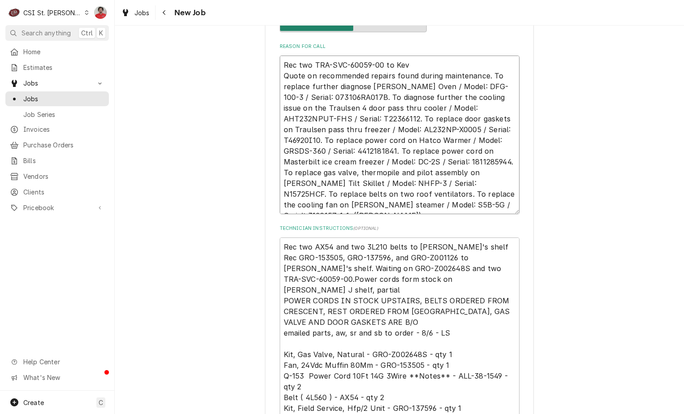
type textarea "x"
type textarea "Rec two TRA-SVC-60059-00 to Kevin Quote on recommended repairs found during mai…"
type textarea "x"
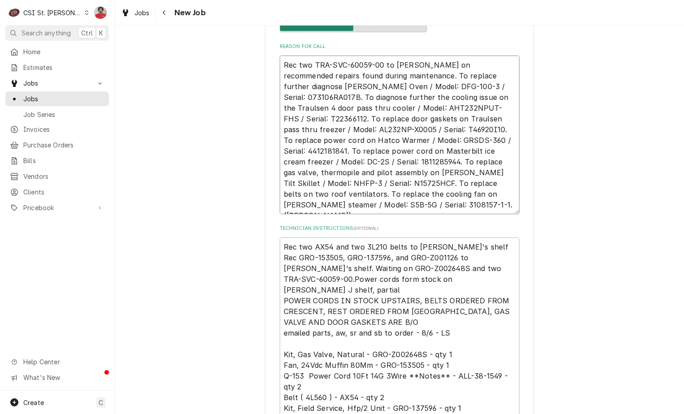
type textarea "Rec two TRA-SVC-60059-00 to Kevin Quote on recommended repairs found during mai…"
type textarea "x"
type textarea "Rec two TRA-SVC-60059-00 to Kevin j Quote on recommended repairs found during m…"
type textarea "x"
type textarea "Rec two TRA-SVC-60059-00 to Kevin Quote on recommended repairs found during mai…"
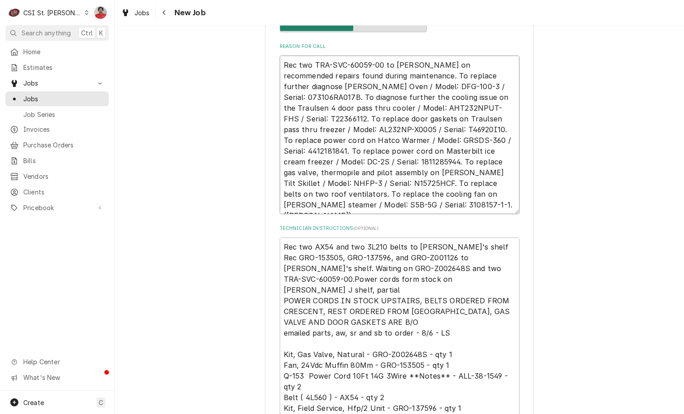
type textarea "x"
type textarea "Rec two TRA-SVC-60059-00 to Kevin J Quote on recommended repairs found during m…"
type textarea "x"
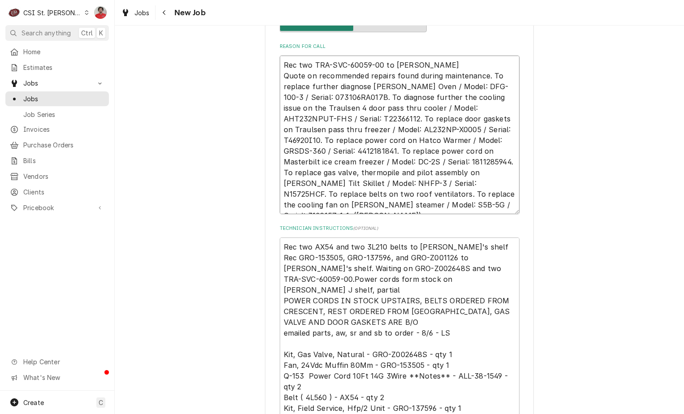
type textarea "Rec two TRA-SVC-60059-00 to Kevin J' Quote on recommended repairs found during …"
type textarea "x"
type textarea "Rec two TRA-SVC-60059-00 to Kevin J's Quote on recommended repairs found during…"
type textarea "x"
type textarea "Rec two TRA-SVC-60059-00 to Kevin J's Quote on recommended repairs found during…"
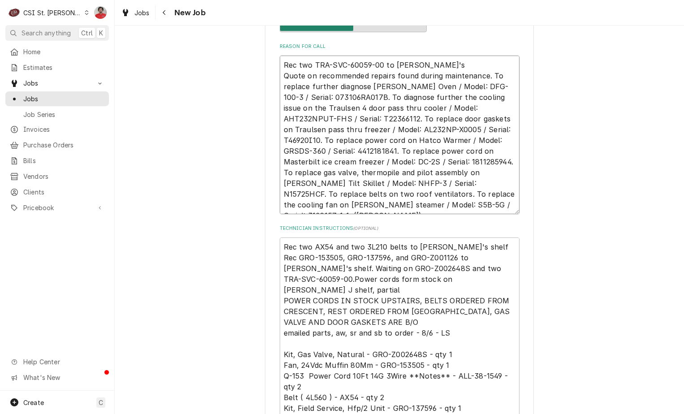
type textarea "x"
type textarea "Rec two TRA-SVC-60059-00 to Kevin J's s Quote on recommended repairs found duri…"
type textarea "x"
type textarea "Rec two TRA-SVC-60059-00 to Kevin J's sh Quote on recommended repairs found dur…"
type textarea "x"
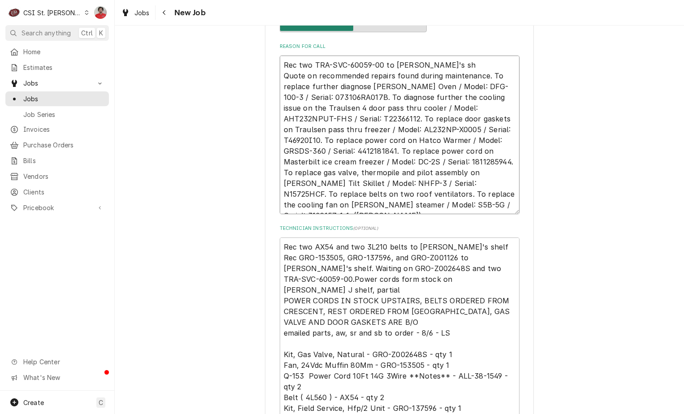
type textarea "Rec two TRA-SVC-60059-00 to Kevin J's she Quote on recommended repairs found du…"
type textarea "x"
type textarea "Rec two TRA-SVC-60059-00 to Kevin J's shel Quote on recommended repairs found d…"
type textarea "x"
type textarea "Rec two TRA-SVC-60059-00 to Kevin J's shelf Quote on recommended repairs found …"
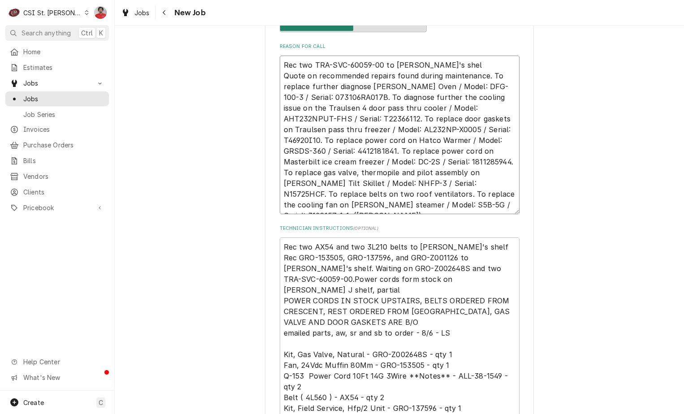
type textarea "x"
type textarea "Rec two TRA-SVC-60059-00 to Kevin J's shelf Quote on recommended repairs found …"
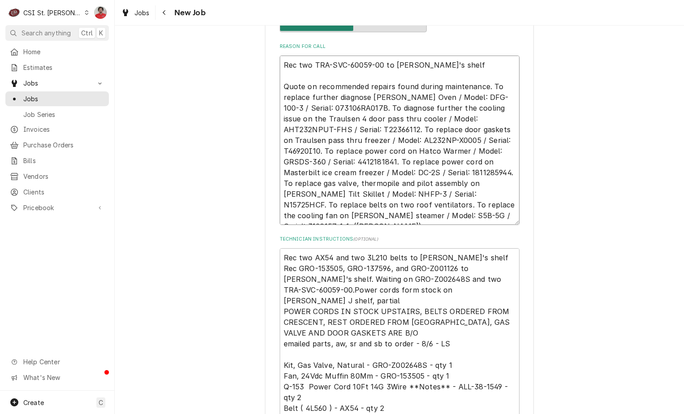
type textarea "x"
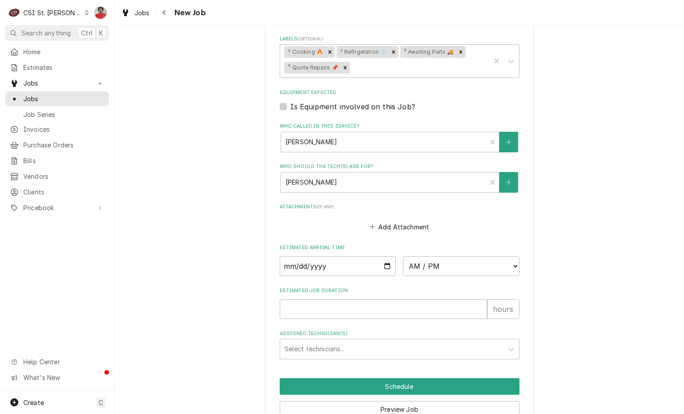
scroll to position [871, 0]
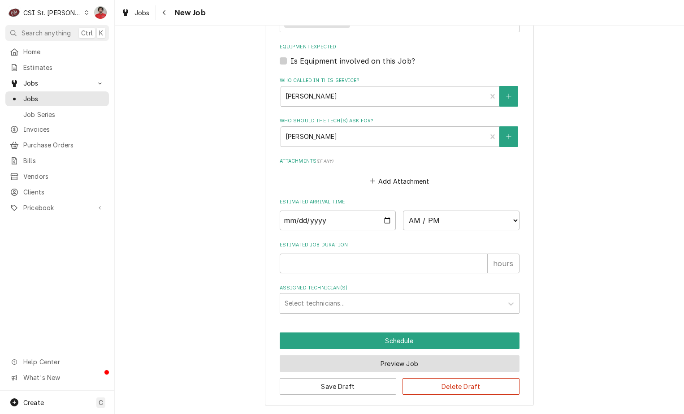
type textarea "Rec two TRA-SVC-60059-00 to Kevin J's shelf Quote on recommended repairs found …"
click at [358, 368] on button "Preview Job" at bounding box center [400, 363] width 240 height 17
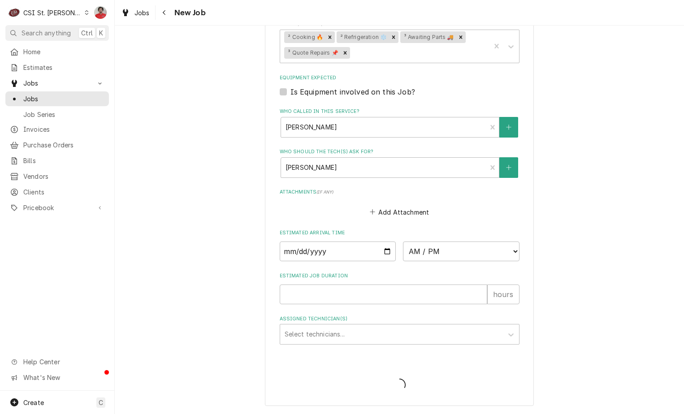
type textarea "x"
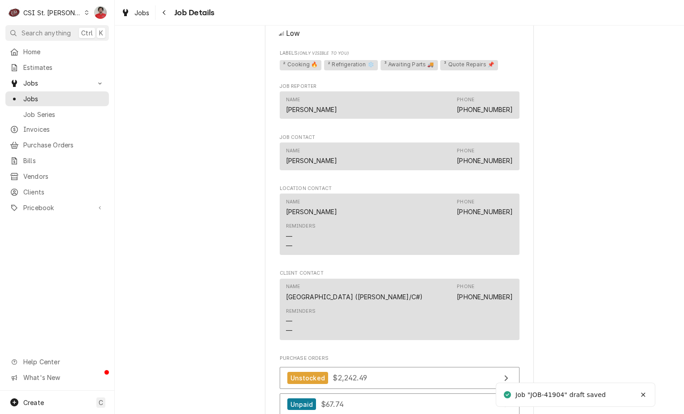
scroll to position [906, 0]
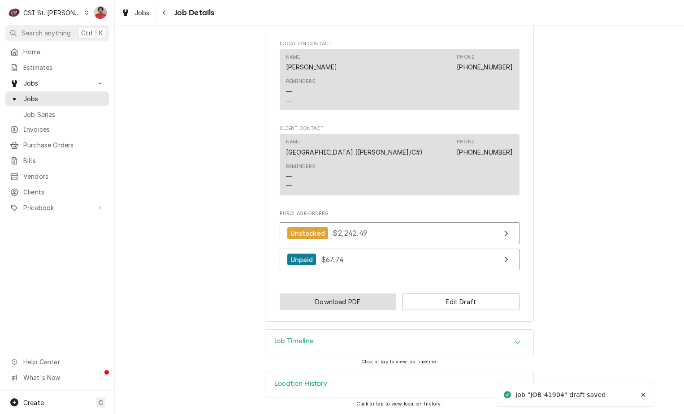
click at [352, 308] on button "Download PDF" at bounding box center [338, 301] width 117 height 17
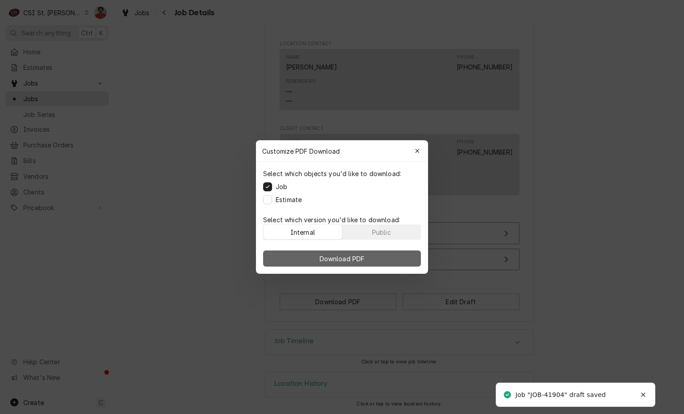
click at [341, 257] on span "Download PDF" at bounding box center [342, 258] width 49 height 9
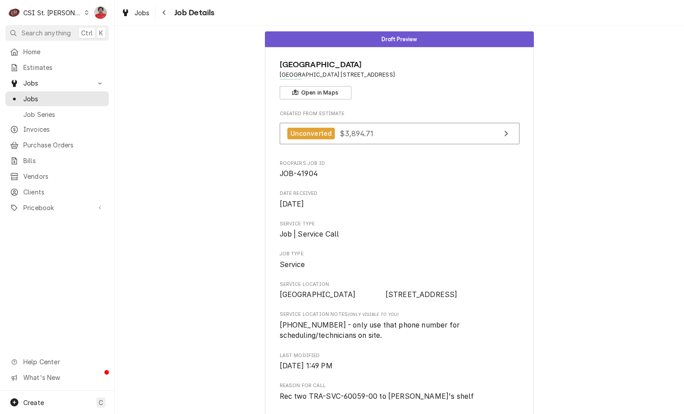
scroll to position [0, 0]
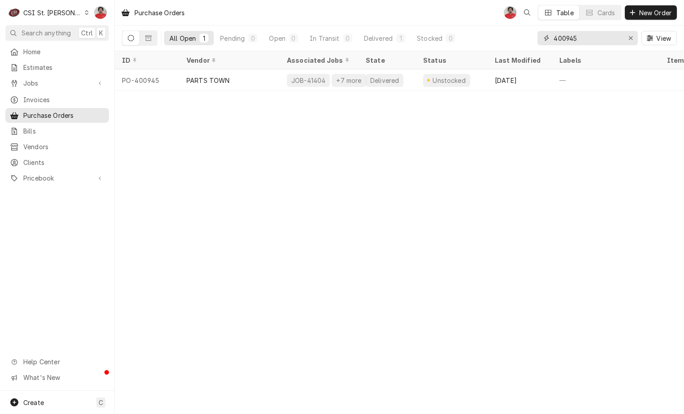
drag, startPoint x: 594, startPoint y: 43, endPoint x: 511, endPoint y: 40, distance: 82.9
click at [521, 42] on div "All Open 1 Pending 0 Open 0 In Transit 0 Delivered 1 Stocked 0 400945 View" at bounding box center [399, 38] width 555 height 25
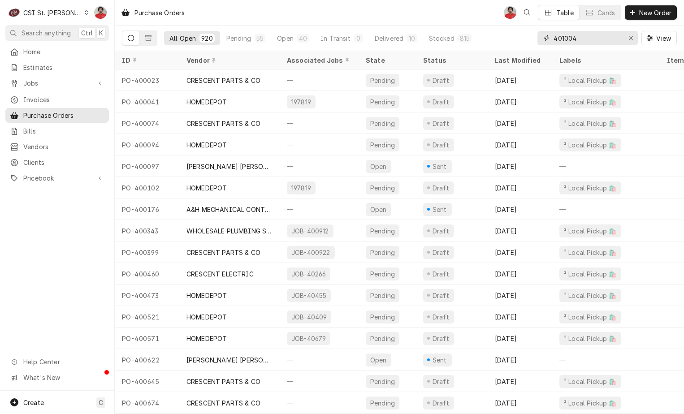
type input "401004"
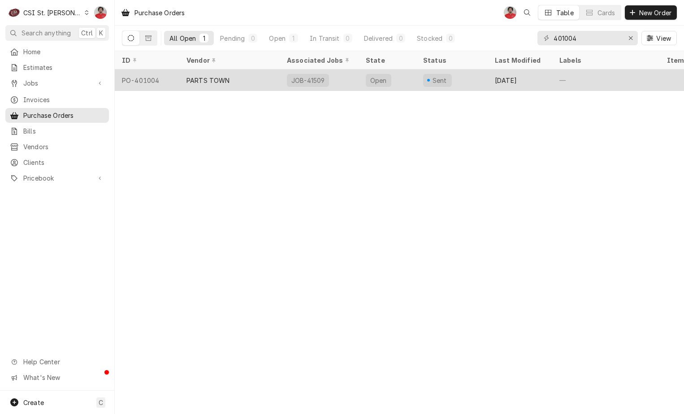
click at [412, 78] on div "Open" at bounding box center [386, 80] width 57 height 22
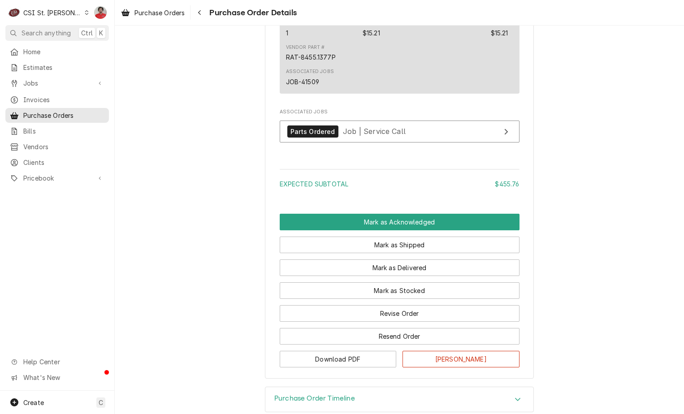
scroll to position [2085, 0]
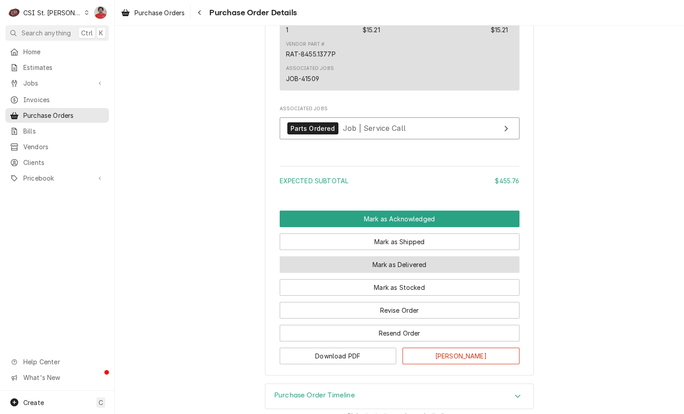
click at [458, 273] on button "Mark as Delivered" at bounding box center [400, 264] width 240 height 17
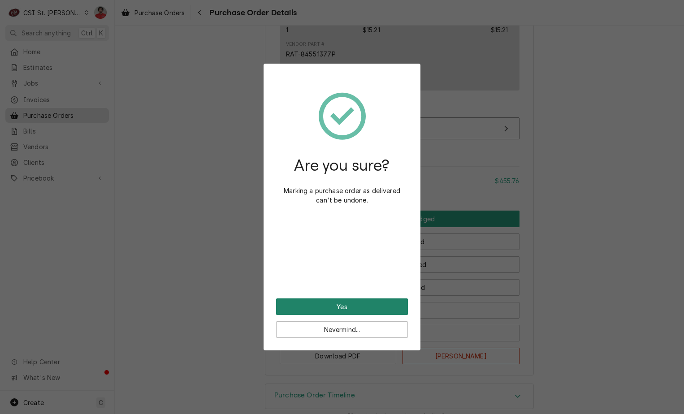
click at [344, 307] on button "Yes" at bounding box center [342, 306] width 132 height 17
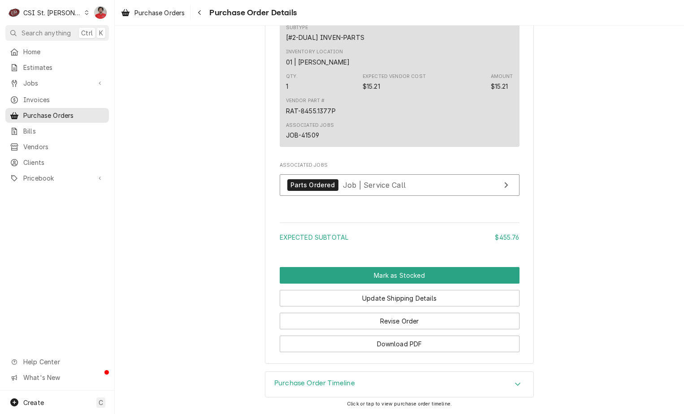
scroll to position [2170, 0]
click at [358, 183] on span "Job | Service Call" at bounding box center [374, 184] width 63 height 9
click at [368, 190] on div "Parts Ordered Job | Service Call" at bounding box center [346, 185] width 118 height 12
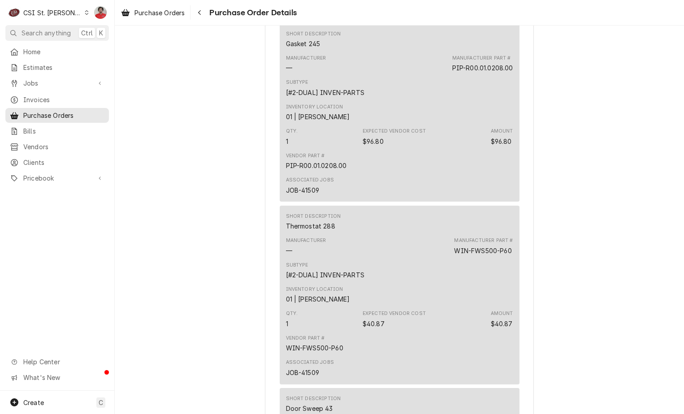
scroll to position [557, 0]
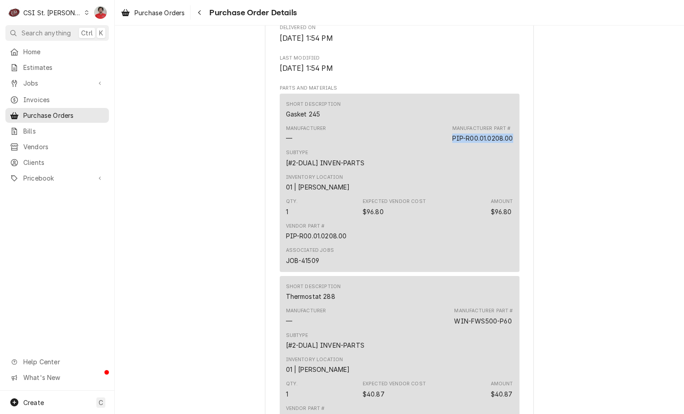
drag, startPoint x: 509, startPoint y: 168, endPoint x: 442, endPoint y: 172, distance: 67.3
click at [442, 172] on div "Short Description Gasket 245 Manufacturer — Manufacturer Part # PIP-R00.01.0208…" at bounding box center [400, 183] width 240 height 178
copy div "PIP-R00.01.0208.00"
click at [442, 146] on div "Manufacturer — Manufacturer Part # PIP-R00.01.0208.00" at bounding box center [399, 134] width 227 height 24
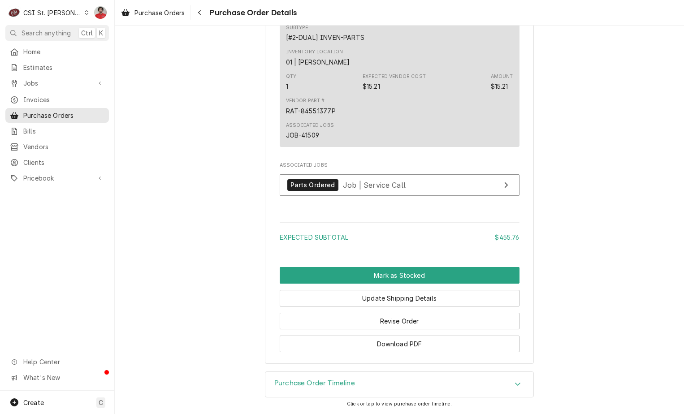
scroll to position [2170, 0]
click at [366, 316] on button "Revise Order" at bounding box center [400, 321] width 240 height 17
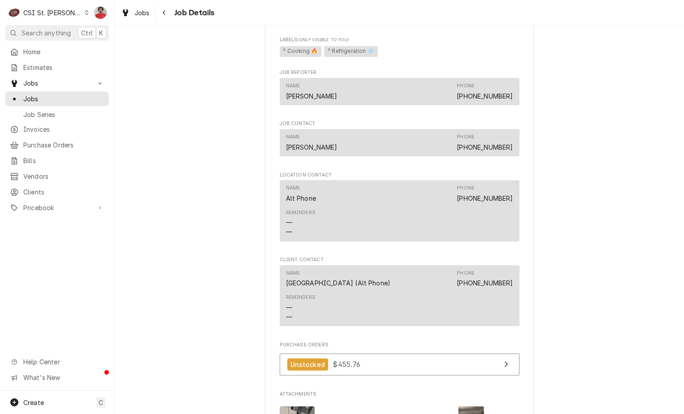
scroll to position [448, 0]
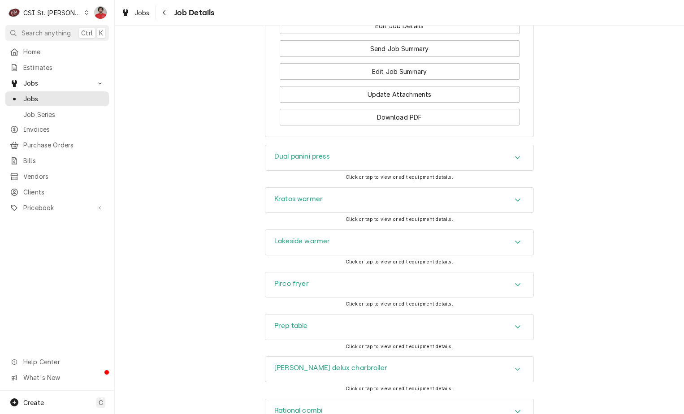
scroll to position [1165, 0]
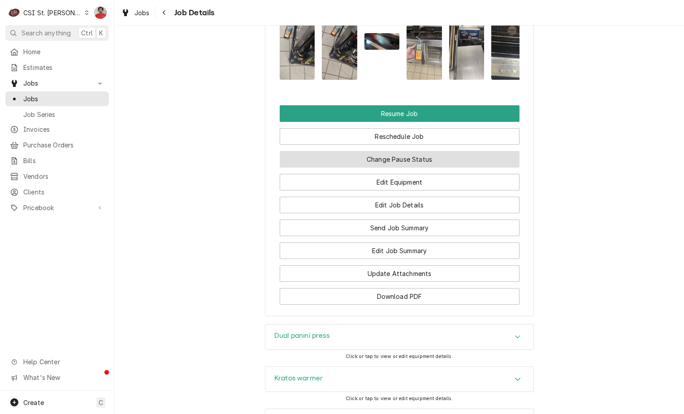
click at [371, 168] on button "Change Pause Status" at bounding box center [400, 159] width 240 height 17
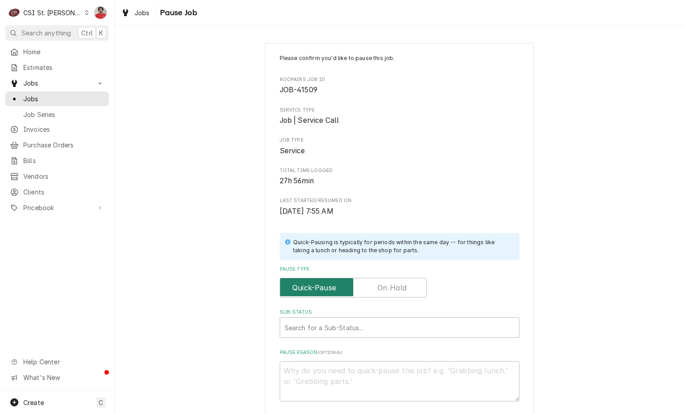
click at [406, 291] on input "Pause Type" at bounding box center [353, 288] width 139 height 20
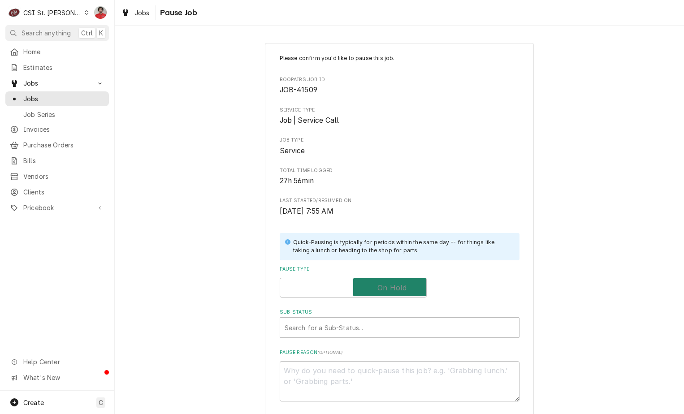
checkbox input "true"
click at [393, 327] on div "Sub-Status" at bounding box center [391, 327] width 212 height 16
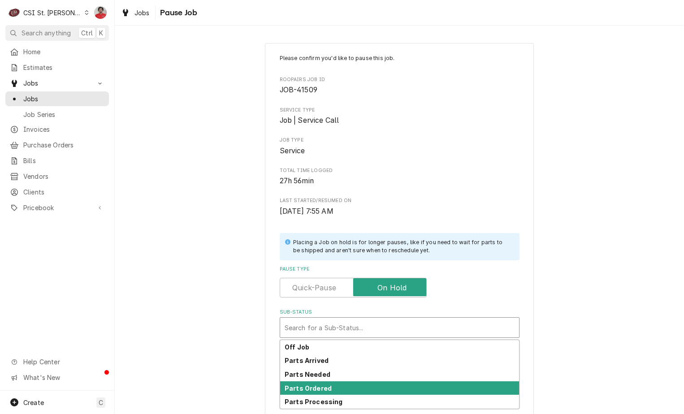
drag, startPoint x: 390, startPoint y: 356, endPoint x: 387, endPoint y: 385, distance: 29.8
click at [387, 385] on div "Off Job Parts Arrived Parts Needed Parts Ordered Parts Processing" at bounding box center [399, 374] width 239 height 69
click at [386, 385] on div "Parts Ordered" at bounding box center [399, 388] width 239 height 14
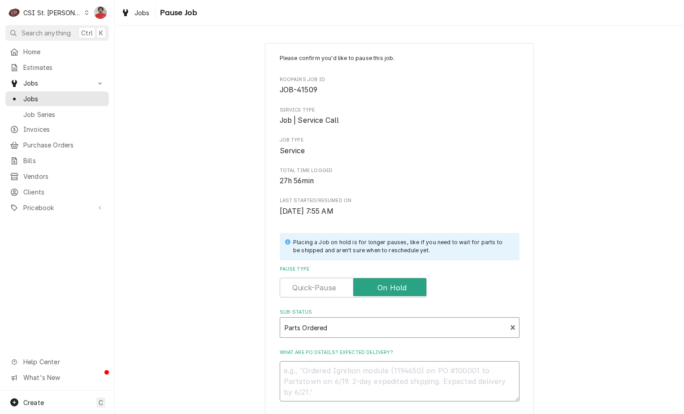
click at [379, 369] on textarea "What are PO details? Expected delivery?" at bounding box center [400, 381] width 240 height 40
type textarea "x"
type textarea "R"
type textarea "x"
type textarea "RE"
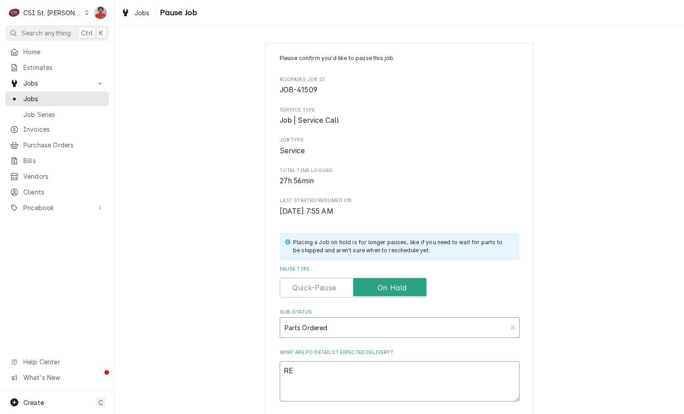
type textarea "x"
type textarea "REc"
type textarea "x"
type textarea "REce"
type textarea "x"
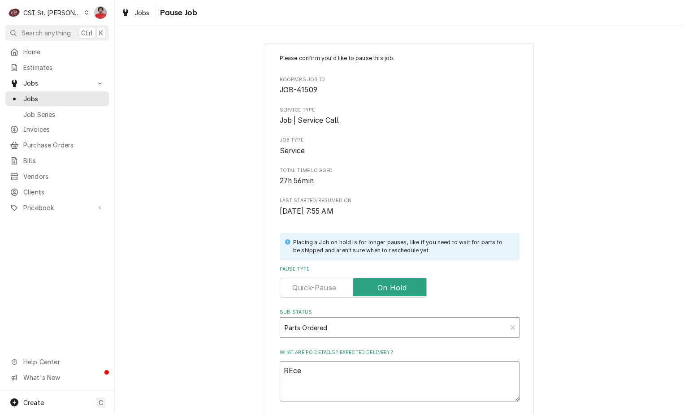
type textarea "REcec"
type textarea "x"
type textarea "REce"
type textarea "x"
type textarea "REc"
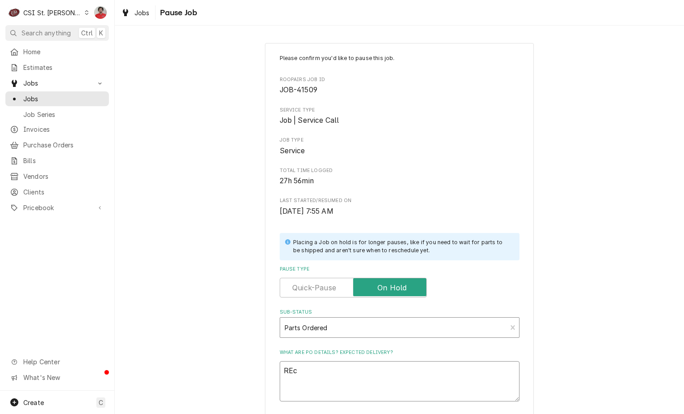
type textarea "x"
type textarea "RE"
type textarea "x"
type textarea "R"
type textarea "x"
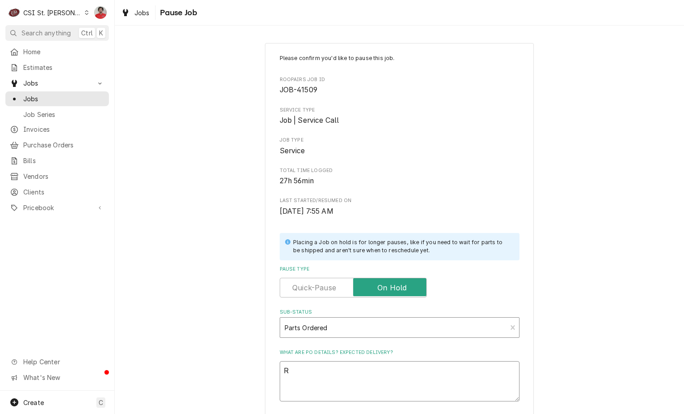
type textarea "Re"
type textarea "x"
type textarea "Rec"
type textarea "x"
type textarea "Rece"
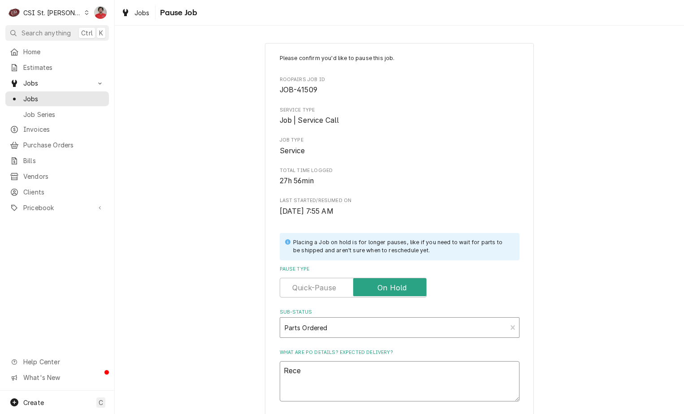
type textarea "x"
type textarea "Recei"
type textarea "x"
type textarea "Receiv"
type textarea "x"
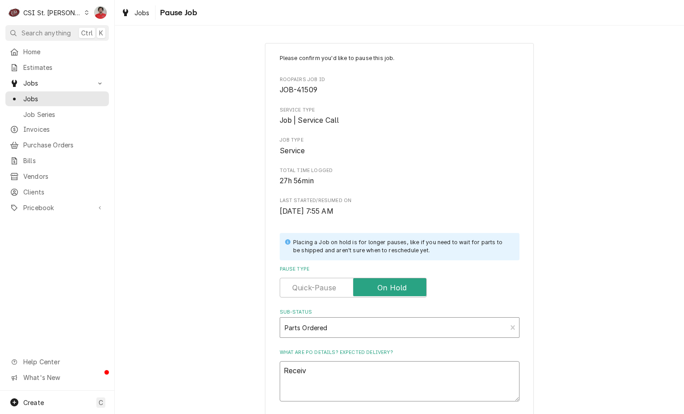
type textarea "Receive"
type textarea "x"
type textarea "Received"
type textarea "x"
type textarea "Received"
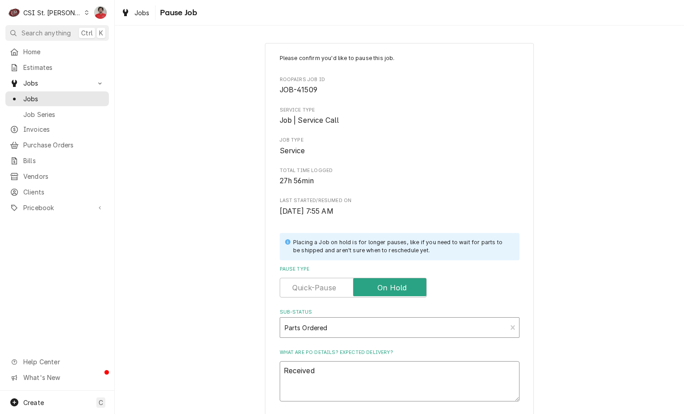
type textarea "x"
type textarea "Received a"
type textarea "x"
type textarea "Received al"
type textarea "x"
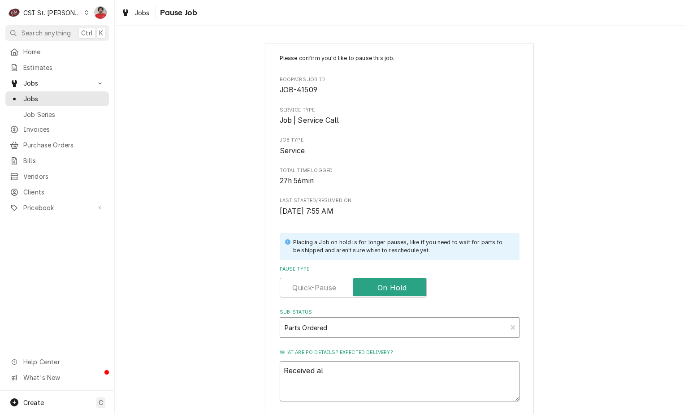
type textarea "Received all"
type textarea "x"
type textarea "Received all"
type textarea "x"
type textarea "Received all p"
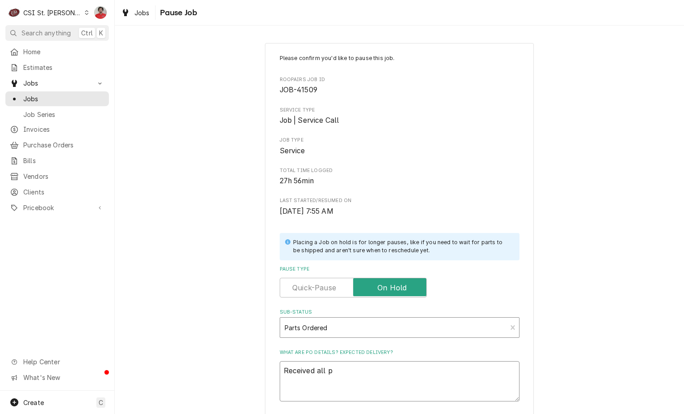
type textarea "x"
type textarea "Received all pa"
type textarea "x"
type textarea "Received all par"
type textarea "x"
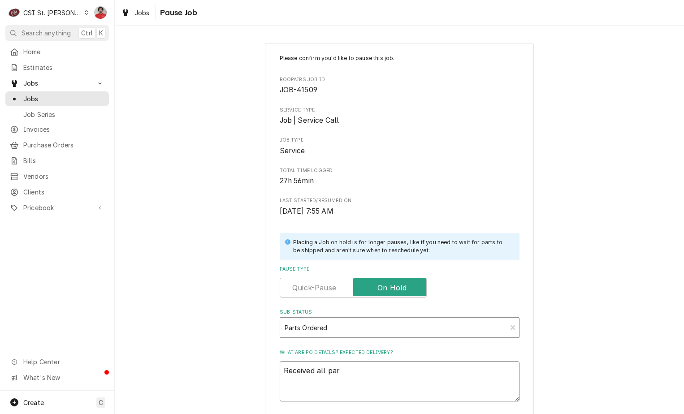
type textarea "Received all part"
type textarea "x"
type textarea "Received all parts"
type textarea "x"
type textarea "Received all parts"
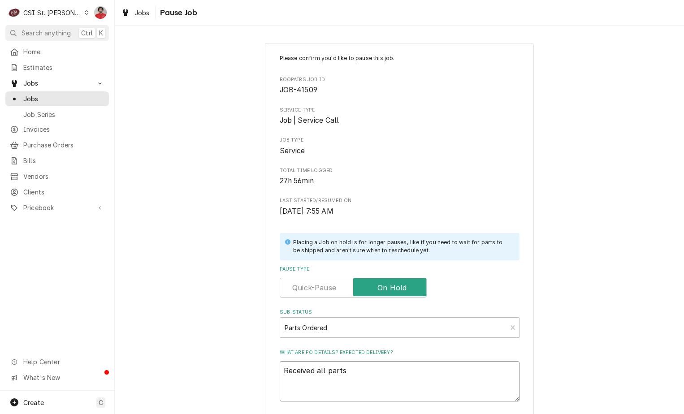
type textarea "x"
type textarea "Received all parts e"
type textarea "x"
type textarea "Received all parts ex"
type textarea "x"
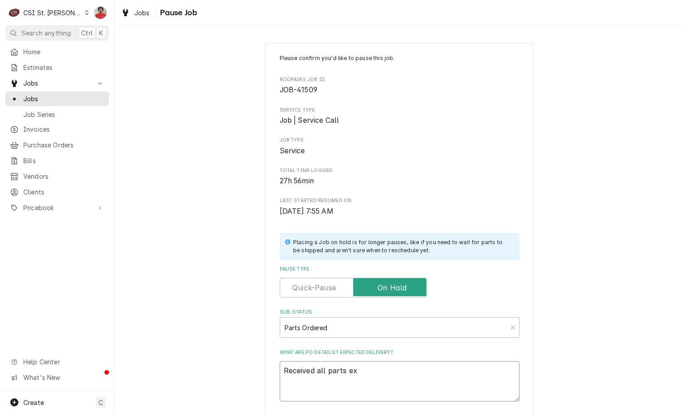
type textarea "Received all parts exc"
type textarea "x"
type textarea "Received all parts exce"
type textarea "x"
type textarea "Received all parts excep"
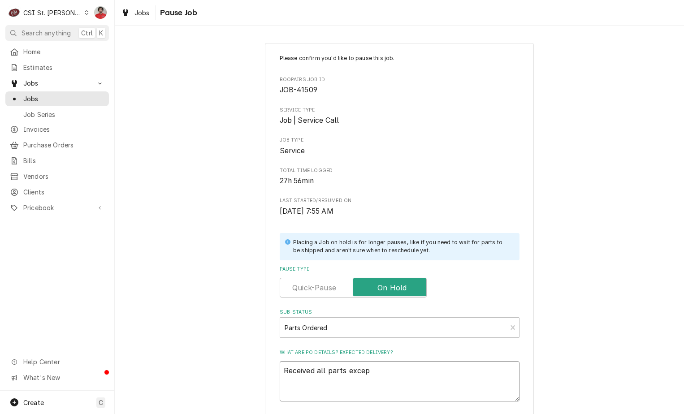
type textarea "x"
type textarea "Received all parts except"
type textarea "x"
type textarea "Received all parts except"
type textarea "x"
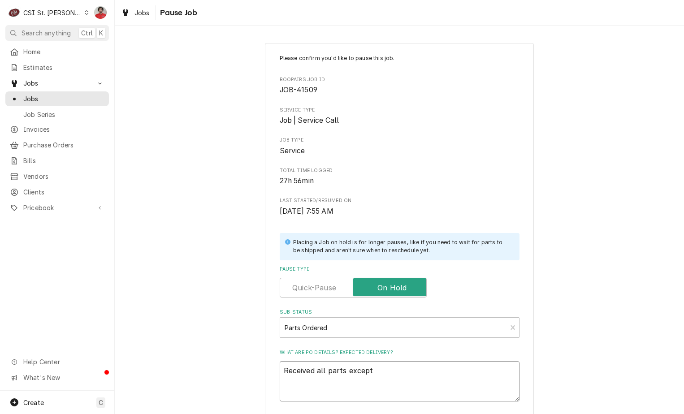
type textarea "Received all parts except f"
type textarea "x"
type textarea "Received all parts except fo"
type textarea "x"
type textarea "Received all parts except for"
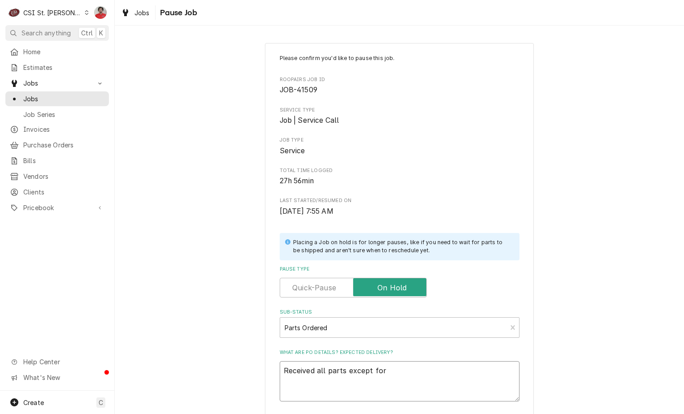
type textarea "x"
type textarea "Received all parts except for"
type textarea "x"
type textarea "Received all parts except for t"
type textarea "x"
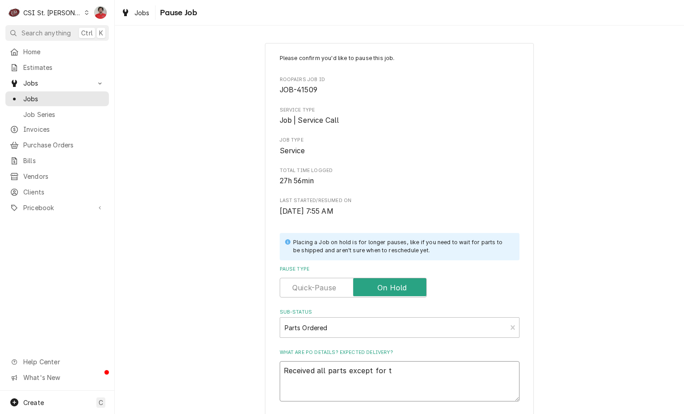
type textarea "Received all parts except for th"
type textarea "x"
type textarea "Received all parts except for the"
type textarea "x"
type textarea "Received all parts except for the"
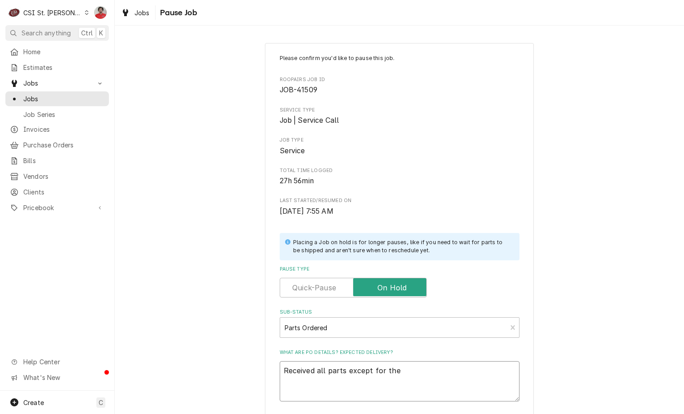
paste textarea "PIP-R00.01.0208.00"
type textarea "x"
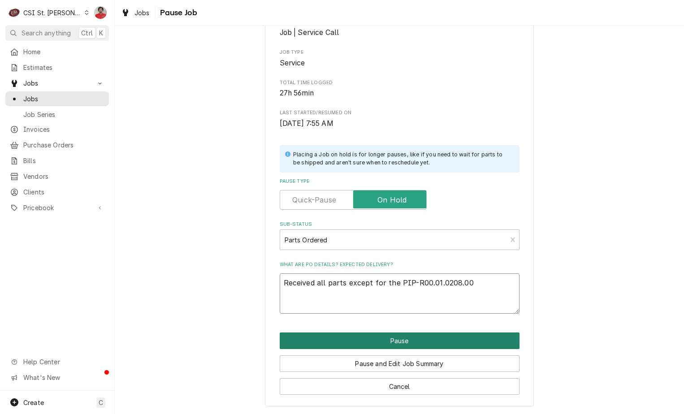
type textarea "Received all parts except for the PIP-R00.01.0208.00"
click at [399, 341] on button "Pause" at bounding box center [400, 340] width 240 height 17
type textarea "x"
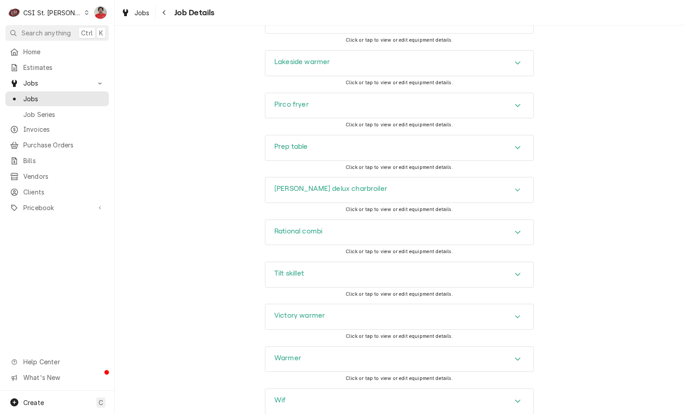
scroll to position [1255, 0]
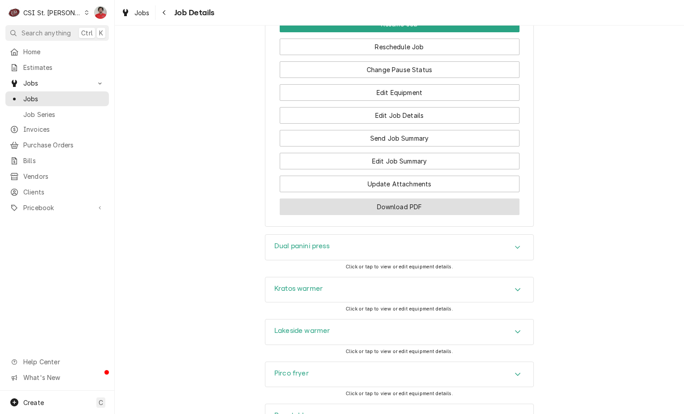
click at [360, 215] on button "Download PDF" at bounding box center [400, 206] width 240 height 17
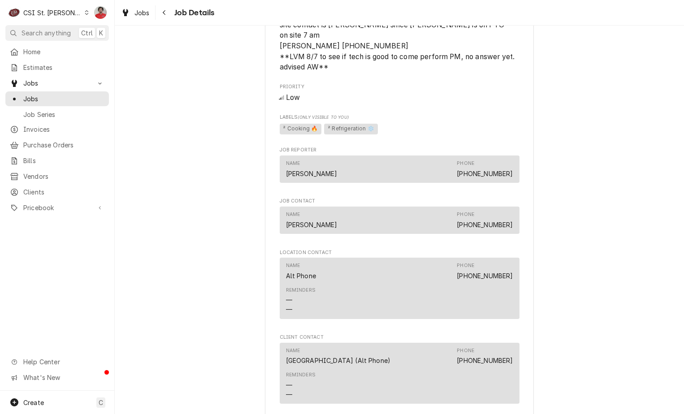
scroll to position [762, 0]
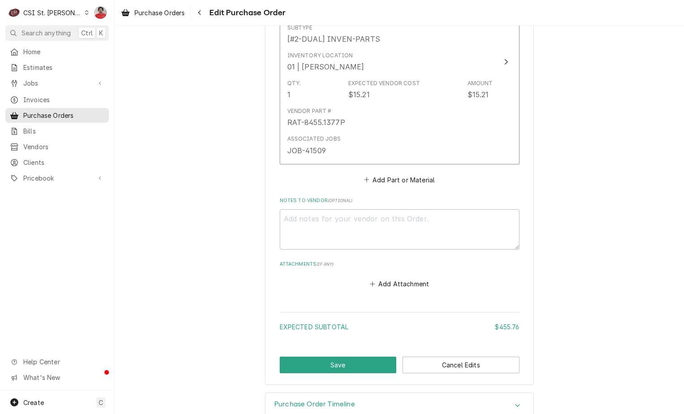
scroll to position [2185, 0]
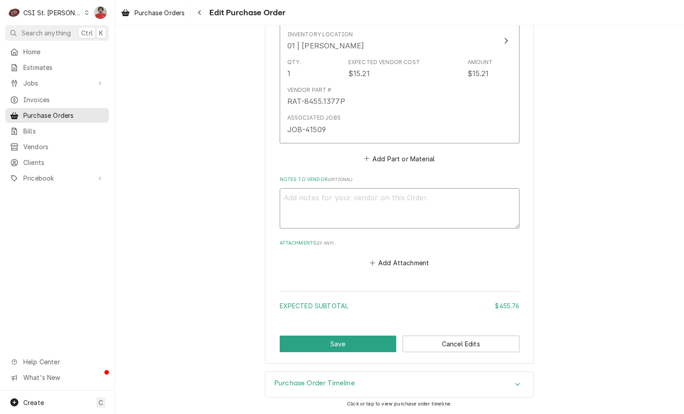
click at [326, 209] on textarea "Notes to Vendor ( optional )" at bounding box center [400, 208] width 240 height 40
type textarea "x"
type textarea "S"
type textarea "x"
type textarea "St"
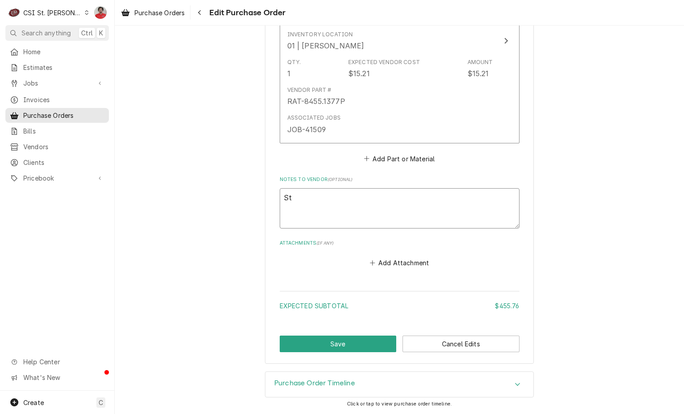
type textarea "x"
type textarea "Sti"
type textarea "x"
type textarea "Stil"
type textarea "x"
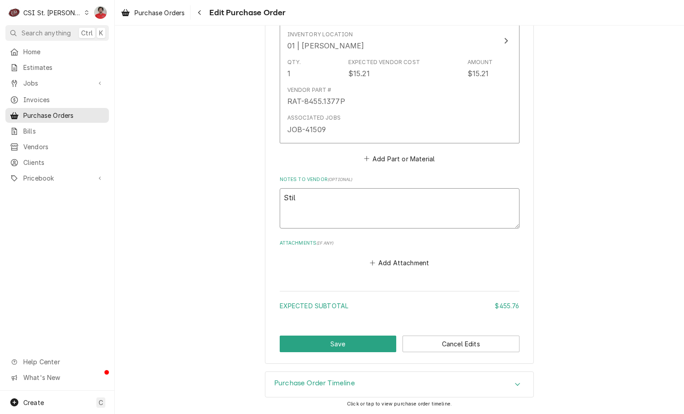
type textarea "Still"
type textarea "x"
type textarea "Still"
type textarea "x"
type textarea "Still w"
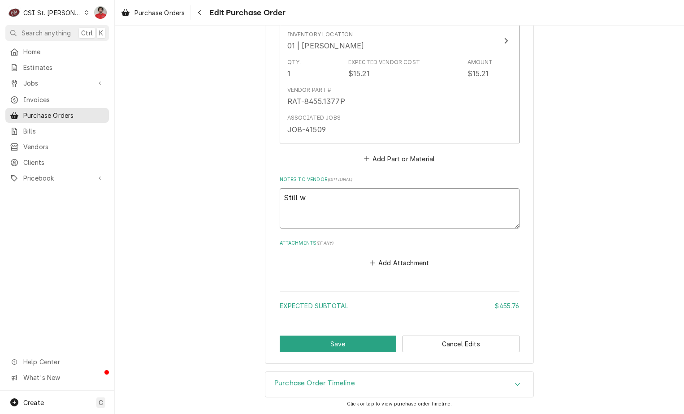
type textarea "x"
type textarea "Still wai"
type textarea "x"
type textarea "Still wait"
type textarea "x"
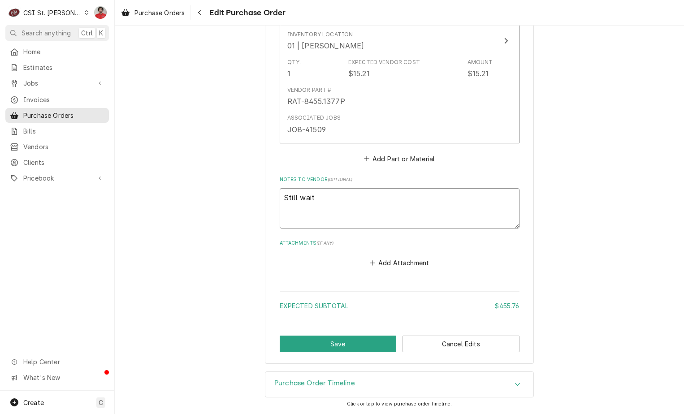
type textarea "Still waiti"
type textarea "x"
type textarea "Still waitin"
type textarea "x"
type textarea "Still waiting"
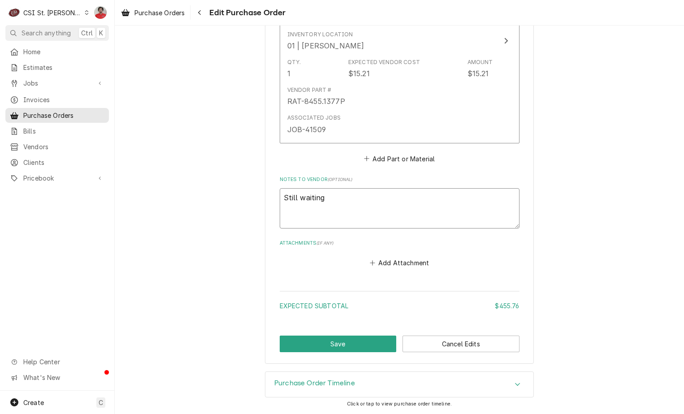
type textarea "x"
type textarea "Still waiting"
type textarea "x"
type textarea "Still waiting o"
type textarea "x"
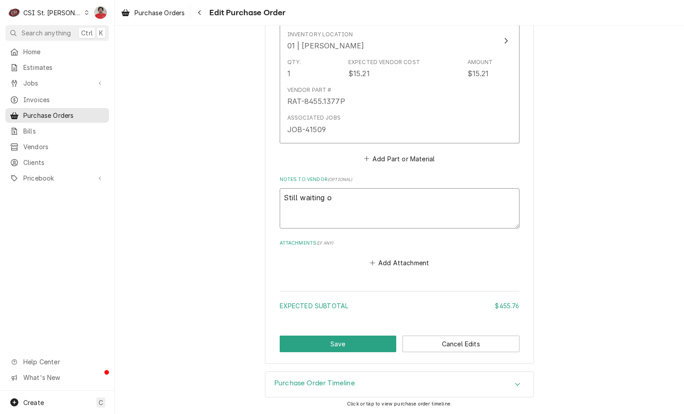
type textarea "Still waiting on"
type textarea "x"
type textarea "Still waiting on"
paste textarea "PIP-R00.01.0208.00"
type textarea "x"
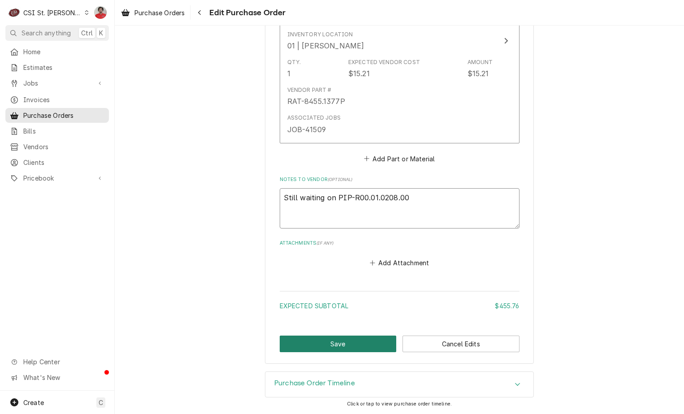
type textarea "Still waiting on PIP-R00.01.0208.00"
click at [367, 346] on button "Save" at bounding box center [338, 344] width 117 height 17
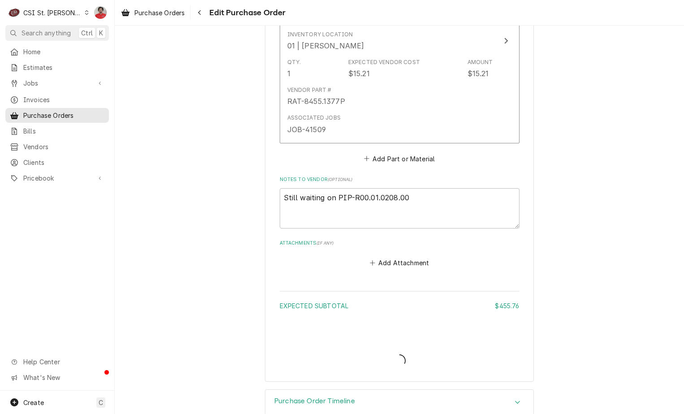
type textarea "x"
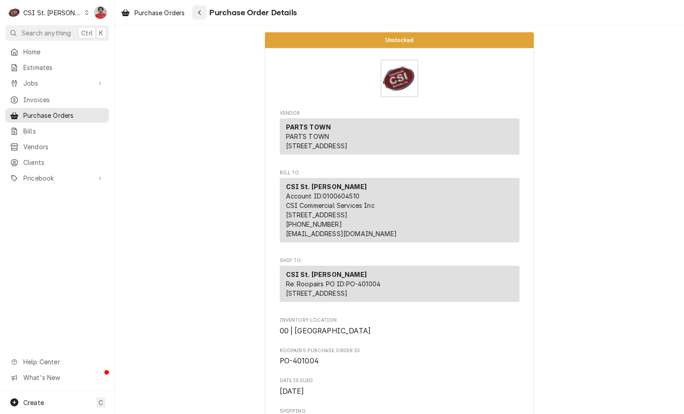
click at [198, 13] on icon "Navigate back" at bounding box center [200, 12] width 4 height 6
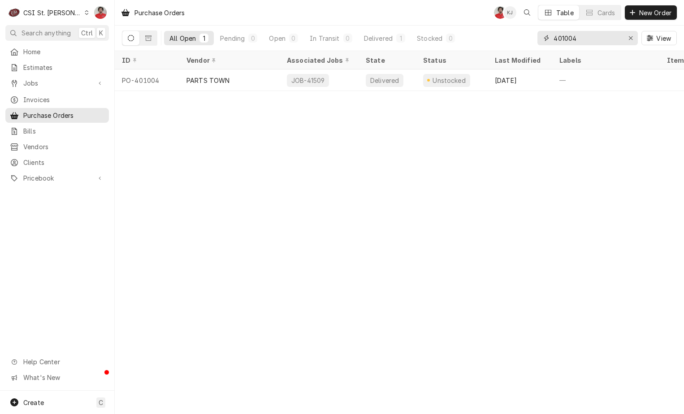
click at [576, 39] on input "401004" at bounding box center [586, 38] width 67 height 14
type input "400997"
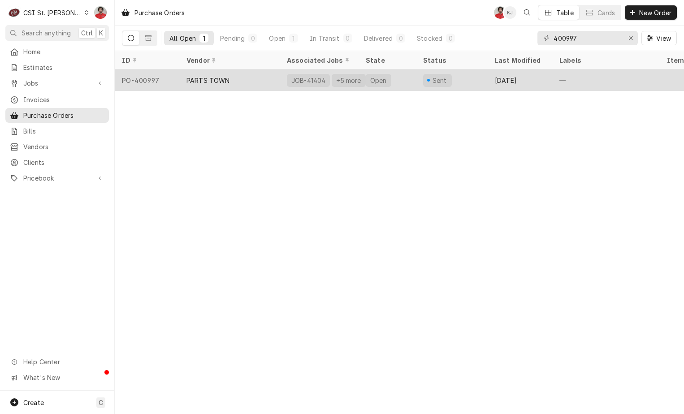
click at [342, 78] on div "+5 more" at bounding box center [348, 80] width 26 height 9
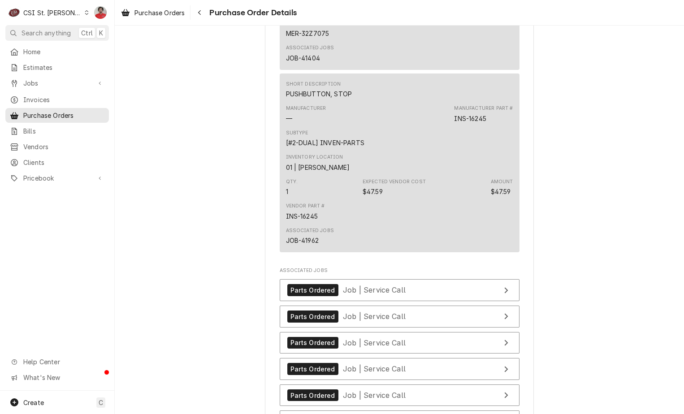
scroll to position [2439, 0]
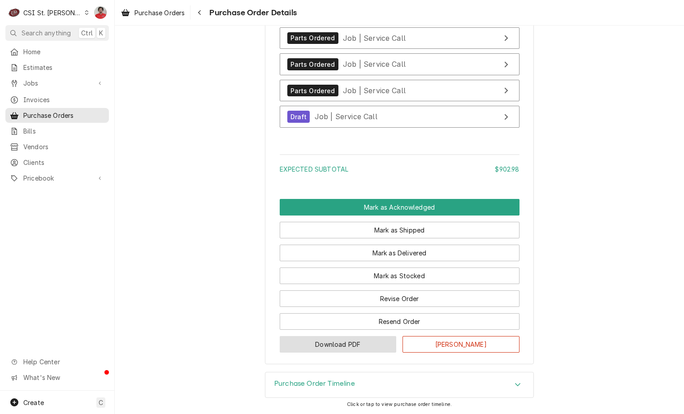
click at [380, 342] on button "Download PDF" at bounding box center [338, 344] width 117 height 17
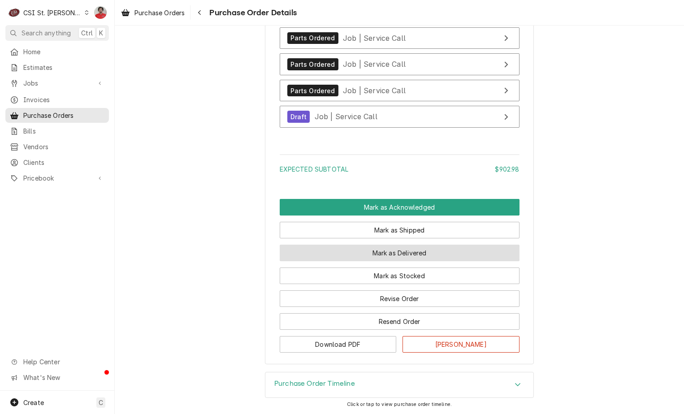
click at [399, 252] on button "Mark as Delivered" at bounding box center [400, 253] width 240 height 17
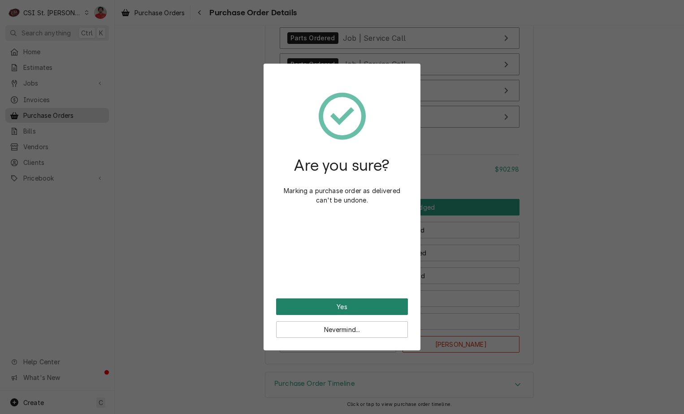
click at [362, 311] on button "Yes" at bounding box center [342, 306] width 132 height 17
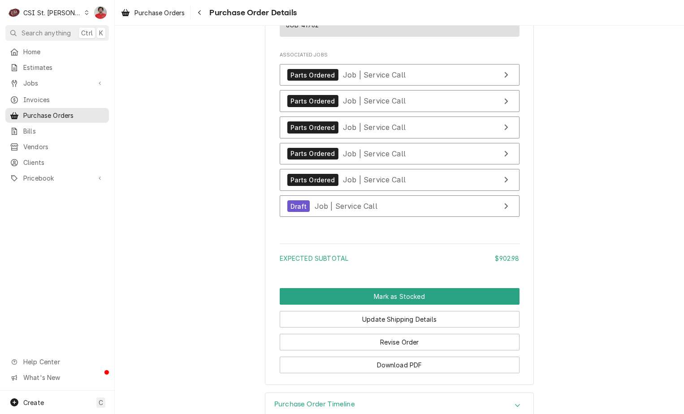
scroll to position [2484, 0]
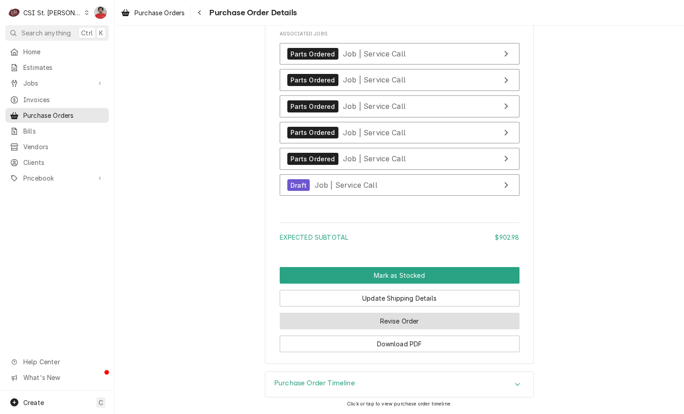
click at [402, 326] on button "Revise Order" at bounding box center [400, 321] width 240 height 17
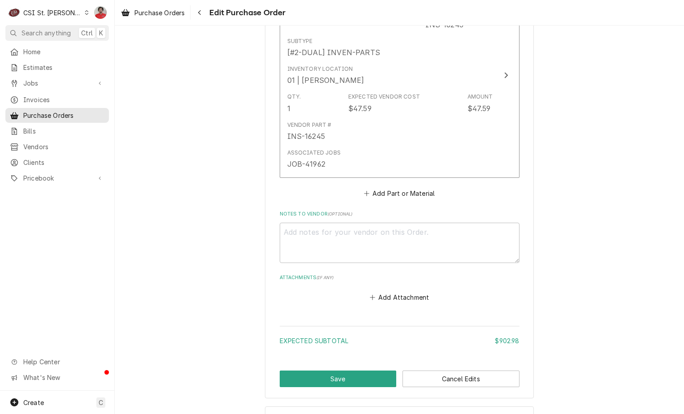
scroll to position [2394, 0]
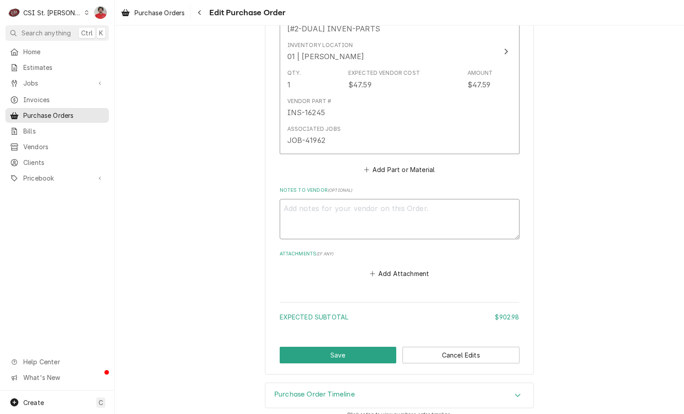
click at [325, 199] on textarea "Notes to Vendor ( optional )" at bounding box center [400, 219] width 240 height 40
type textarea "x"
type textarea "W"
type textarea "x"
type textarea "Wa"
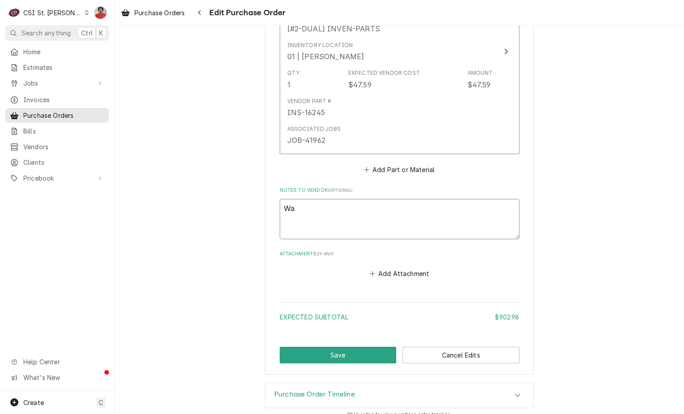
type textarea "x"
type textarea "Wai"
type textarea "x"
type textarea "Wait"
type textarea "x"
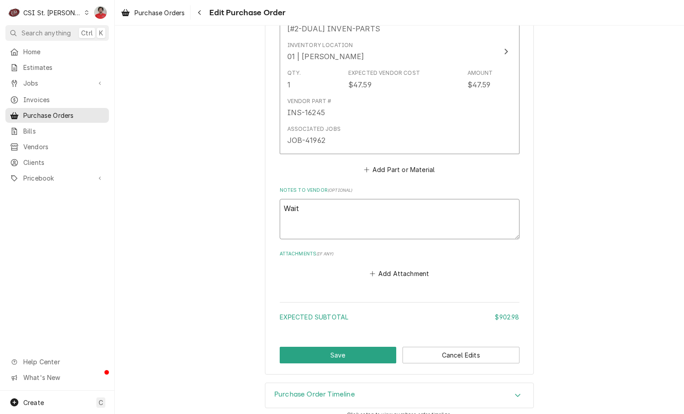
type textarea "Waiti"
type textarea "x"
type textarea "Waitig"
type textarea "x"
type textarea "Waitig"
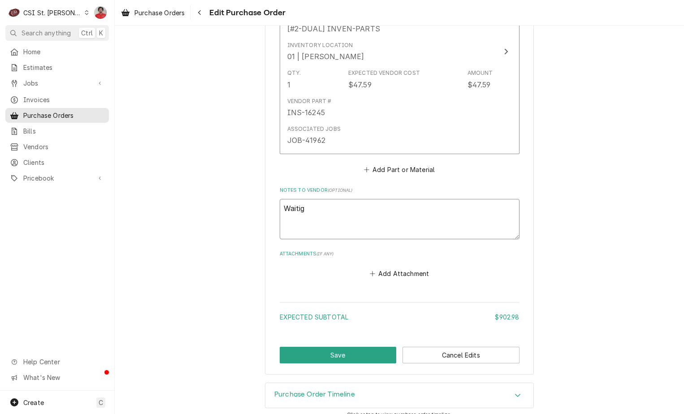
type textarea "x"
type textarea "Waitig"
type textarea "x"
type textarea "Waiti"
type textarea "x"
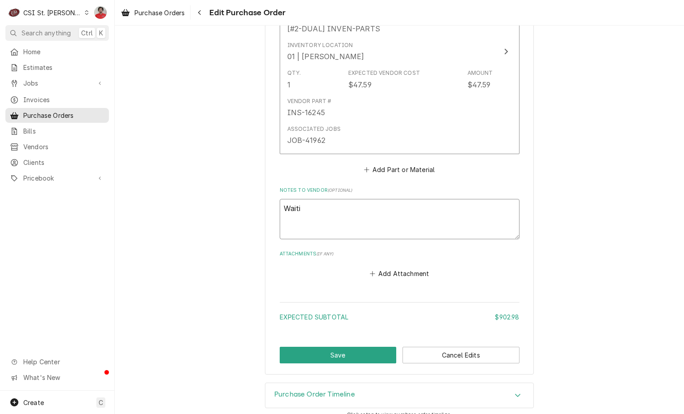
type textarea "Wait"
type textarea "x"
type textarea "Wai"
type textarea "x"
type textarea "Wait"
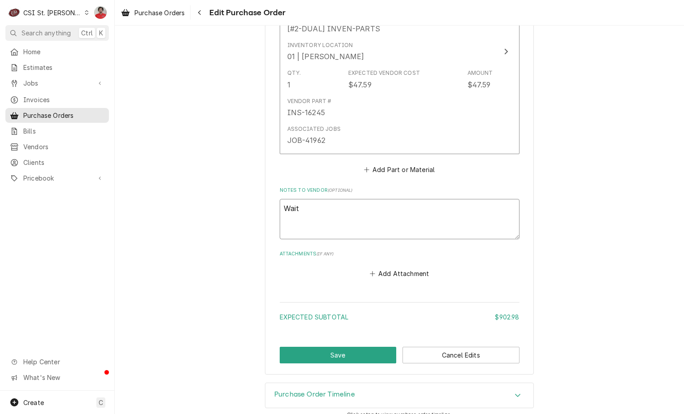
type textarea "x"
type textarea "Waiti"
type textarea "x"
type textarea "Waitin"
type textarea "x"
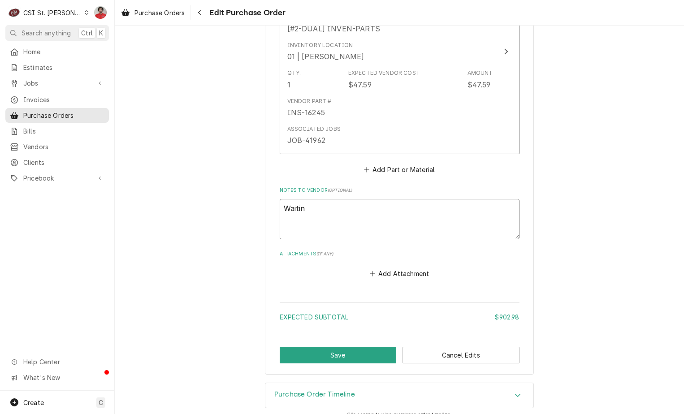
type textarea "Waiting"
type textarea "x"
type textarea "Waiting o"
type textarea "x"
type textarea "Waiting on"
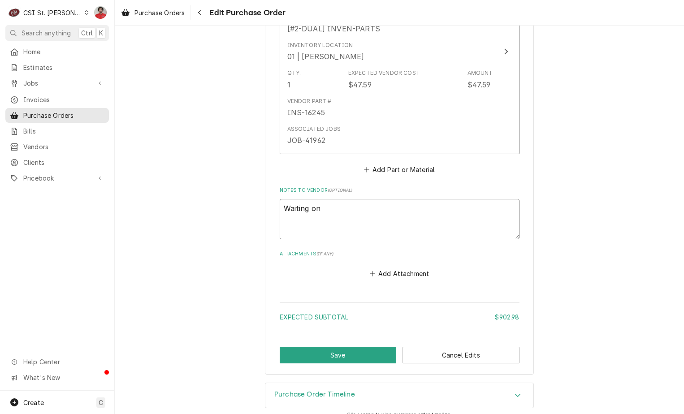
type textarea "x"
type textarea "Waiting on"
type textarea "x"
type textarea "Waiting on K"
type textarea "x"
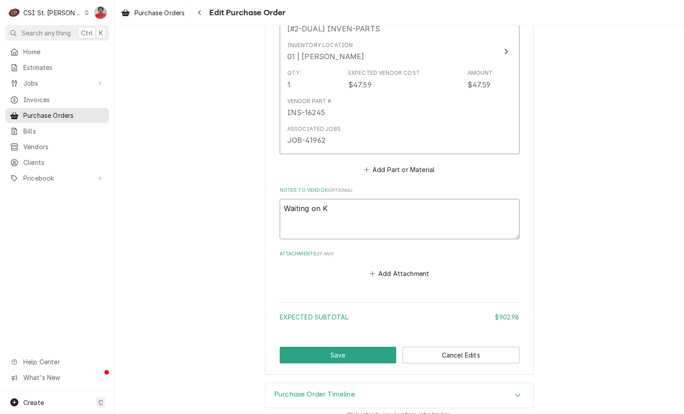
type textarea "Waiting on KO"
type textarea "x"
type textarea "Waiting on KOL"
type textarea "x"
type textarea "Waiting on KOL-"
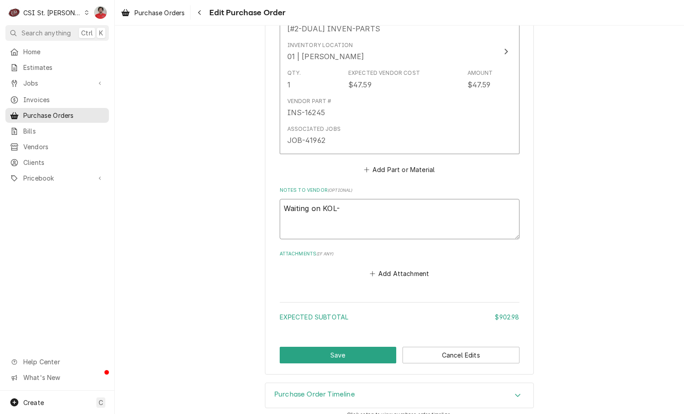
type textarea "x"
type textarea "Waiting on KOL-2"
type textarea "x"
type textarea "Waiting on KOL-22"
type textarea "x"
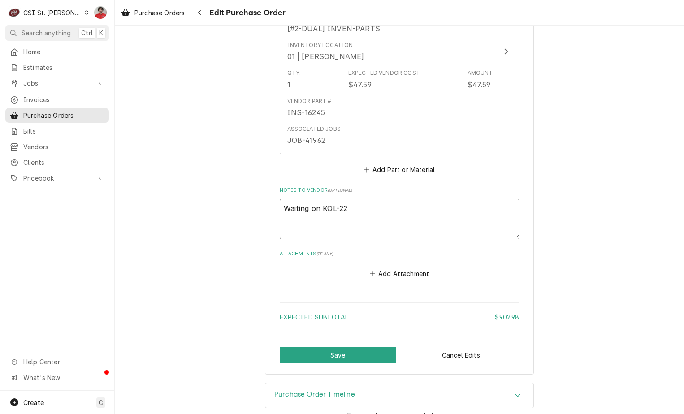
type textarea "Waiting on KOL-226"
type textarea "x"
type textarea "Waiting on KOL-2267"
type textarea "x"
type textarea "Waiting on KOL-22674"
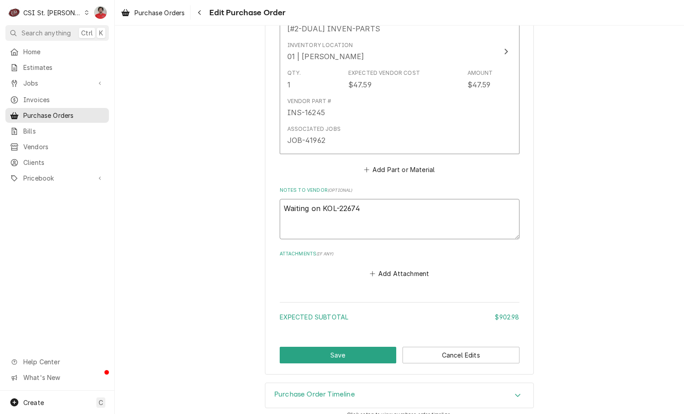
type textarea "x"
type textarea "Waiting on KOL-226741"
type textarea "x"
type textarea "Waiting on KOL-2267410"
type textarea "x"
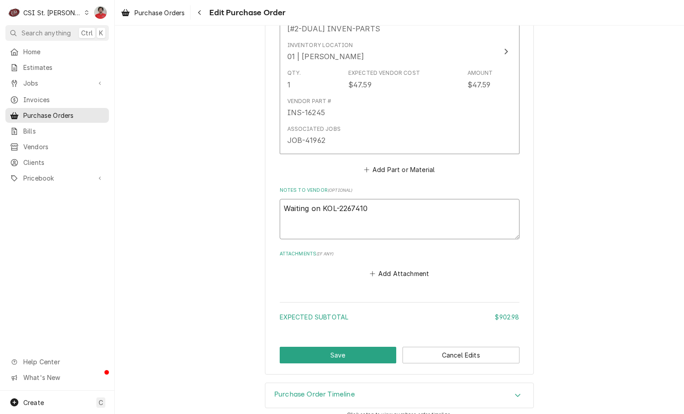
type textarea "Waiting on KOL-22674107"
type textarea "x"
type textarea "Waiting on KOL-226741075"
click at [327, 347] on button "Save" at bounding box center [338, 355] width 117 height 17
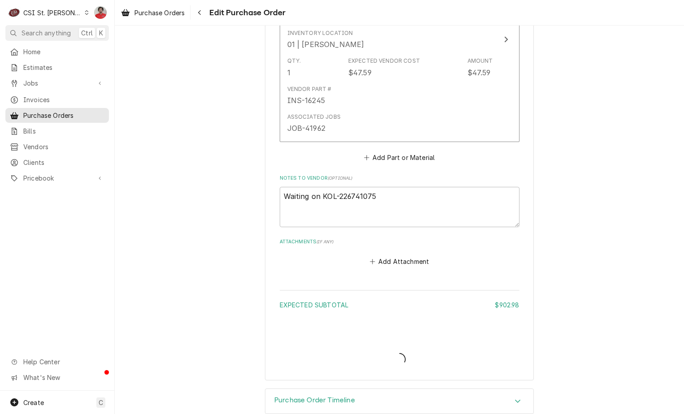
scroll to position [2412, 0]
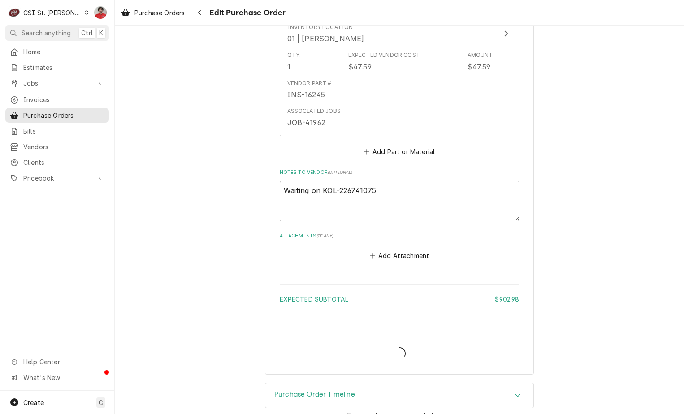
type textarea "x"
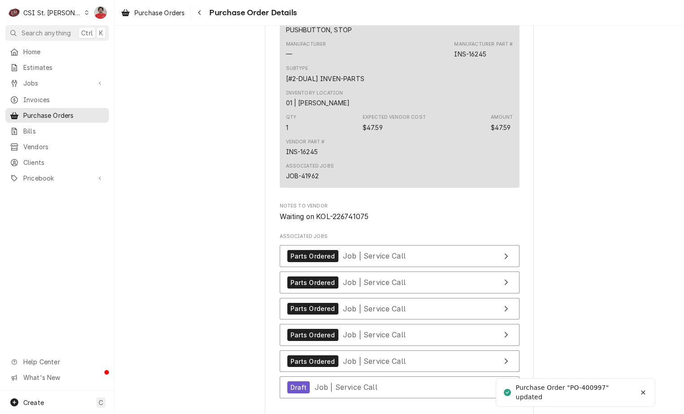
scroll to position [2375, 0]
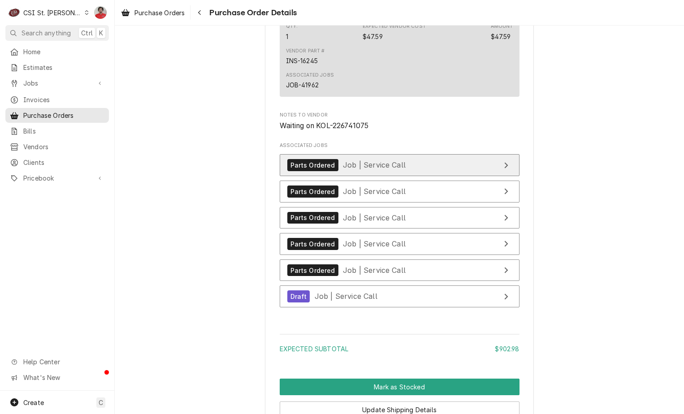
click at [336, 171] on div "Parts Ordered Job | Service Call" at bounding box center [346, 165] width 118 height 12
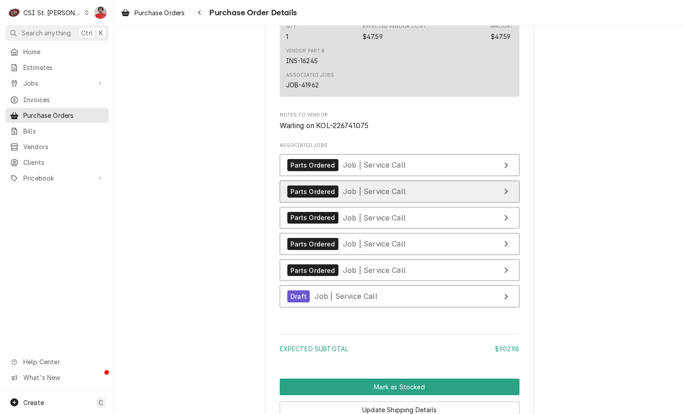
click at [345, 196] on span "Job | Service Call" at bounding box center [374, 191] width 63 height 9
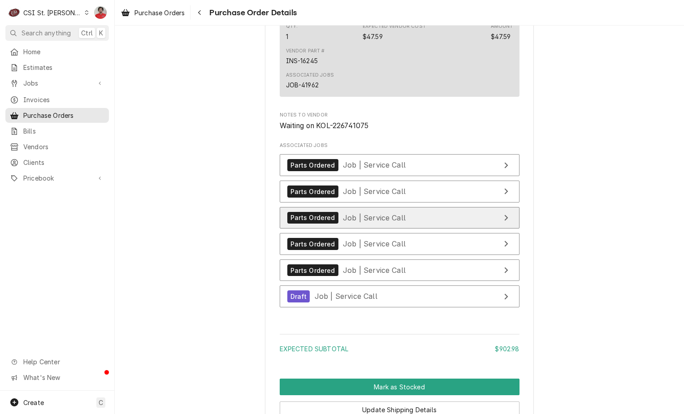
click at [345, 229] on link "Parts Ordered Job | Service Call" at bounding box center [400, 218] width 240 height 22
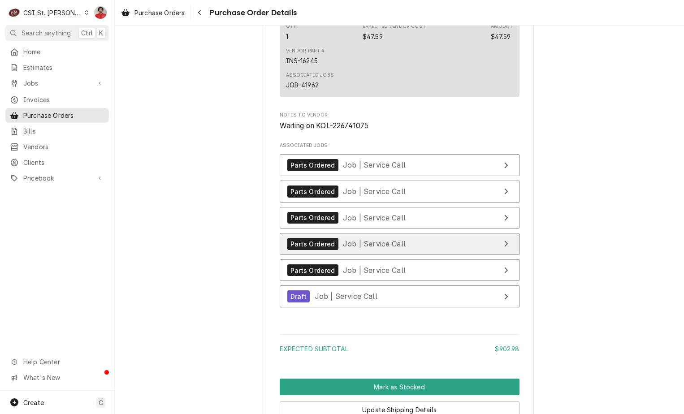
click at [343, 250] on div "Parts Ordered Job | Service Call" at bounding box center [346, 244] width 118 height 12
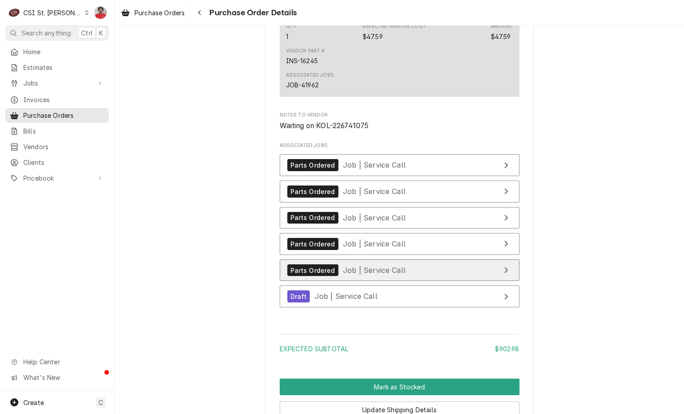
click at [343, 275] on span "Job | Service Call" at bounding box center [374, 270] width 63 height 9
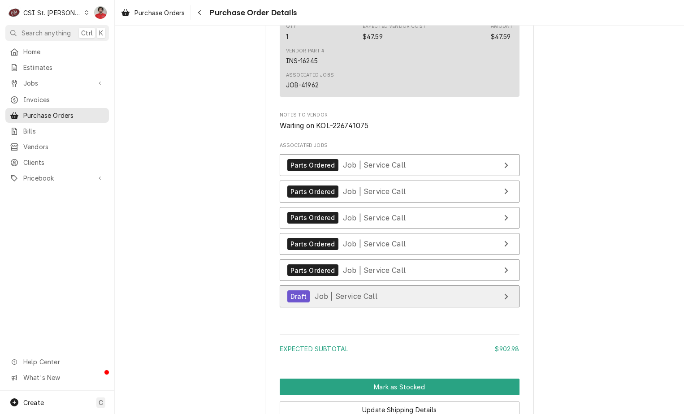
click at [338, 301] on span "Job | Service Call" at bounding box center [346, 296] width 63 height 9
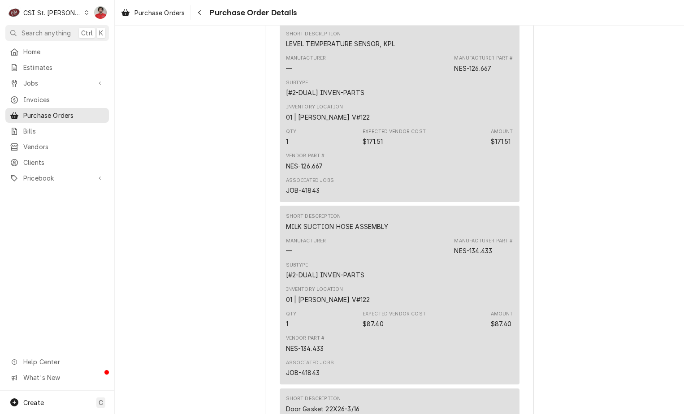
scroll to position [1108, 0]
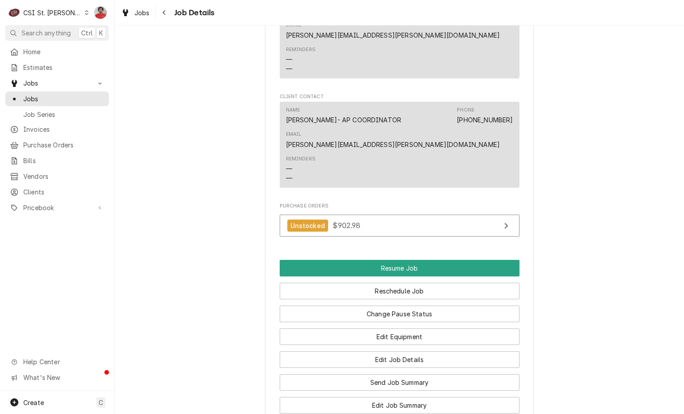
scroll to position [1165, 0]
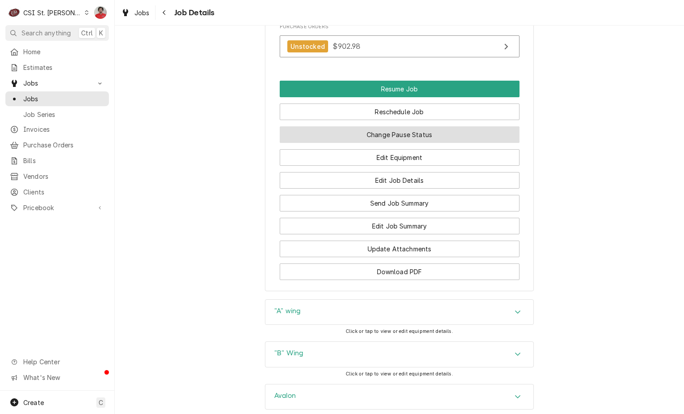
click at [380, 126] on button "Change Pause Status" at bounding box center [400, 134] width 240 height 17
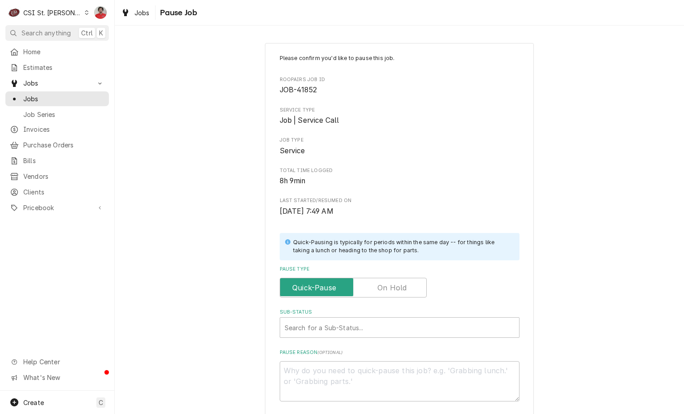
click at [382, 288] on label "Pause Type" at bounding box center [353, 288] width 147 height 20
click at [382, 288] on input "Pause Type" at bounding box center [353, 288] width 139 height 20
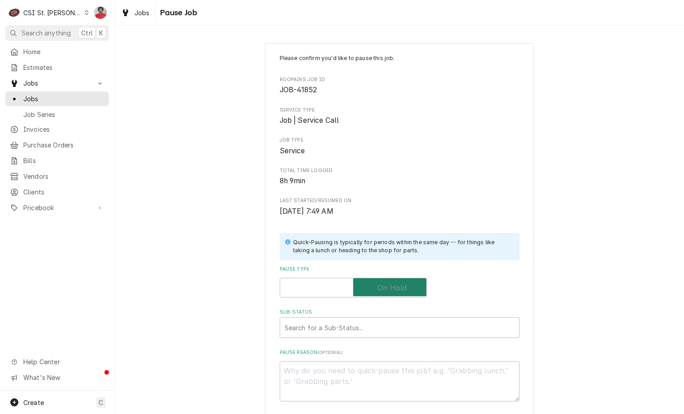
checkbox input "true"
click at [369, 327] on div "Sub-Status" at bounding box center [400, 327] width 230 height 16
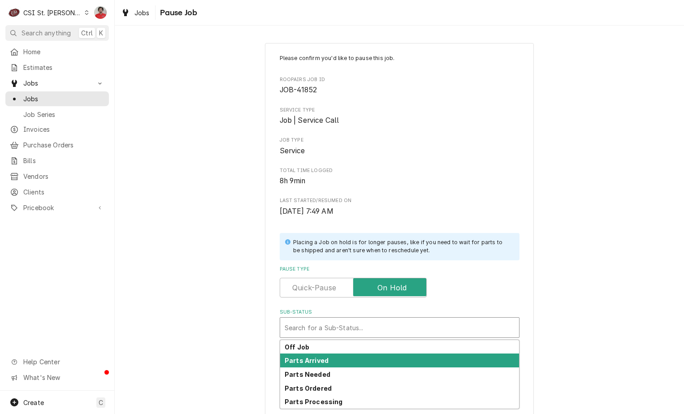
click at [366, 364] on div "Parts Arrived" at bounding box center [399, 361] width 239 height 14
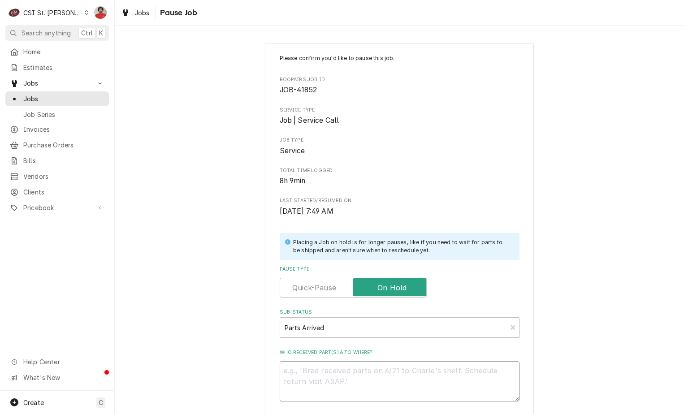
click at [366, 376] on textarea "Who received part(s) & to where?" at bounding box center [400, 381] width 240 height 40
type textarea "x"
type textarea "R"
type textarea "x"
type textarea "Re"
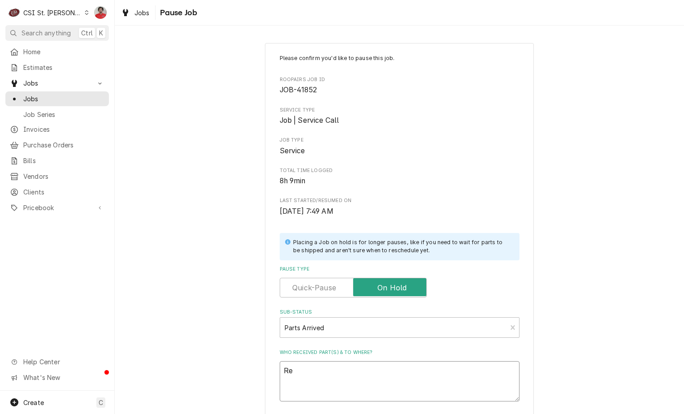
type textarea "x"
type textarea "Rec"
type textarea "x"
type textarea "Rec"
type textarea "x"
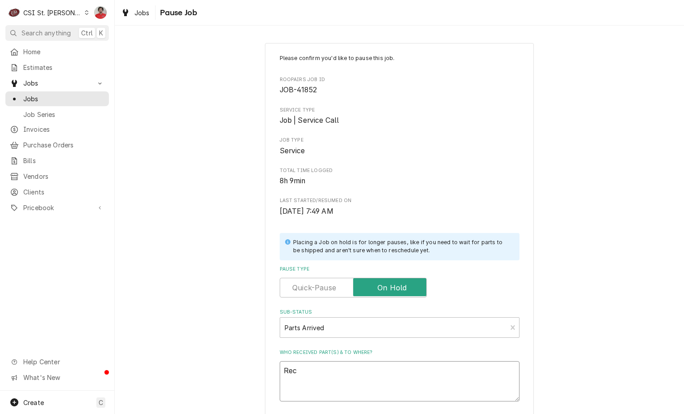
type textarea "Rec t"
type textarea "x"
type textarea "Rec tg"
type textarea "x"
type textarea "Rec tgr"
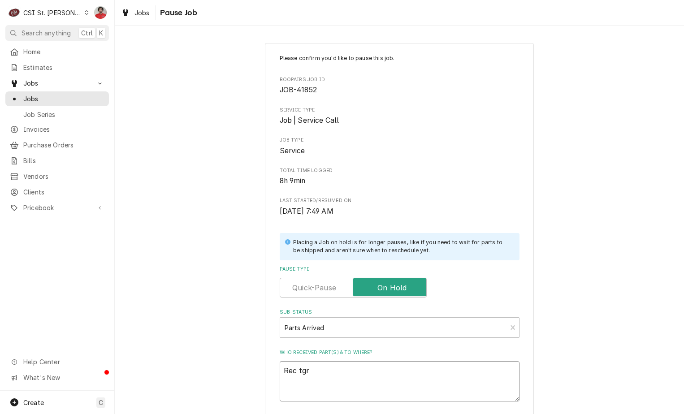
type textarea "x"
type textarea "Rec tgre"
type textarea "x"
type textarea "Rec tgree"
type textarea "x"
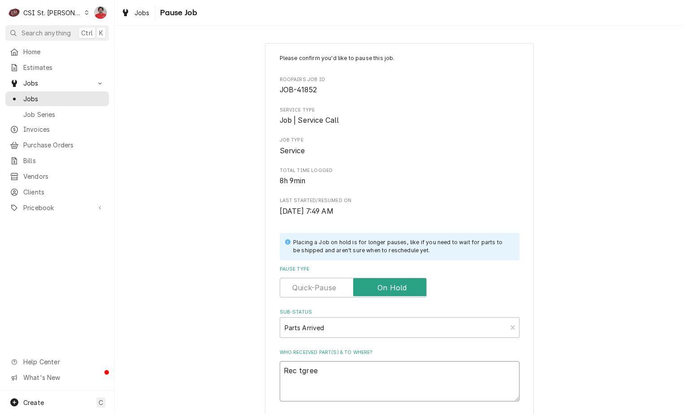
type textarea "Rec tgre"
type textarea "x"
type textarea "Rec tgr"
type textarea "x"
type textarea "Rec tg"
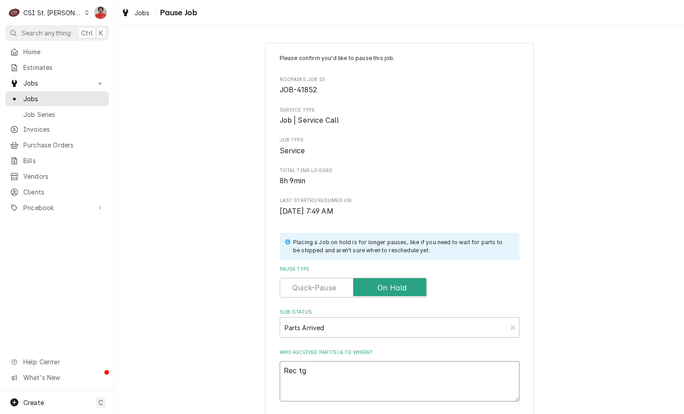
type textarea "x"
type textarea "Rec t"
type textarea "x"
type textarea "Rec th"
type textarea "x"
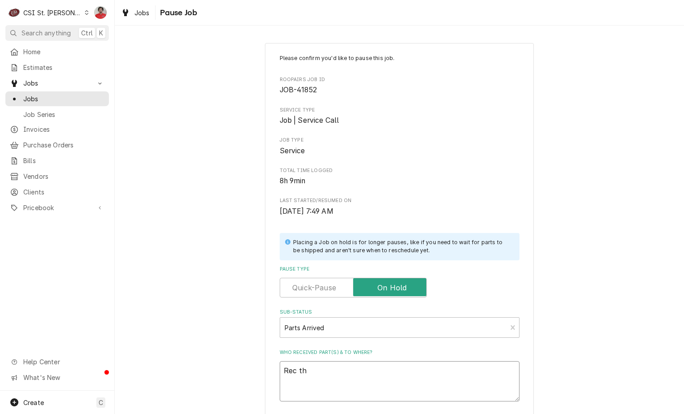
type textarea "Rec thr"
type textarea "x"
type textarea "Rec thre"
type textarea "x"
type textarea "Rec three"
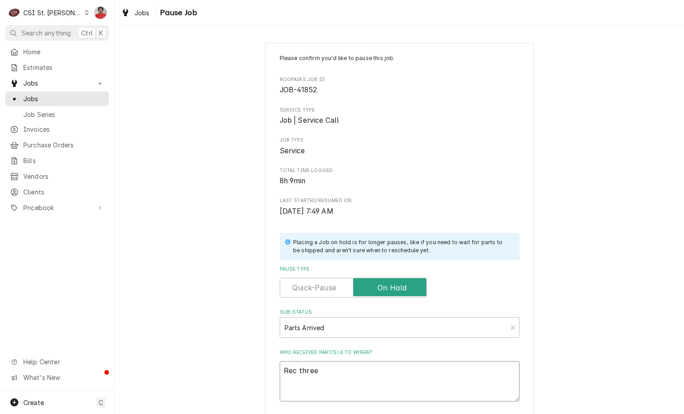
type textarea "x"
type textarea "Rec three"
type textarea "x"
type textarea "Rec three C"
type textarea "x"
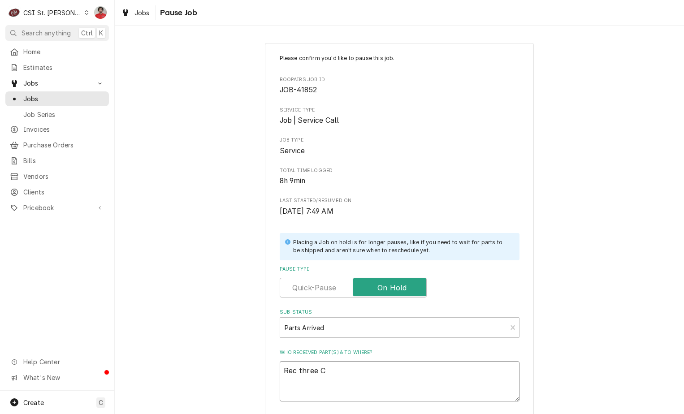
type textarea "Rec three CU"
type textarea "x"
type textarea "Rec three CUN"
type textarea "x"
type textarea "Rec three CUN-"
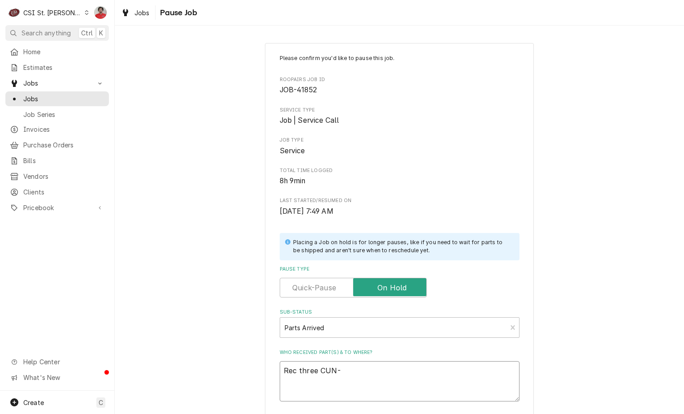
type textarea "x"
type textarea "Rec three CUN-5"
type textarea "x"
type textarea "Rec three CUN-55"
type textarea "x"
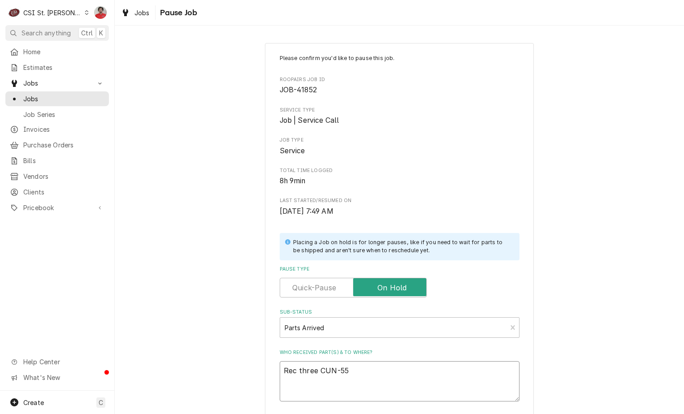
type textarea "Rec three CUN-558"
type textarea "x"
type textarea "Rec three CUN-5581"
type textarea "x"
type textarea "Rec three CUN-55817"
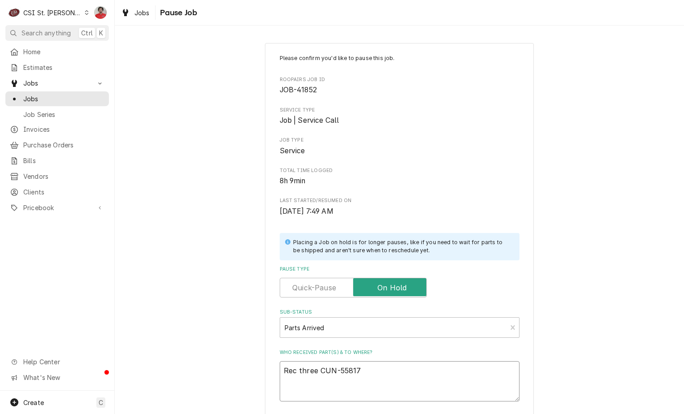
type textarea "x"
type textarea "Rec three CUN-558170"
type textarea "x"
type textarea "Rec three CUN-5581708"
type textarea "x"
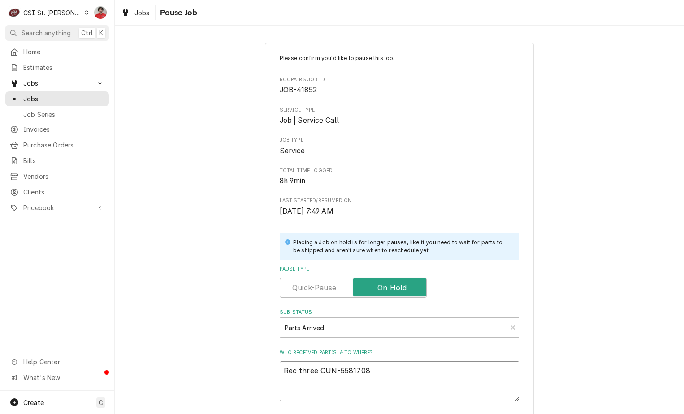
type textarea "Rec three CUN-5581708"
type textarea "x"
type textarea "Rec three CUN-5581708 t"
type textarea "x"
type textarea "Rec three CUN-5581708 to"
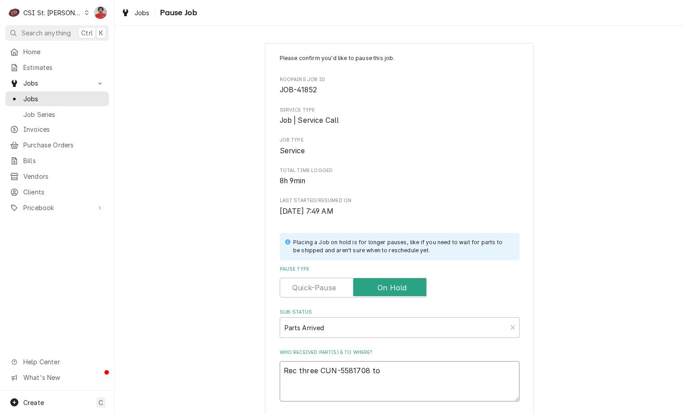
type textarea "x"
type textarea "Rec three CUN-5581708 to"
type textarea "x"
type textarea "Rec three CUN-5581708 to M"
type textarea "x"
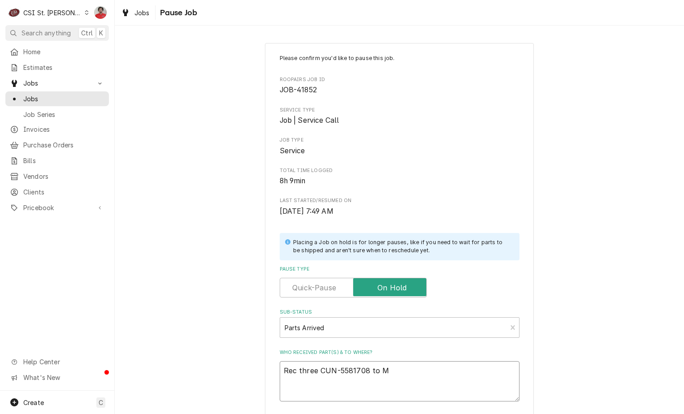
type textarea "Rec three CUN-5581708 to Mi"
type textarea "x"
type textarea "Rec three CUN-5581708 to M"
type textarea "x"
type textarea "Rec three CUN-5581708 to"
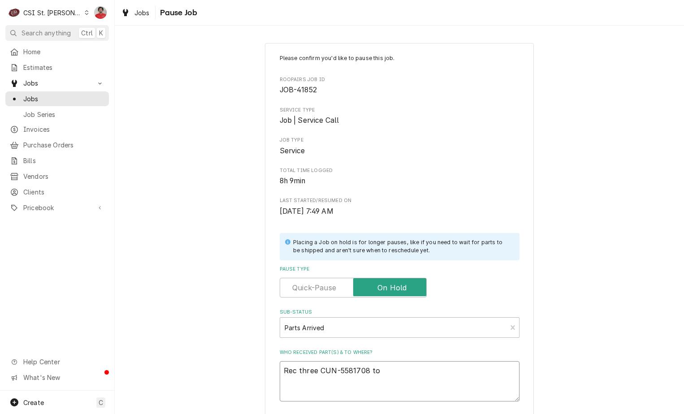
type textarea "x"
type textarea "Rec three CUN-5581708 to B"
type textarea "x"
type textarea "Rec three CUN-5581708 to Br"
type textarea "x"
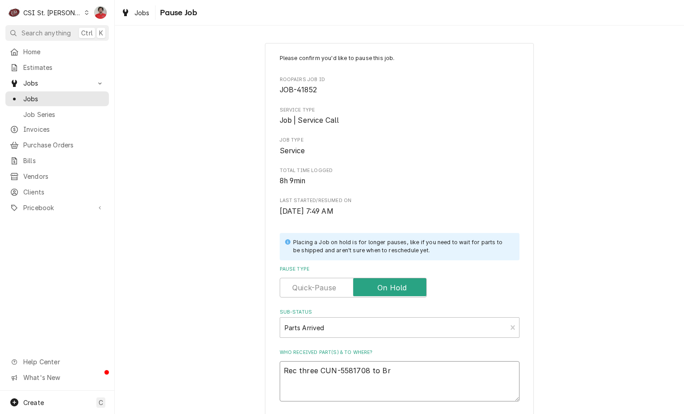
type textarea "Rec three CUN-5581708 to Bra"
type textarea "x"
type textarea "Rec three CUN-5581708 to [PERSON_NAME]"
type textarea "x"
type textarea "Rec three CUN-5581708 to [PERSON_NAME]"
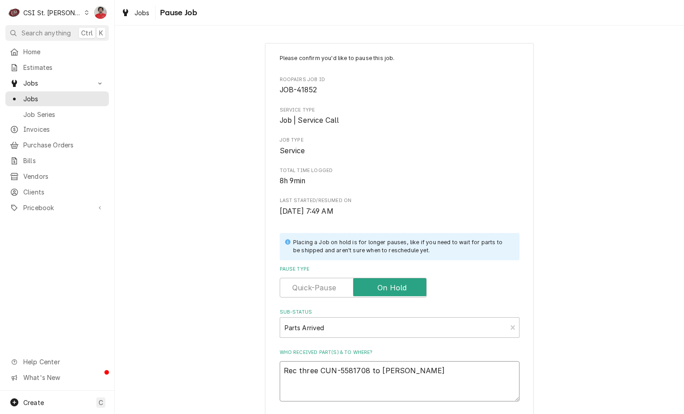
type textarea "x"
type textarea "Rec three CUN-5581708 to [PERSON_NAME]"
type textarea "x"
type textarea "Rec three CUN-5581708 to [PERSON_NAME]'"
type textarea "x"
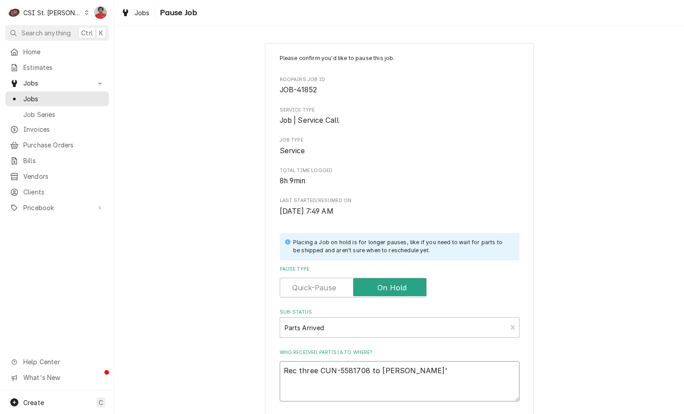
type textarea "Rec three CUN-5581708 to [PERSON_NAME]'s"
type textarea "x"
type textarea "Rec three CUN-5581708 to [PERSON_NAME]'s"
type textarea "x"
type textarea "Rec three CUN-5581708 to [PERSON_NAME]'s s"
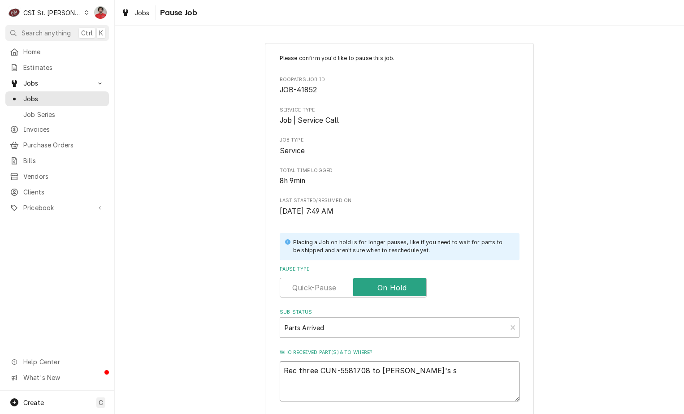
type textarea "x"
type textarea "Rec three CUN-5581708 to [PERSON_NAME]'s sh"
type textarea "x"
type textarea "Rec three CUN-5581708 to [PERSON_NAME]'s she"
type textarea "x"
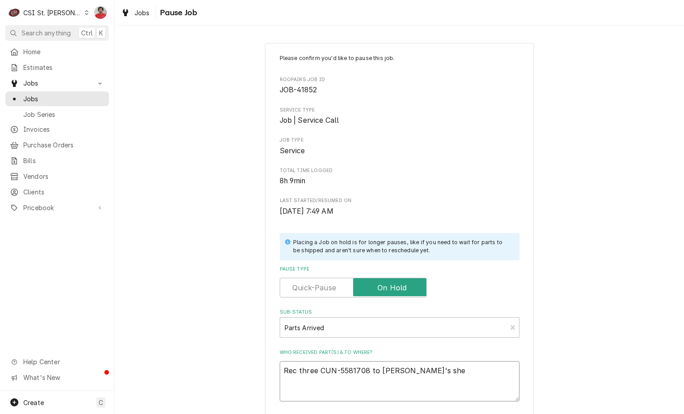
type textarea "Rec three CUN-5581708 to [PERSON_NAME]'s shel"
type textarea "x"
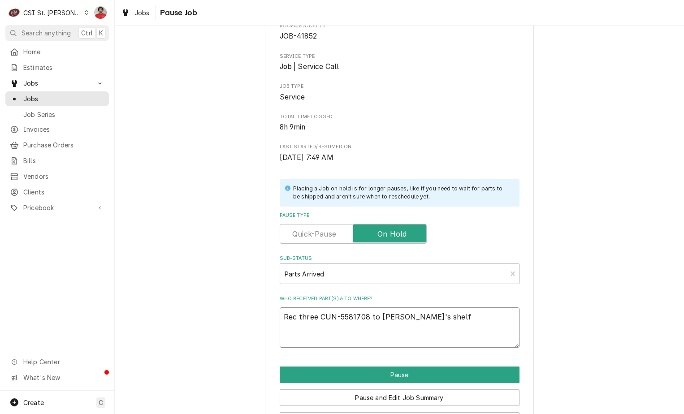
scroll to position [88, 0]
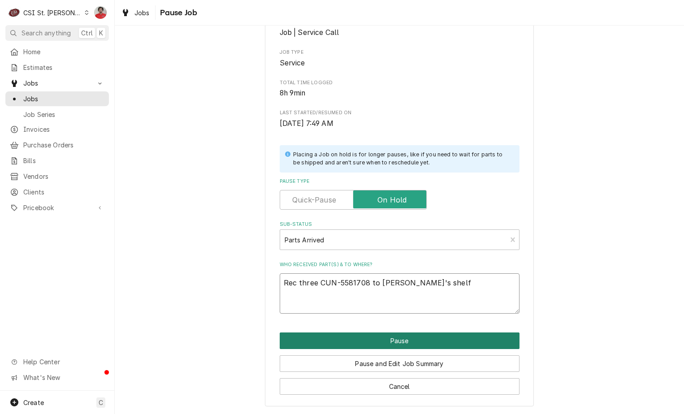
type textarea "Rec three CUN-5581708 to [PERSON_NAME]'s shelf"
click at [366, 333] on button "Pause" at bounding box center [400, 340] width 240 height 17
type textarea "x"
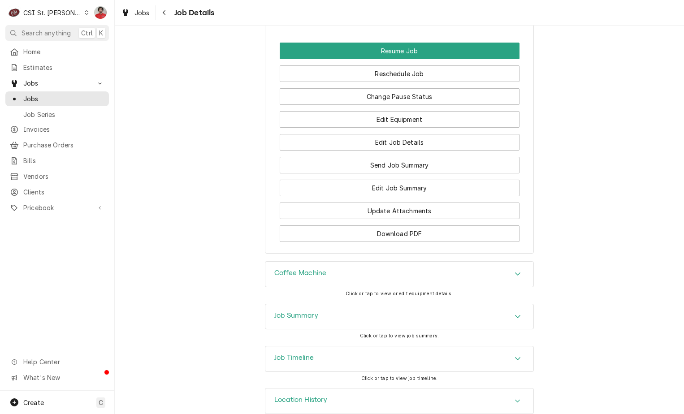
scroll to position [1374, 0]
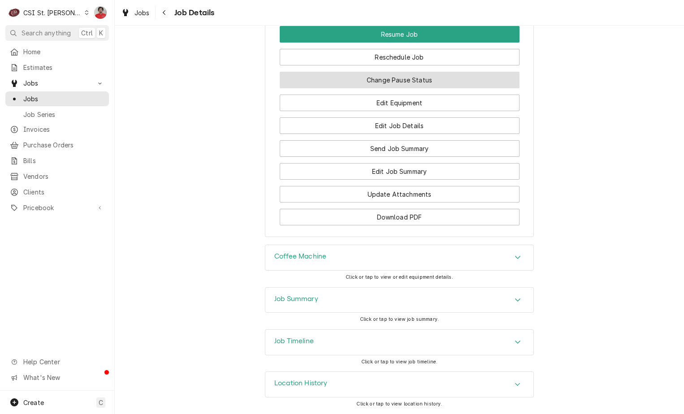
click at [381, 78] on button "Change Pause Status" at bounding box center [400, 80] width 240 height 17
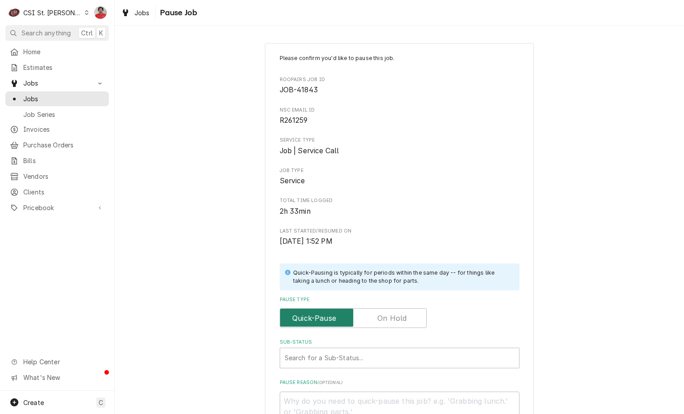
click at [374, 312] on input "Pause Type" at bounding box center [353, 318] width 139 height 20
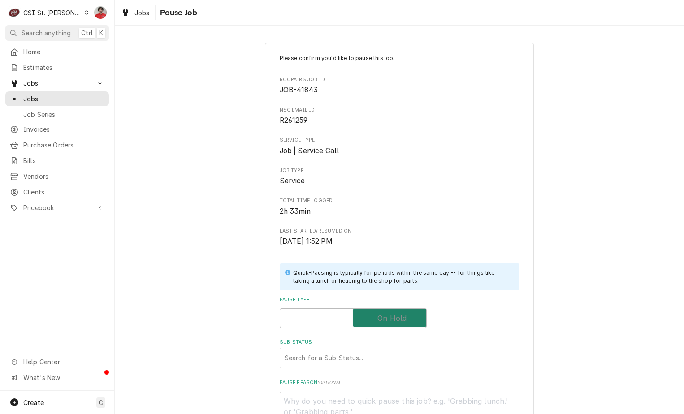
checkbox input "true"
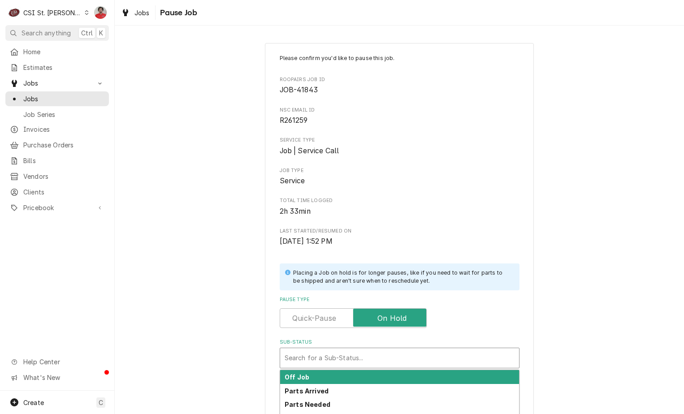
click at [371, 361] on div "Sub-Status" at bounding box center [400, 358] width 230 height 16
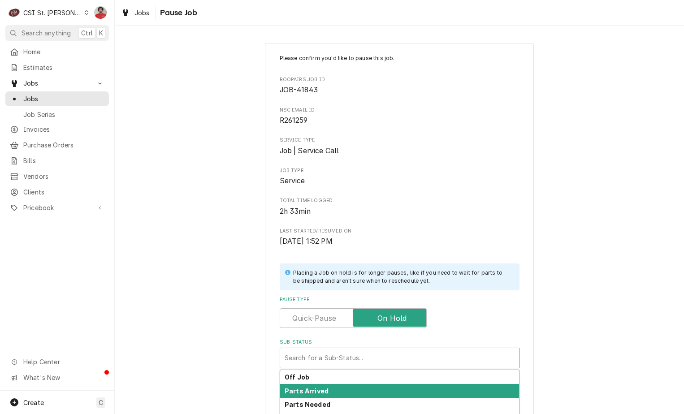
click at [362, 388] on div "Parts Arrived" at bounding box center [399, 391] width 239 height 14
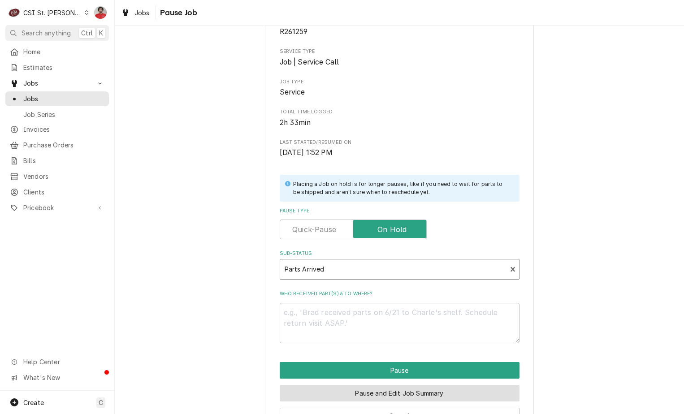
scroll to position [118, 0]
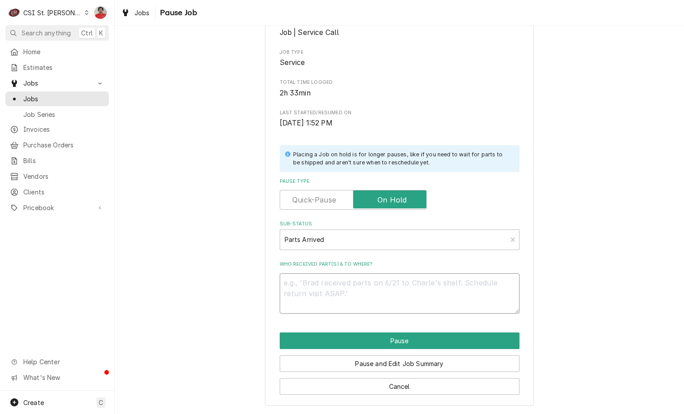
click at [346, 283] on textarea "Who received part(s) & to where?" at bounding box center [400, 293] width 240 height 40
type textarea "x"
type textarea "R"
type textarea "x"
type textarea "Re"
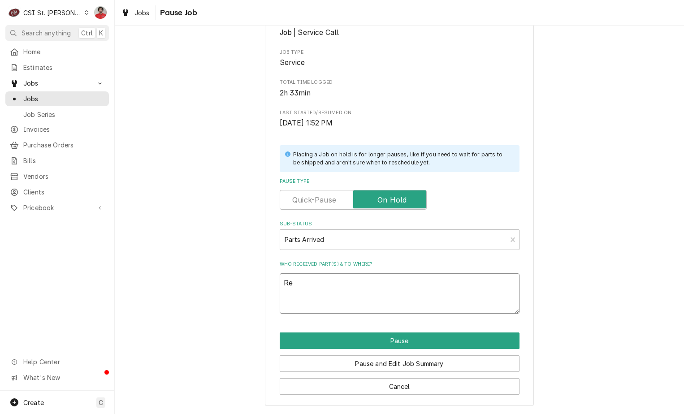
type textarea "x"
type textarea "Rec"
type textarea "x"
type textarea "Rec"
type textarea "x"
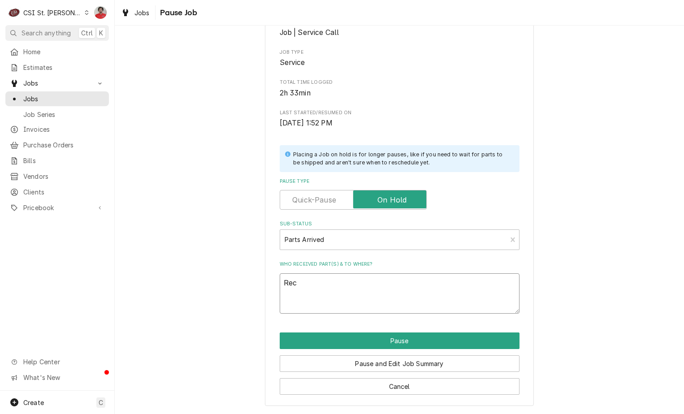
type textarea "Rec N"
type textarea "x"
type textarea "Rec NE"
type textarea "x"
type textarea "Rec NES"
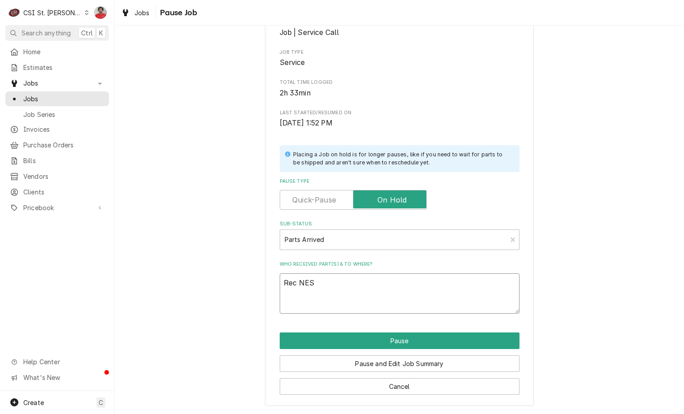
type textarea "x"
type textarea "Rec NES-"
type textarea "x"
type textarea "Rec NES-="
type textarea "x"
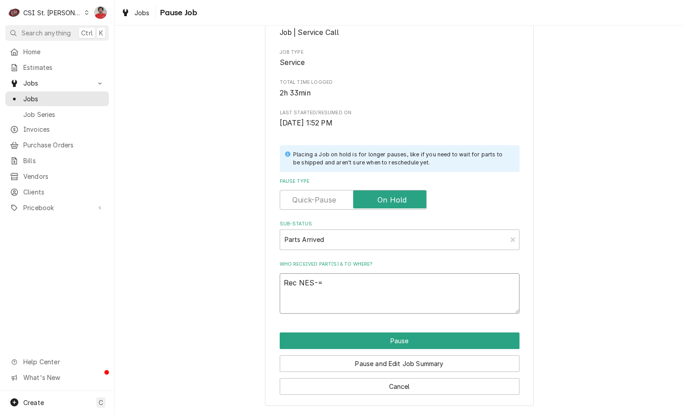
type textarea "Rec NES-"
type textarea "x"
type textarea "Rec NES-1"
type textarea "x"
type textarea "Rec NES-12"
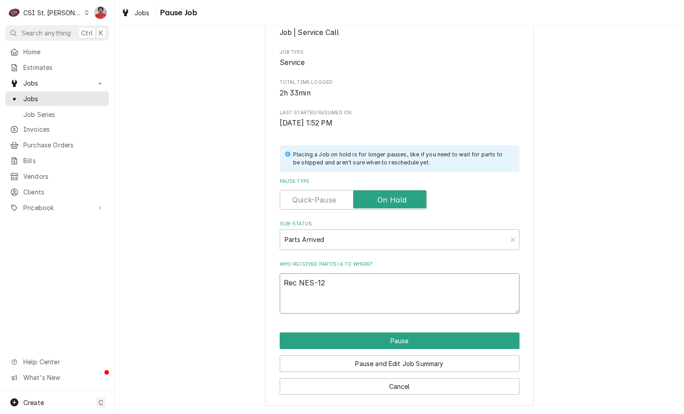
type textarea "x"
type textarea "Rec NES-121"
type textarea "x"
type textarea "Rec NES-121."
type textarea "x"
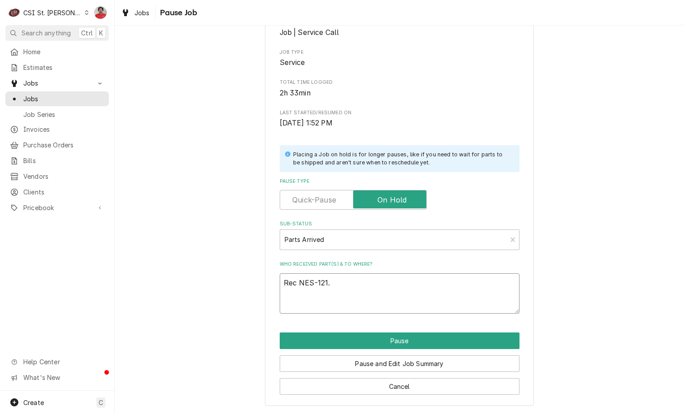
type textarea "Rec NES-121.9"
type textarea "x"
type textarea "Rec NES-121.90"
type textarea "x"
type textarea "Rec NES-121.907"
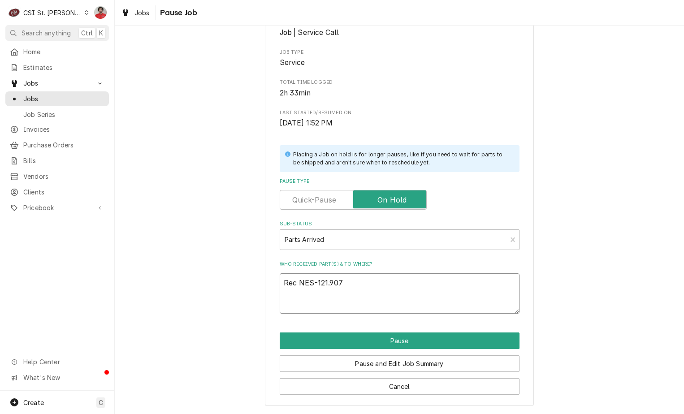
type textarea "x"
type textarea "Rec NES-121.907,"
type textarea "x"
type textarea "Rec NES-121.907,"
type textarea "x"
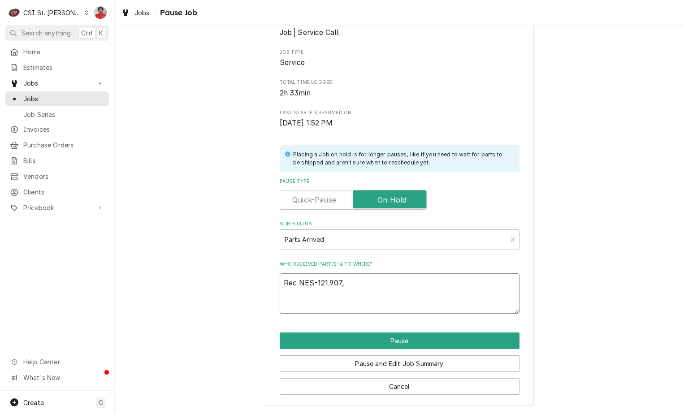
type textarea "Rec NES-121.907, N"
type textarea "x"
type textarea "Rec NES-121.907, [GEOGRAPHIC_DATA]"
type textarea "x"
type textarea "Rec NES-121.907, [GEOGRAPHIC_DATA]"
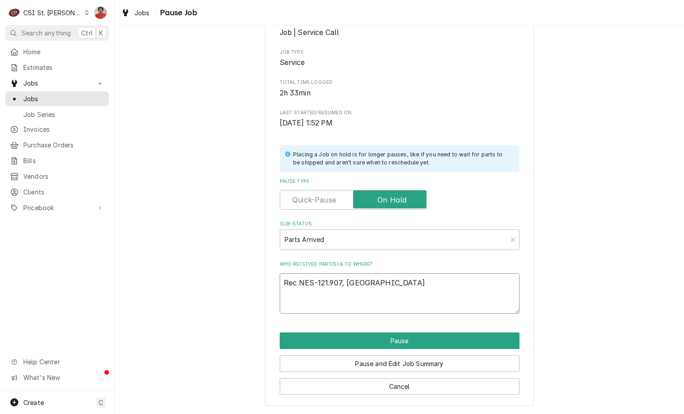
type textarea "x"
type textarea "Rec NES-121.907, NES-"
type textarea "x"
type textarea "Rec NES-121.907, NES-1"
type textarea "x"
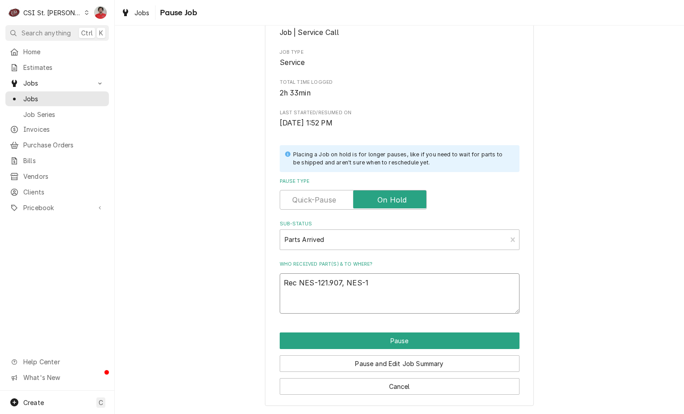
type textarea "Rec NES-121.907, NES-12"
type textarea "x"
type textarea "Rec NES-121.907, NES-126"
type textarea "x"
type textarea "Rec NES-121.907, NES-126."
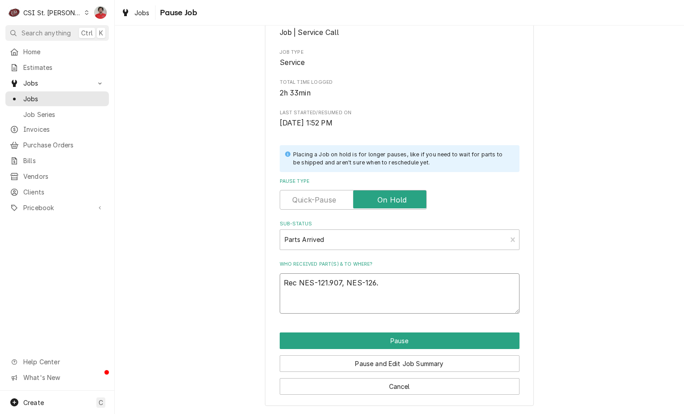
type textarea "x"
type textarea "Rec NES-121.907, NES-126.6"
type textarea "x"
type textarea "Rec NES-121.907, NES-126.66"
type textarea "x"
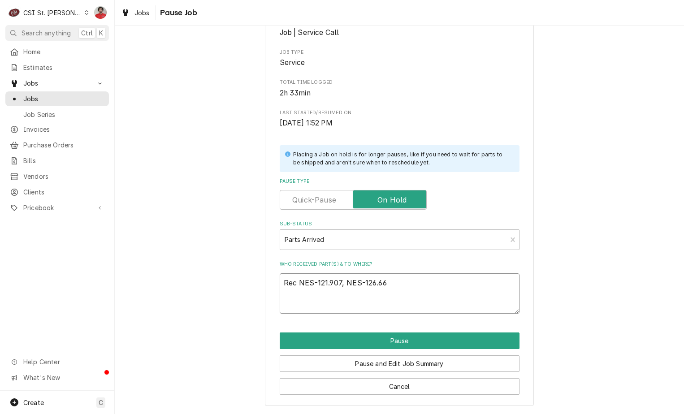
type textarea "Rec NES-121.907, NES-126.667"
type textarea "x"
type textarea "Rec NES-121.907, NES-126.667."
type textarea "x"
type textarea "Rec NES-121.907, NES-126.667"
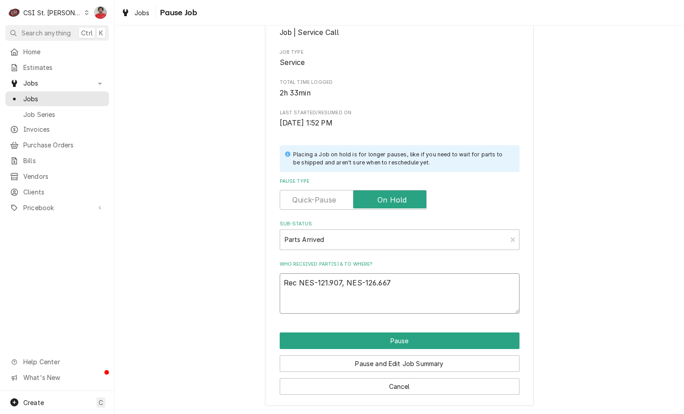
type textarea "x"
type textarea "Rec NES-121.907, NES-126.667,"
type textarea "x"
type textarea "Rec NES-121.907, NES-126.667,"
type textarea "x"
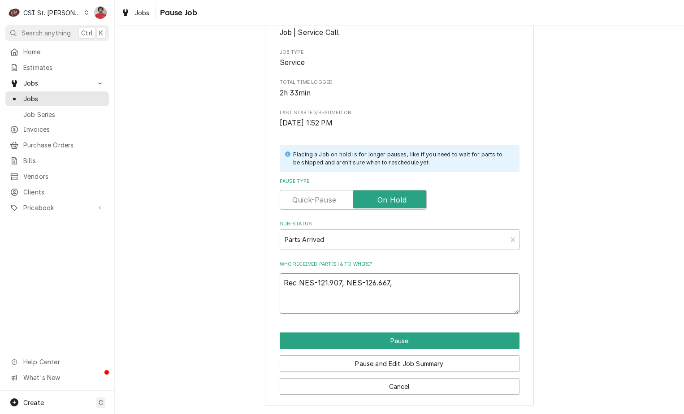
type textarea "Rec NES-121.907, NES-126.667, a"
type textarea "x"
type textarea "Rec NES-121.907, NES-126.667, an"
type textarea "x"
type textarea "Rec NES-121.907, NES-126.667, and"
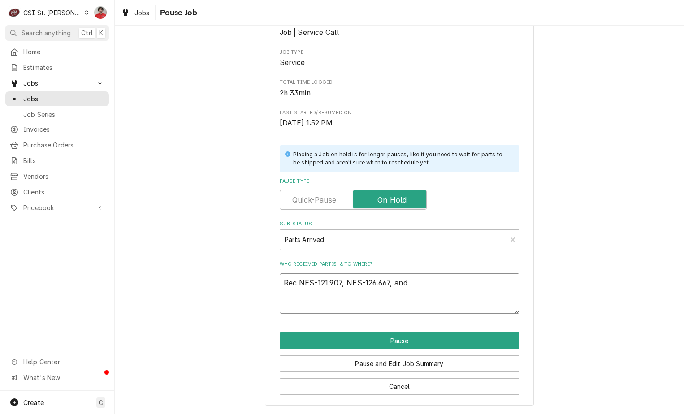
type textarea "x"
type textarea "Rec NES-121.907, NES-126.667, and"
type textarea "x"
type textarea "Rec NES-121.907, NES-126.667, and N"
type textarea "x"
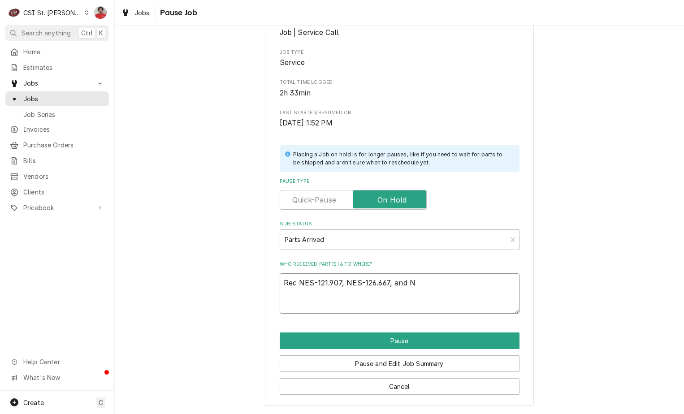
type textarea "Rec NES-121.907, NES-126.667, and [GEOGRAPHIC_DATA]"
type textarea "x"
type textarea "Rec NES-121.907, NES-126.667, and NES"
type textarea "x"
type textarea "Rec NES-121.907, NES-126.667, and NES-"
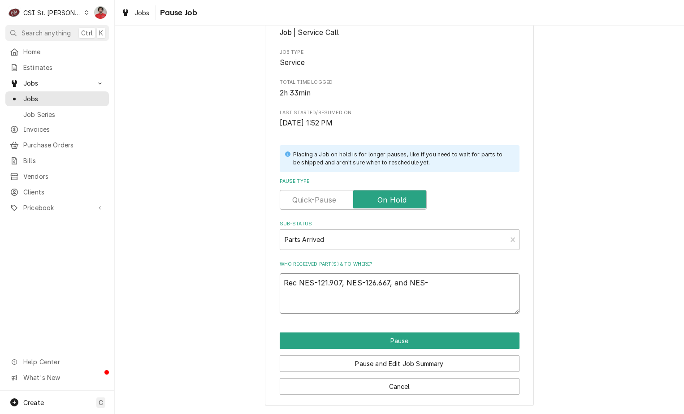
type textarea "x"
type textarea "Rec NES-121.907, NES-126.667, and NES-1"
type textarea "x"
type textarea "Rec NES-121.907, NES-126.667, and NES-13"
type textarea "x"
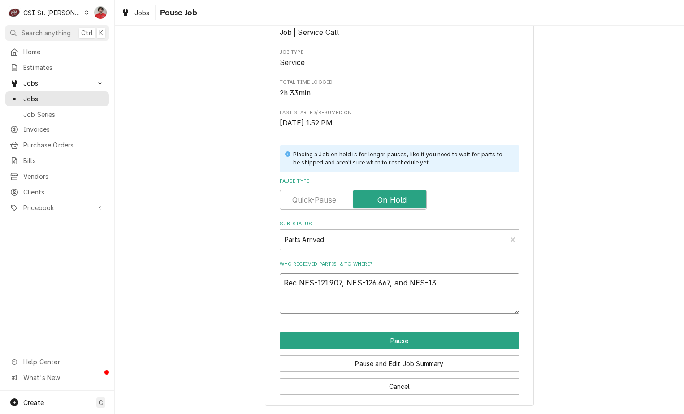
type textarea "Rec NES-121.907, NES-126.667, and NES-134"
type textarea "x"
type textarea "Rec NES-121.907, NES-126.667, and NES-134."
type textarea "x"
type textarea "Rec NES-121.907, NES-126.667, and NES-134.4"
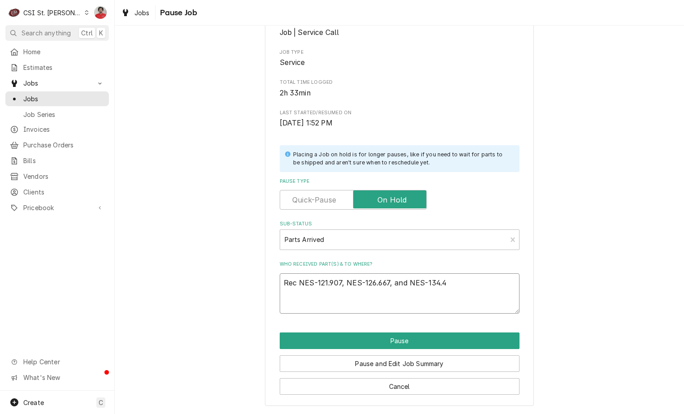
type textarea "x"
type textarea "Rec NES-121.907, NES-126.667, and NES-134.43"
type textarea "x"
type textarea "Rec NES-121.907, NES-126.667, and NES-134.433"
type textarea "x"
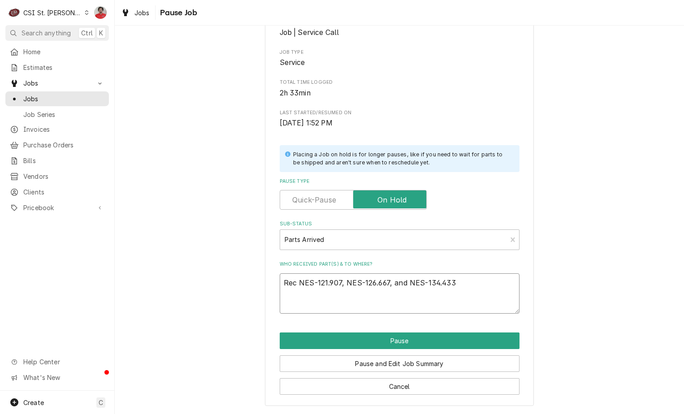
type textarea "Rec NES-121.907, NES-126.667, and NES-134.433"
type textarea "x"
type textarea "Rec NES-121.907, NES-126.667, and NES-134.433 t"
type textarea "x"
type textarea "Rec NES-121.907, NES-126.667, and NES-134.433 to"
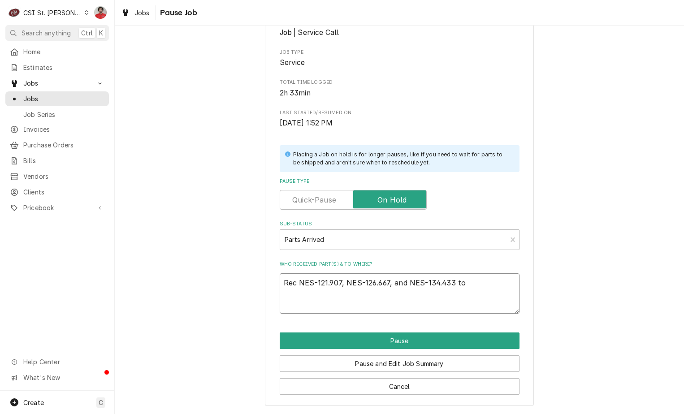
type textarea "x"
type textarea "Rec NES-121.907, NES-126.667, and NES-134.433 to"
type textarea "x"
type textarea "Rec NES-121.907, NES-126.667, and NES-134.433 to M"
type textarea "x"
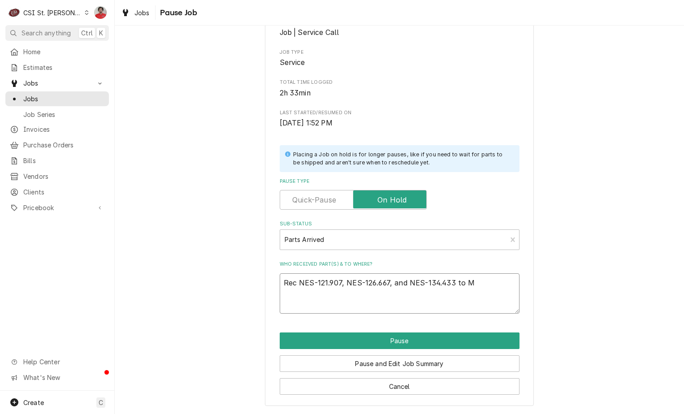
type textarea "Rec NES-121.907, NES-126.667, and NES-134.433 to Mo"
type textarea "x"
type textarea "Rec NES-121.907, NES-126.667, and NES-134.433 to Moe"
type textarea "x"
type textarea "Rec NES-121.907, NES-126.667, and NES-134.433 to Moe'"
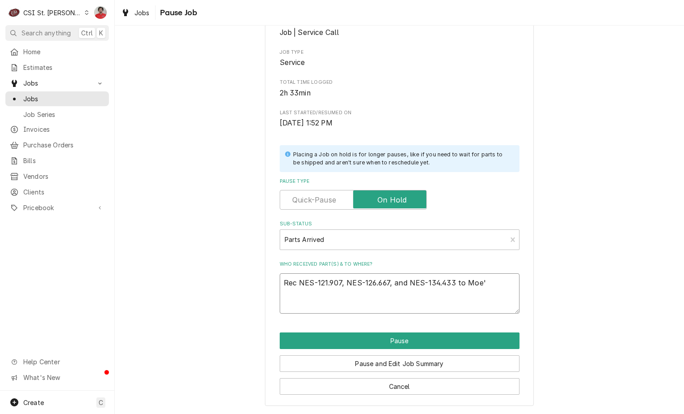
type textarea "x"
type textarea "Rec NES-121.907, NES-126.667, and NES-134.433 to Moe's"
type textarea "x"
type textarea "Rec NES-121.907, NES-126.667, and NES-134.433 to Moe's"
type textarea "x"
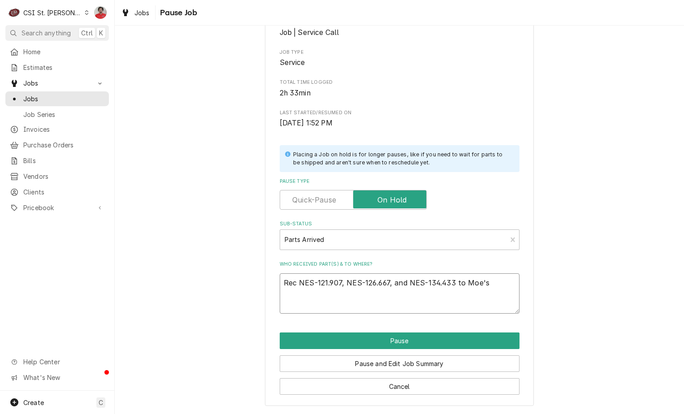
type textarea "Rec NES-121.907, NES-126.667, and NES-134.433 to Moe's s"
type textarea "x"
type textarea "Rec NES-121.907, NES-126.667, and NES-134.433 to [PERSON_NAME]"
type textarea "x"
type textarea "Rec NES-121.907, NES-126.667, and NES-134.433 to [PERSON_NAME] she"
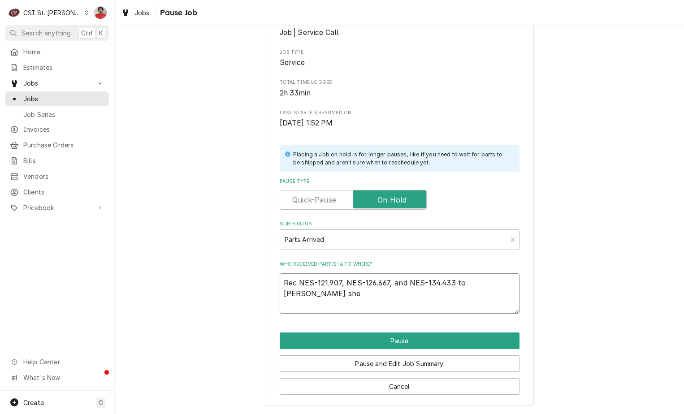
type textarea "x"
type textarea "Rec NES-121.907, NES-126.667, and NES-134.433 to [PERSON_NAME]"
type textarea "x"
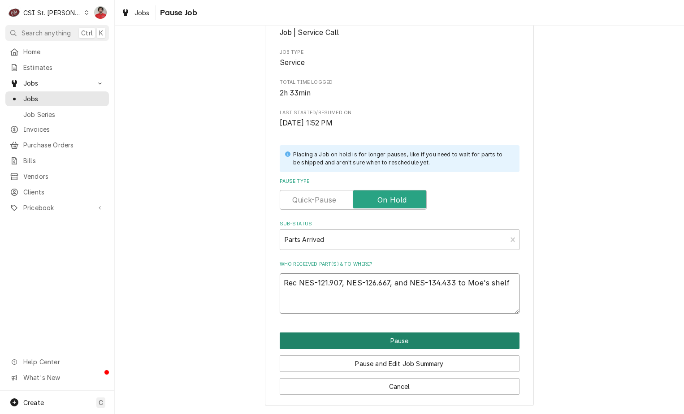
type textarea "Rec NES-121.907, NES-126.667, and NES-134.433 to Moe's shelf"
click at [358, 333] on button "Pause" at bounding box center [400, 340] width 240 height 17
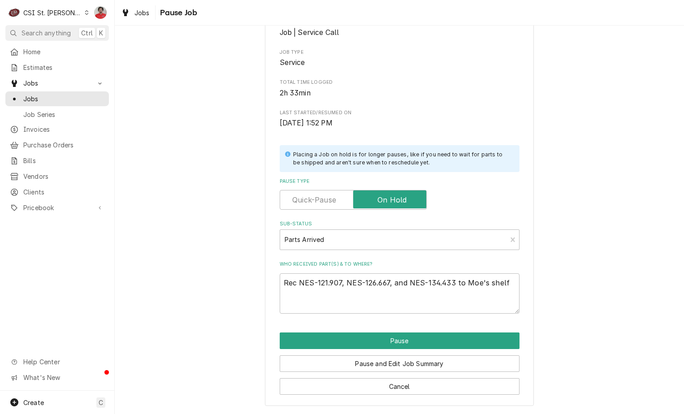
type textarea "x"
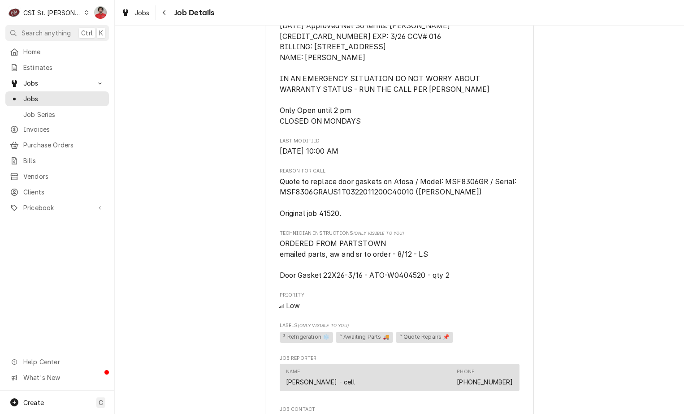
scroll to position [805, 0]
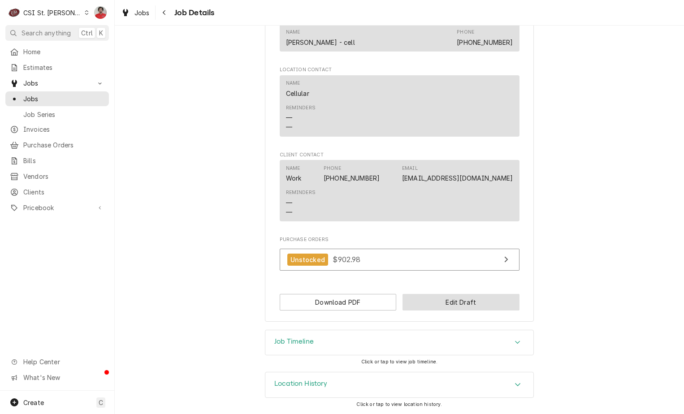
click at [434, 301] on button "Edit Draft" at bounding box center [460, 302] width 117 height 17
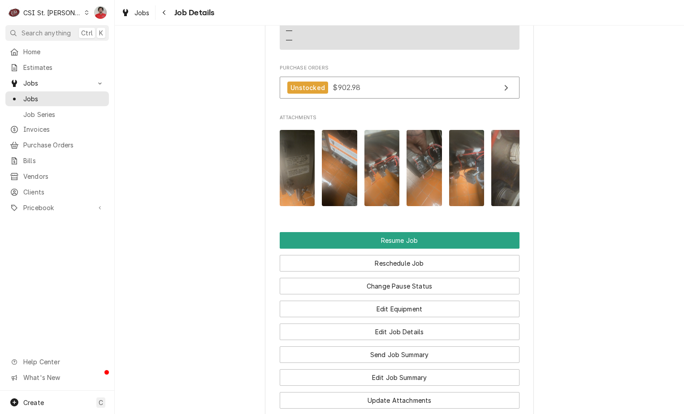
scroll to position [1120, 0]
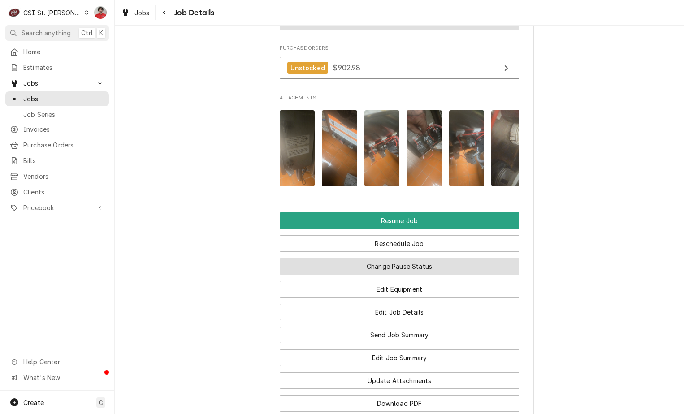
click at [403, 274] on button "Change Pause Status" at bounding box center [400, 266] width 240 height 17
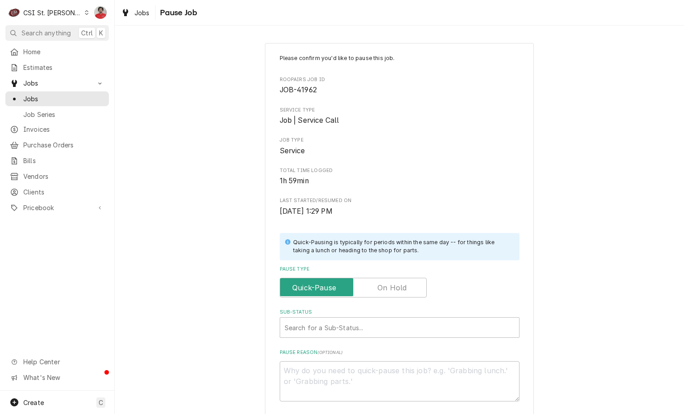
click at [398, 286] on label "Pause Type" at bounding box center [353, 288] width 147 height 20
click at [398, 286] on input "Pause Type" at bounding box center [353, 288] width 139 height 20
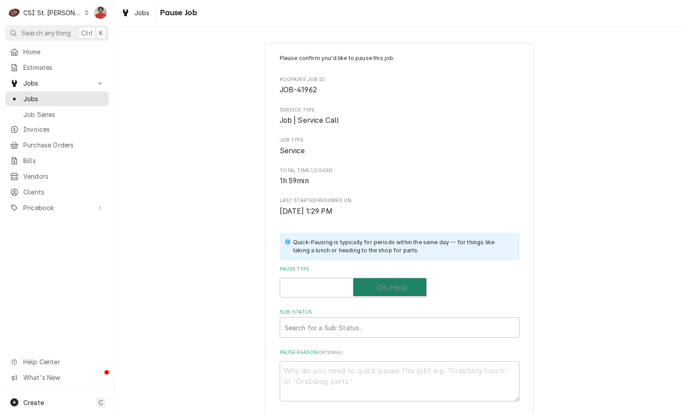
checkbox input "true"
click at [382, 324] on div "Sub-Status" at bounding box center [400, 327] width 230 height 16
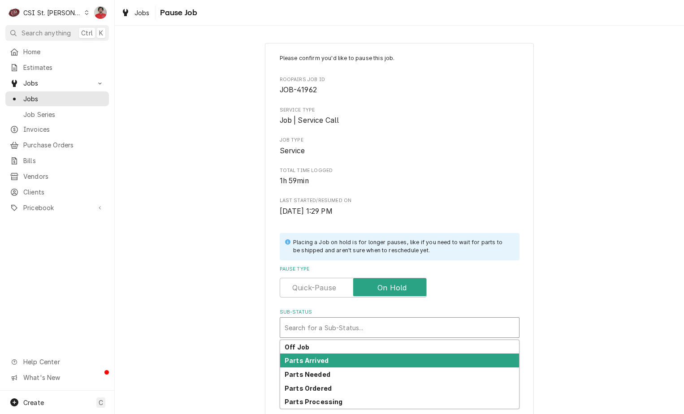
click at [371, 359] on div "Parts Arrived" at bounding box center [399, 361] width 239 height 14
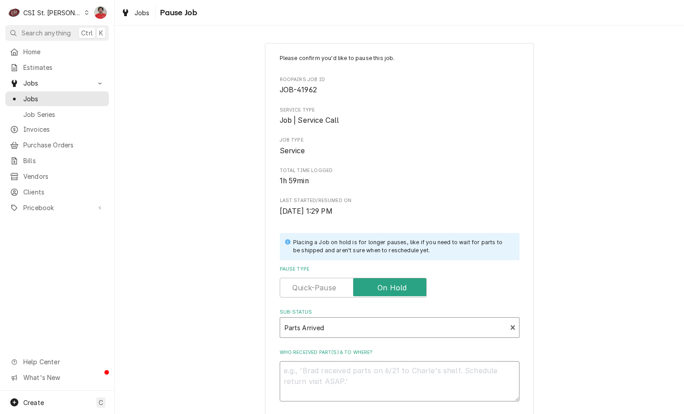
click at [369, 370] on textarea "Who received part(s) & to where?" at bounding box center [400, 381] width 240 height 40
type textarea "x"
type textarea "P"
type textarea "x"
type textarea "Pl"
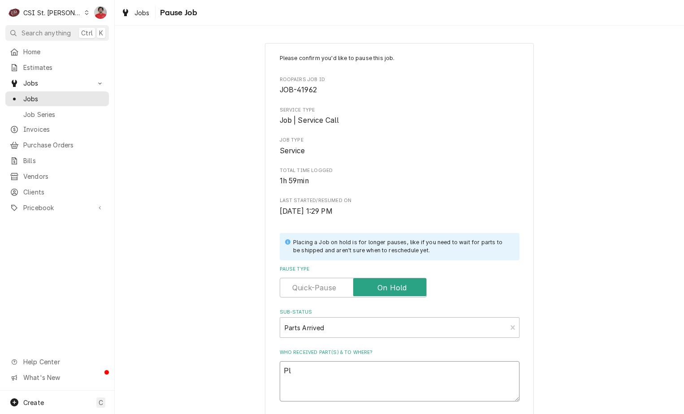
type textarea "x"
type textarea "Ple"
type textarea "x"
type textarea "Plea"
type textarea "x"
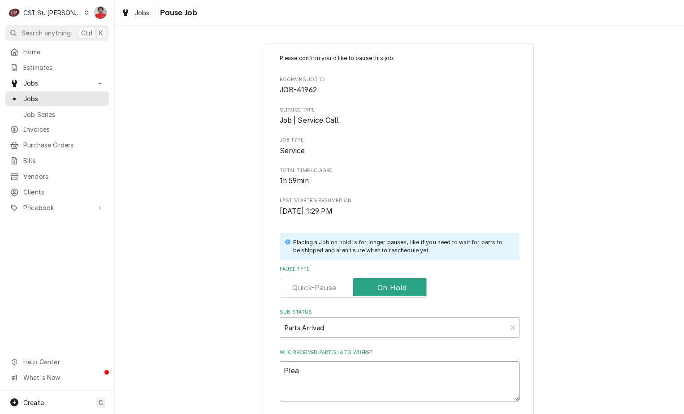
type textarea "Pleas"
type textarea "x"
type textarea "Please"
type textarea "x"
type textarea "Pleas"
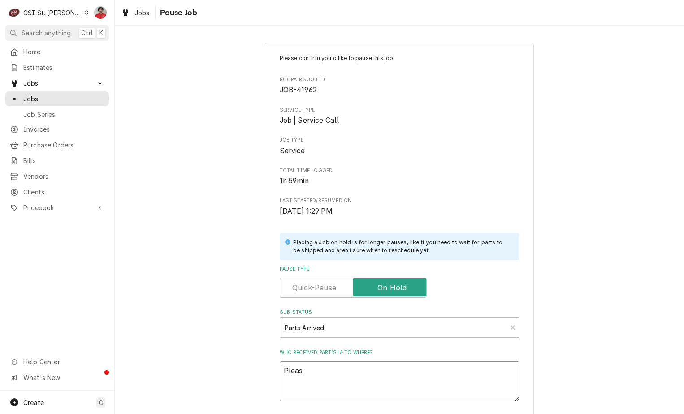
type textarea "x"
type textarea "Plea"
type textarea "x"
type textarea "Ple"
type textarea "x"
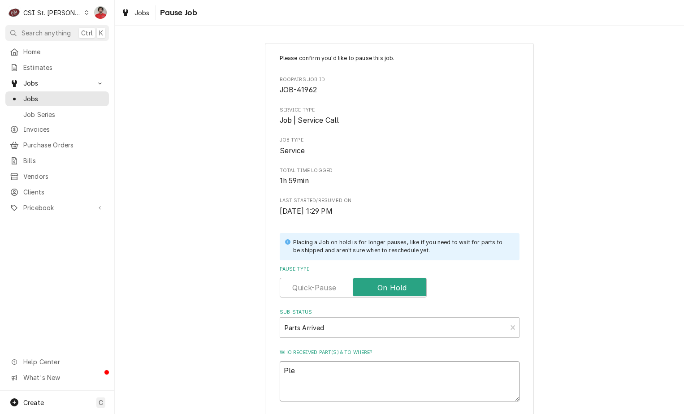
type textarea "Pl"
type textarea "x"
type textarea "P"
type textarea "x"
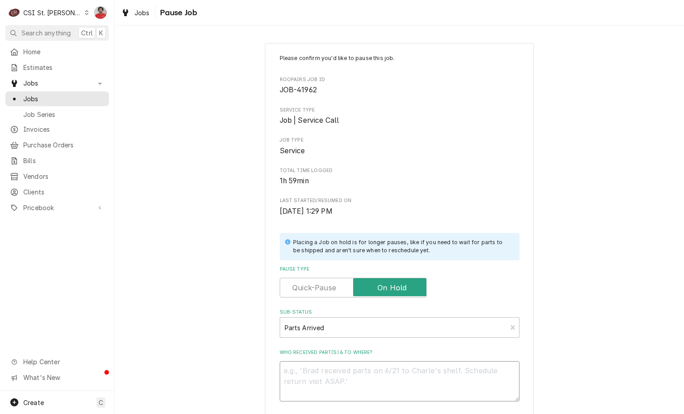
type textarea "R"
type textarea "x"
type textarea "Re"
type textarea "x"
type textarea "Rec"
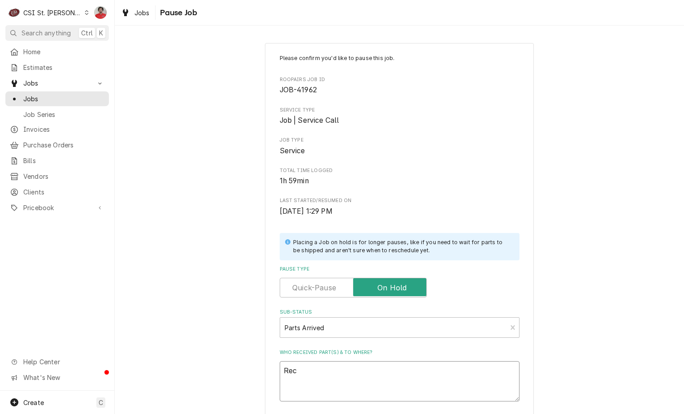
type textarea "x"
type textarea "Rec"
type textarea "x"
type textarea "Rec I"
type textarea "x"
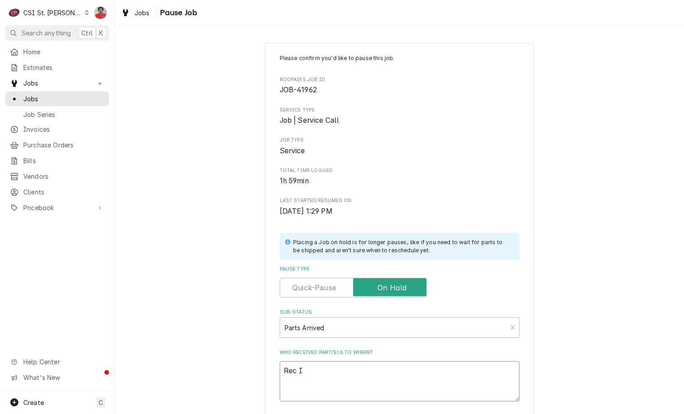
type textarea "Rec IN"
type textarea "x"
type textarea "Rec INS"
type textarea "x"
type textarea "Rec INS-"
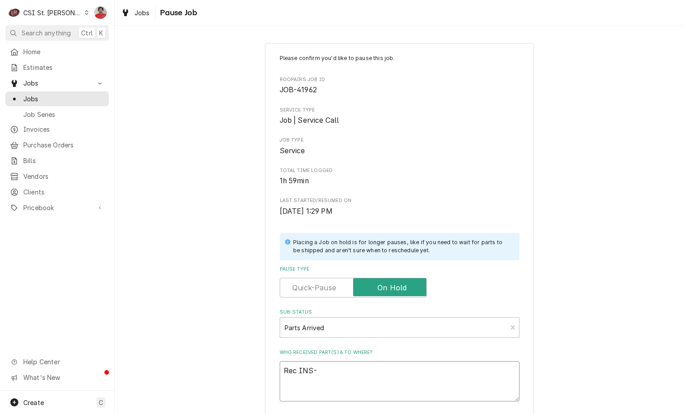
type textarea "x"
type textarea "Rec INS-1"
type textarea "x"
type textarea "Rec INS-16"
type textarea "x"
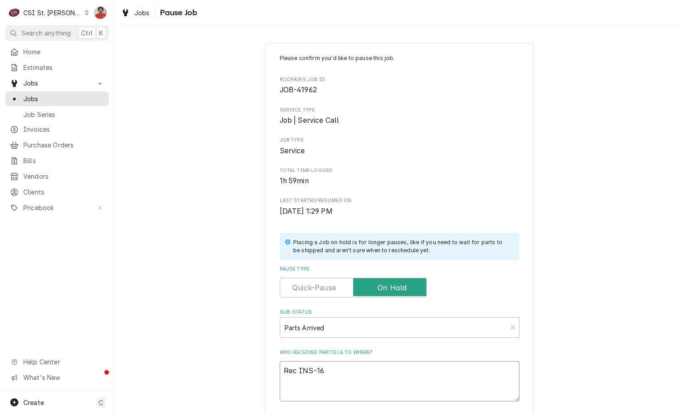
type textarea "Rec INS-162"
type textarea "x"
type textarea "Rec INS-1624"
type textarea "x"
type textarea "Rec INS-16245"
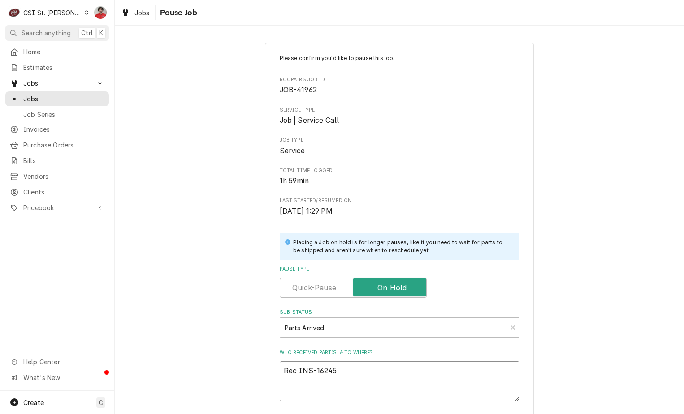
type textarea "x"
type textarea "Rec INS-16245"
type textarea "x"
type textarea "Rec INS-16245 t"
type textarea "x"
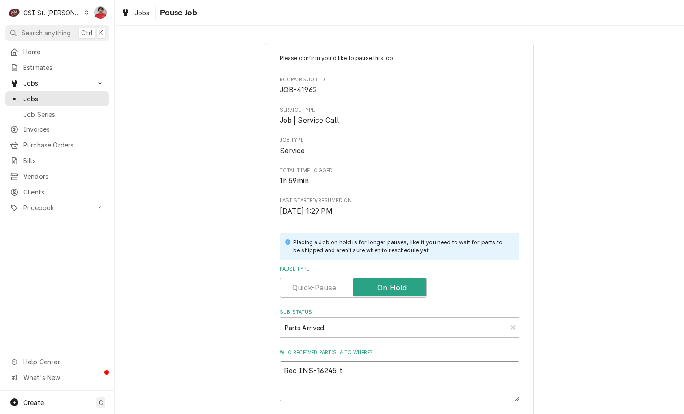
type textarea "Rec INS-16245 to"
type textarea "x"
type textarea "Rec INS-16245 to"
type textarea "x"
type textarea "Rec INS-16245 to K"
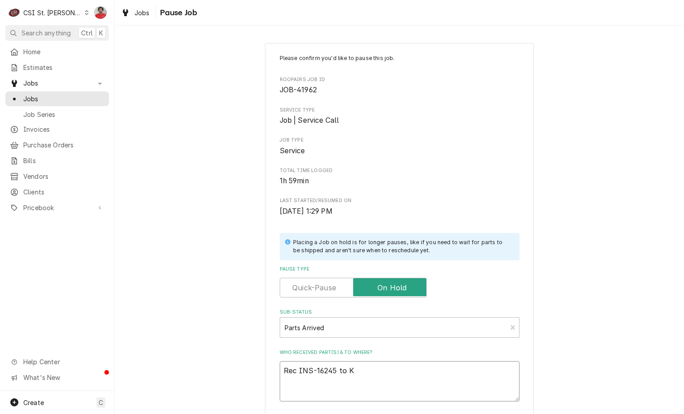
type textarea "x"
type textarea "Rec INS-16245 to Ke"
type textarea "x"
type textarea "Rec INS-16245 to Kev"
type textarea "x"
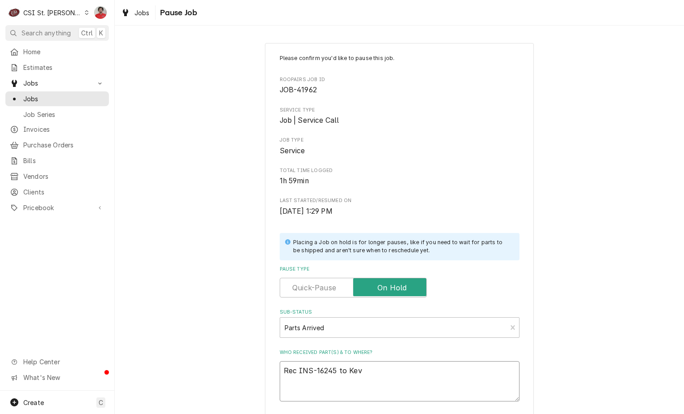
type textarea "Rec INS-16245 to Kevi"
type textarea "x"
type textarea "Rec INS-16245 to Kevin"
type textarea "x"
type textarea "Rec INS-16245 to Kevin"
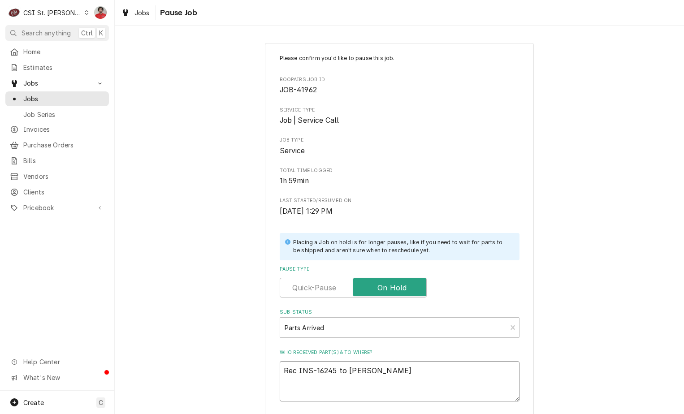
type textarea "x"
type textarea "Rec INS-16245 to Kevin J"
type textarea "x"
type textarea "Rec INS-16245 to Kevin J'"
type textarea "x"
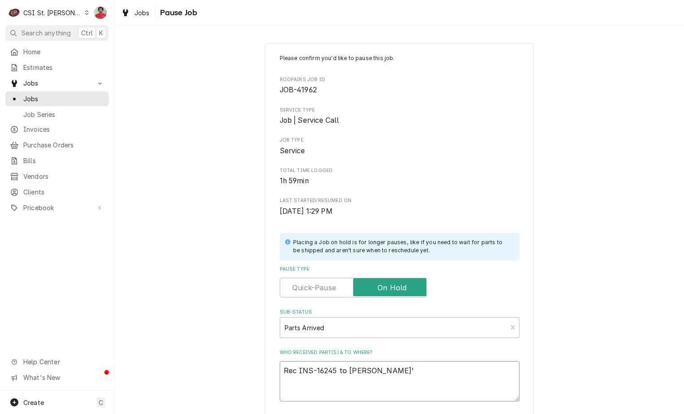
type textarea "Rec INS-16245 to Kevin J's"
type textarea "x"
type textarea "Rec INS-16245 to Kevin J's"
type textarea "x"
type textarea "Rec INS-16245 to Kevin J's s"
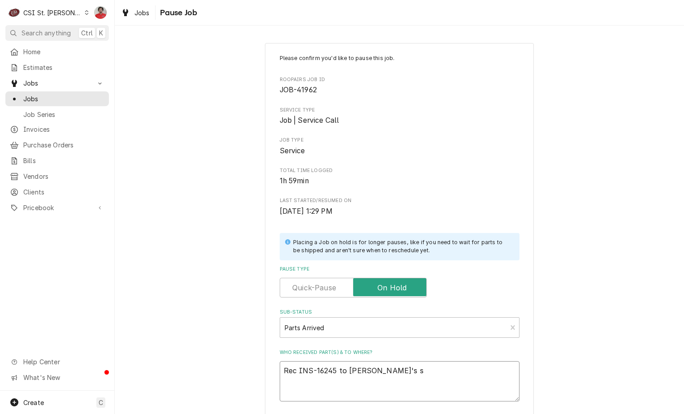
type textarea "x"
type textarea "Rec INS-16245 to Kevin J's sh"
type textarea "x"
type textarea "Rec INS-16245 to Kevin J's she"
type textarea "x"
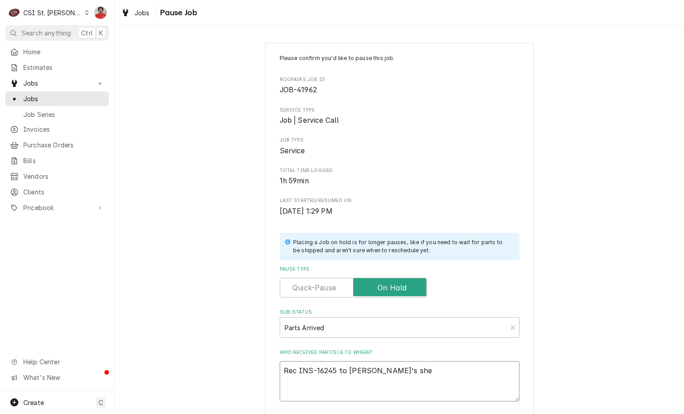
type textarea "Rec INS-16245 to Kevin J's shel"
type textarea "x"
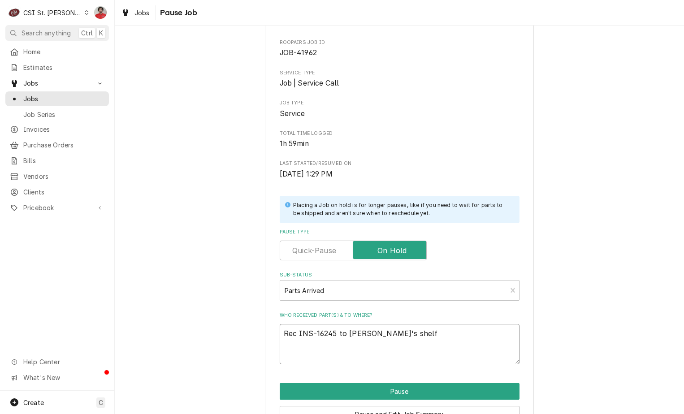
scroll to position [88, 0]
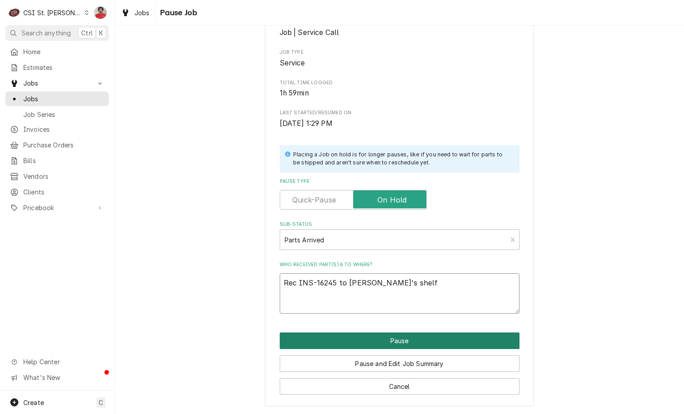
type textarea "Rec INS-16245 to Kevin J's shelf"
click at [364, 338] on button "Pause" at bounding box center [400, 340] width 240 height 17
type textarea "x"
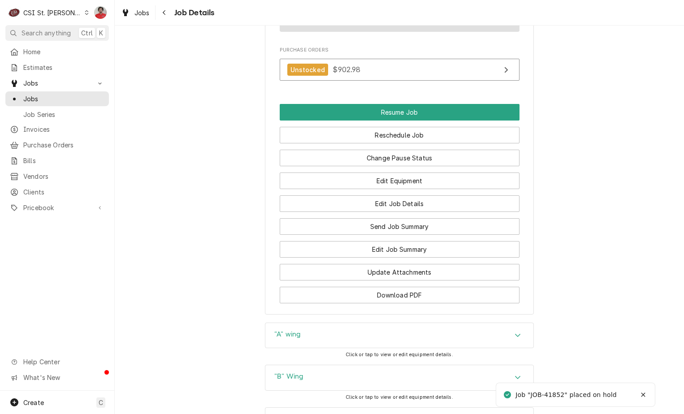
scroll to position [1143, 0]
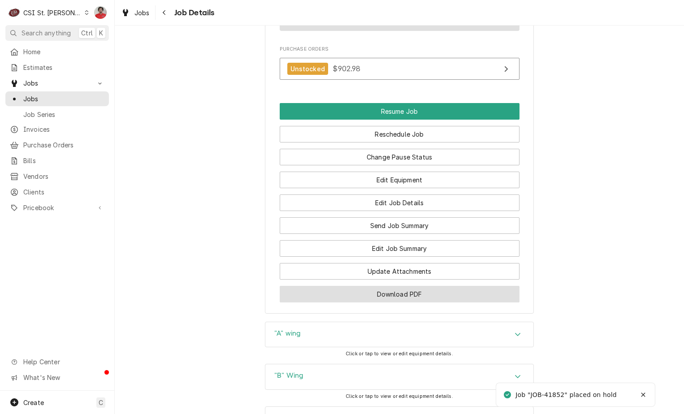
click at [371, 286] on button "Download PDF" at bounding box center [400, 294] width 240 height 17
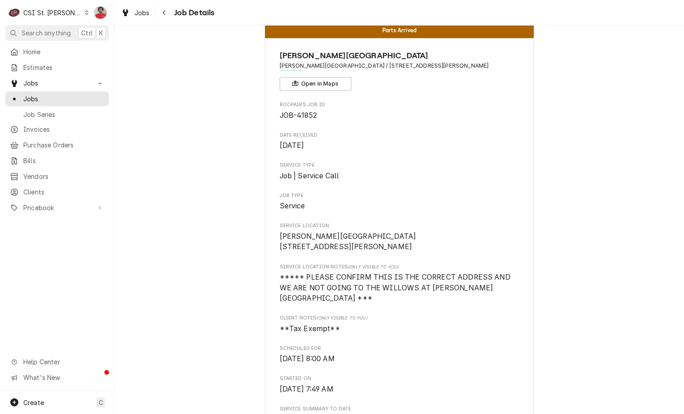
scroll to position [0, 0]
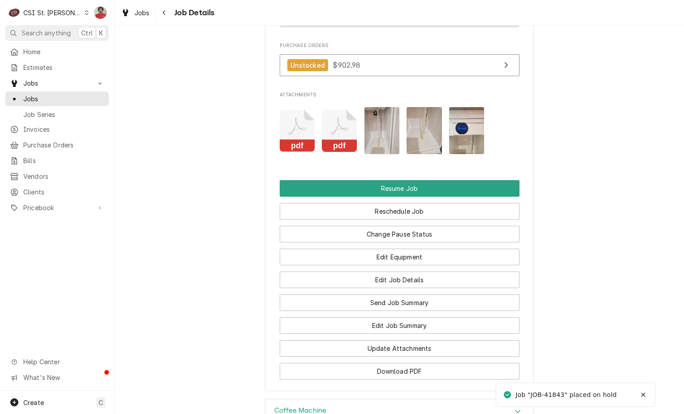
scroll to position [1374, 0]
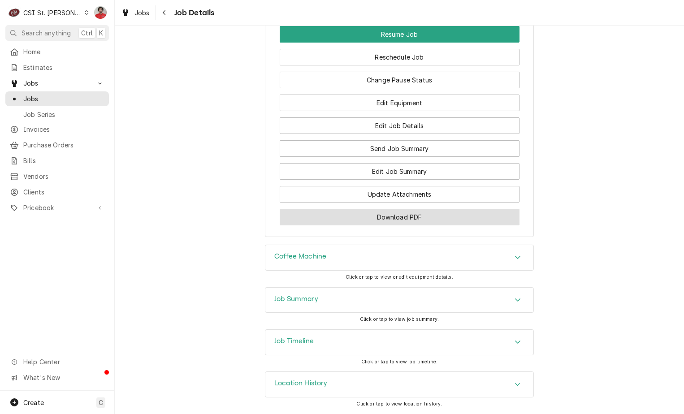
click at [371, 216] on button "Download PDF" at bounding box center [400, 217] width 240 height 17
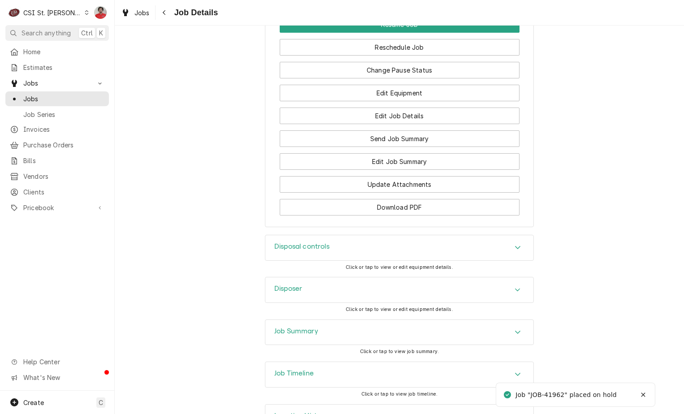
scroll to position [1355, 0]
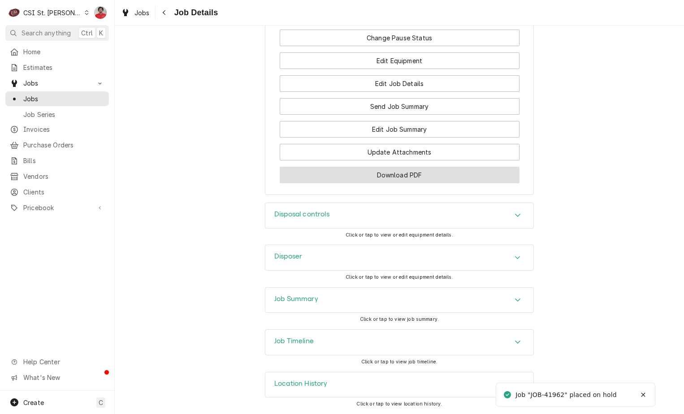
click at [401, 175] on button "Download PDF" at bounding box center [400, 175] width 240 height 17
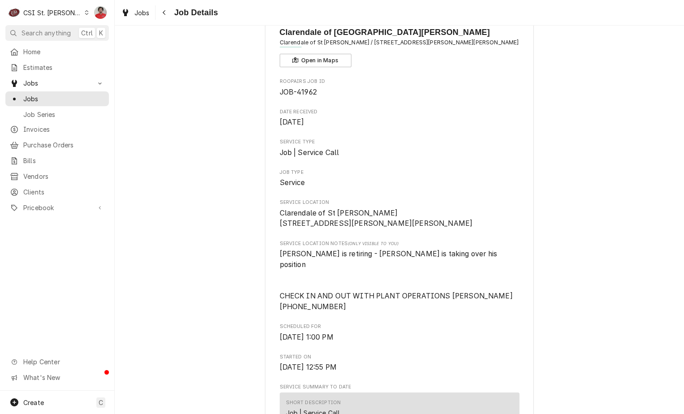
scroll to position [0, 0]
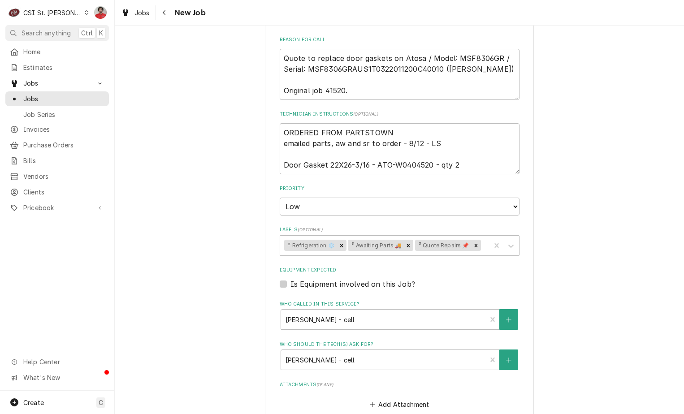
scroll to position [672, 0]
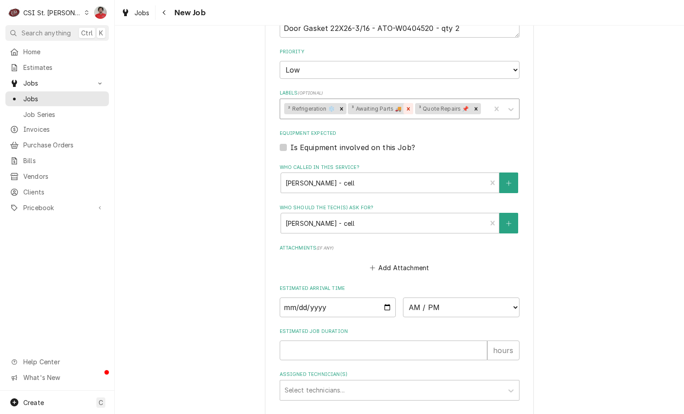
click at [405, 110] on icon "Remove ³ Awaiting Parts 🚚" at bounding box center [408, 109] width 6 height 6
click at [434, 107] on div "Labels" at bounding box center [450, 109] width 71 height 16
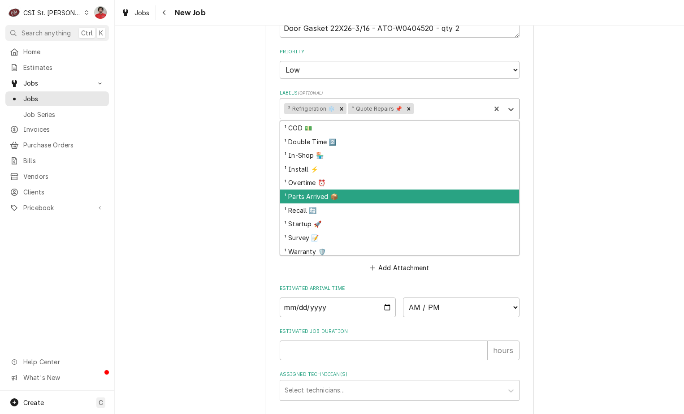
click at [366, 197] on div "¹ Parts Arrived 📦" at bounding box center [399, 197] width 239 height 14
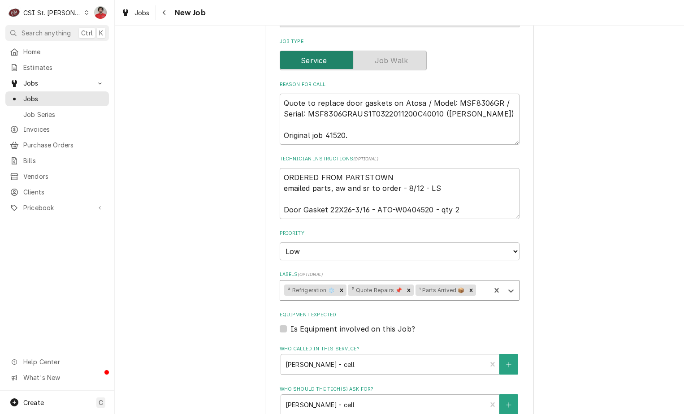
scroll to position [448, 0]
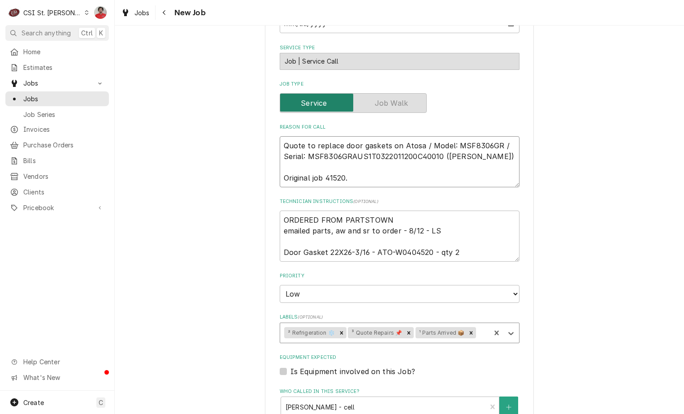
click at [342, 147] on textarea "Quote to replace door gaskets on Atosa / Model: MSF8306GR / Serial: MSF8306GRAU…" at bounding box center [400, 161] width 240 height 51
type textarea "x"
type textarea "Quote to replace door gaskets on Atosa / Model: MSF8306GR / Serial: MSF8306GRAU…"
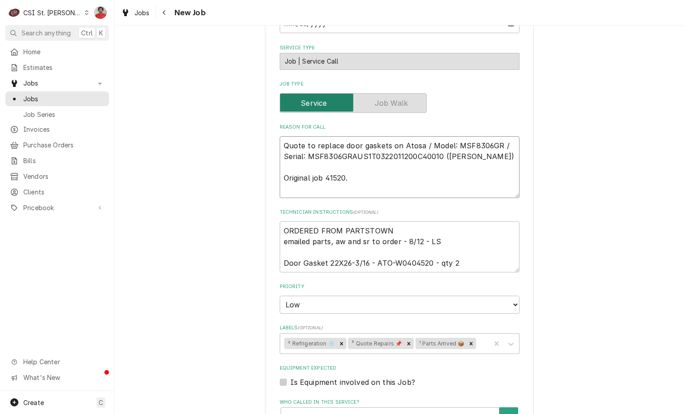
type textarea "x"
type textarea "A Quote to replace door gaskets on Atosa / Model: MSF8306GR / Serial: MSF8306GR…"
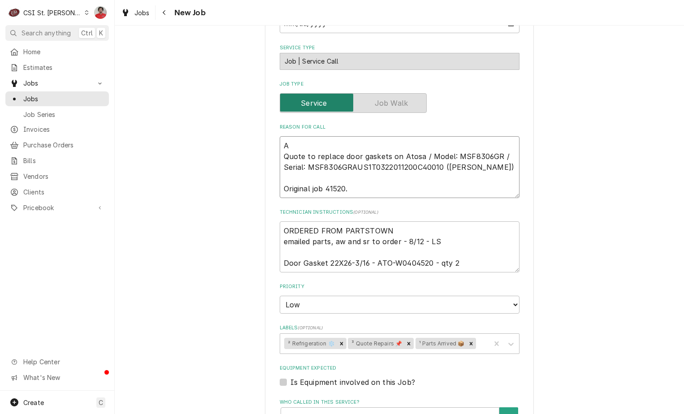
type textarea "x"
type textarea "AT Quote to replace door gaskets on Atosa / Model: MSF8306GR / Serial: MSF8306G…"
type textarea "x"
type textarea "ATO Quote to replace door gaskets on Atosa / Model: MSF8306GR / Serial: MSF8306…"
type textarea "x"
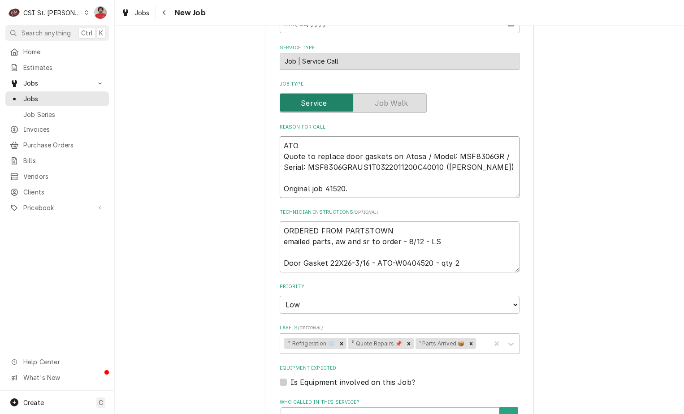
type textarea "ATO- Quote to replace door gaskets on Atosa / Model: MSF8306GR / Serial: MSF830…"
type textarea "x"
type textarea "ATO-W Quote to replace door gaskets on Atosa / Model: MSF8306GR / Serial: MSF83…"
type textarea "x"
type textarea "ATO-W0 Quote to replace door gaskets on Atosa / Model: MSF8306GR / Serial: MSF8…"
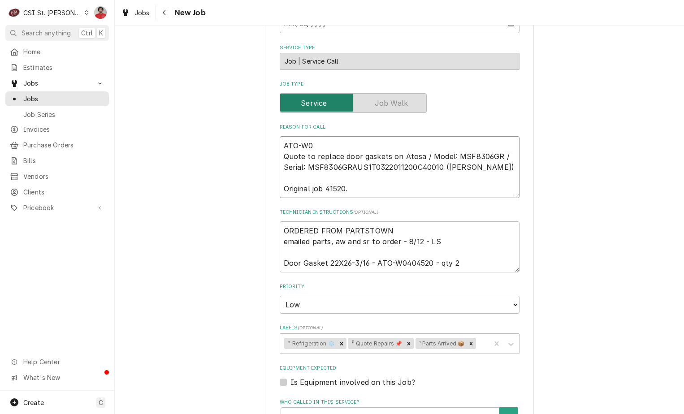
type textarea "x"
type textarea "ATO-W04 Quote to replace door gaskets on Atosa / Model: MSF8306GR / Serial: MSF…"
type textarea "x"
type textarea "ATO-W040 Quote to replace door gaskets on Atosa / Model: MSF8306GR / Serial: MS…"
type textarea "x"
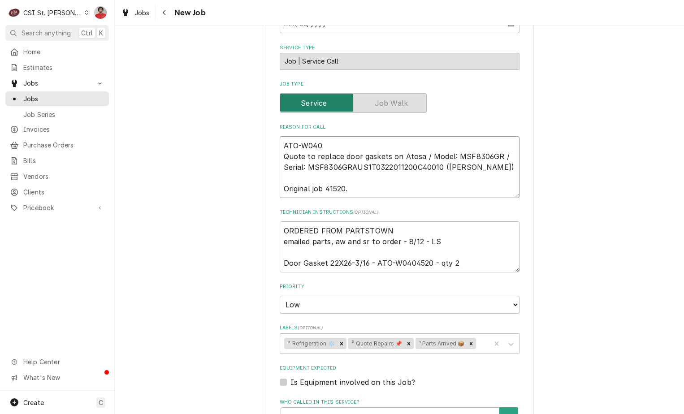
type textarea "ATO-W0404 Quote to replace door gaskets on Atosa / Model: MSF8306GR / Serial: M…"
type textarea "x"
type textarea "ATO-W04045 Quote to replace door gaskets on Atosa / Model: MSF8306GR / Serial: …"
type textarea "x"
type textarea "ATO-W040452 Quote to replace door gaskets on Atosa / Model: MSF8306GR / Serial:…"
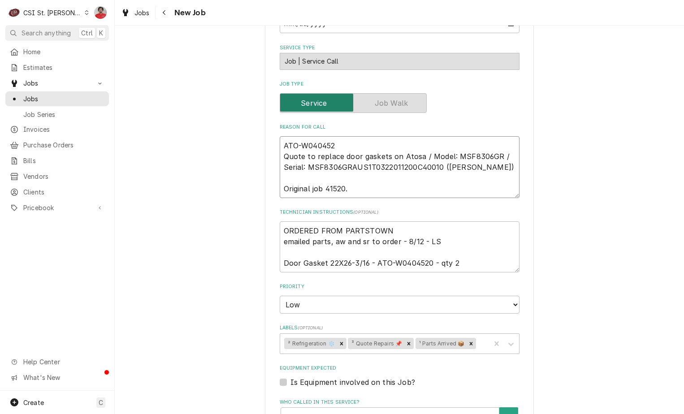
type textarea "x"
type textarea "ATO-W0404520 Quote to replace door gaskets on Atosa / Model: MSF8306GR / Serial…"
type textarea "x"
type textarea "ATO-W0404520 Quote to replace door gaskets on Atosa / Model: MSF8306GR / Serial…"
type textarea "x"
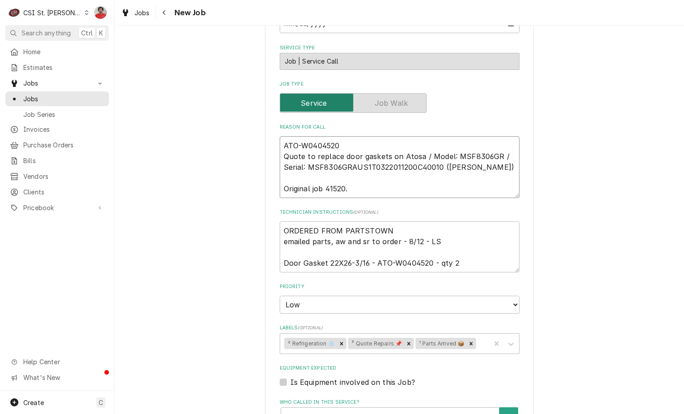
type textarea "ATO-W0404520 t Quote to replace door gaskets on Atosa / Model: MSF8306GR / Seri…"
type textarea "x"
type textarea "ATO-W0404520 to Quote to replace door gaskets on Atosa / Model: MSF8306GR / Ser…"
type textarea "x"
type textarea "ATO-W0404520 to Quote to replace door gaskets on Atosa / Model: MSF8306GR / Ser…"
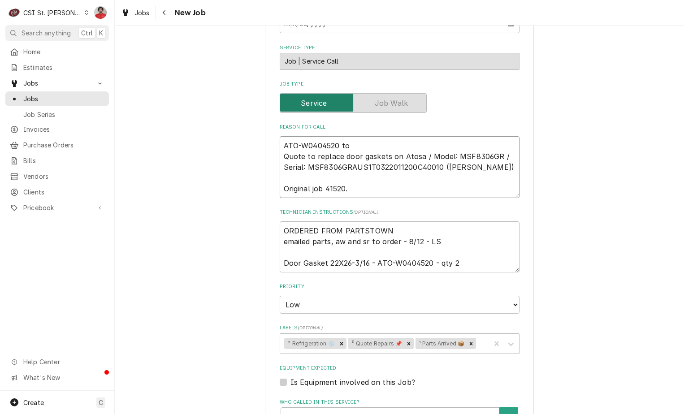
type textarea "x"
type textarea "ATO-W0404520 to Quote to replace door gaskets on Atosa / Model: MSF8306GR / Ser…"
type textarea "x"
type textarea "ATO-W0404520 t Quote to replace door gaskets on Atosa / Model: MSF8306GR / Seri…"
type textarea "x"
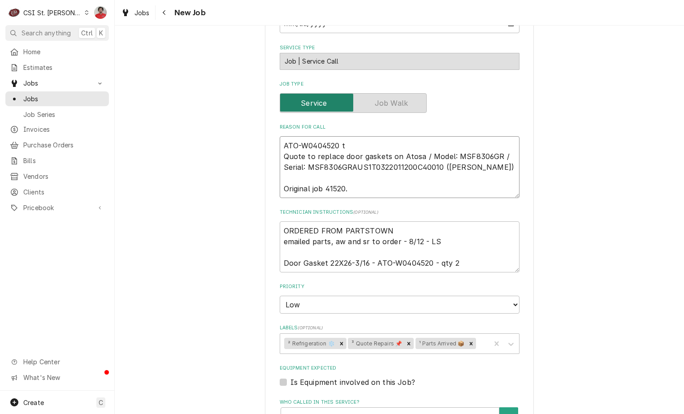
type textarea "ATO-W0404520 Quote to replace door gaskets on Atosa / Model: MSF8306GR / Serial…"
type textarea "x"
type textarea "ATO-W0404520 r Quote to replace door gaskets on Atosa / Model: MSF8306GR / Seri…"
type textarea "x"
type textarea "ATO-W0404520 re Quote to replace door gaskets on Atosa / Model: MSF8306GR / Ser…"
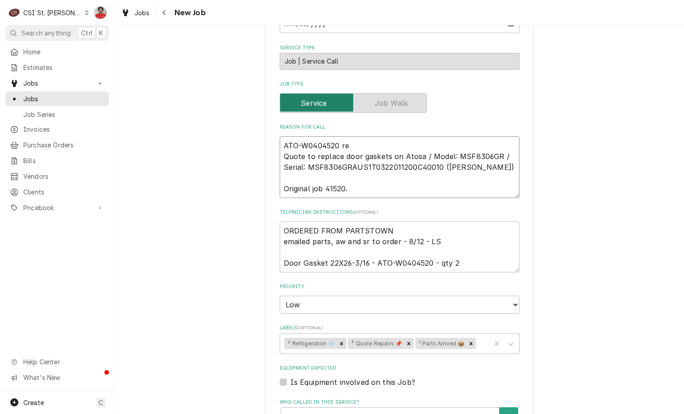
type textarea "x"
type textarea "ATO-W0404520 r Quote to replace door gaskets on Atosa / Model: MSF8306GR / Seri…"
type textarea "x"
type textarea "ATO-W0404520 Quote to replace door gaskets on Atosa / Model: MSF8306GR / Serial…"
type textarea "x"
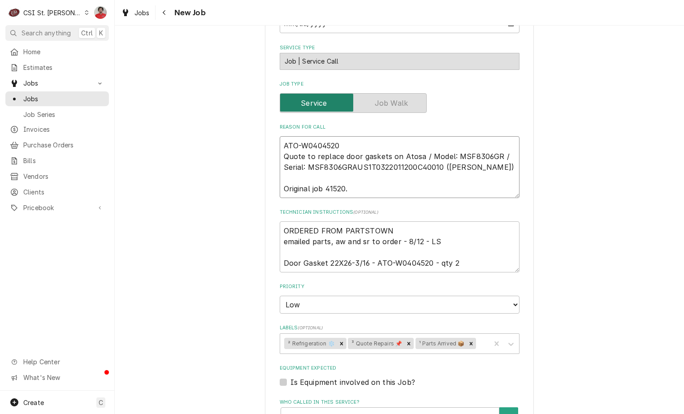
type textarea "TATO-W0404520 Quote to replace door gaskets on Atosa / Model: MSF8306GR / Seria…"
type textarea "x"
type textarea "TwATO-W0404520 Quote to replace door gaskets on Atosa / Model: MSF8306GR / Seri…"
type textarea "x"
type textarea "TwoATO-W0404520 Quote to replace door gaskets on Atosa / Model: MSF8306GR / Ser…"
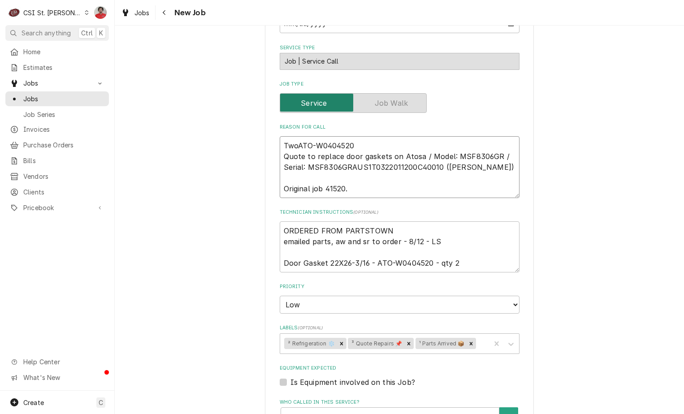
type textarea "x"
type textarea "Two ATO-W0404520 Quote to replace door gaskets on Atosa / Model: MSF8306GR / Se…"
type textarea "x"
type textarea "Two ATO-W0404520 r Quote to replace door gaskets on Atosa / Model: MSF8306GR / …"
type textarea "x"
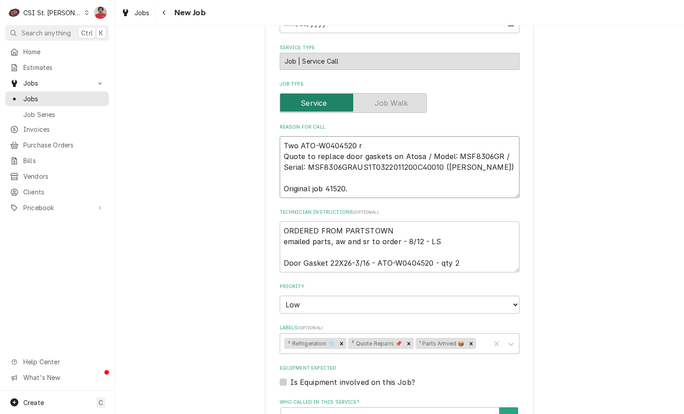
type textarea "Two ATO-W0404520 re Quote to replace door gaskets on Atosa / Model: MSF8306GR /…"
type textarea "x"
type textarea "Two ATO-W0404520 rec Quote to replace door gaskets on Atosa / Model: MSF8306GR …"
type textarea "x"
type textarea "Two ATO-W0404520 rec Quote to replace door gaskets on Atosa / Model: MSF8306GR …"
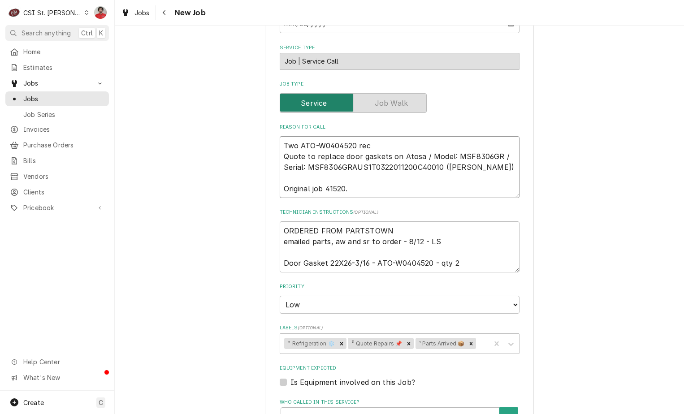
type textarea "x"
type textarea "Two ATO-W0404520 rec t Quote to replace door gaskets on Atosa / Model: MSF8306G…"
type textarea "x"
type textarea "Two ATO-W0404520 rec to Quote to replace door gaskets on Atosa / Model: MSF8306…"
type textarea "x"
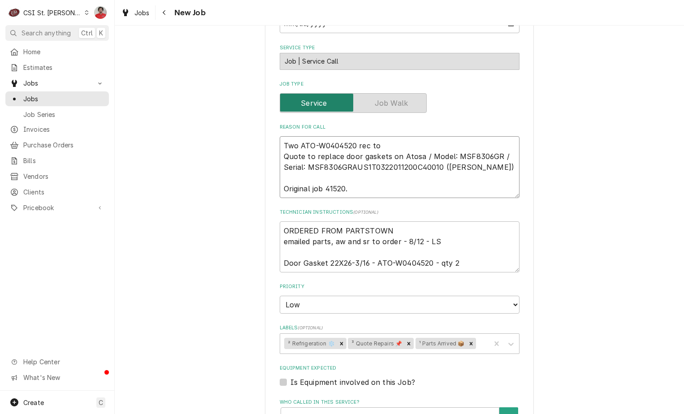
type textarea "Two ATO-W0404520 rec to Quote to replace door gaskets on Atosa / Model: MSF8306…"
type textarea "x"
type textarea "Two ATO-W0404520 rec to E Quote to replace door gaskets on Atosa / Model: MSF83…"
type textarea "x"
type textarea "Two ATO-W0404520 rec to Er Quote to replace door gaskets on Atosa / Model: MSF8…"
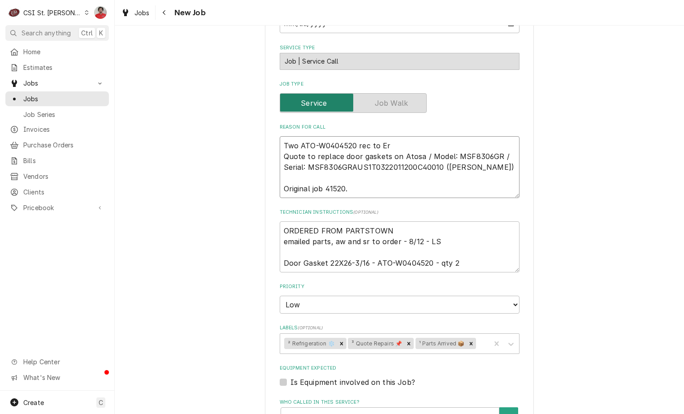
type textarea "x"
type textarea "Two ATO-W0404520 rec to Eri Quote to replace door gaskets on Atosa / Model: MSF…"
type textarea "x"
type textarea "Two ATO-W0404520 rec to Eric Quote to replace door gaskets on Atosa / Model: MS…"
type textarea "x"
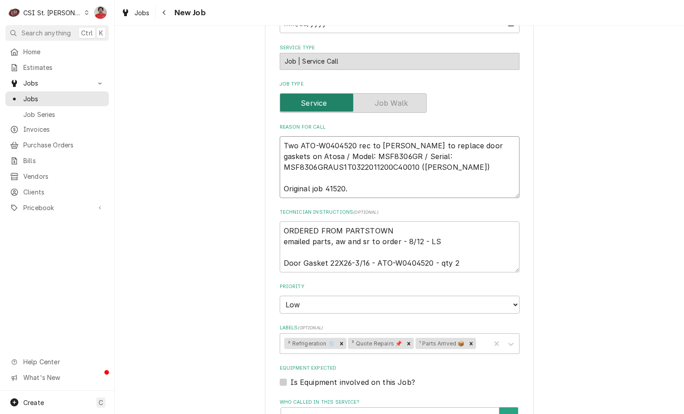
type textarea "Two ATO-W0404520 rec to Erick Quote to replace door gaskets on Atosa / Model: M…"
type textarea "x"
type textarea "Two ATO-W0404520 rec to Erick Quote to replace door gaskets on Atosa / Model: M…"
type textarea "x"
type textarea "Two ATO-W0404520 rec to Erick H Quote to replace door gaskets on Atosa / Model:…"
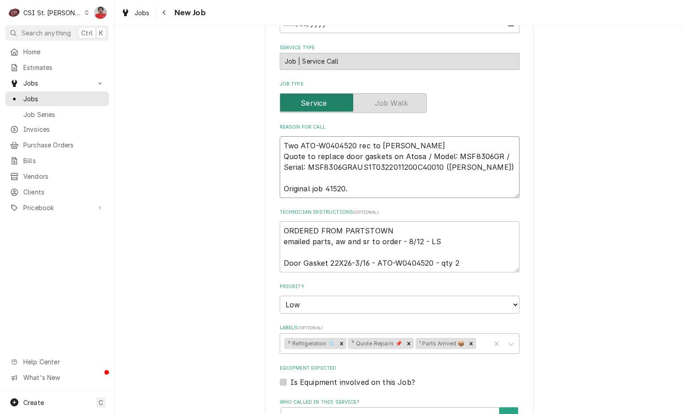
type textarea "x"
type textarea "Two ATO-W0404520 rec to Erick H's Quote to replace door gaskets on Atosa / Mode…"
type textarea "x"
type textarea "Two ATO-W0404520 rec to Erick H'ss Quote to replace door gaskets on Atosa / Mod…"
type textarea "x"
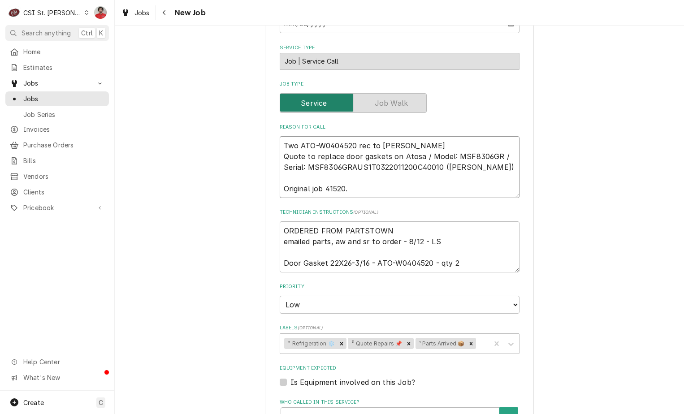
type textarea "Two ATO-W0404520 rec to Erick H'ss Quote to replace door gaskets on Atosa / Mod…"
type textarea "x"
type textarea "Two ATO-W0404520 rec to Erick H'ss h Quote to replace door gaskets on Atosa / M…"
type textarea "x"
type textarea "Two ATO-W0404520 rec to Erick H'ss he Quote to replace door gaskets on Atosa / …"
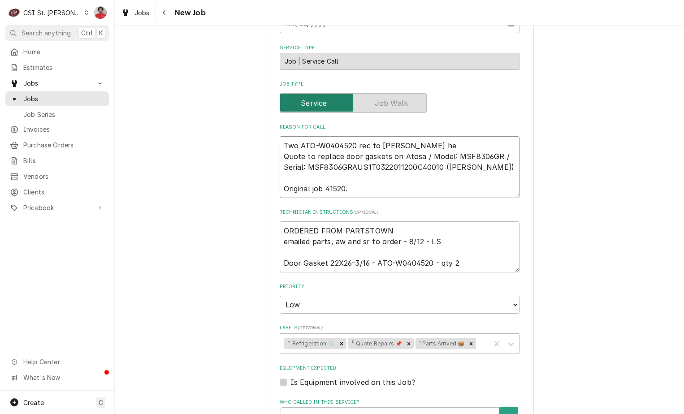
type textarea "x"
type textarea "Two ATO-W0404520 rec to Erick H'ss hel Quote to replace door gaskets on Atosa /…"
type textarea "x"
type textarea "Two ATO-W0404520 rec to Erick H'ss he Quote to replace door gaskets on Atosa / …"
type textarea "x"
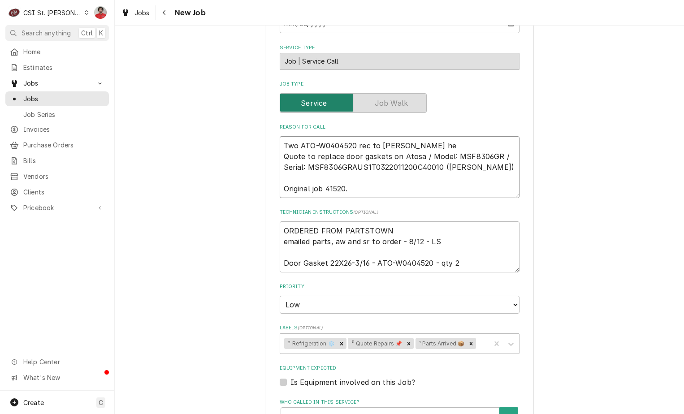
type textarea "Two ATO-W0404520 rec to Erick H'ss h Quote to replace door gaskets on Atosa / M…"
type textarea "x"
type textarea "Two ATO-W0404520 rec to Erick H'ss Quote to replace door gaskets on Atosa / Mod…"
type textarea "x"
type textarea "Two ATO-W0404520 rec to Erick H'ss Quote to replace door gaskets on Atosa / Mod…"
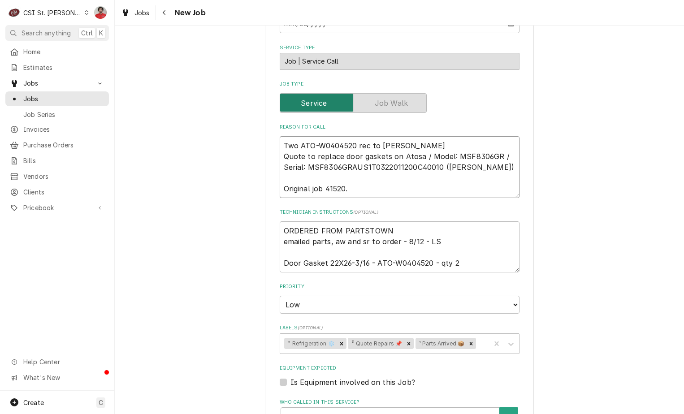
type textarea "x"
type textarea "Two ATO-W0404520 rec to Erick H's Quote to replace door gaskets on Atosa / Mode…"
type textarea "x"
type textarea "Two ATO-W0404520 rec to Erick H's Quote to replace door gaskets on Atosa / Mode…"
type textarea "x"
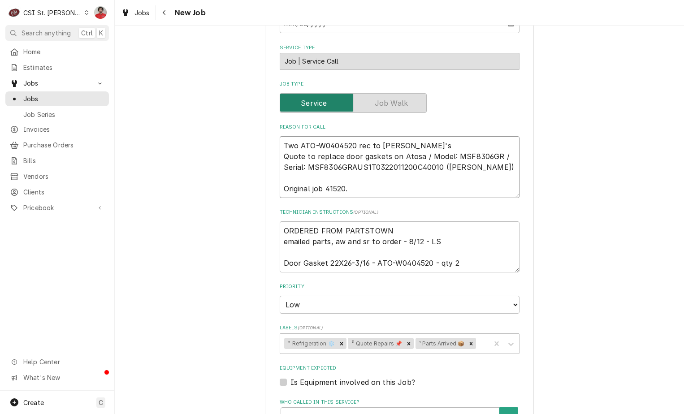
type textarea "Two ATO-W0404520 rec to Erick H's s Quote to replace door gaskets on Atosa / Mo…"
type textarea "x"
type textarea "Two ATO-W0404520 rec to Erick H's she Quote to replace door gaskets on Atosa / …"
type textarea "x"
type textarea "Two ATO-W0404520 rec to Erick H's shel Quote to replace door gaskets on Atosa /…"
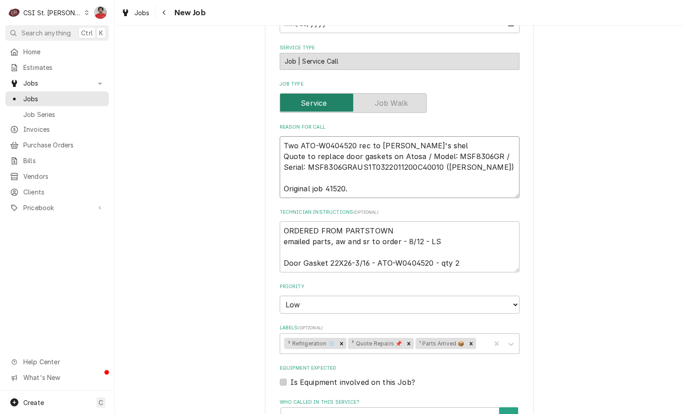
type textarea "x"
type textarea "Two ATO-W0404520 rec to Erick H's shelf Quote to replace door gaskets on Atosa …"
type textarea "x"
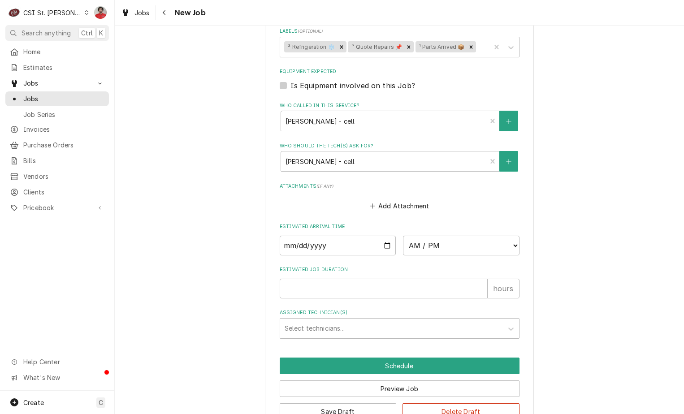
scroll to position [770, 0]
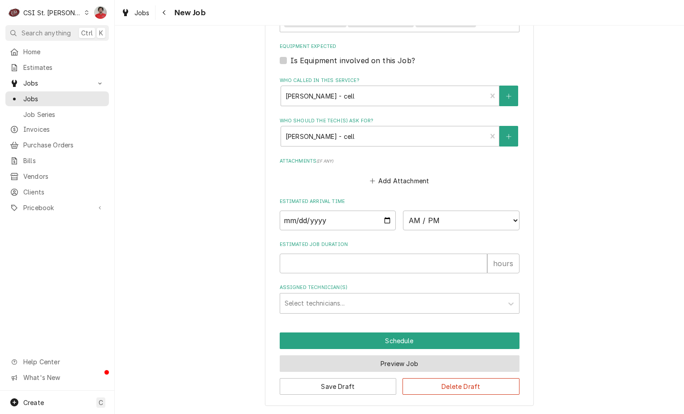
type textarea "Two ATO-W0404520 rec to Erick H's shelf Quote to replace door gaskets on Atosa …"
click at [380, 367] on button "Preview Job" at bounding box center [400, 363] width 240 height 17
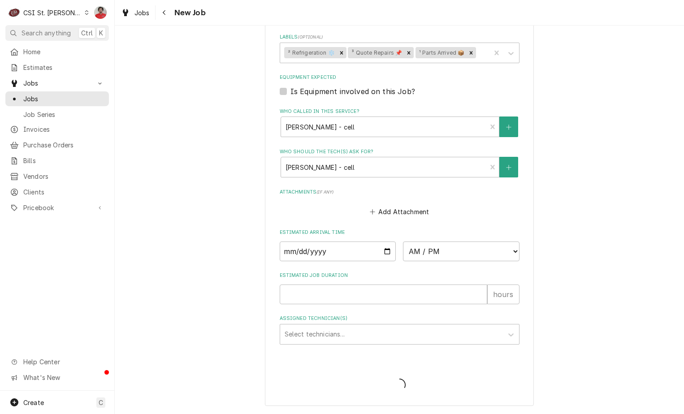
scroll to position [739, 0]
type textarea "x"
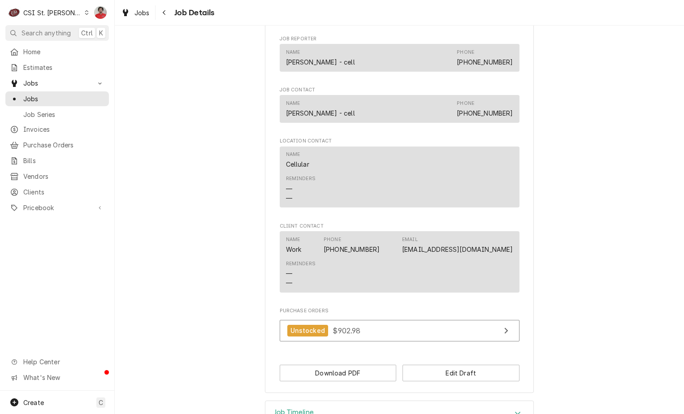
scroll to position [815, 0]
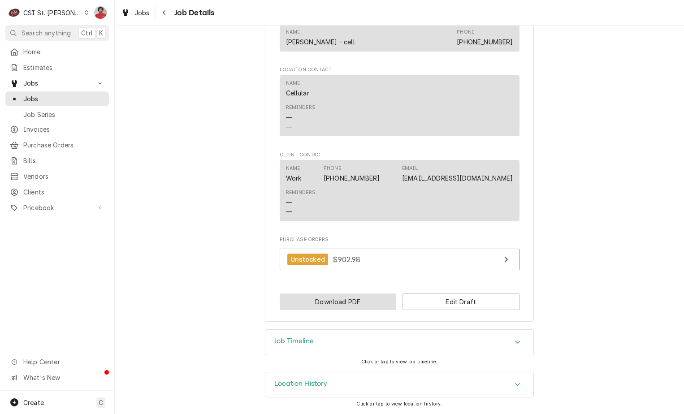
click at [345, 307] on button "Download PDF" at bounding box center [338, 301] width 117 height 17
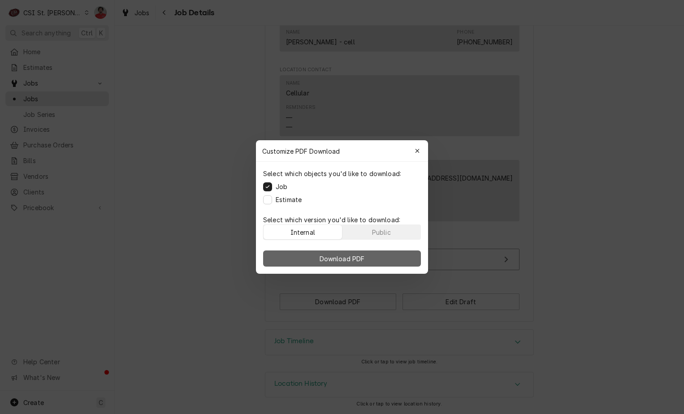
click at [361, 258] on span "Download PDF" at bounding box center [342, 258] width 49 height 9
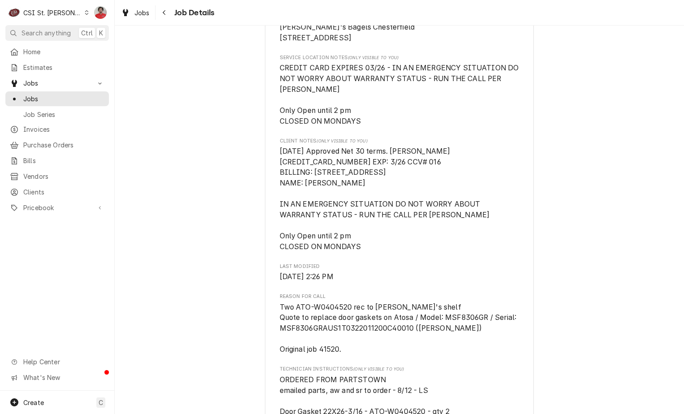
scroll to position [0, 0]
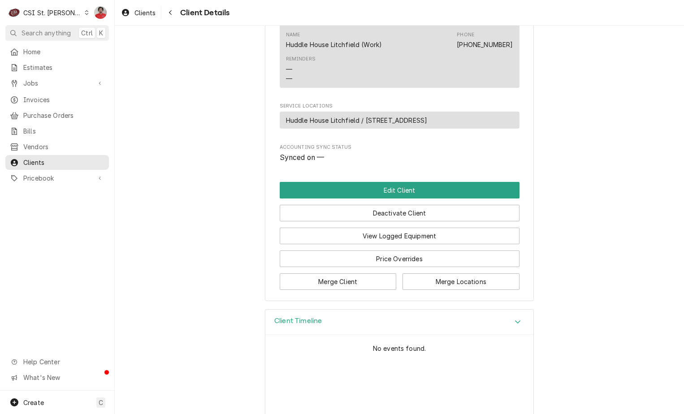
scroll to position [358, 0]
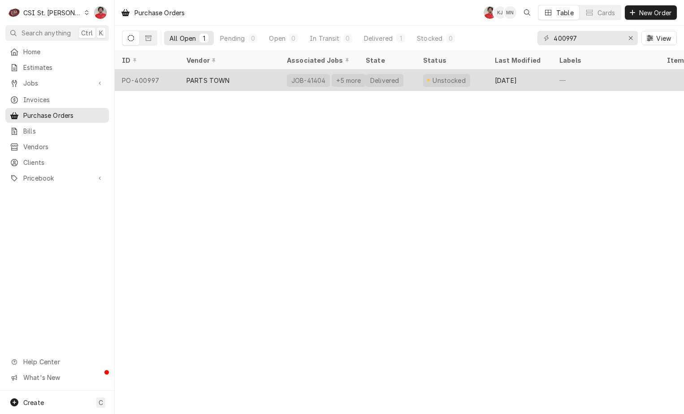
click at [217, 82] on div "PARTS TOWN" at bounding box center [207, 80] width 43 height 9
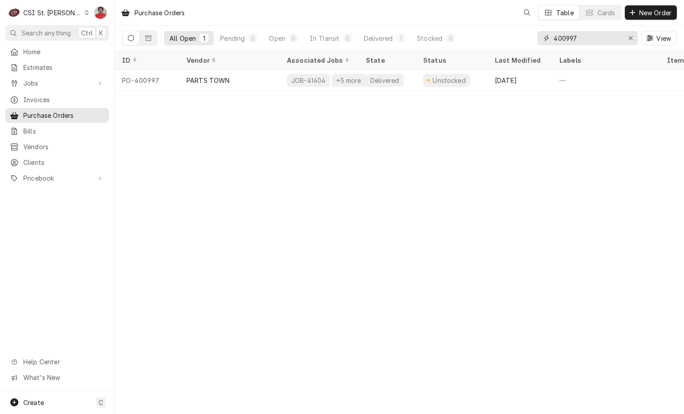
click at [614, 35] on input "400997" at bounding box center [586, 38] width 67 height 14
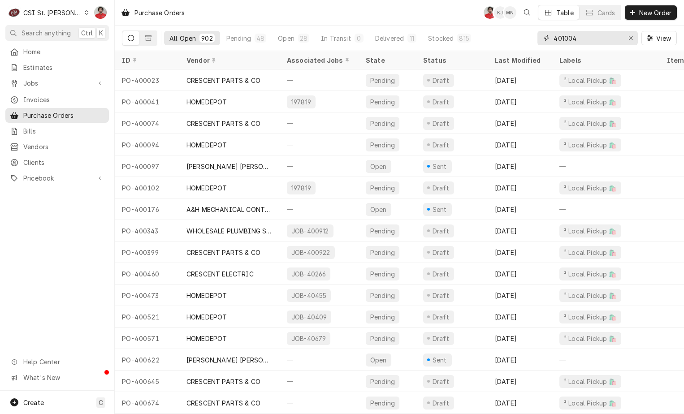
type input "401004"
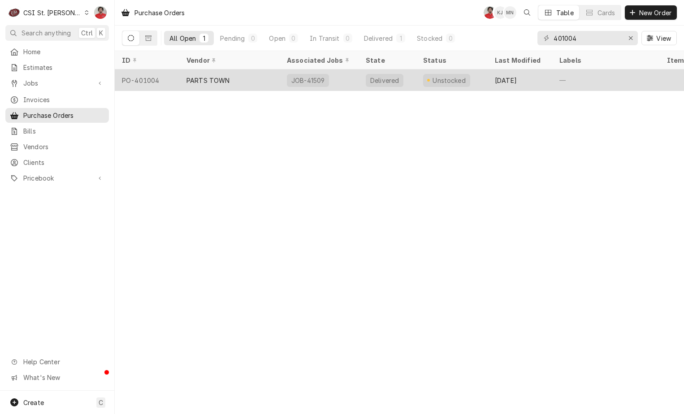
click at [244, 74] on div "PARTS TOWN" at bounding box center [229, 80] width 100 height 22
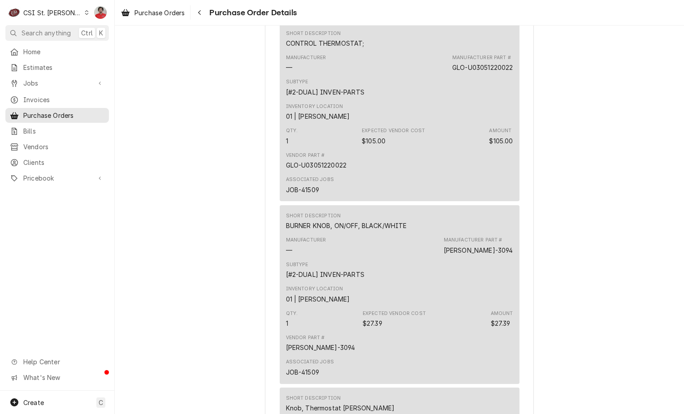
scroll to position [1479, 0]
